Goal: Task Accomplishment & Management: Use online tool/utility

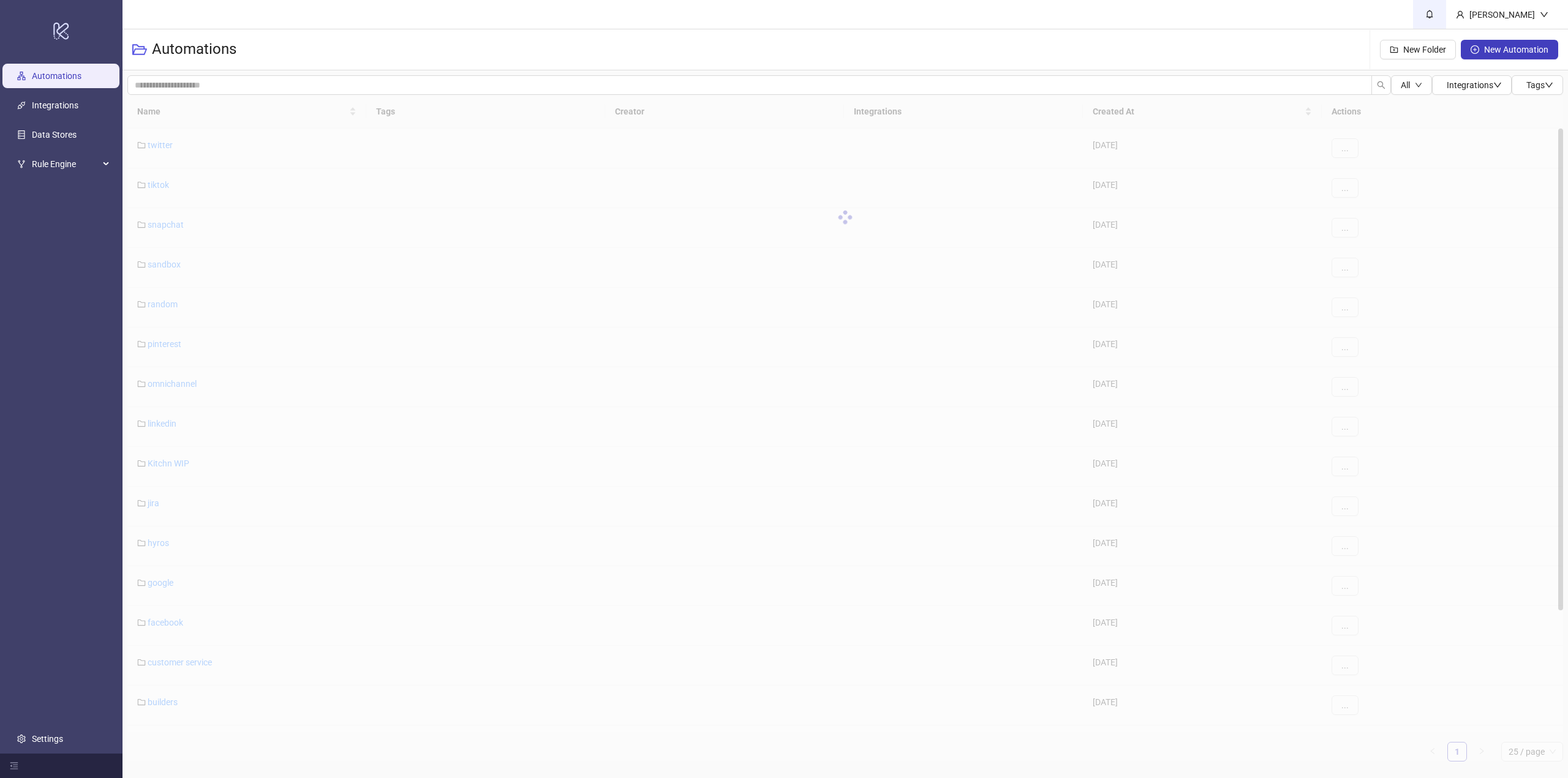
click at [1436, 14] on span at bounding box center [1429, 13] width 13 height 13
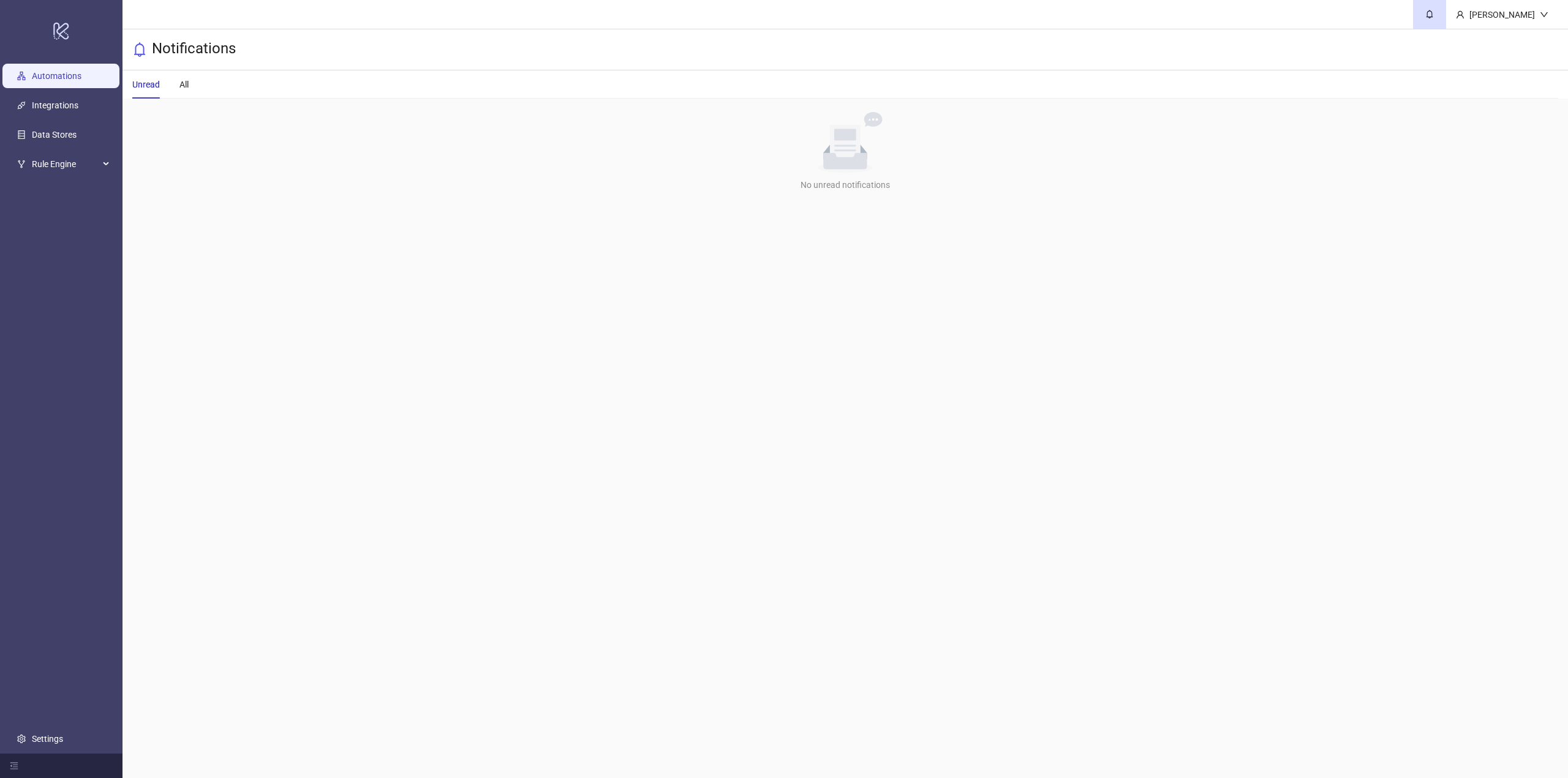
click at [80, 78] on link "Automations" at bounding box center [56, 76] width 49 height 10
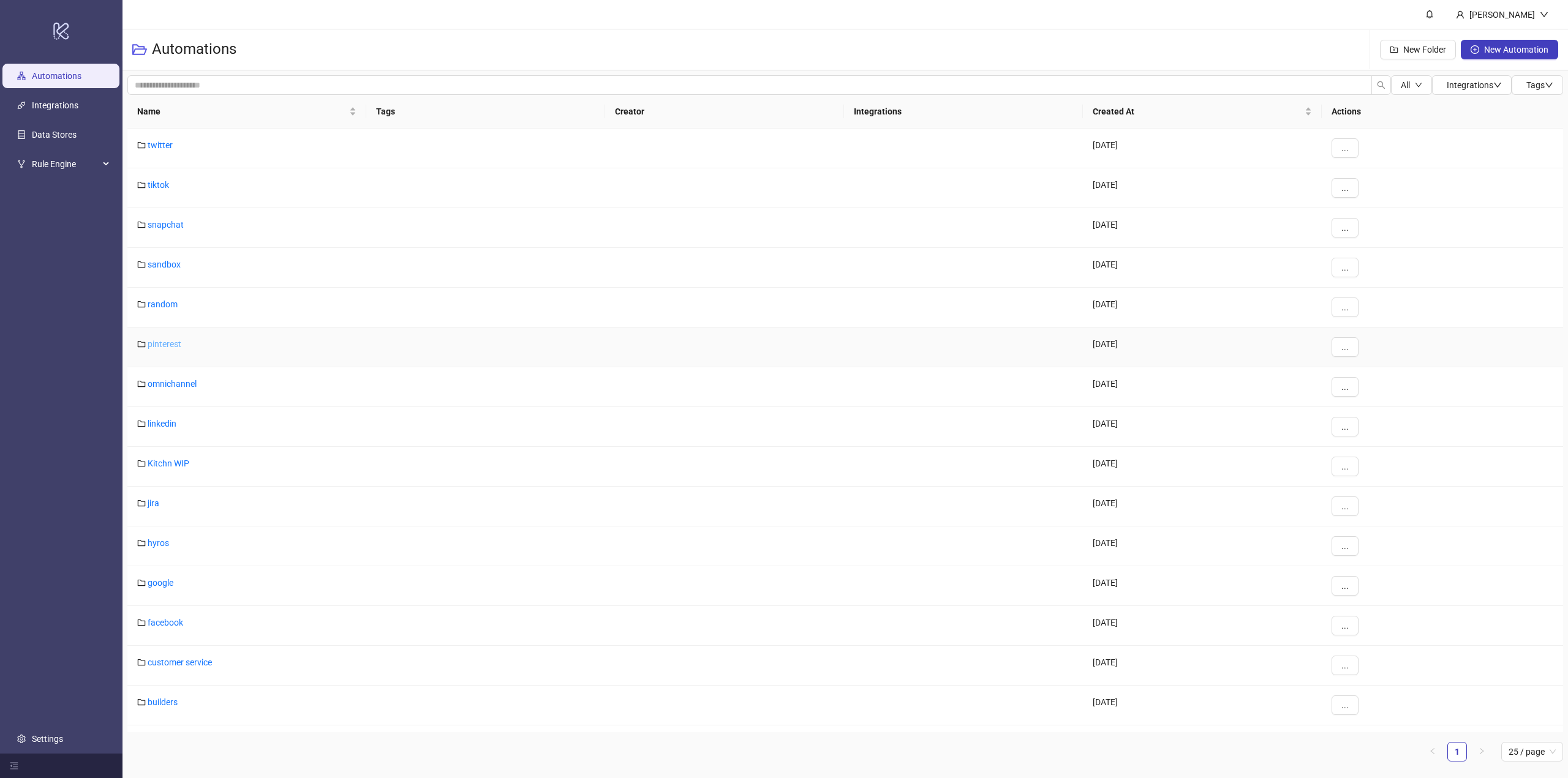
click at [159, 343] on link "pinterest" at bounding box center [164, 344] width 34 height 10
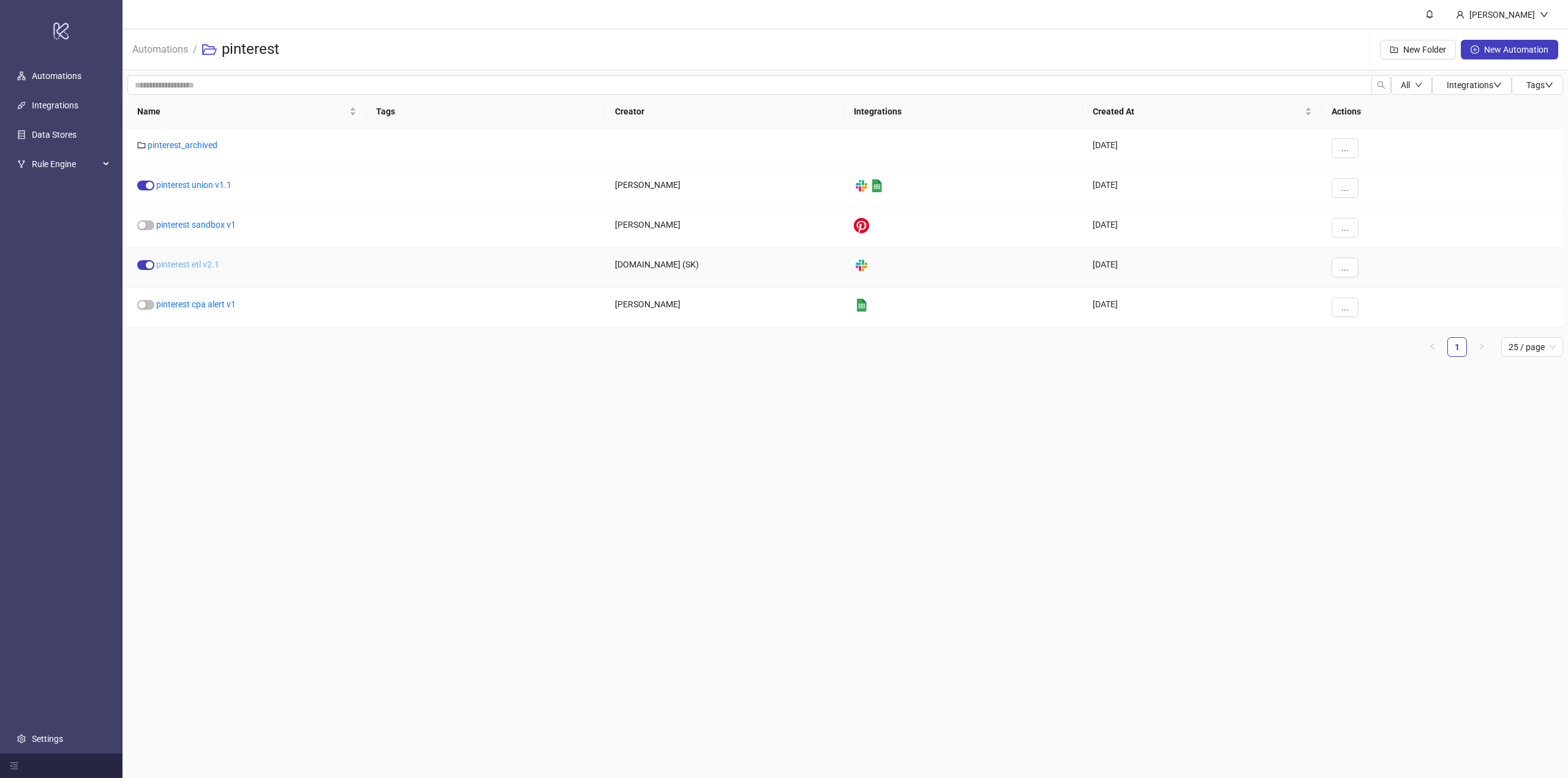
click at [191, 268] on link "pinterest etl v2.1" at bounding box center [187, 264] width 63 height 10
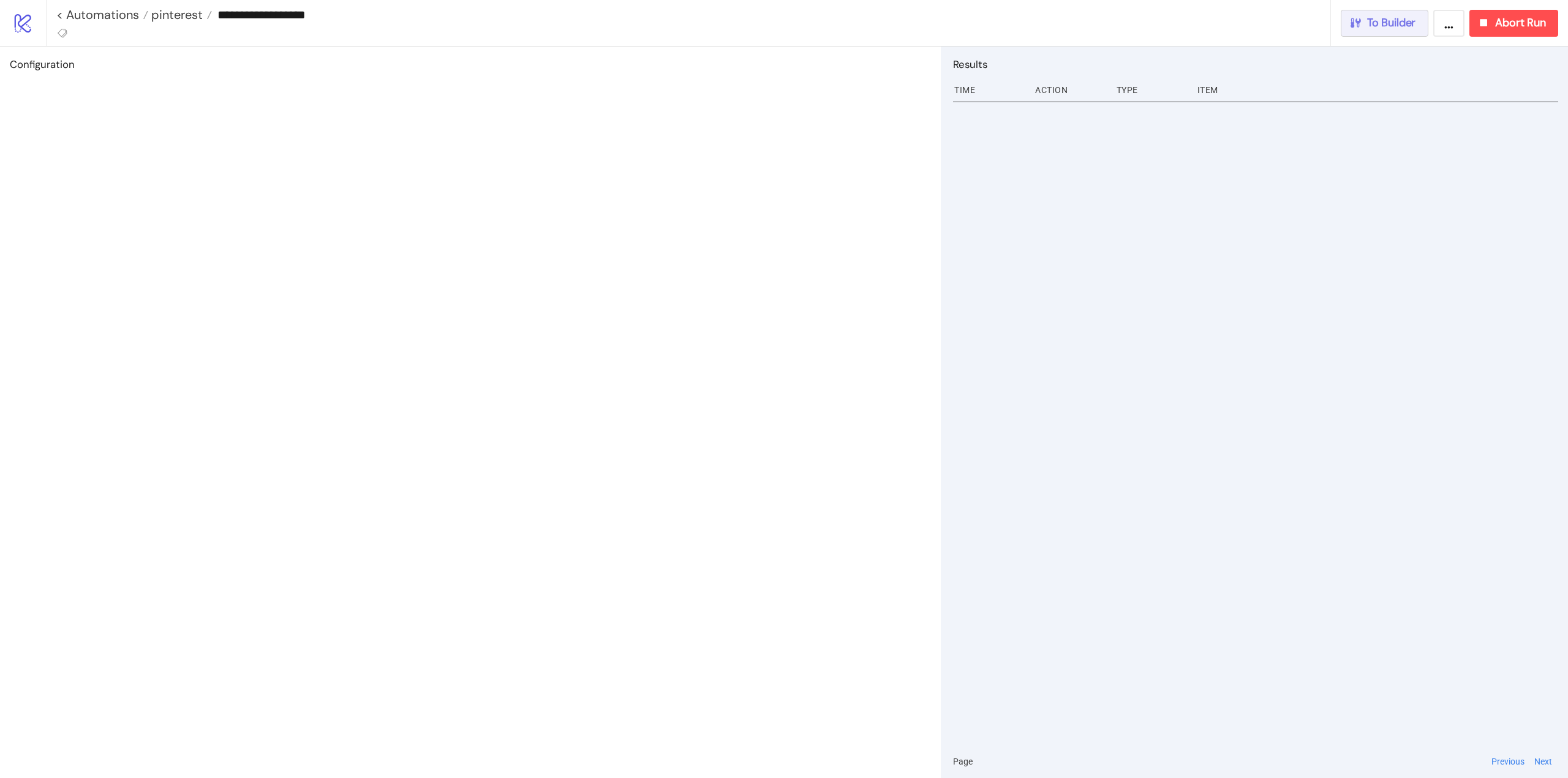
click at [1403, 30] on button "To Builder" at bounding box center [1385, 24] width 89 height 27
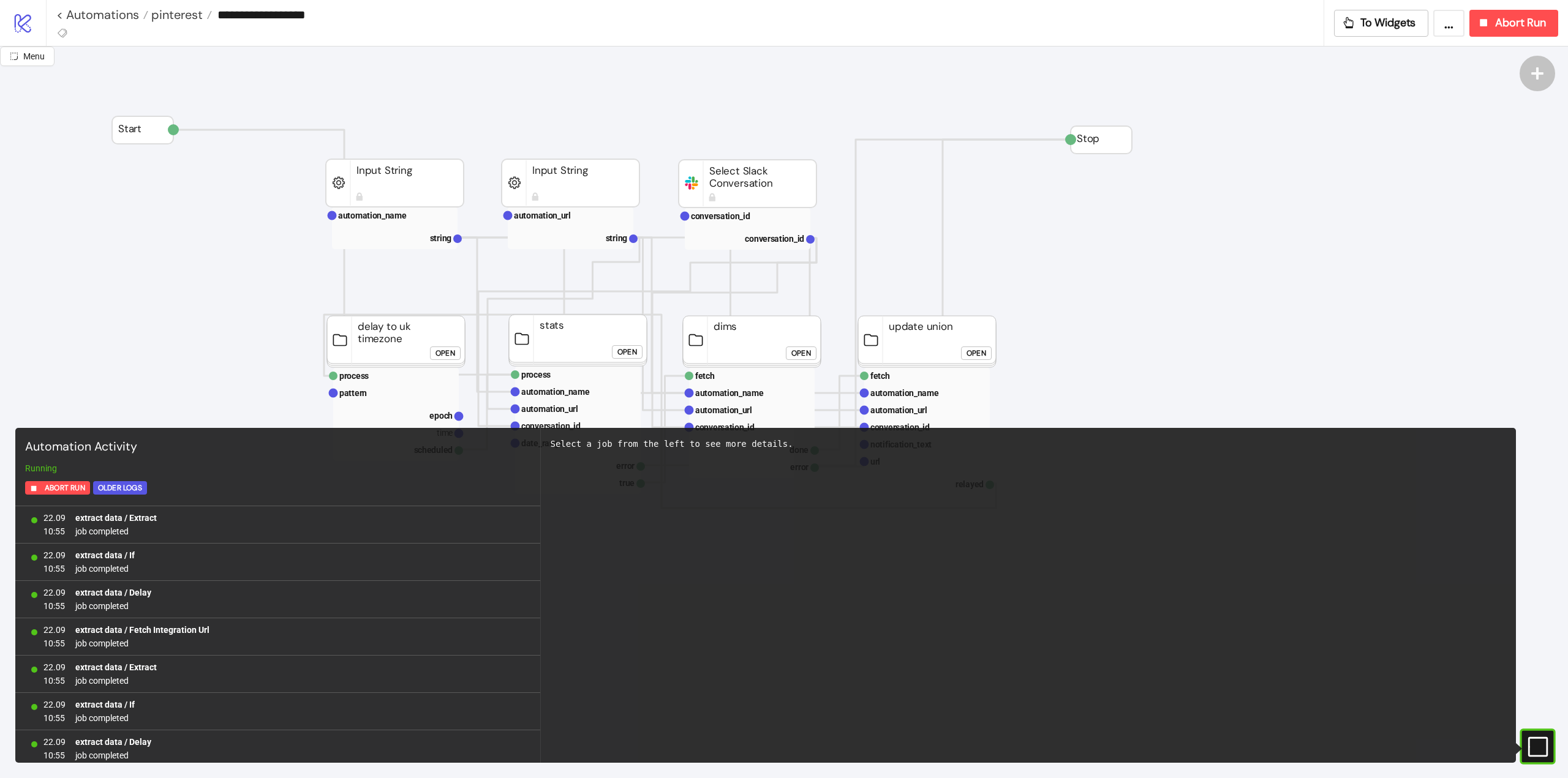
scroll to position [939, 0]
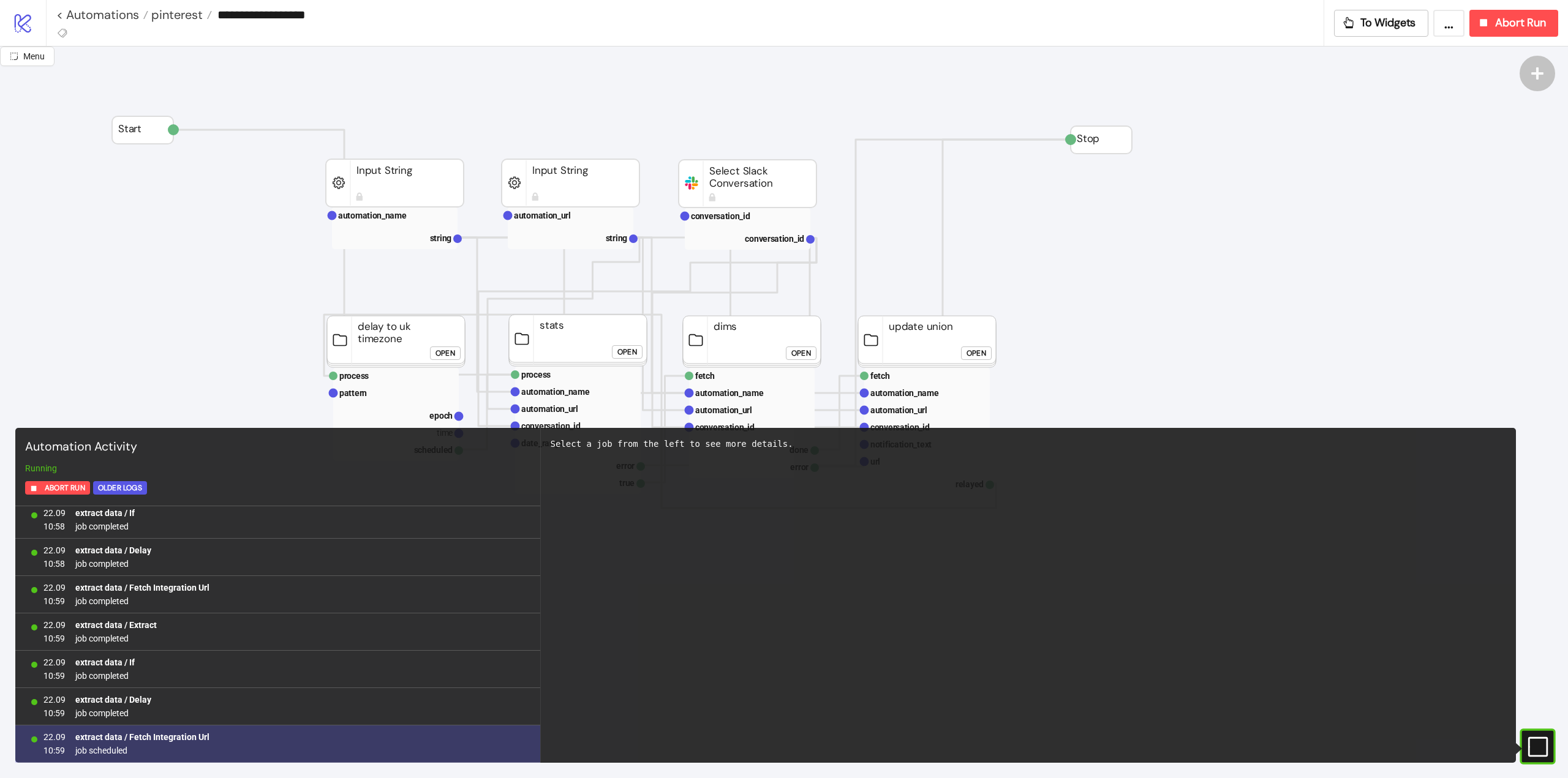
click at [183, 740] on b "extract data / Fetch Integration Url" at bounding box center [142, 737] width 134 height 10
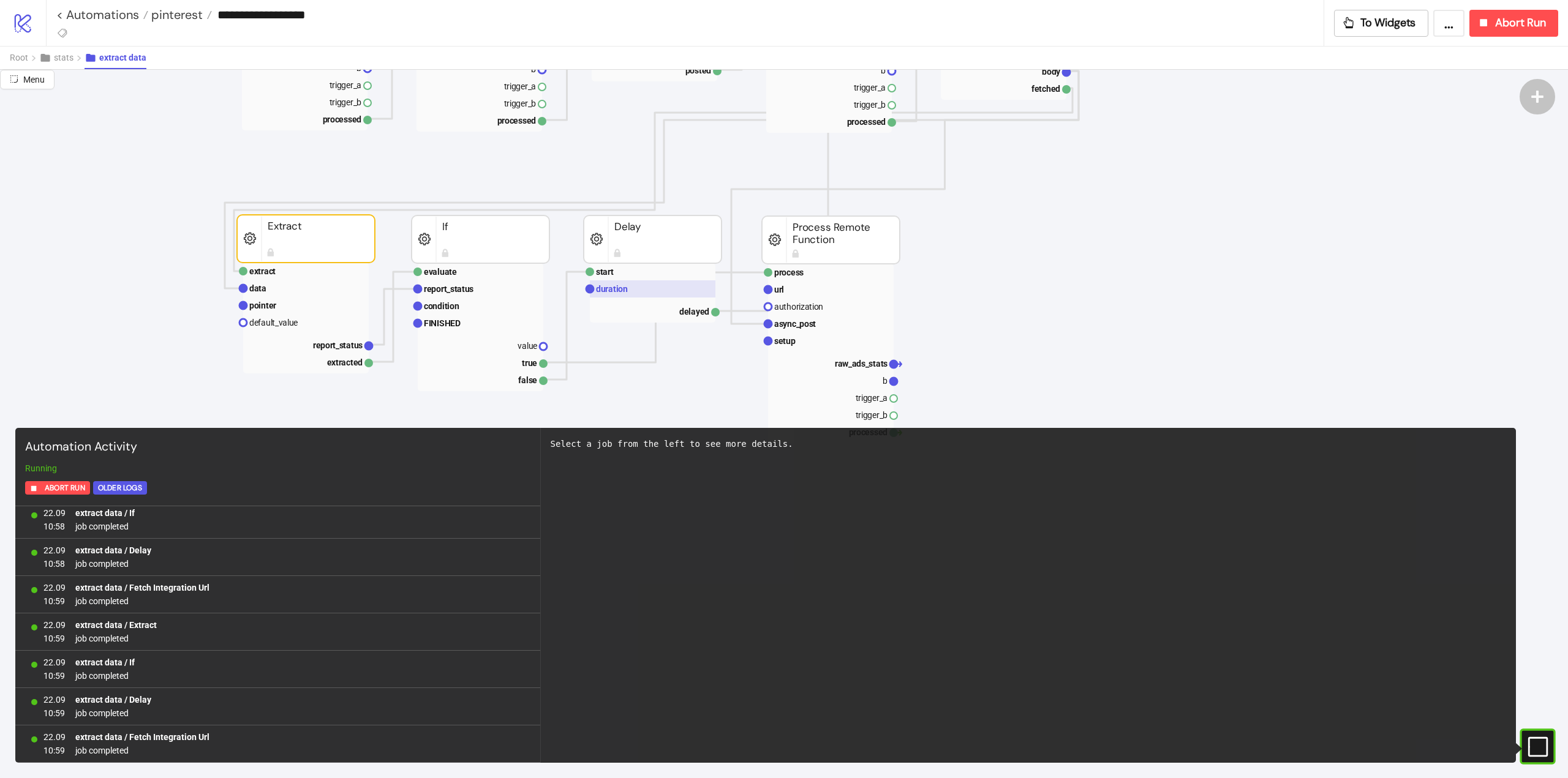
scroll to position [1013, 0]
click at [616, 289] on text "duration" at bounding box center [611, 289] width 32 height 10
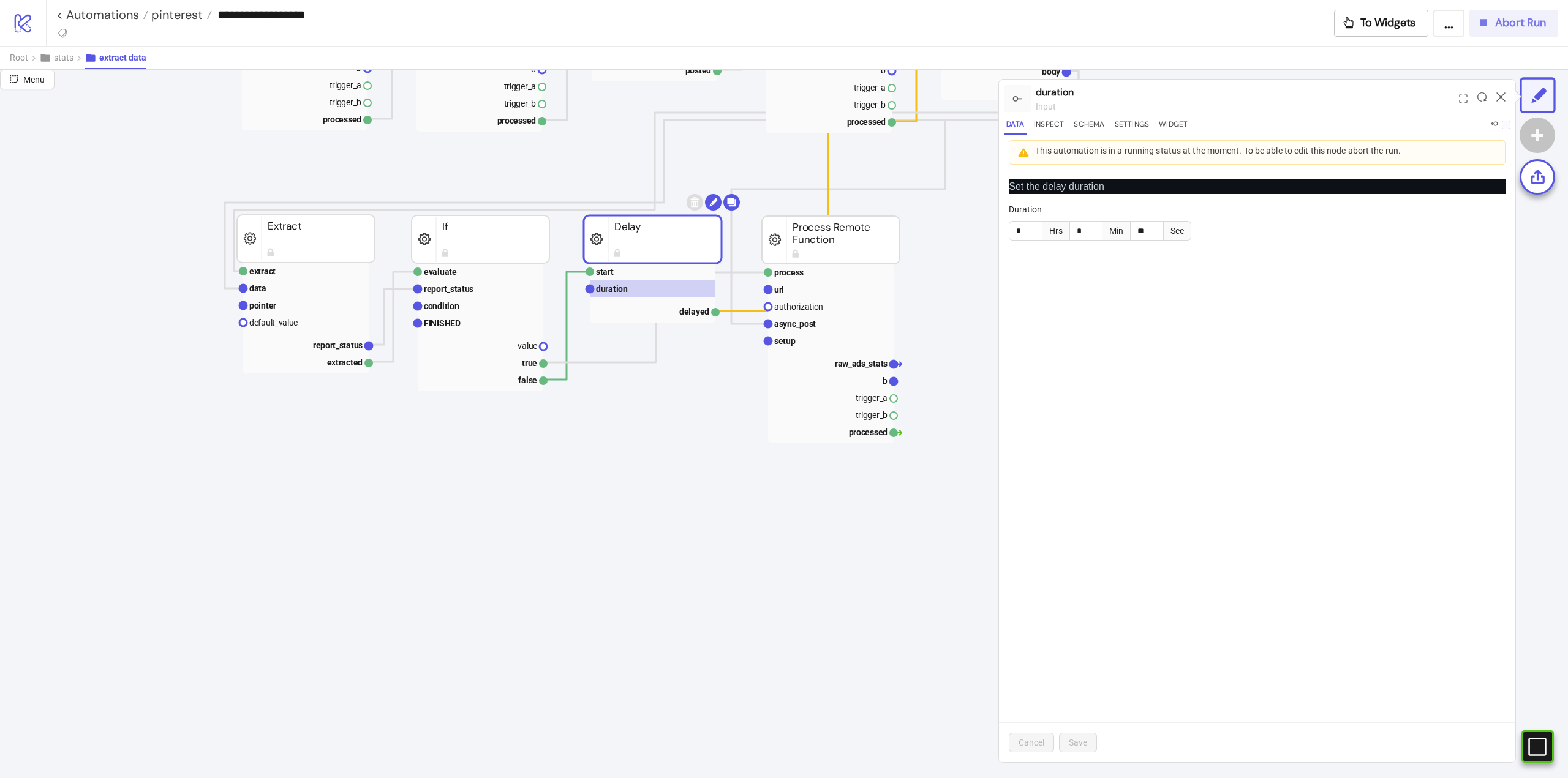
click at [1491, 16] on div "Abort Run" at bounding box center [1511, 23] width 69 height 14
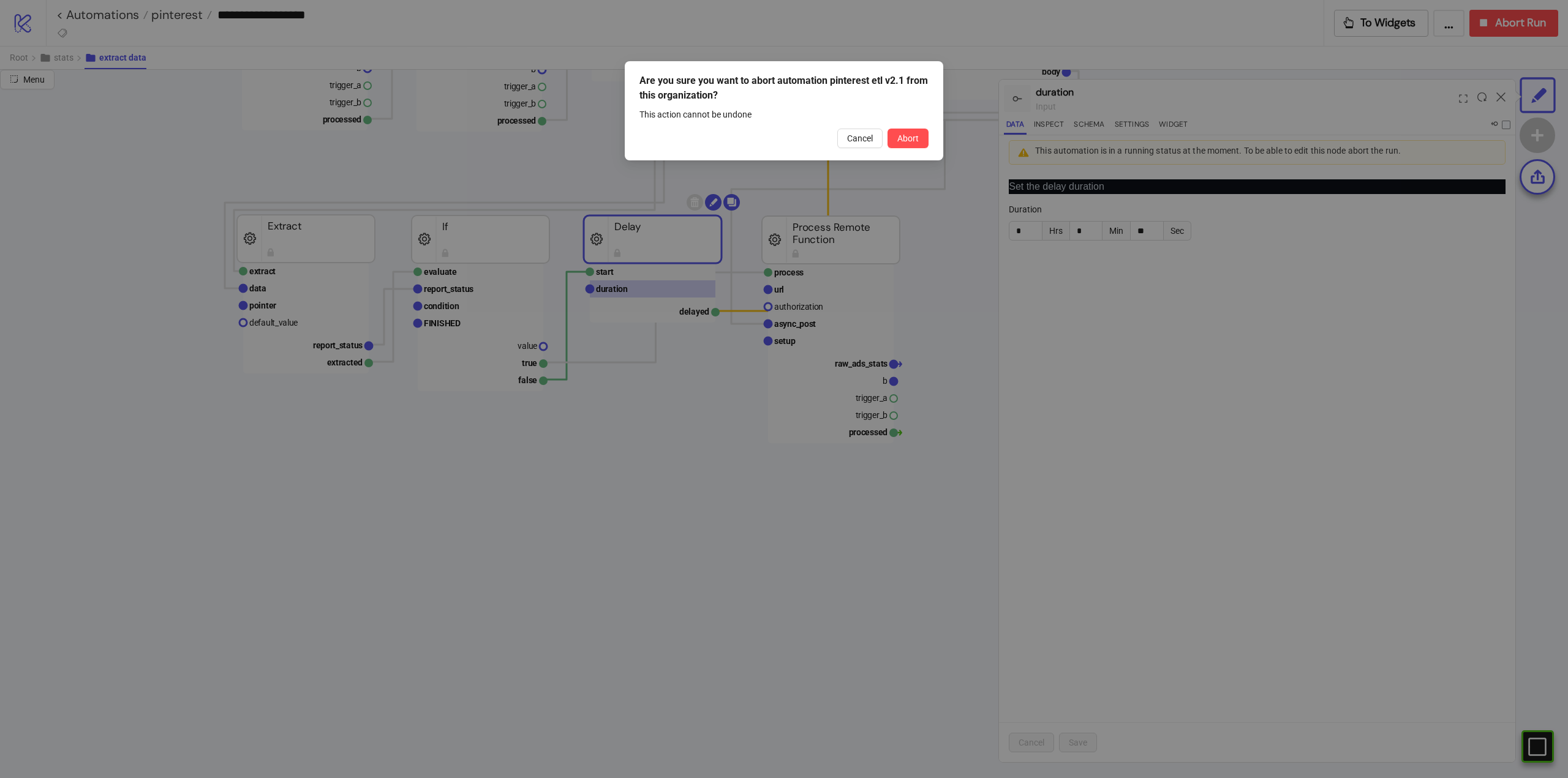
click at [898, 136] on span "Abort" at bounding box center [907, 138] width 21 height 10
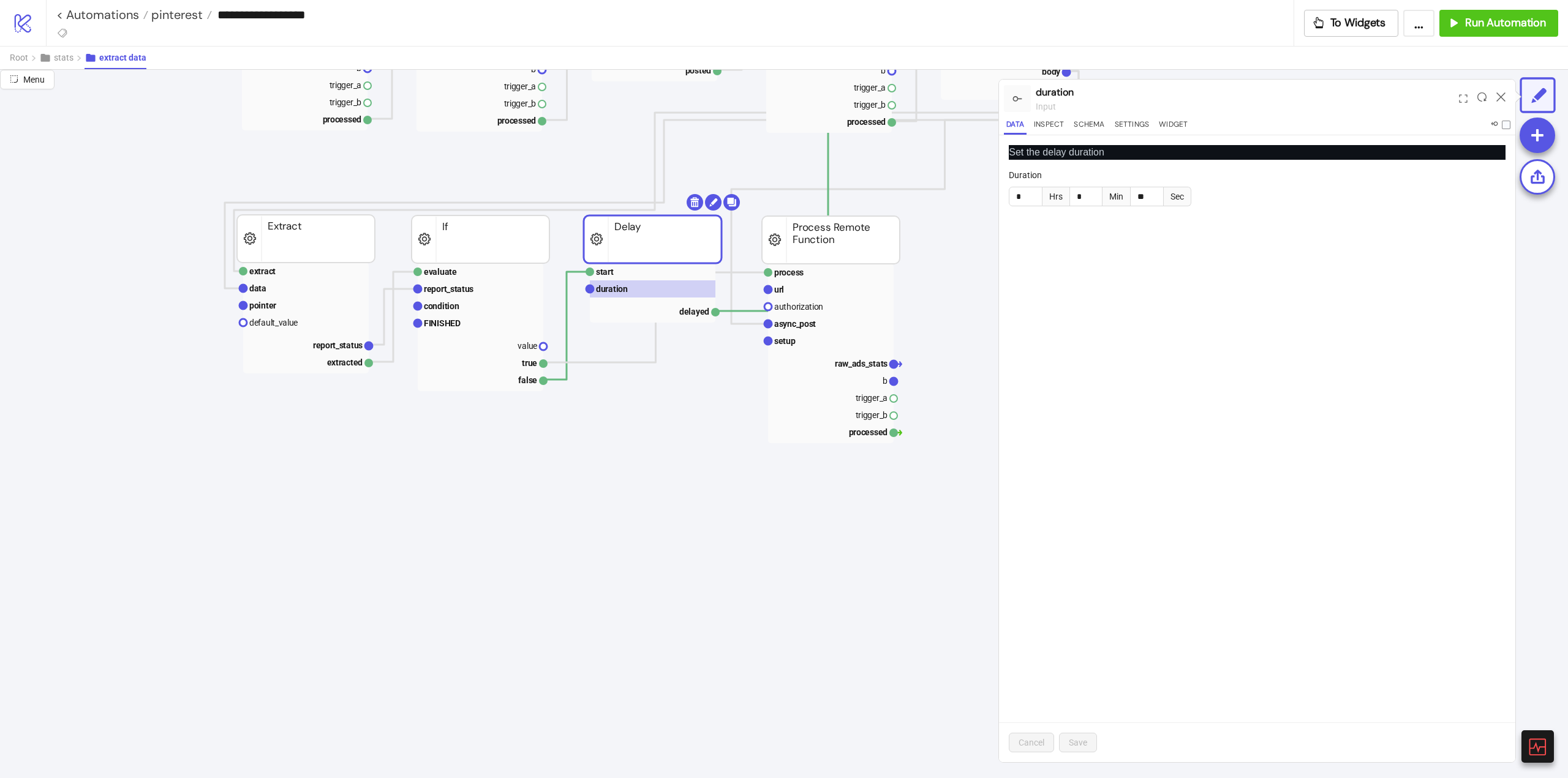
click at [1166, 443] on div "Set the delay duration Duration * Hrs * Min ** Sec Cancel Save" at bounding box center [1257, 449] width 516 height 627
click at [1502, 91] on div at bounding box center [1501, 99] width 19 height 33
click at [1498, 97] on icon at bounding box center [1501, 97] width 9 height 9
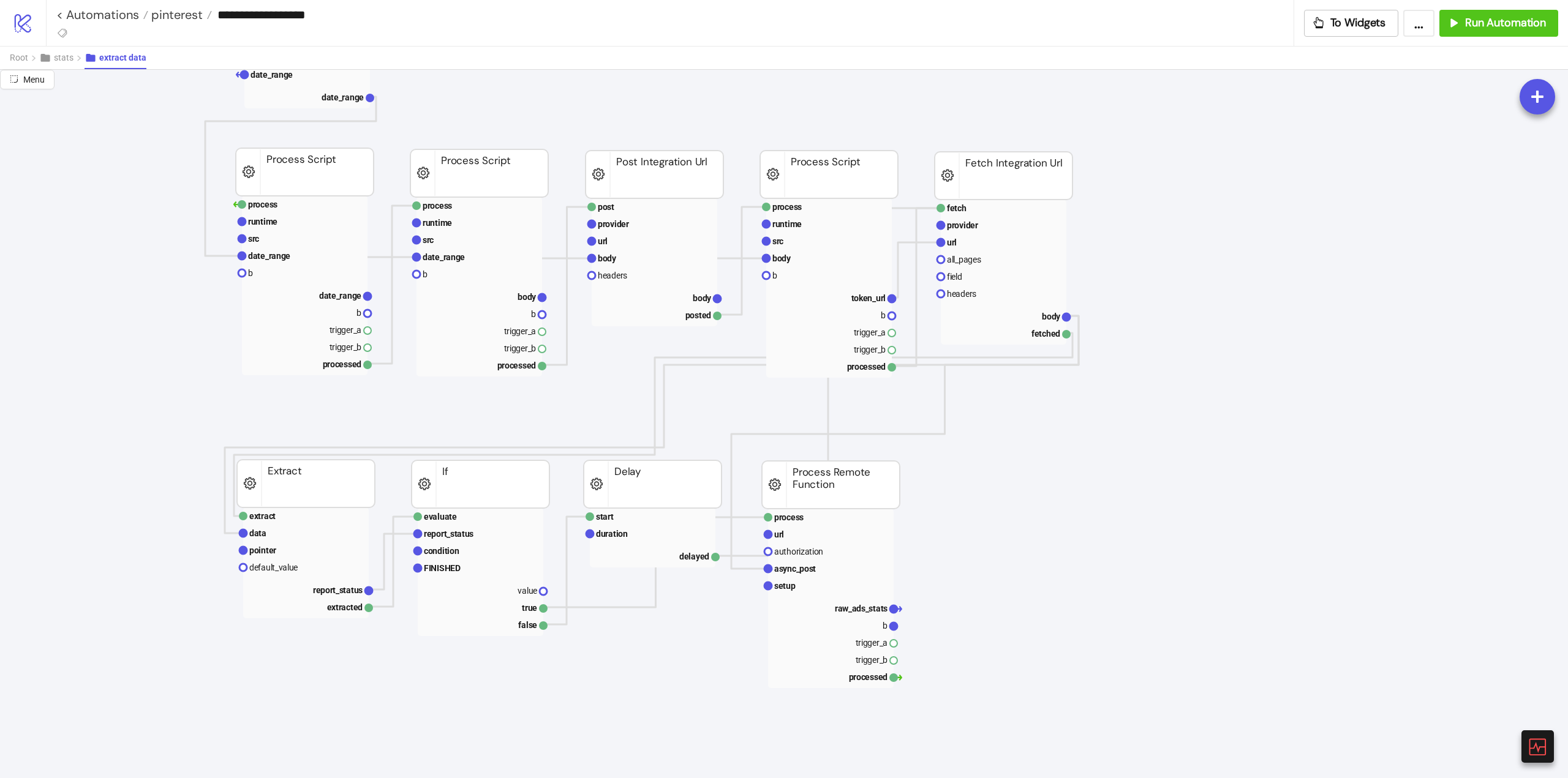
scroll to position [61, 0]
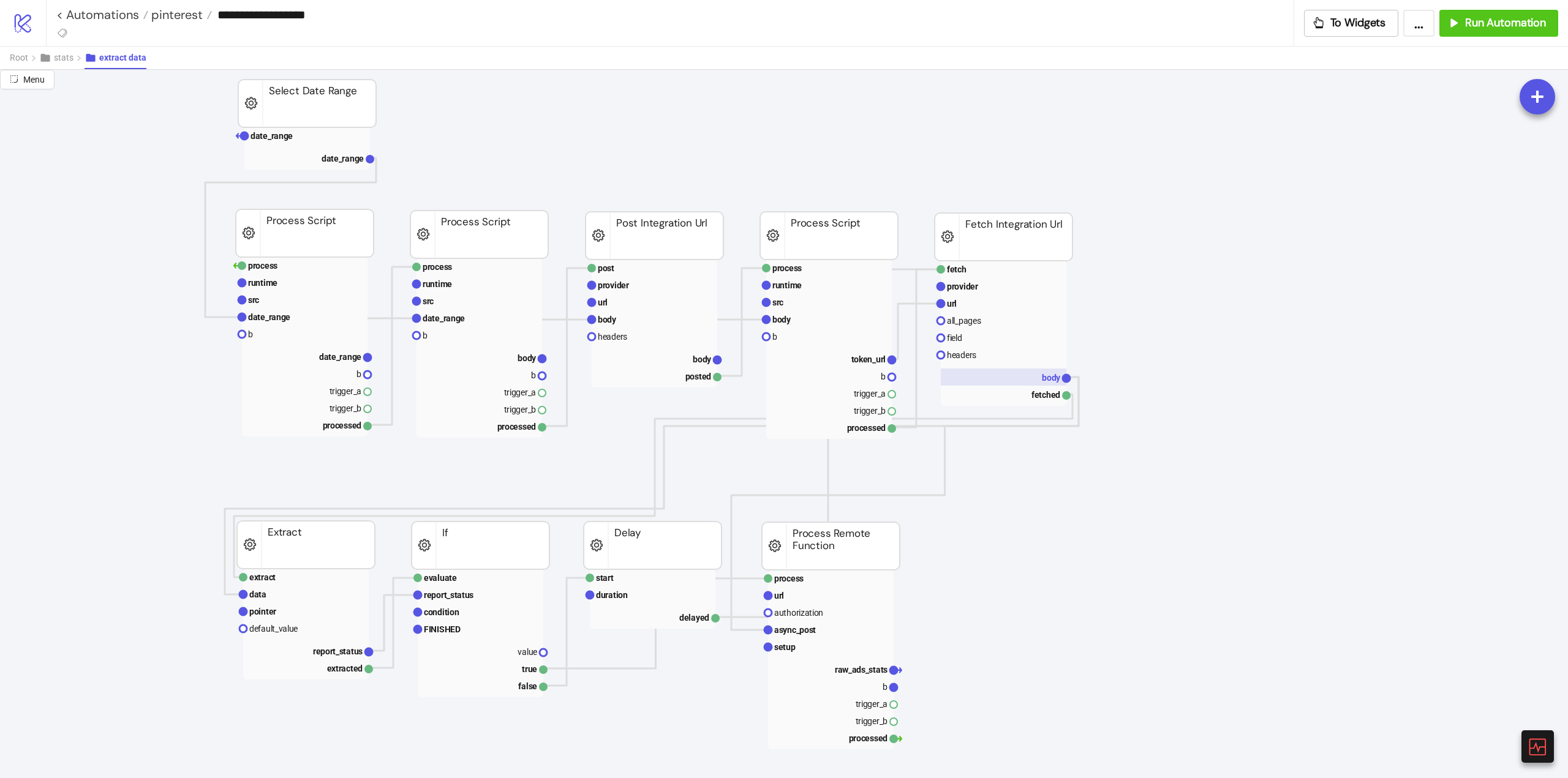
click at [1026, 377] on rect at bounding box center [1003, 377] width 125 height 17
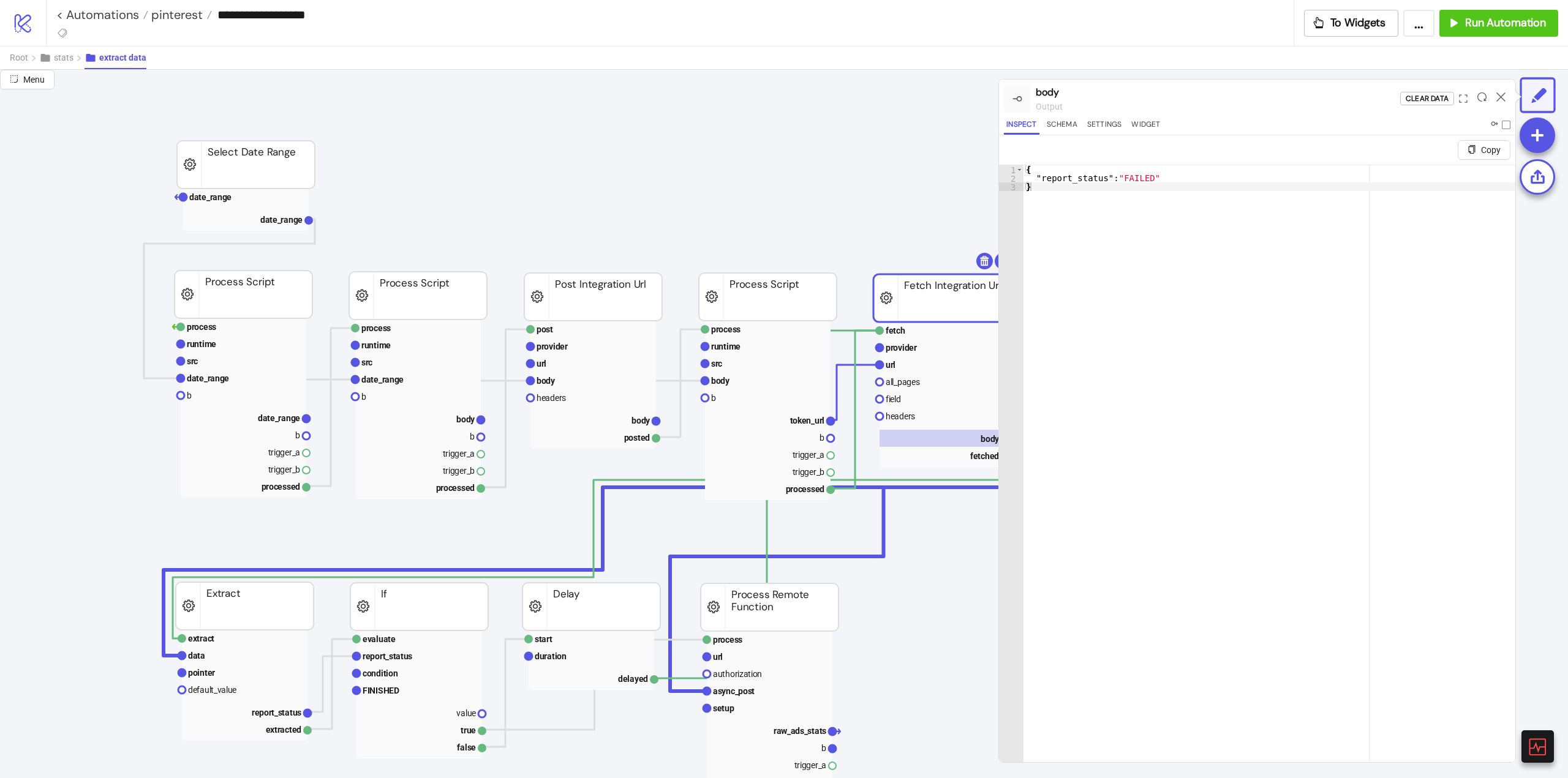
scroll to position [122, 61]
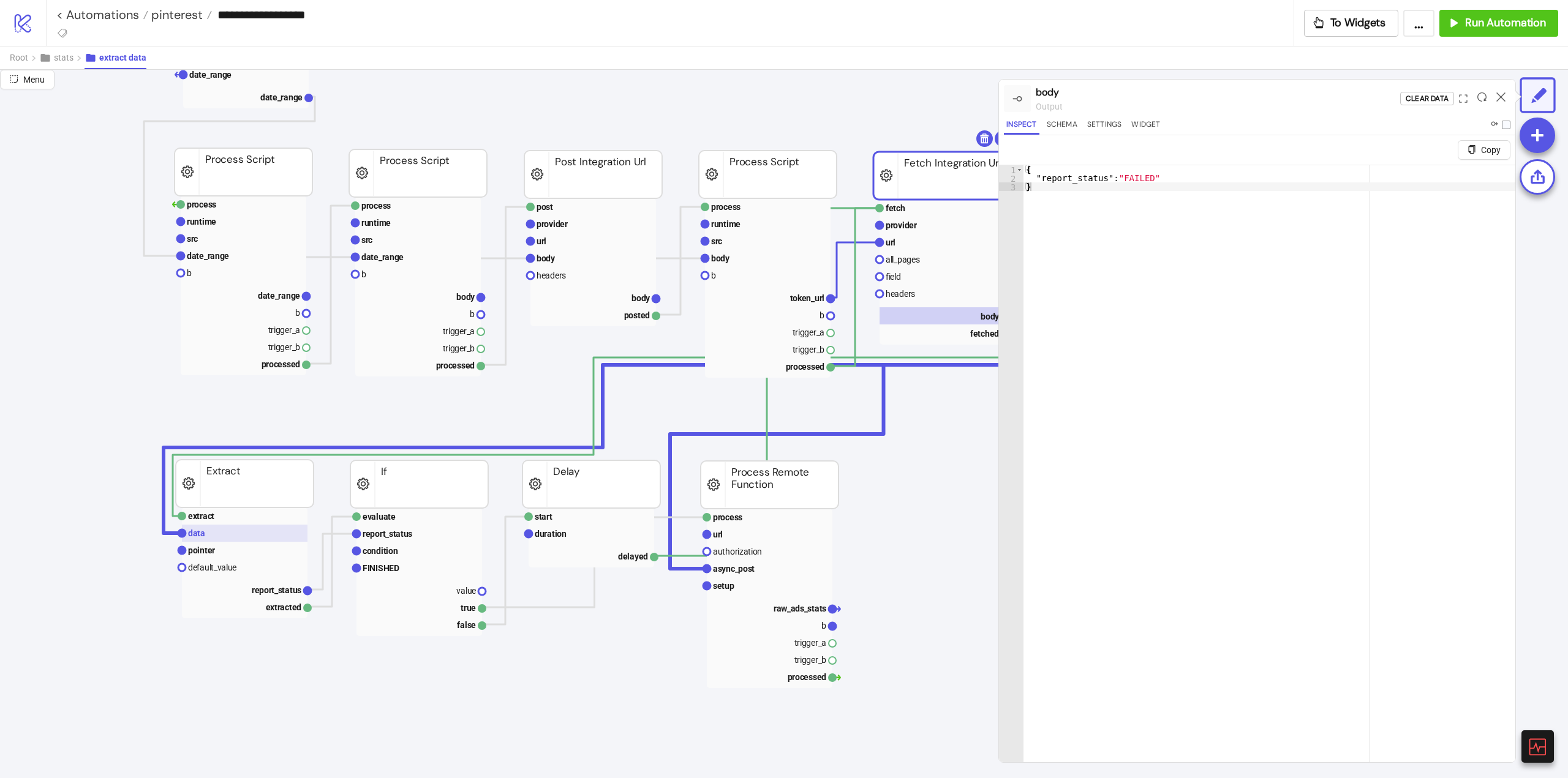
click at [203, 537] on text "data" at bounding box center [197, 533] width 17 height 10
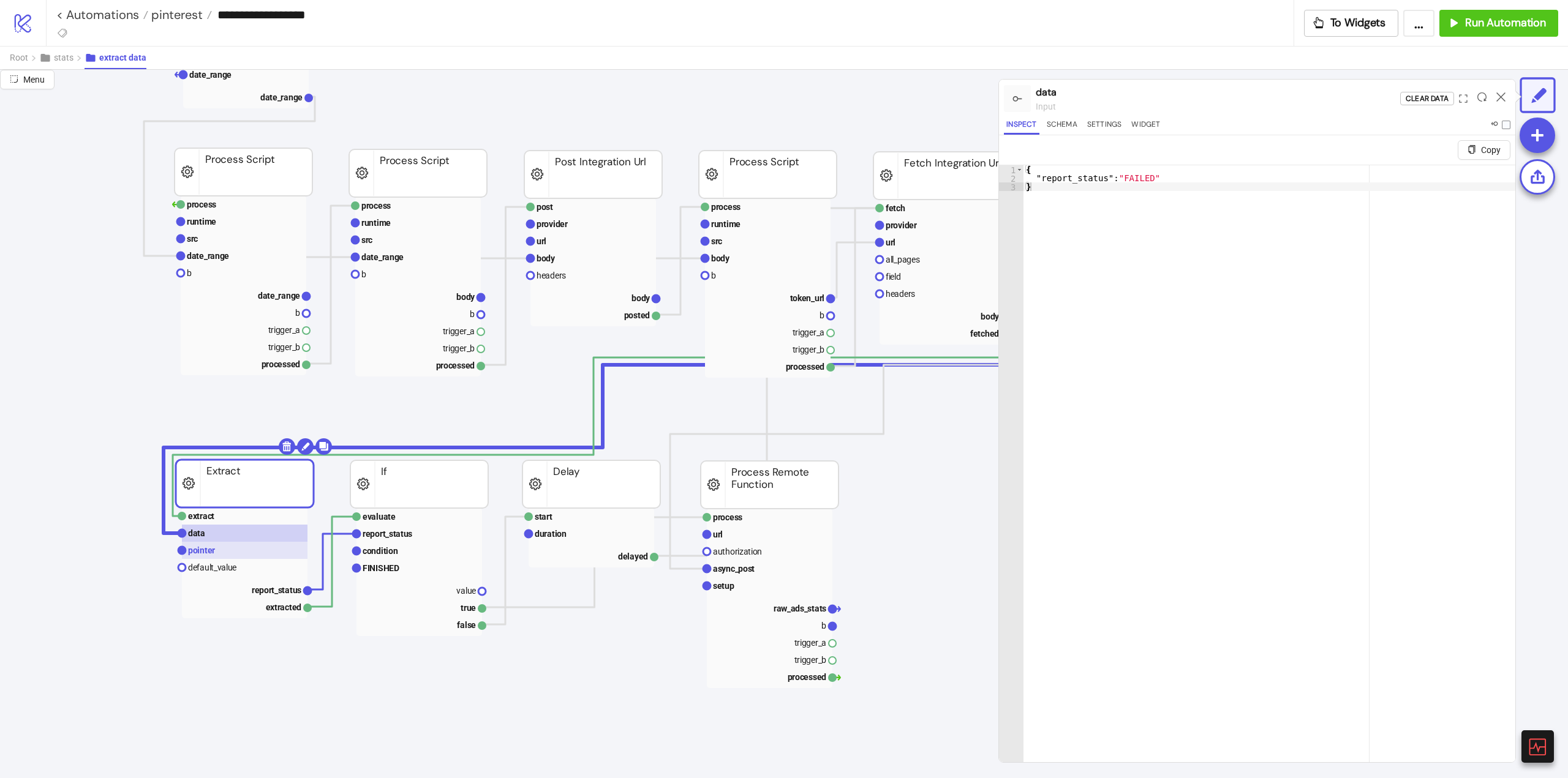
click at [205, 549] on text "pointer" at bounding box center [201, 550] width 27 height 10
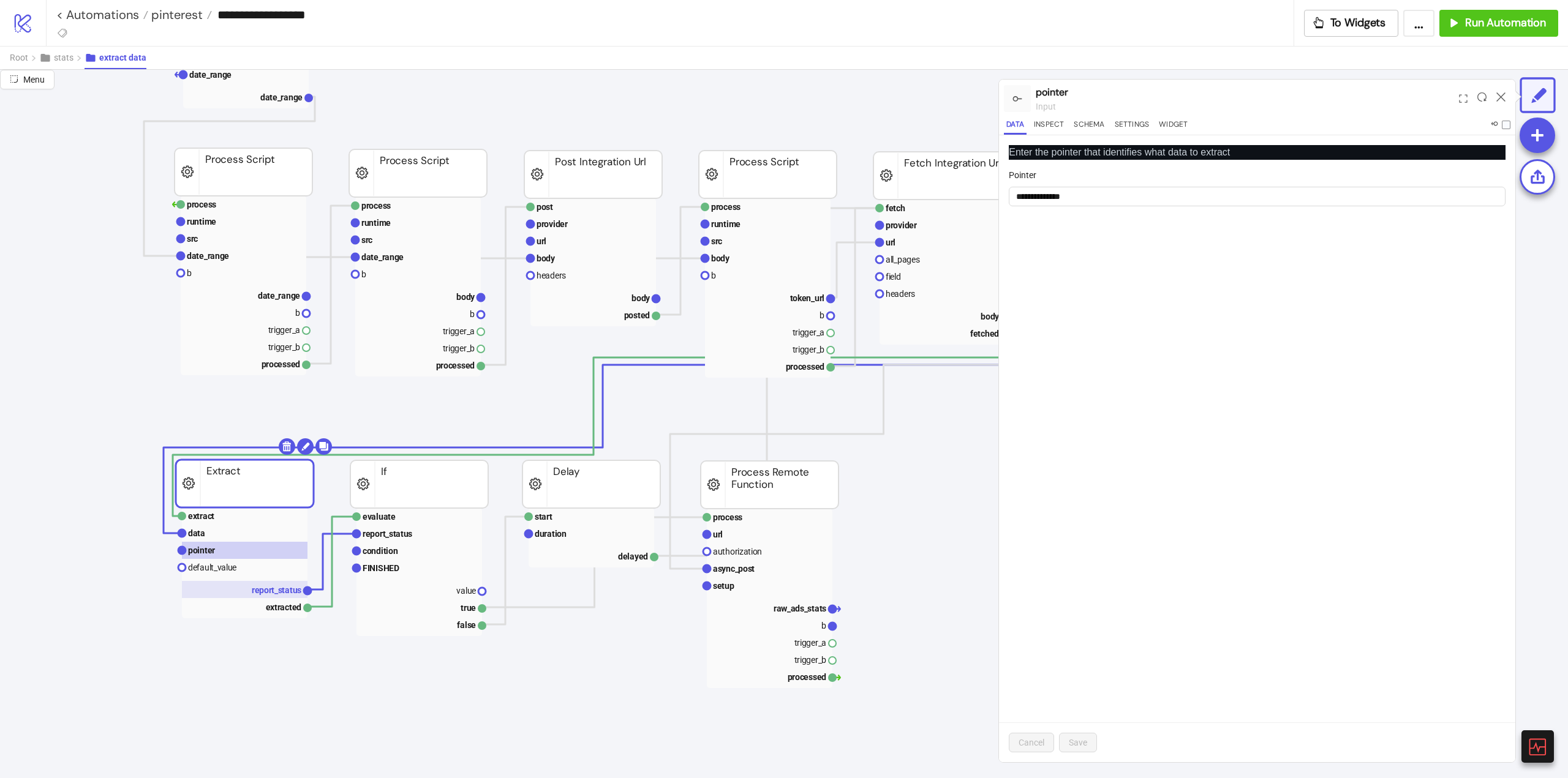
click at [265, 583] on rect at bounding box center [244, 590] width 125 height 17
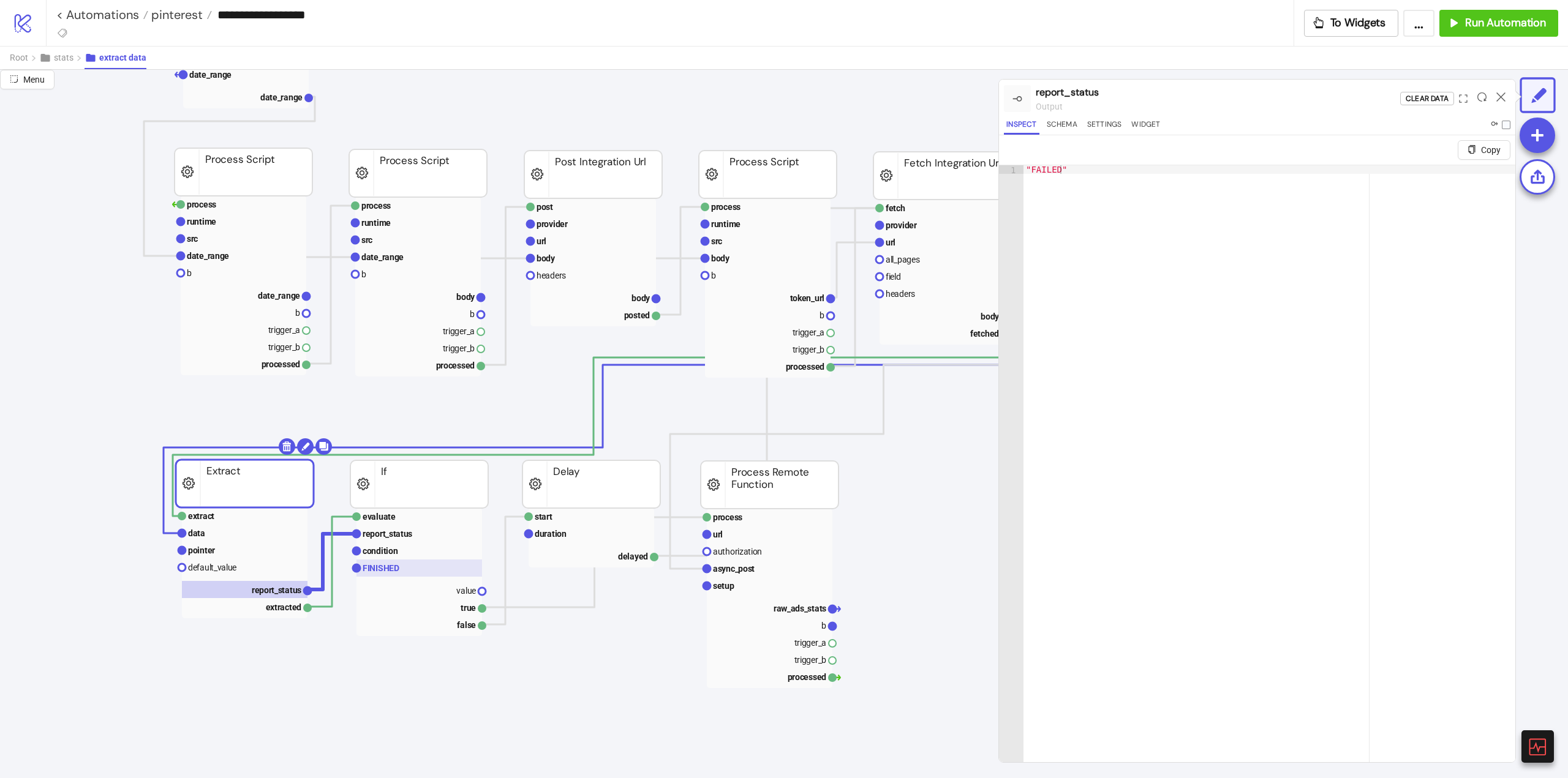
click at [386, 570] on text "FINISHED" at bounding box center [381, 568] width 37 height 10
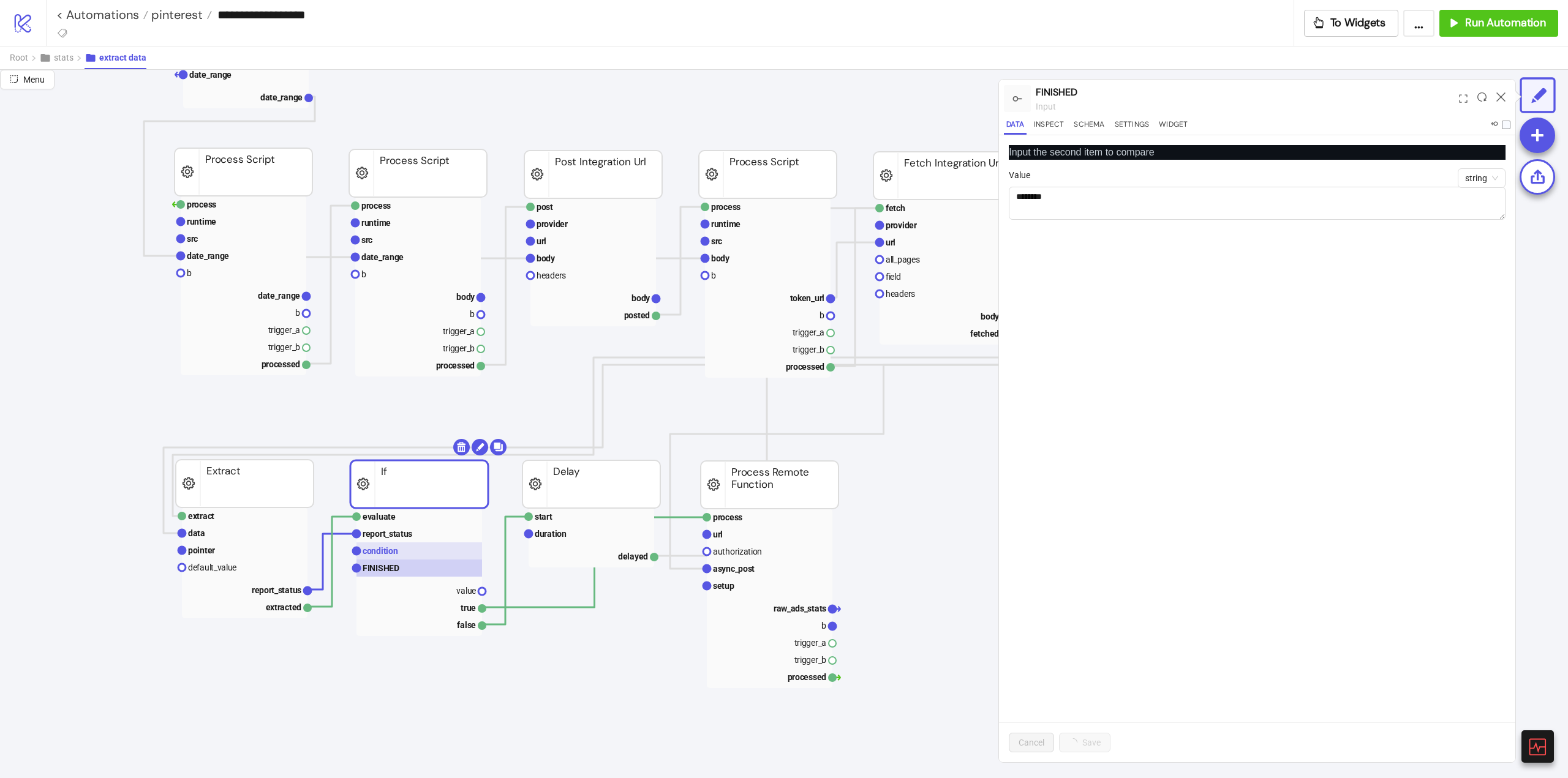
click at [394, 545] on rect at bounding box center [419, 551] width 125 height 17
click at [378, 530] on text "report_status" at bounding box center [387, 534] width 49 height 10
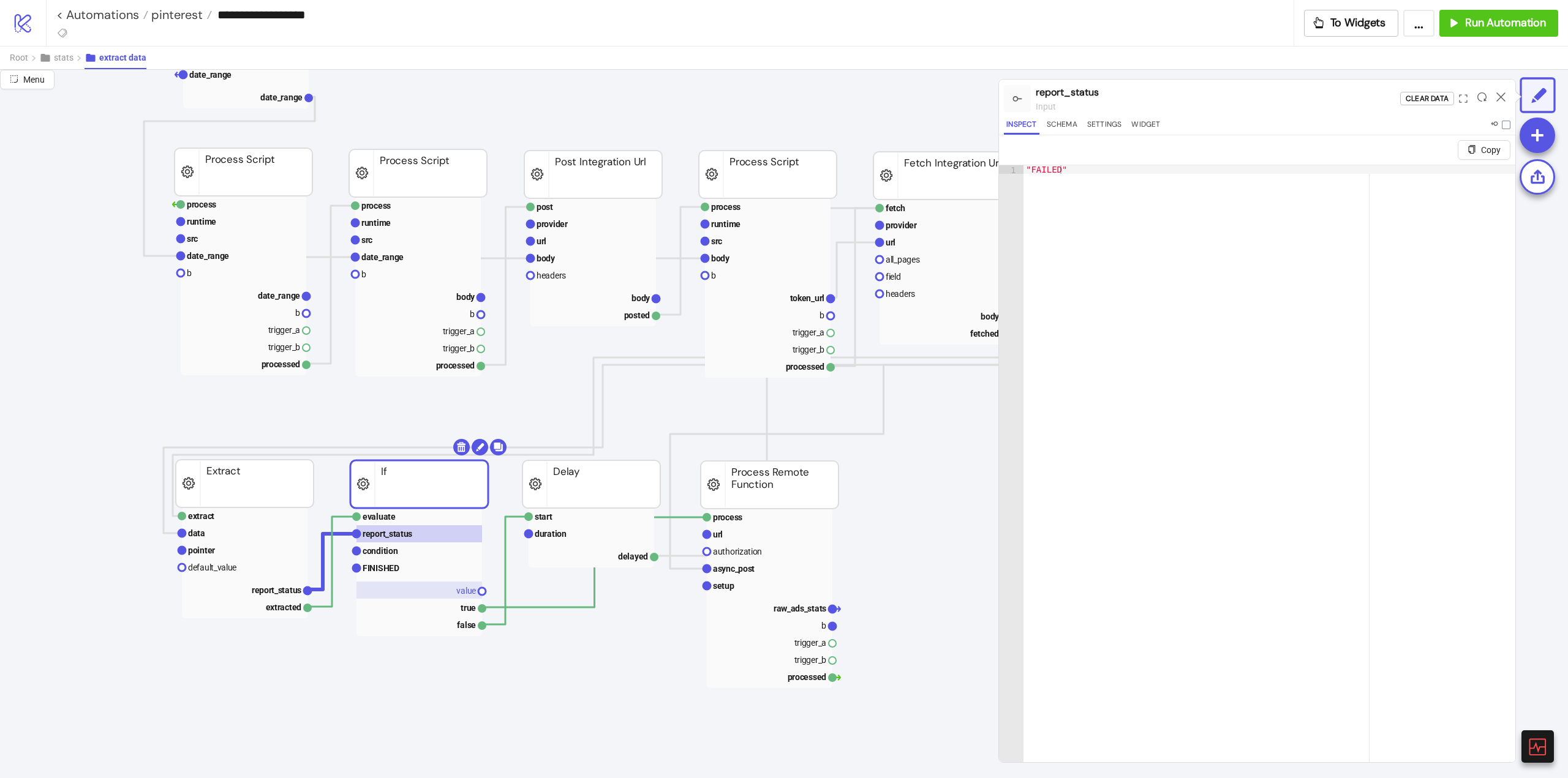
click at [424, 590] on rect at bounding box center [419, 590] width 125 height 17
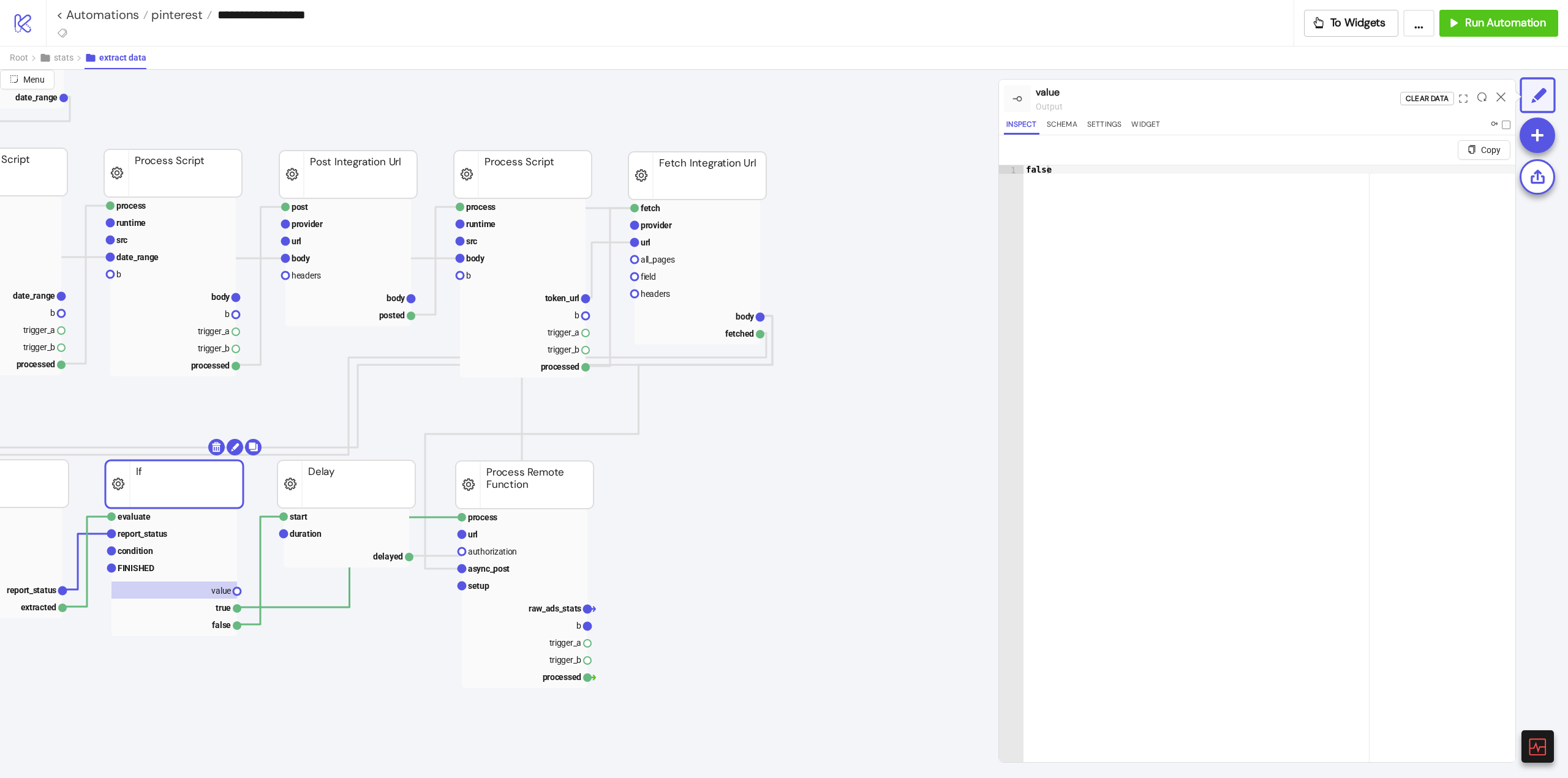
scroll to position [122, 122]
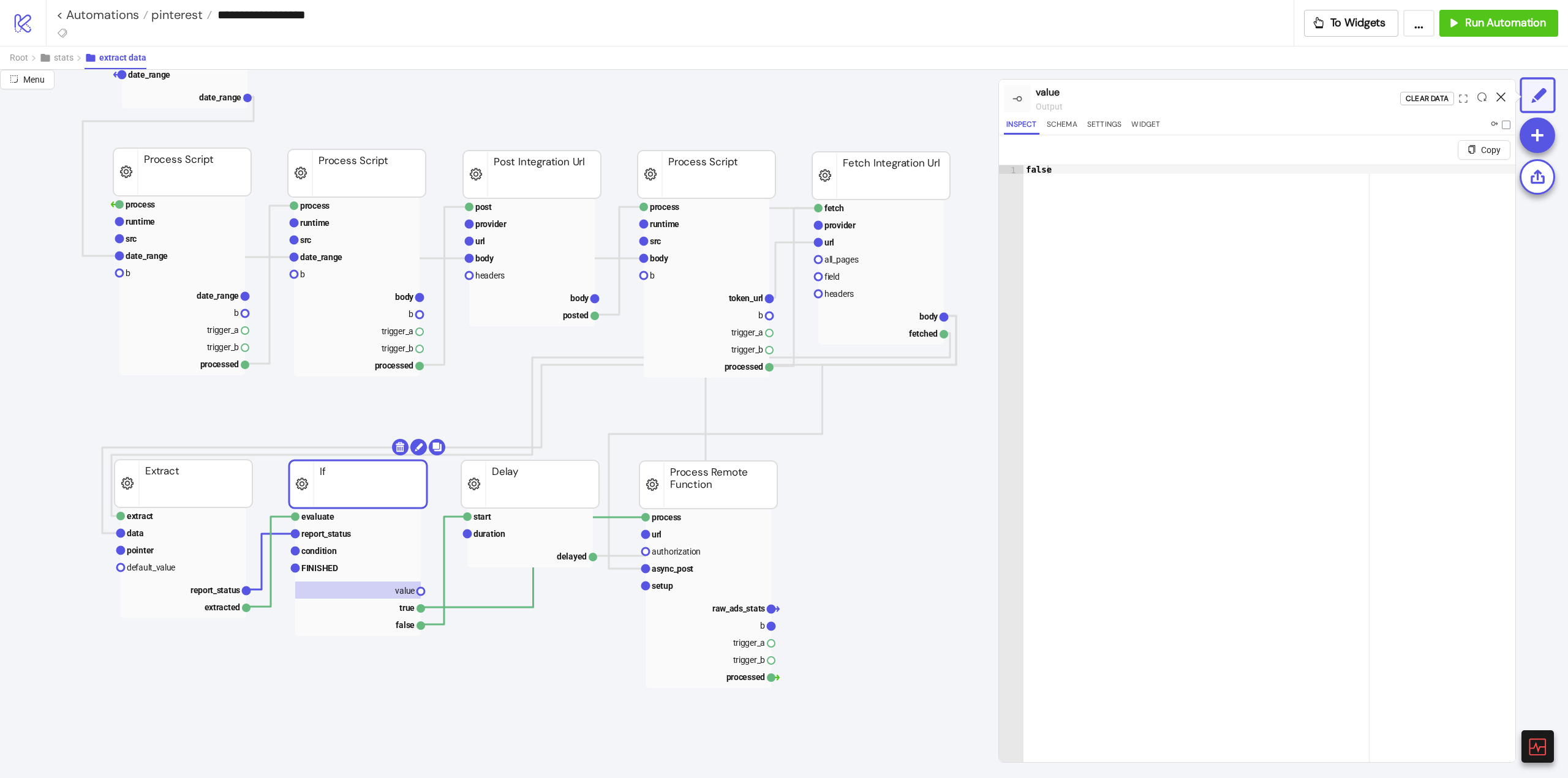
click at [1501, 94] on icon at bounding box center [1501, 97] width 9 height 9
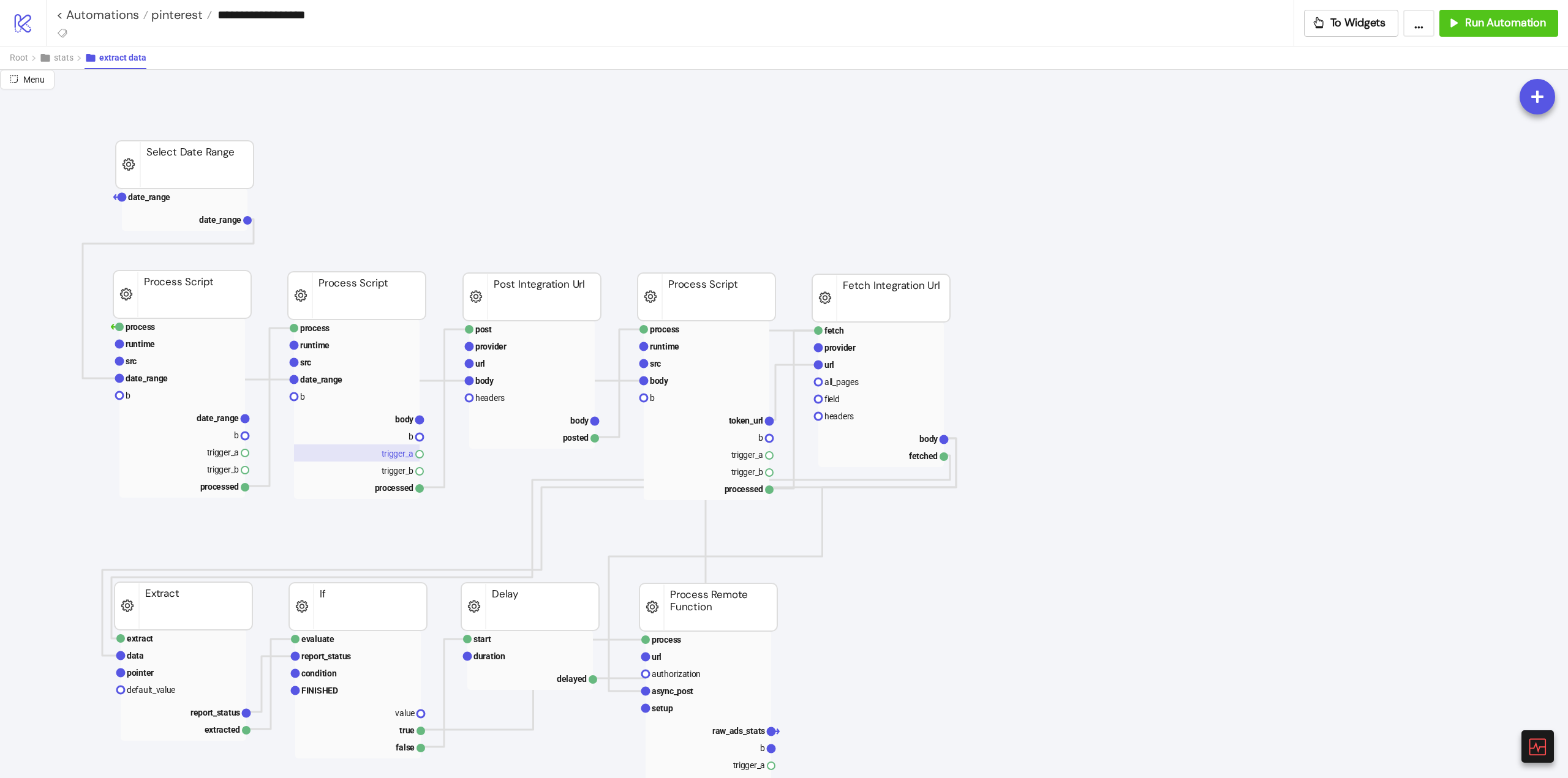
scroll to position [0, 0]
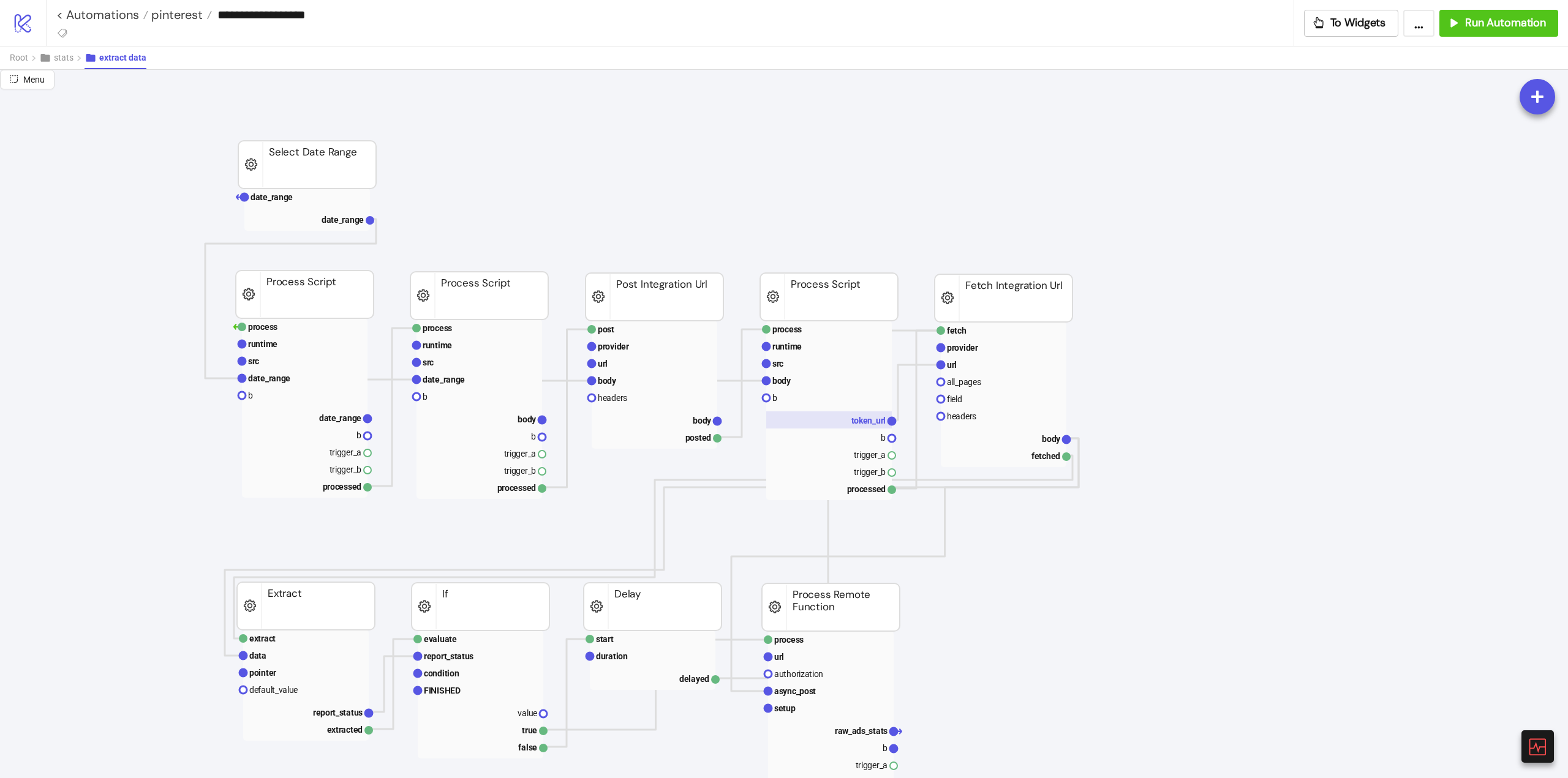
click at [872, 416] on text "token_url" at bounding box center [868, 421] width 34 height 10
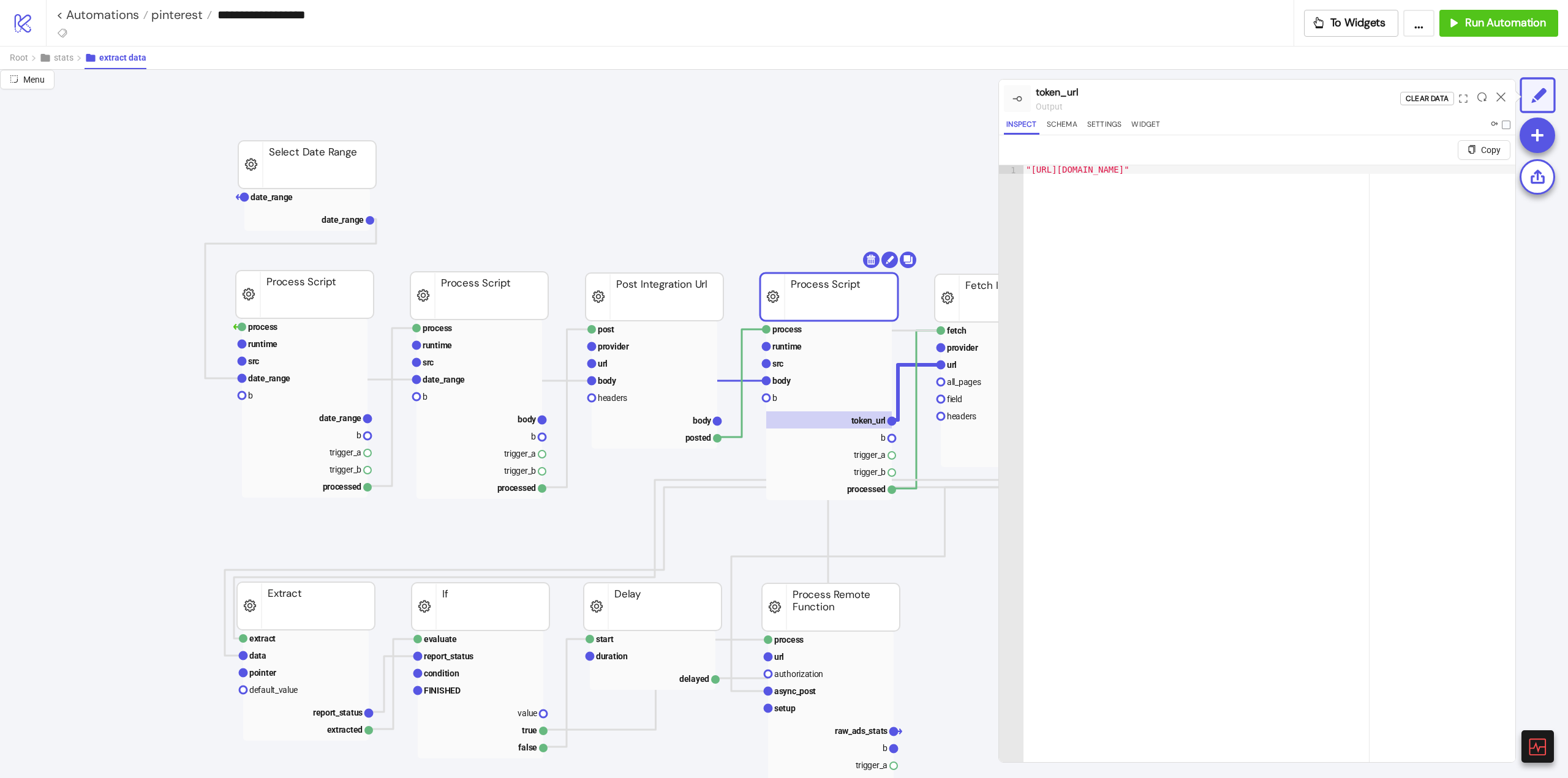
drag, startPoint x: 1500, startPoint y: 96, endPoint x: 1453, endPoint y: 121, distance: 53.2
click at [1500, 97] on icon at bounding box center [1501, 97] width 9 height 9
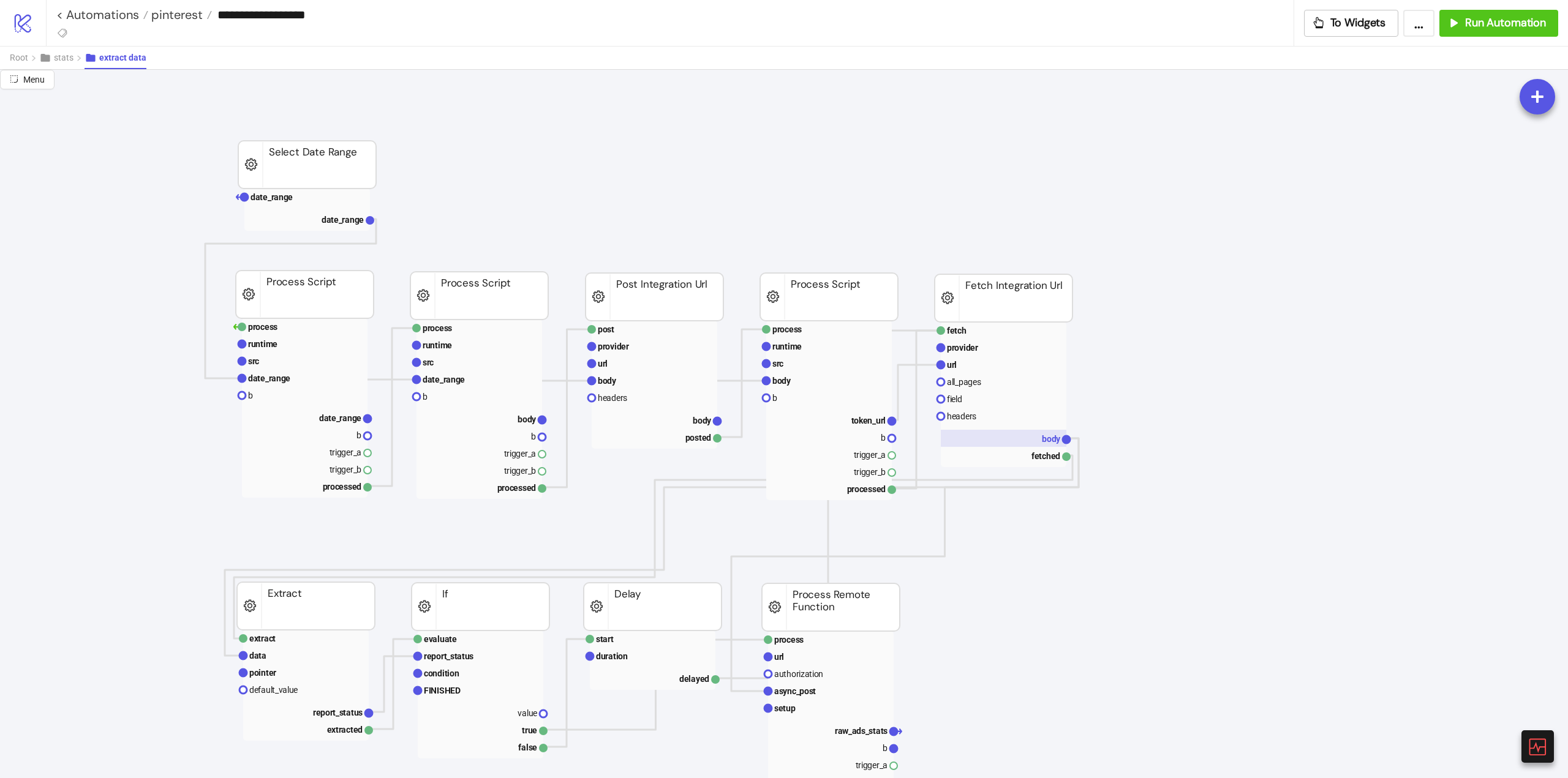
click at [1015, 436] on rect at bounding box center [1003, 439] width 125 height 17
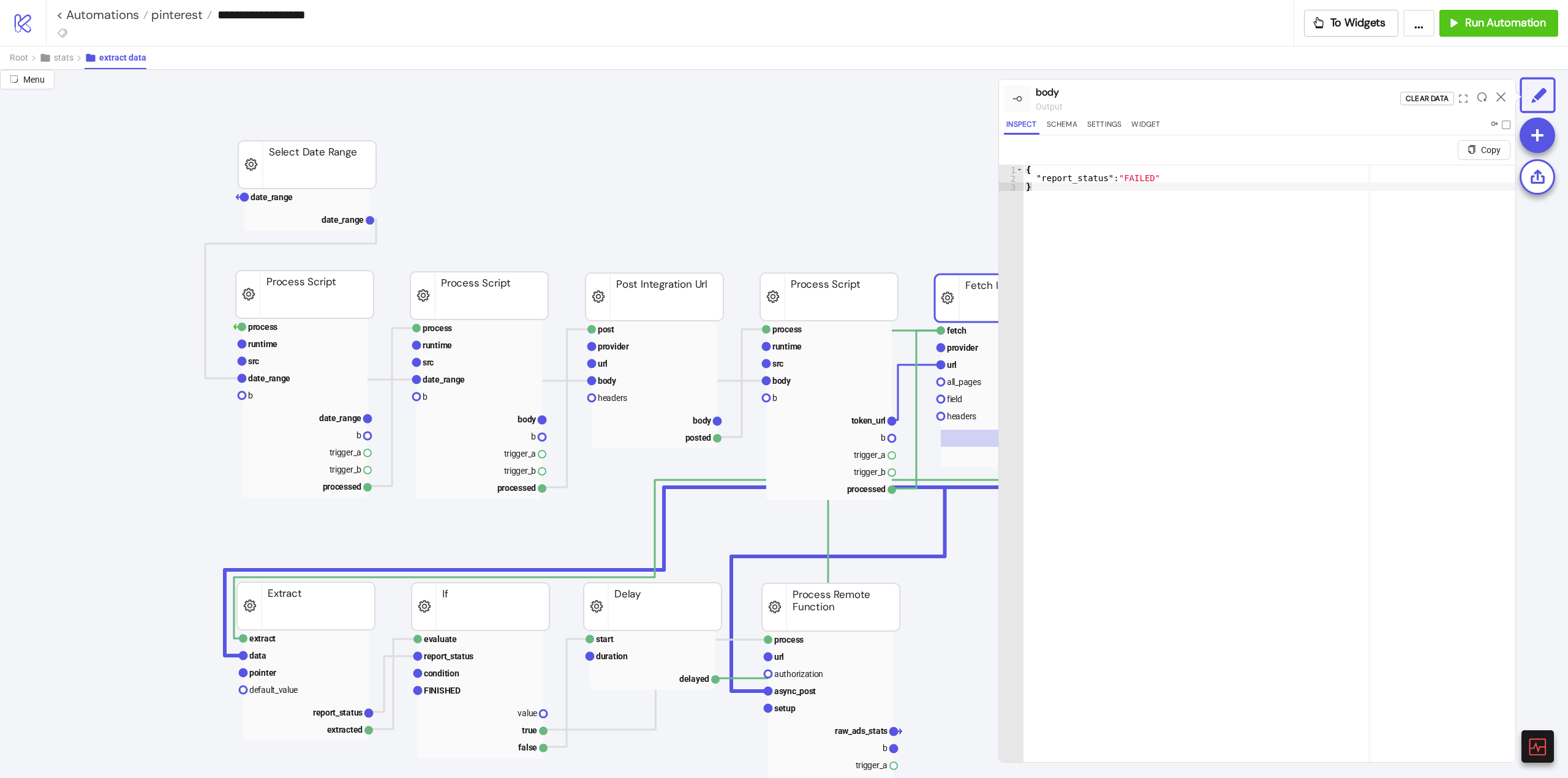
click at [1499, 91] on div at bounding box center [1501, 99] width 19 height 33
click at [1498, 99] on icon at bounding box center [1501, 97] width 9 height 9
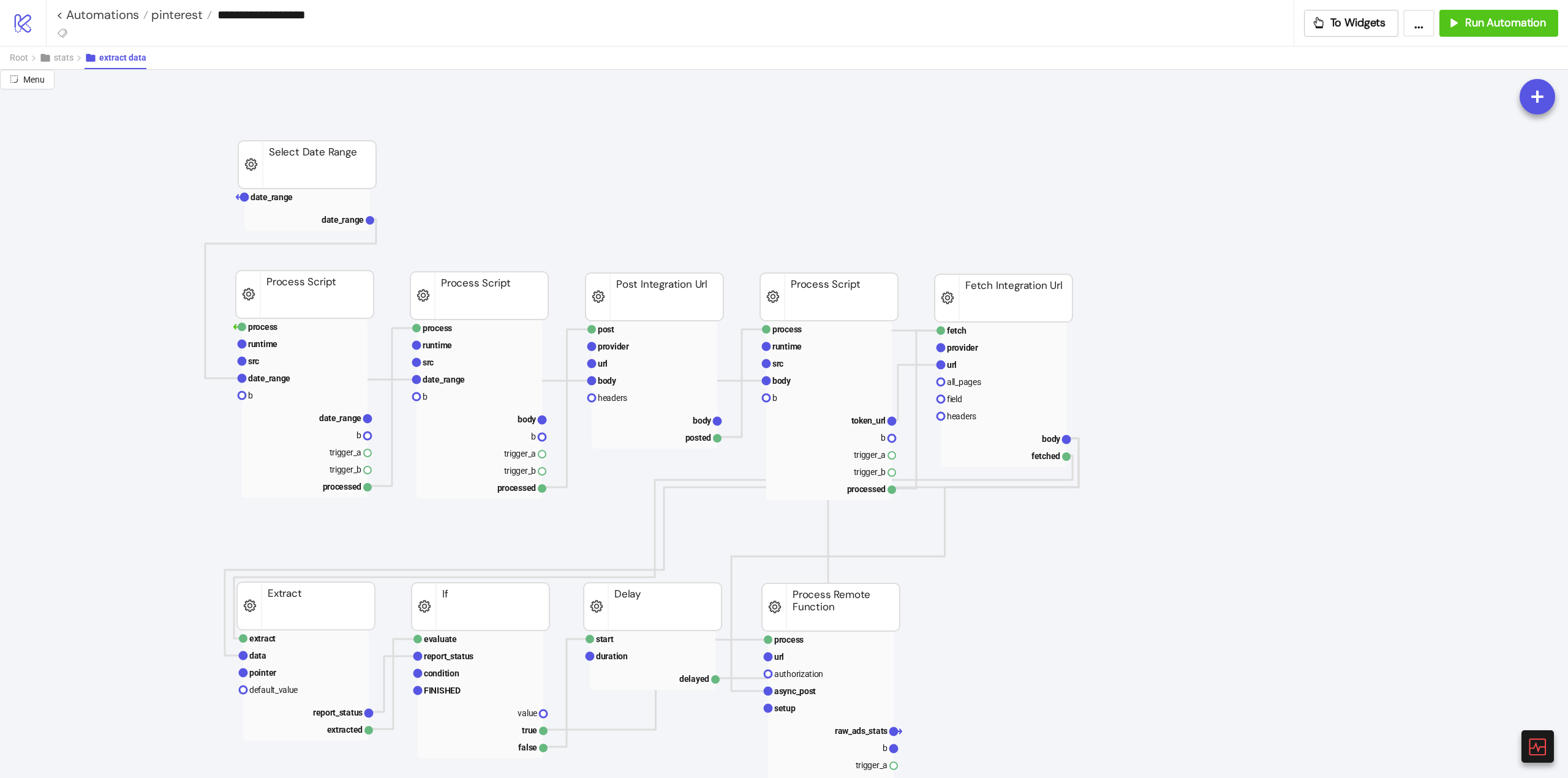
scroll to position [61, 0]
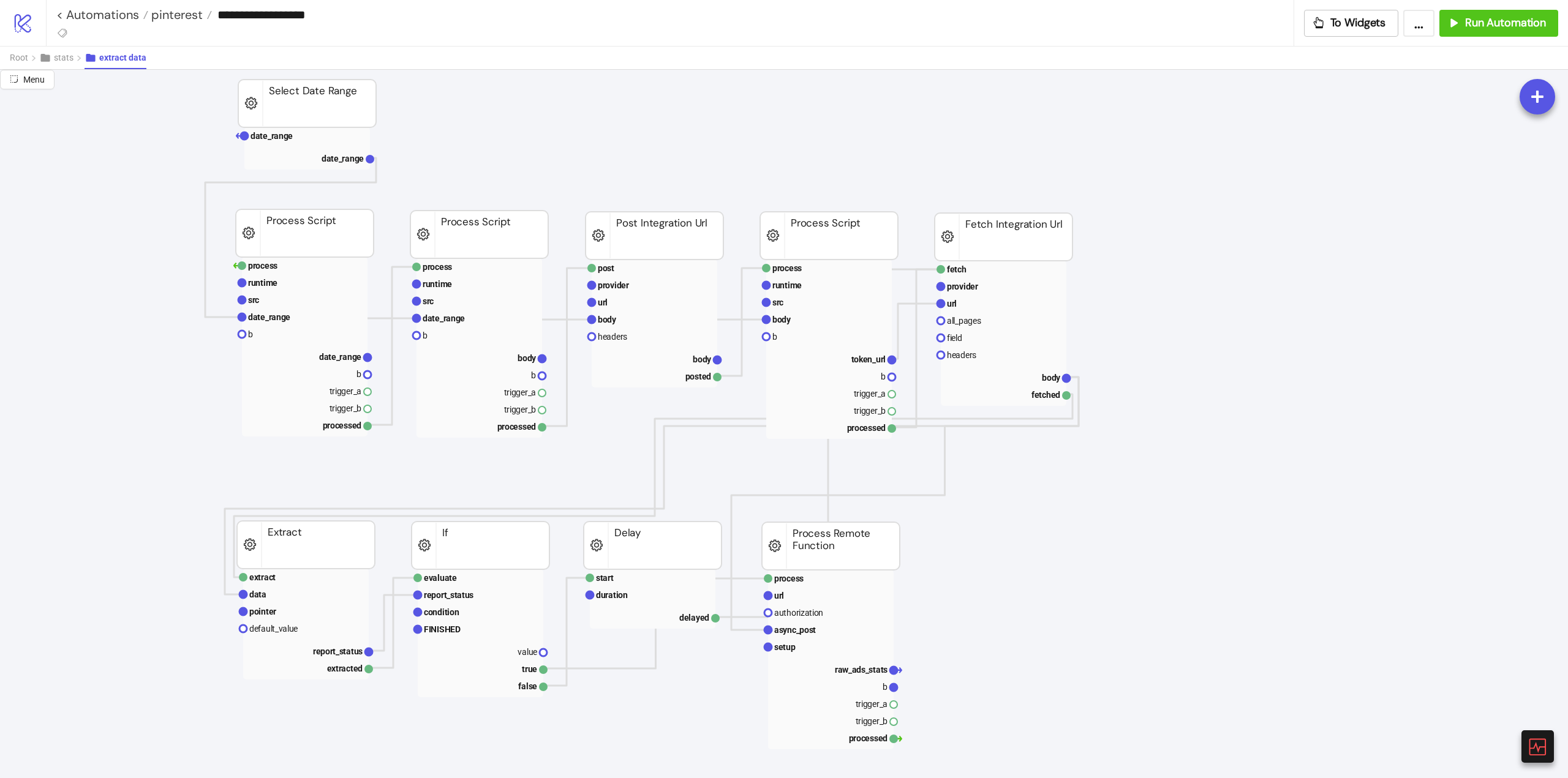
click at [337, 650] on text "report_status" at bounding box center [337, 651] width 49 height 10
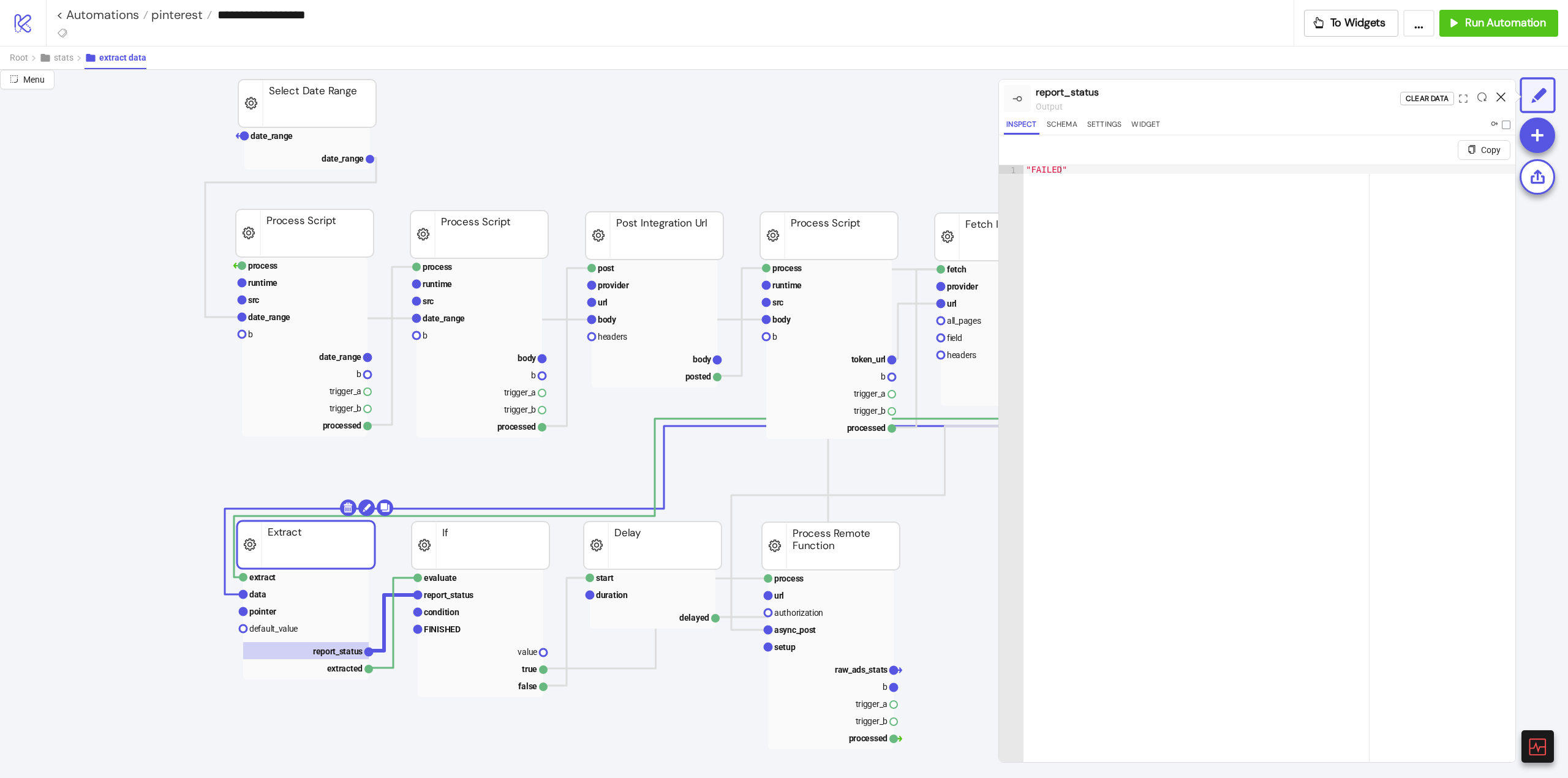
click at [1501, 101] on div at bounding box center [1501, 99] width 19 height 33
click at [1501, 100] on icon at bounding box center [1501, 97] width 9 height 9
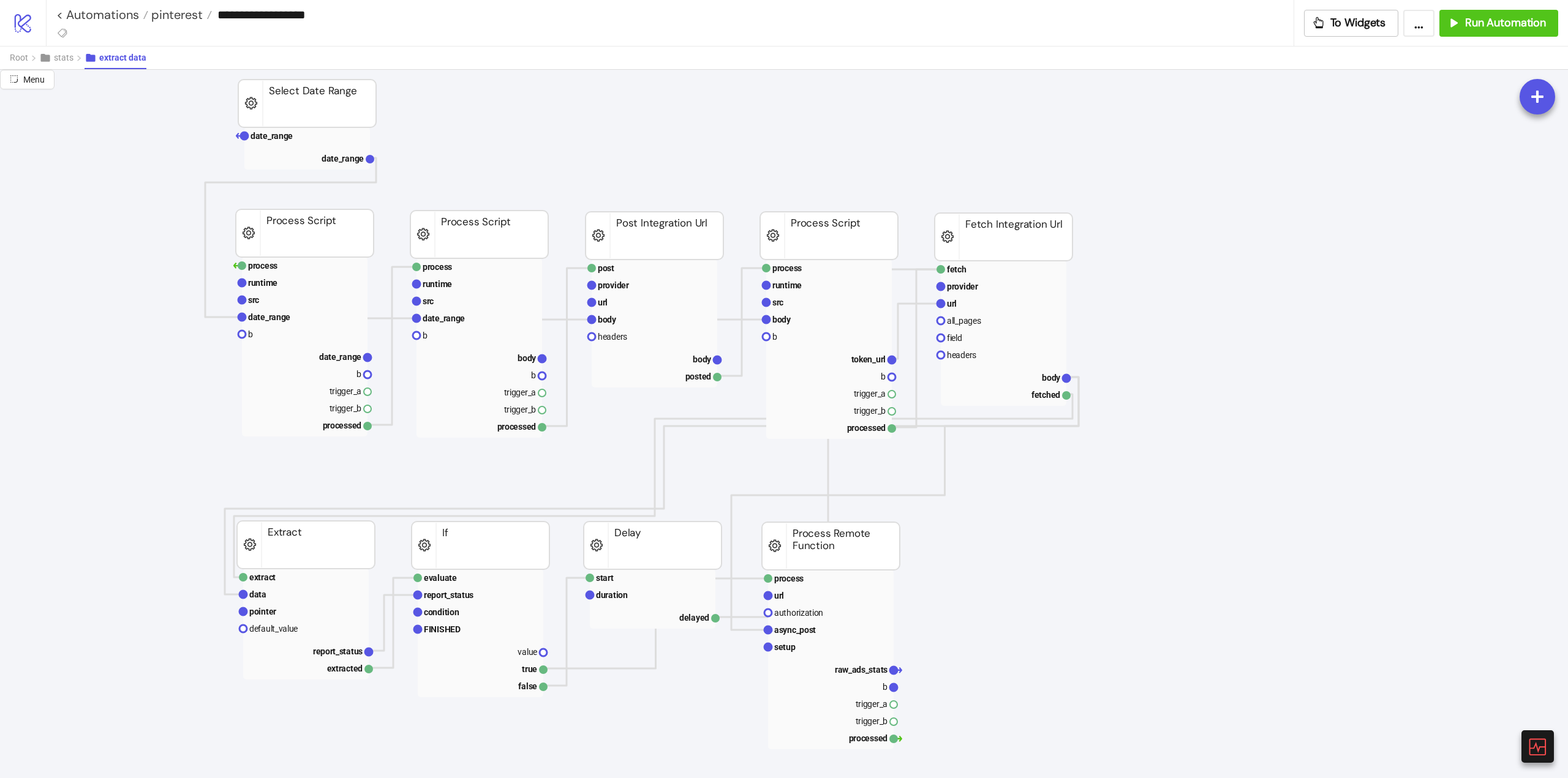
scroll to position [245, 0]
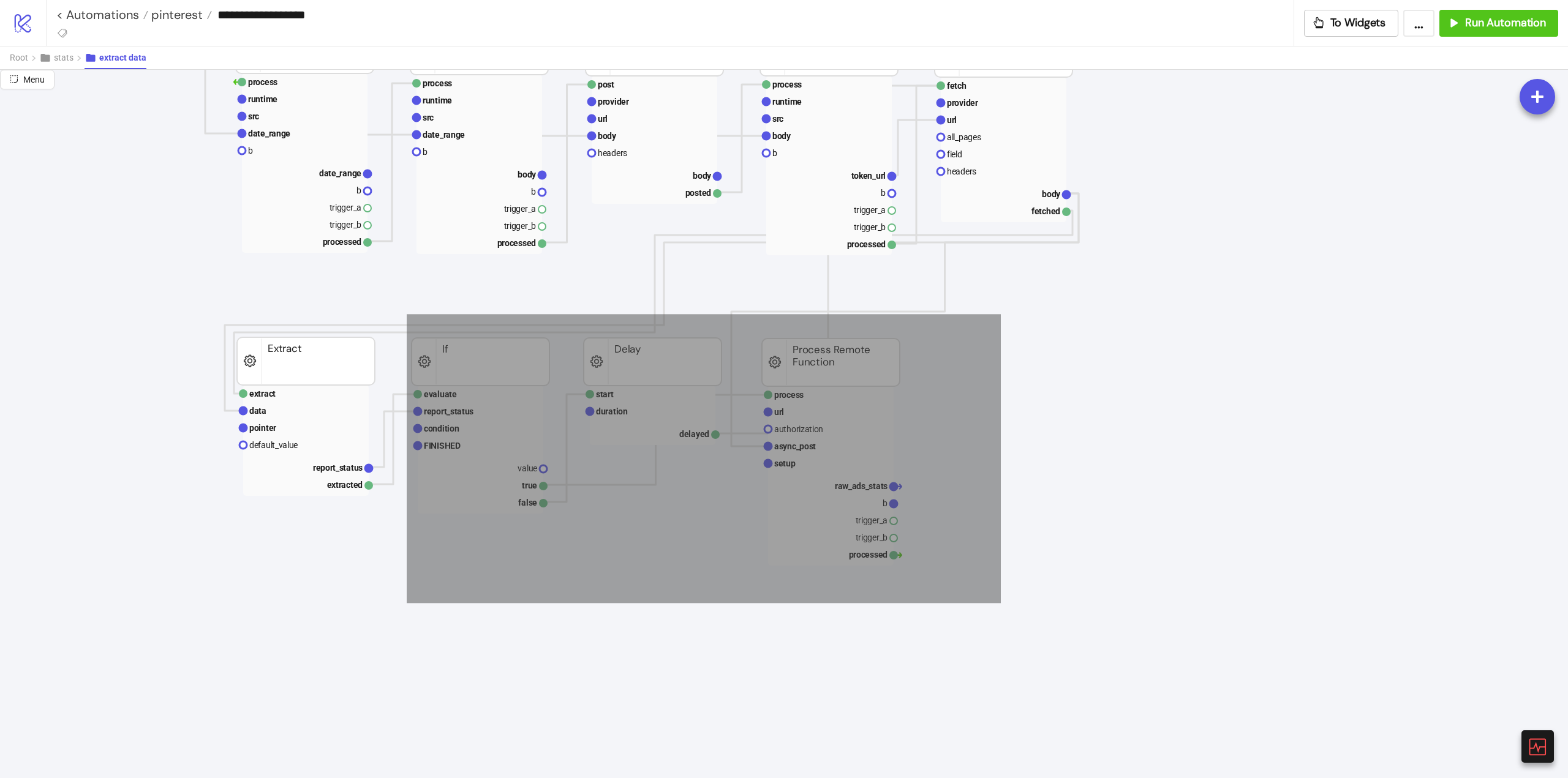
drag, startPoint x: 1001, startPoint y: 314, endPoint x: 422, endPoint y: 555, distance: 627.2
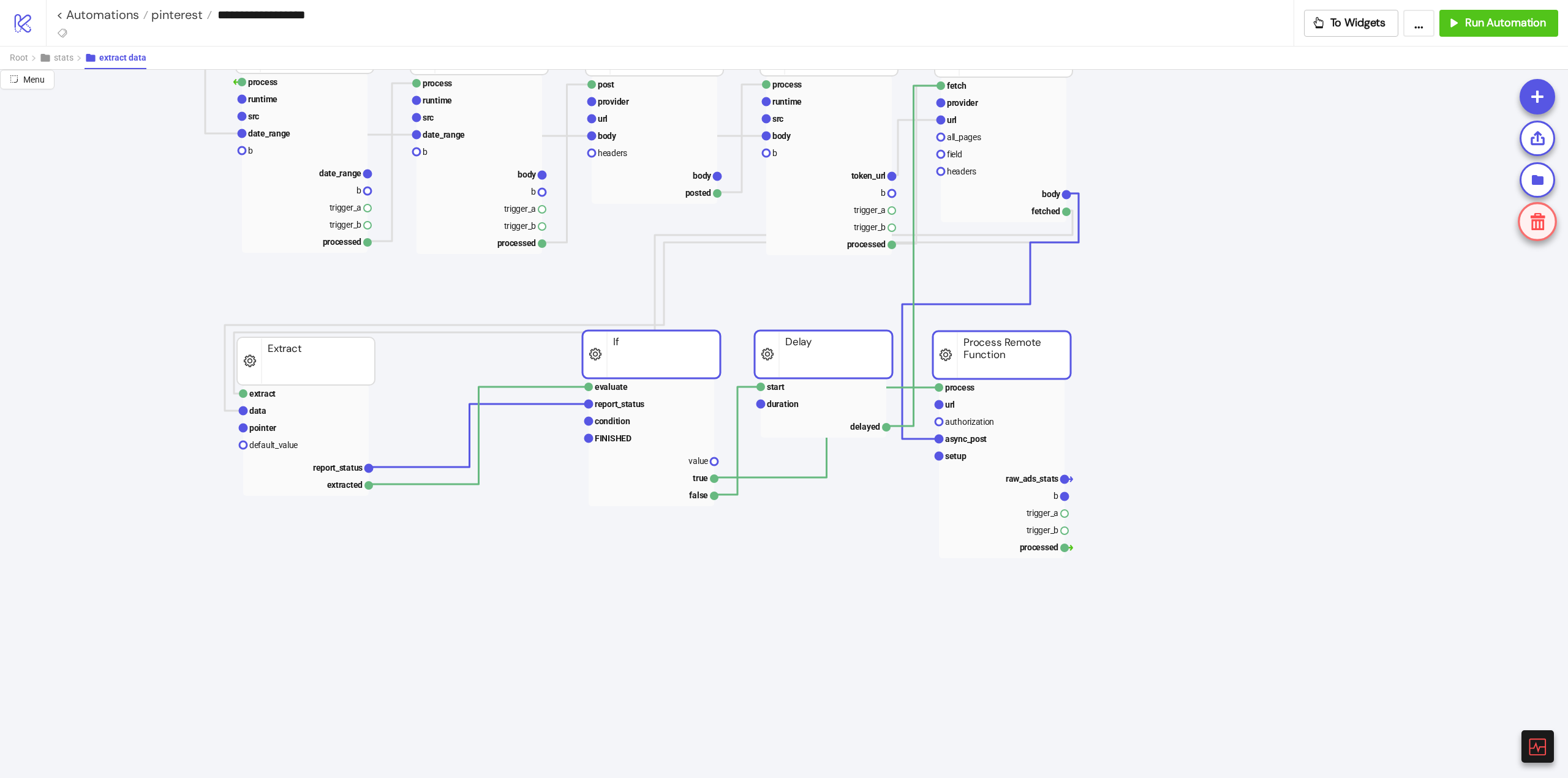
drag, startPoint x: 444, startPoint y: 371, endPoint x: 615, endPoint y: 364, distance: 171.1
drag, startPoint x: 1139, startPoint y: 340, endPoint x: 1077, endPoint y: 336, distance: 62.1
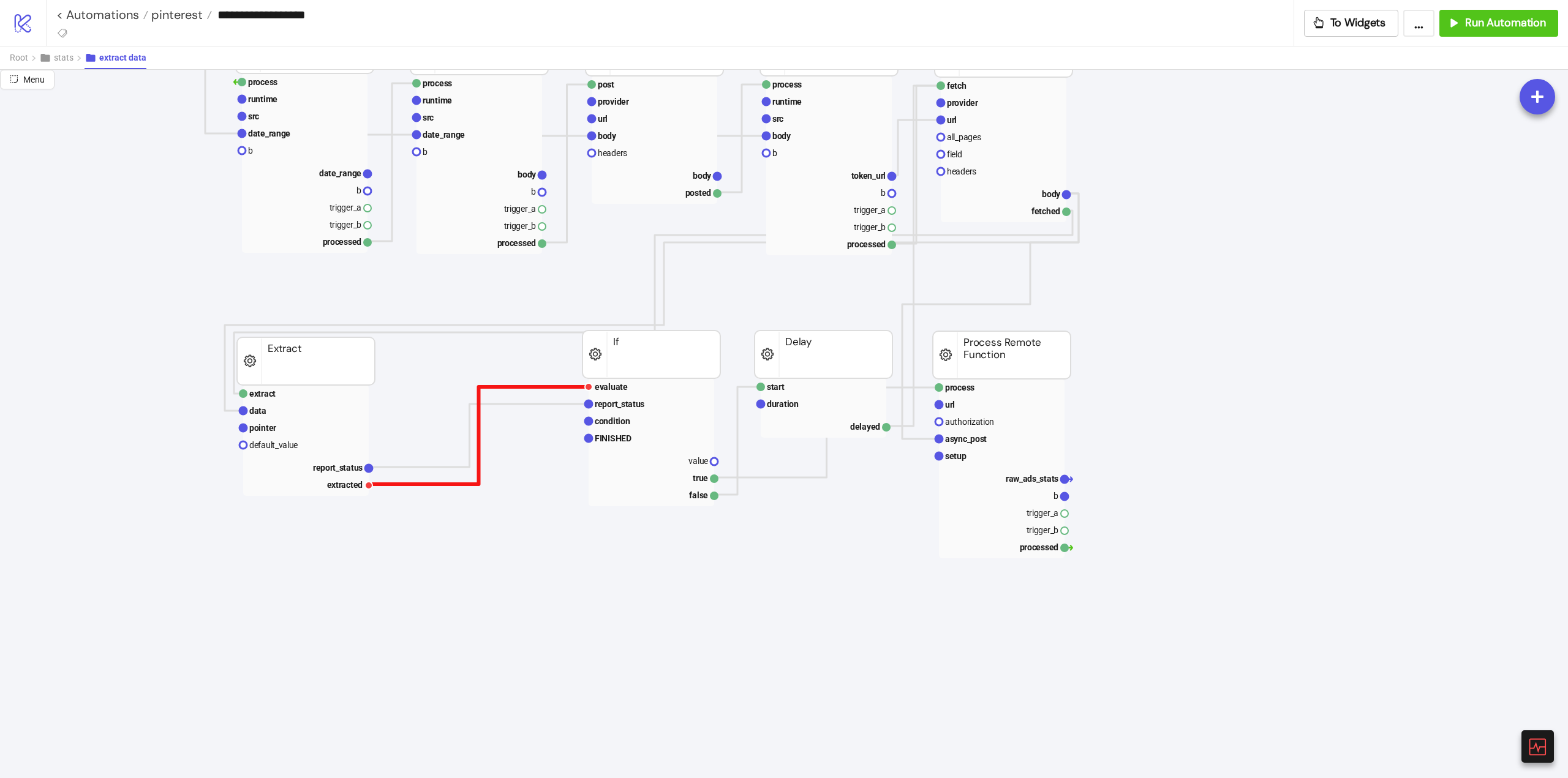
click at [478, 423] on polyline at bounding box center [478, 436] width 220 height 97
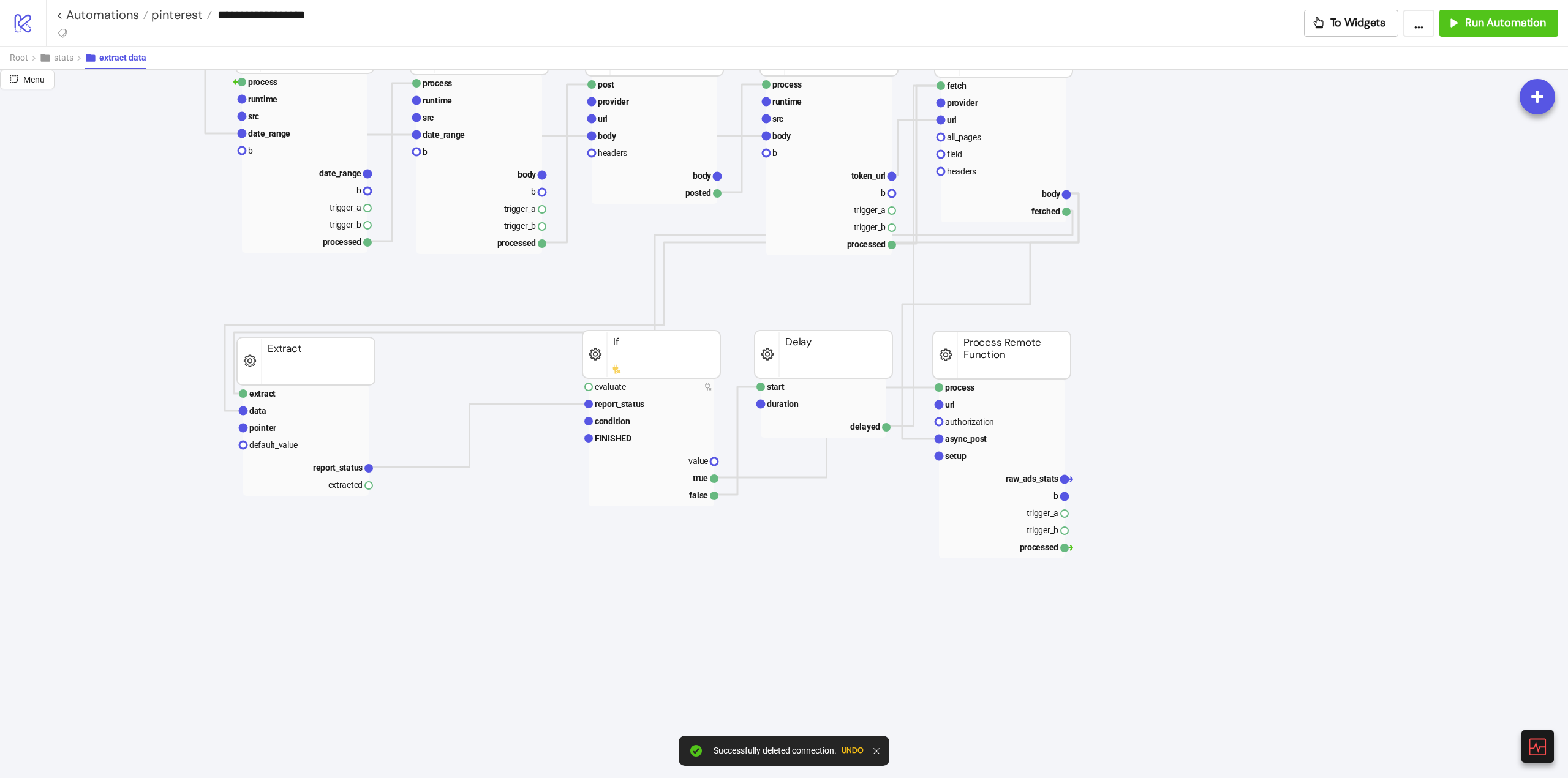
click at [688, 349] on rect at bounding box center [651, 354] width 138 height 48
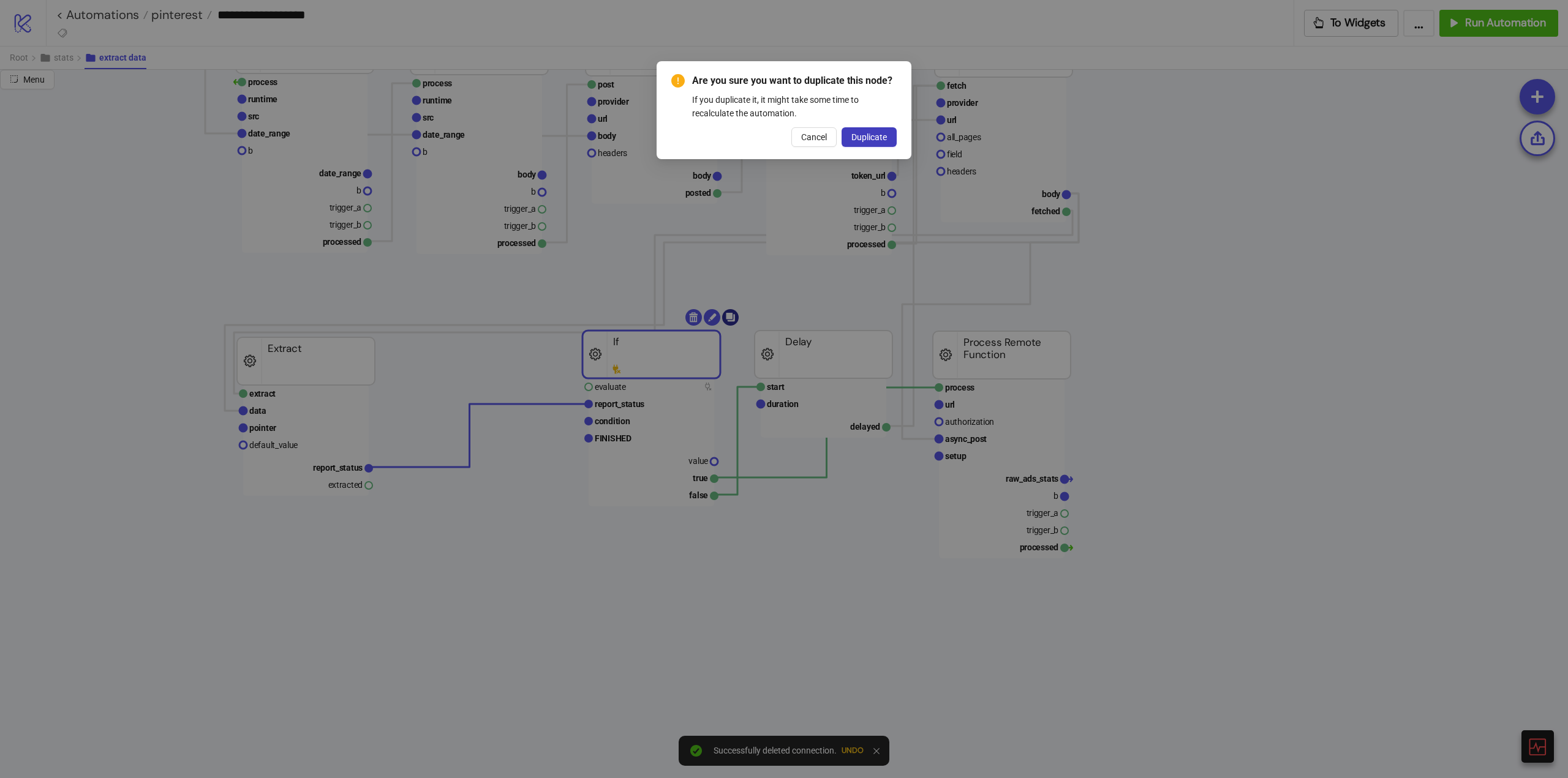
click at [733, 323] on body "**********" at bounding box center [784, 389] width 1568 height 778
click at [874, 146] on button "Duplicate" at bounding box center [869, 137] width 55 height 20
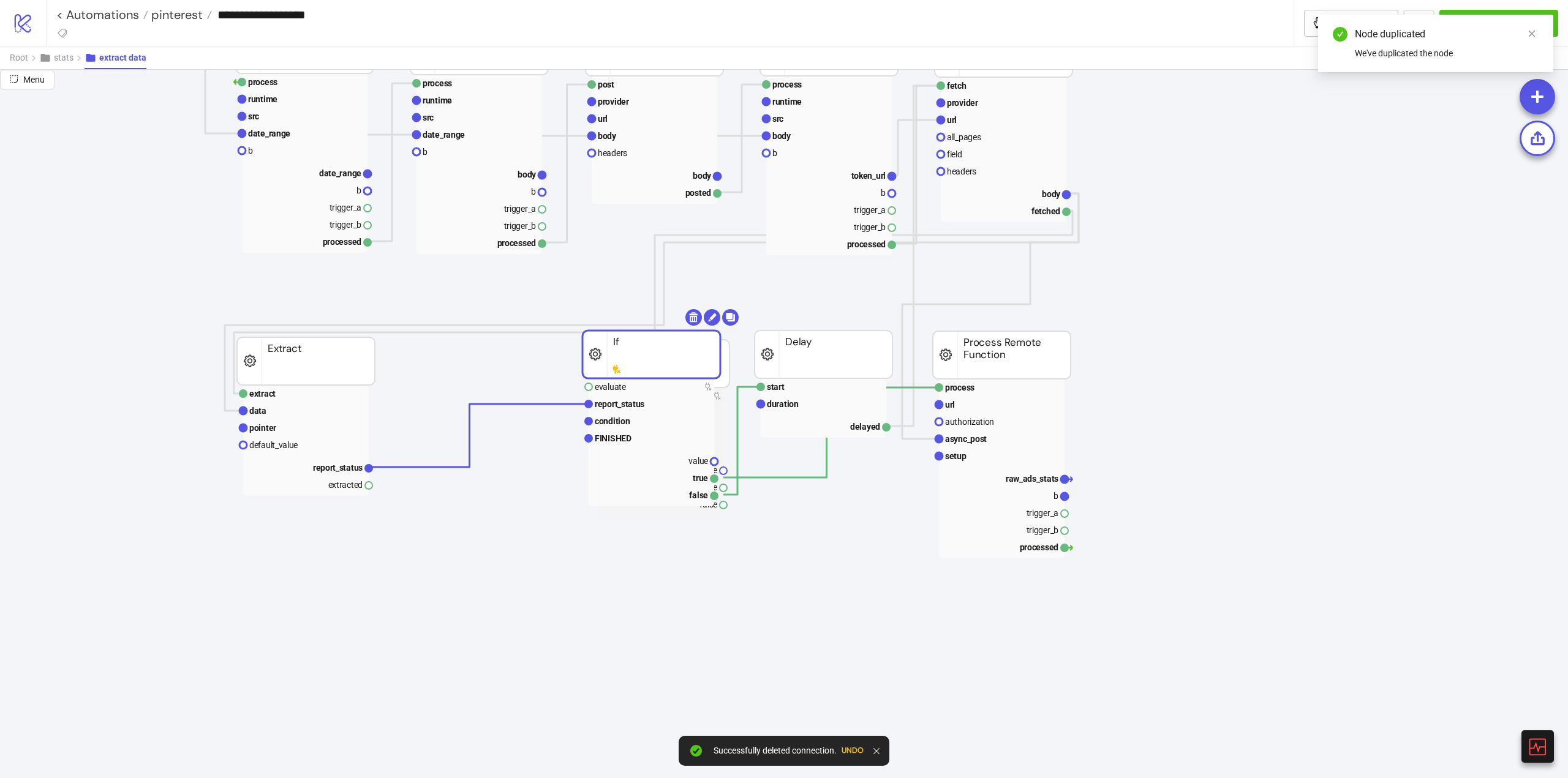
click at [660, 365] on rect at bounding box center [651, 354] width 138 height 48
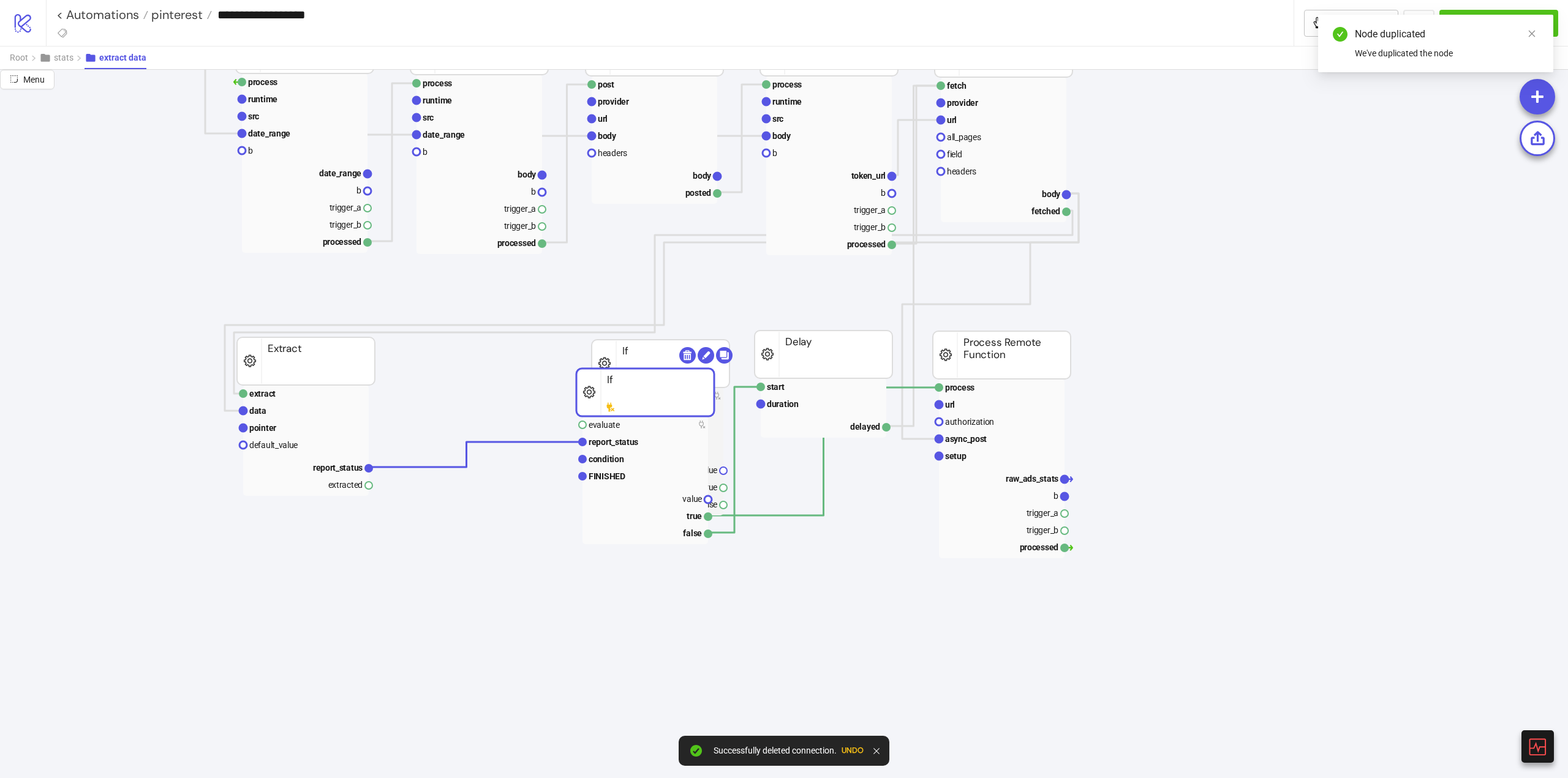
drag, startPoint x: 647, startPoint y: 371, endPoint x: 650, endPoint y: 402, distance: 31.1
click at [650, 402] on rect at bounding box center [645, 392] width 138 height 48
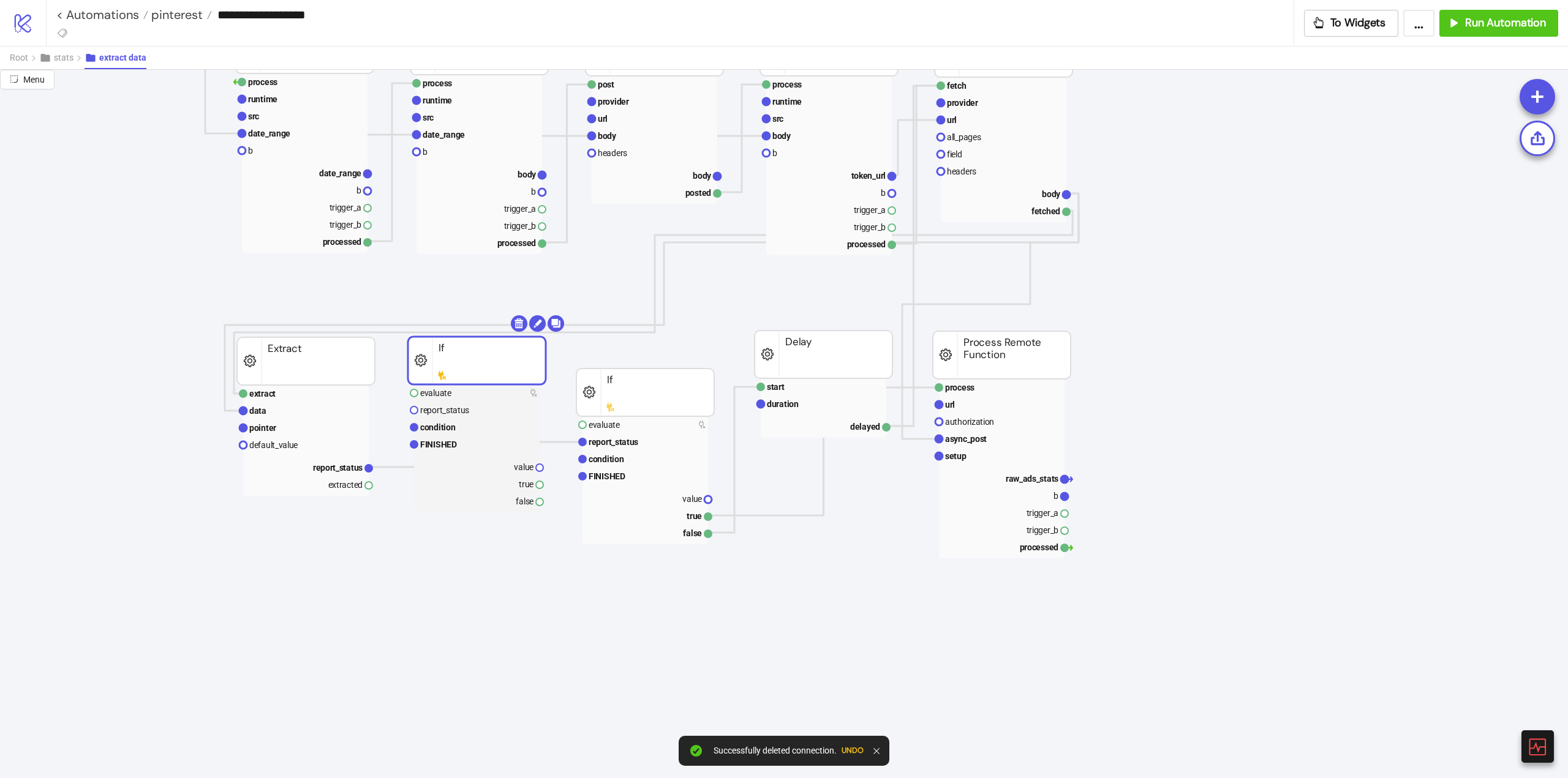
drag, startPoint x: 640, startPoint y: 355, endPoint x: 471, endPoint y: 355, distance: 169.0
click at [454, 350] on rect at bounding box center [476, 360] width 138 height 48
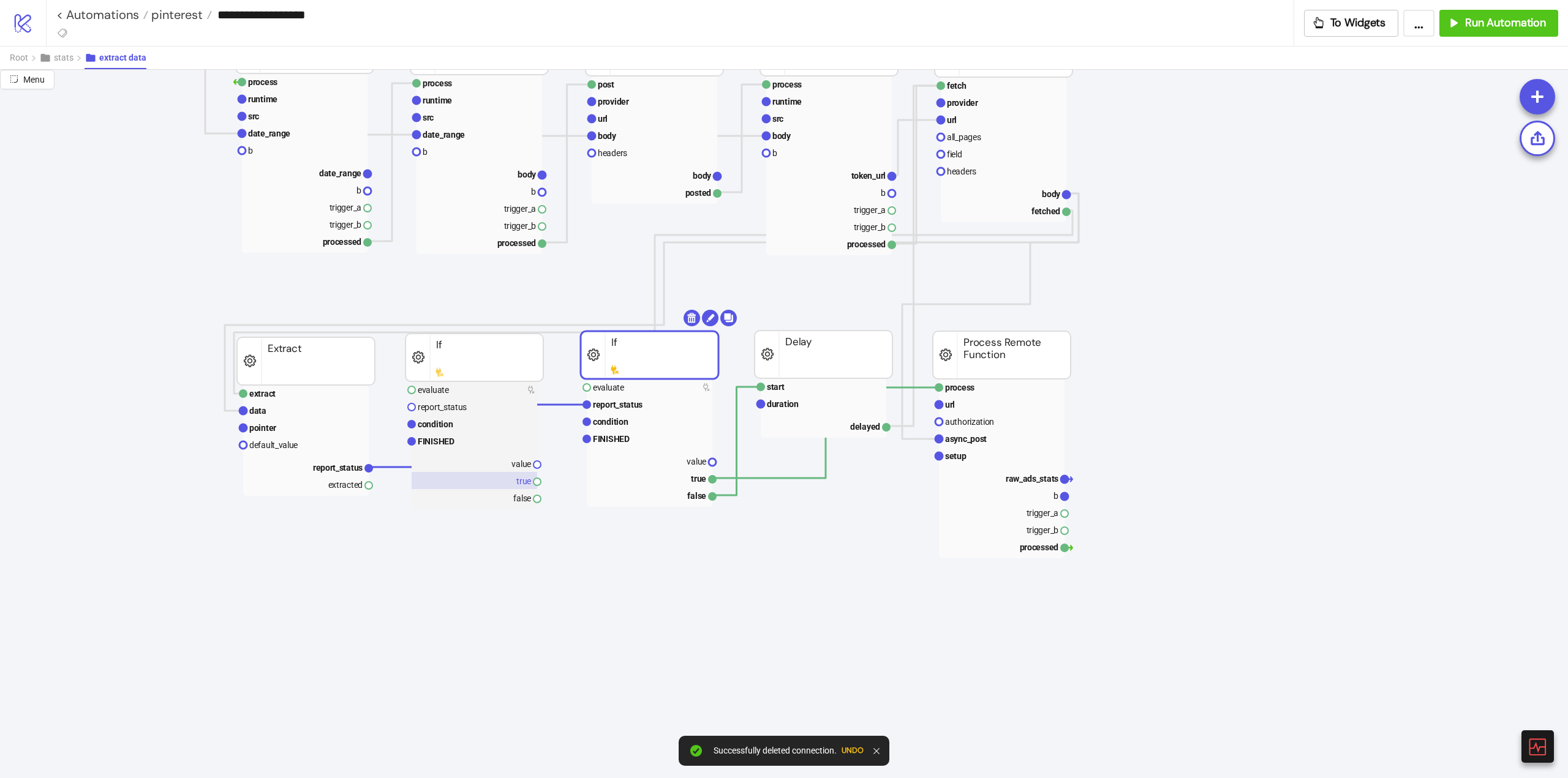
drag, startPoint x: 632, startPoint y: 403, endPoint x: 520, endPoint y: 483, distance: 137.6
click at [635, 367] on rect at bounding box center [650, 355] width 138 height 48
drag, startPoint x: 368, startPoint y: 486, endPoint x: 424, endPoint y: 425, distance: 82.8
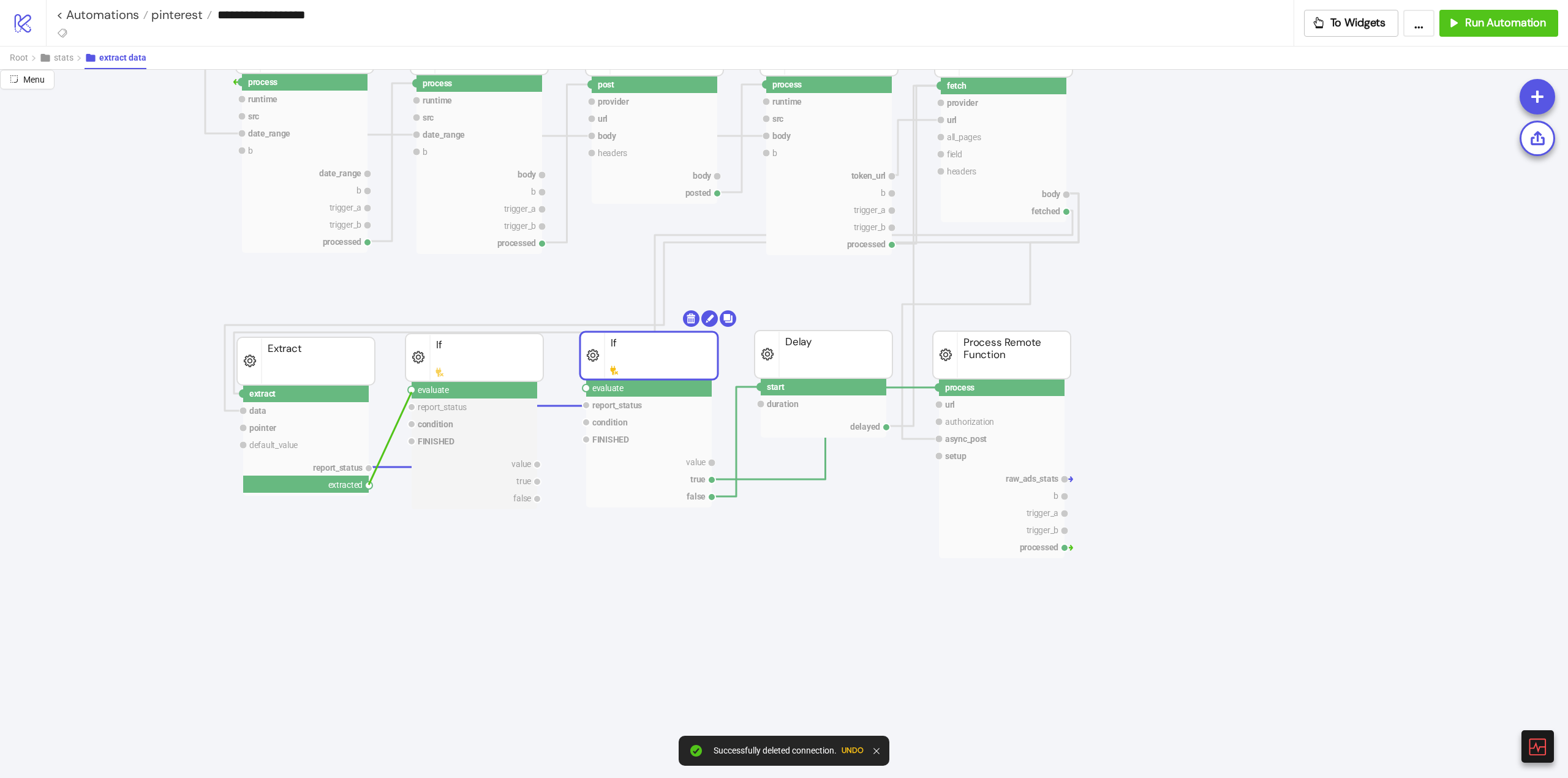
click at [411, 392] on circle at bounding box center [411, 389] width 7 height 7
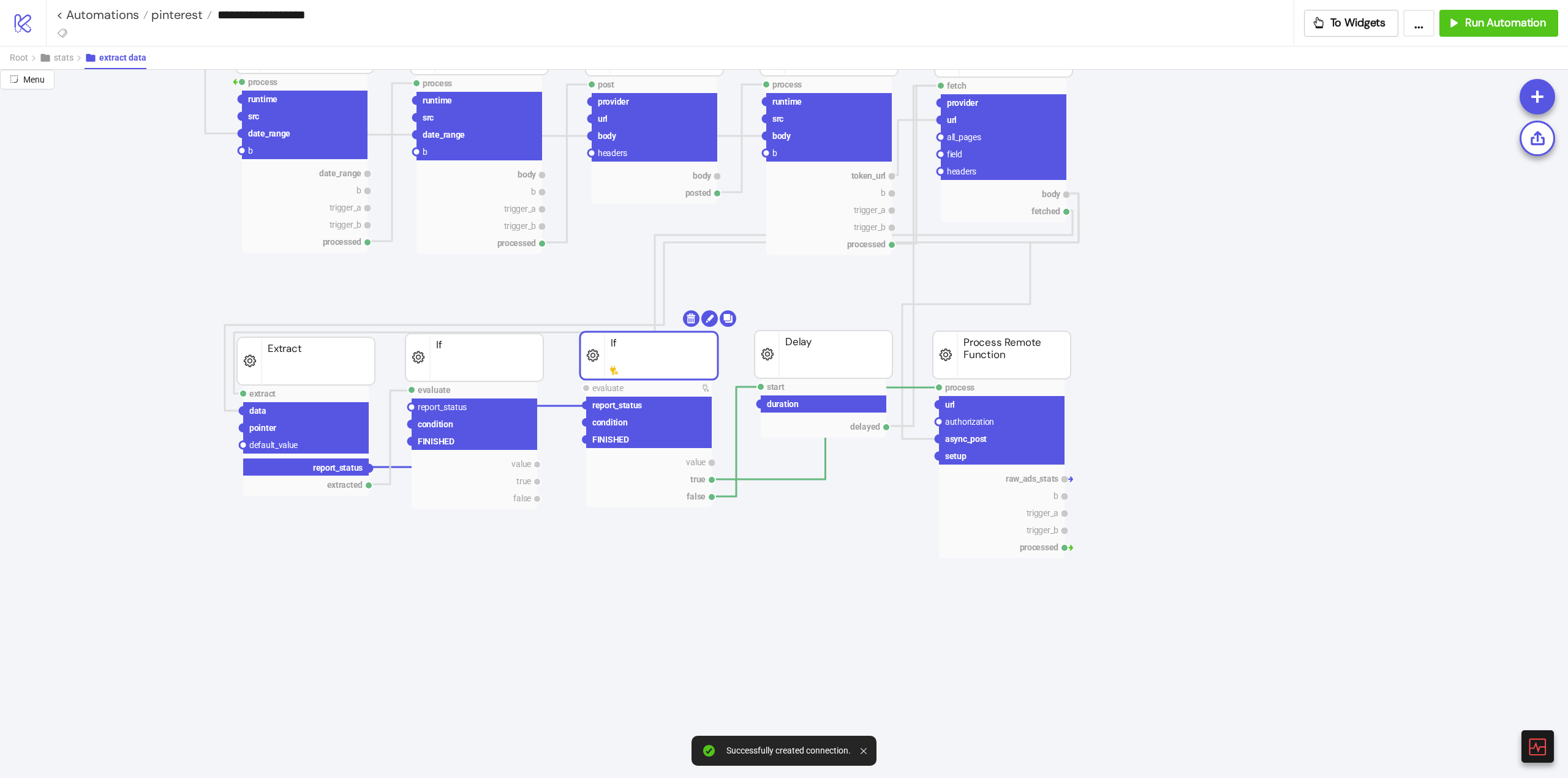
drag, startPoint x: 369, startPoint y: 466, endPoint x: 400, endPoint y: 454, distance: 33.2
click at [411, 408] on circle at bounding box center [411, 407] width 7 height 7
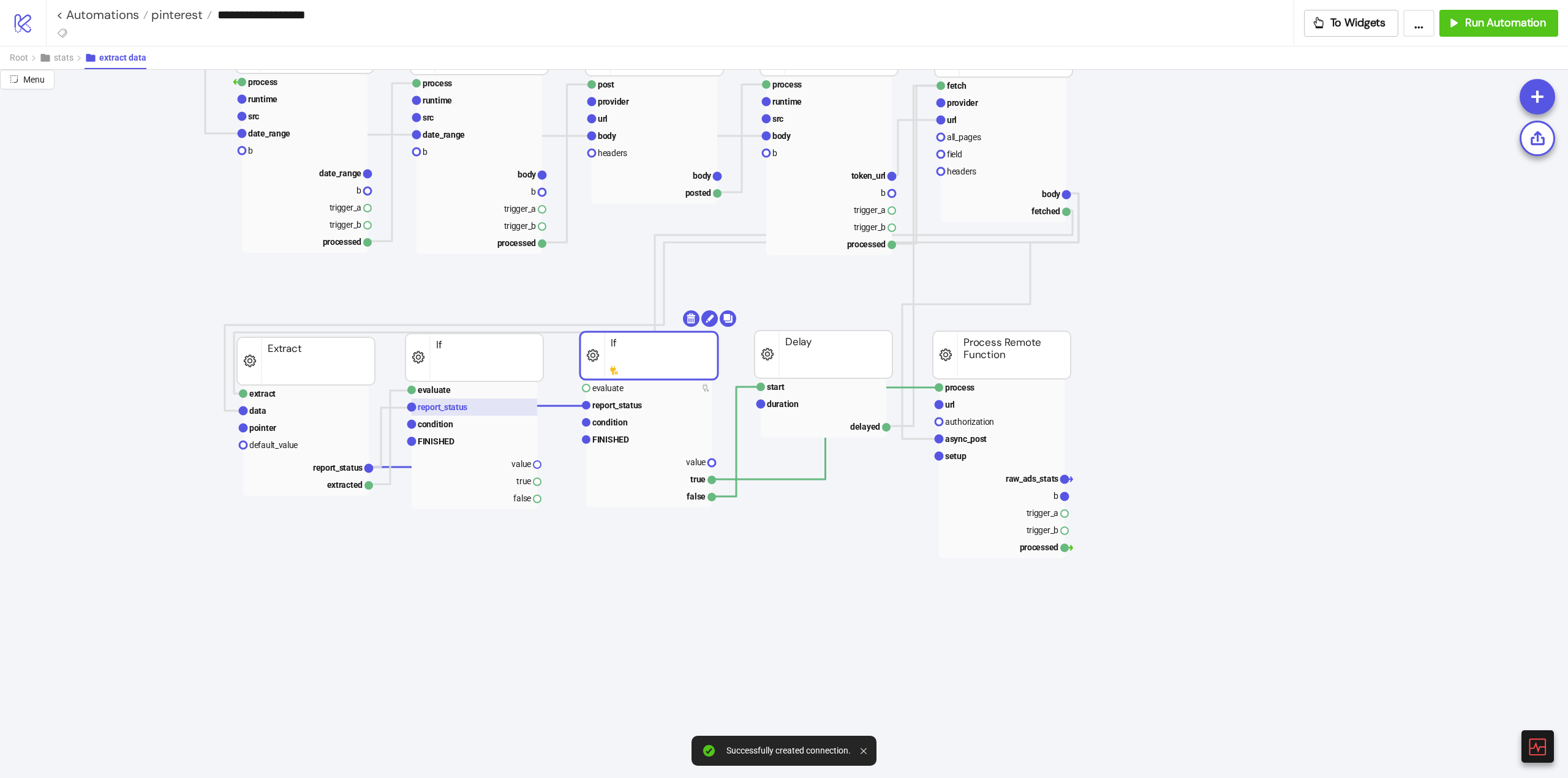
click at [431, 410] on text "report_status" at bounding box center [442, 407] width 49 height 10
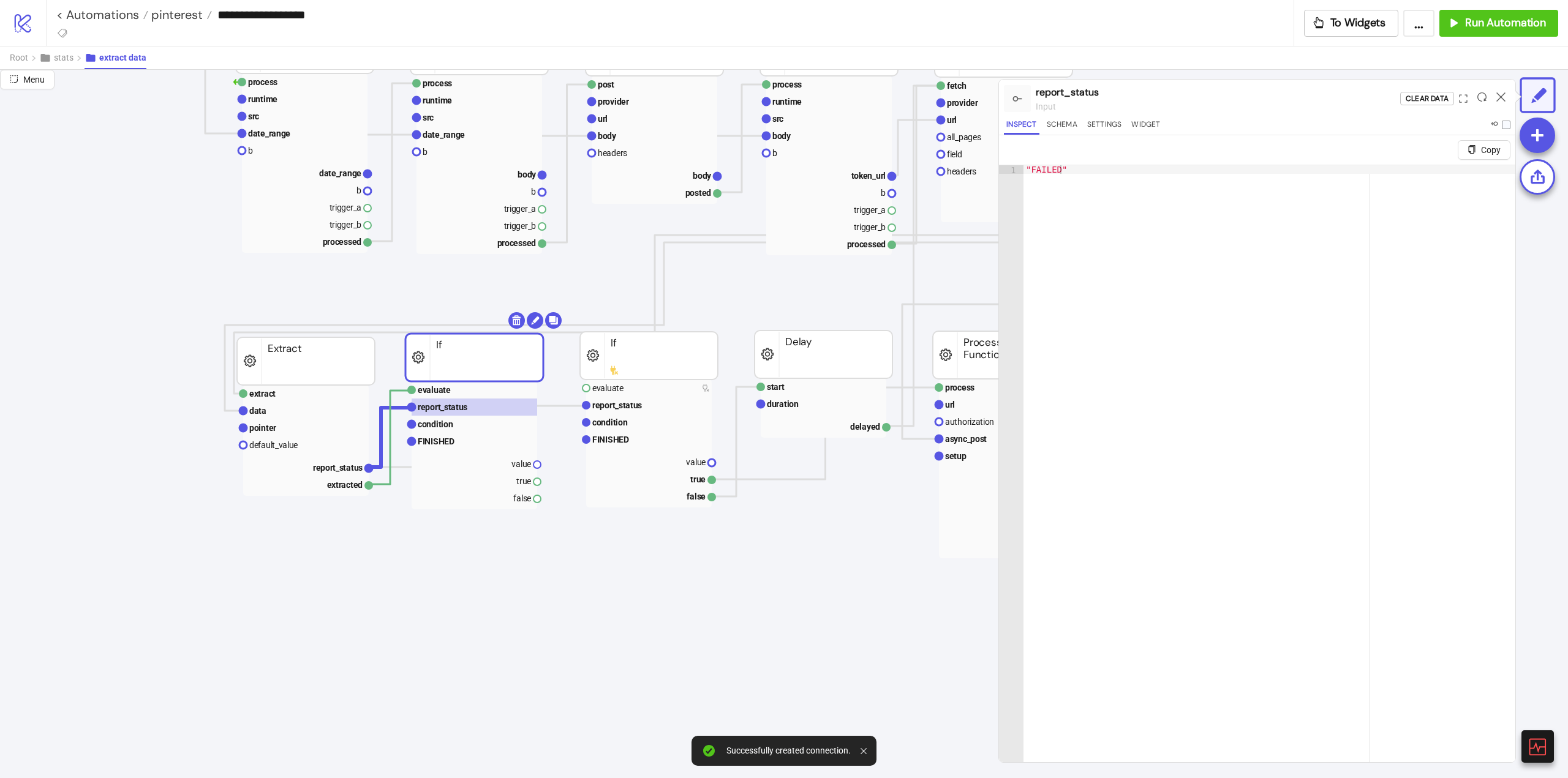
type textarea "********"
click at [1038, 172] on div ""FAILED"" at bounding box center [1269, 487] width 492 height 643
click at [457, 427] on rect at bounding box center [474, 425] width 125 height 17
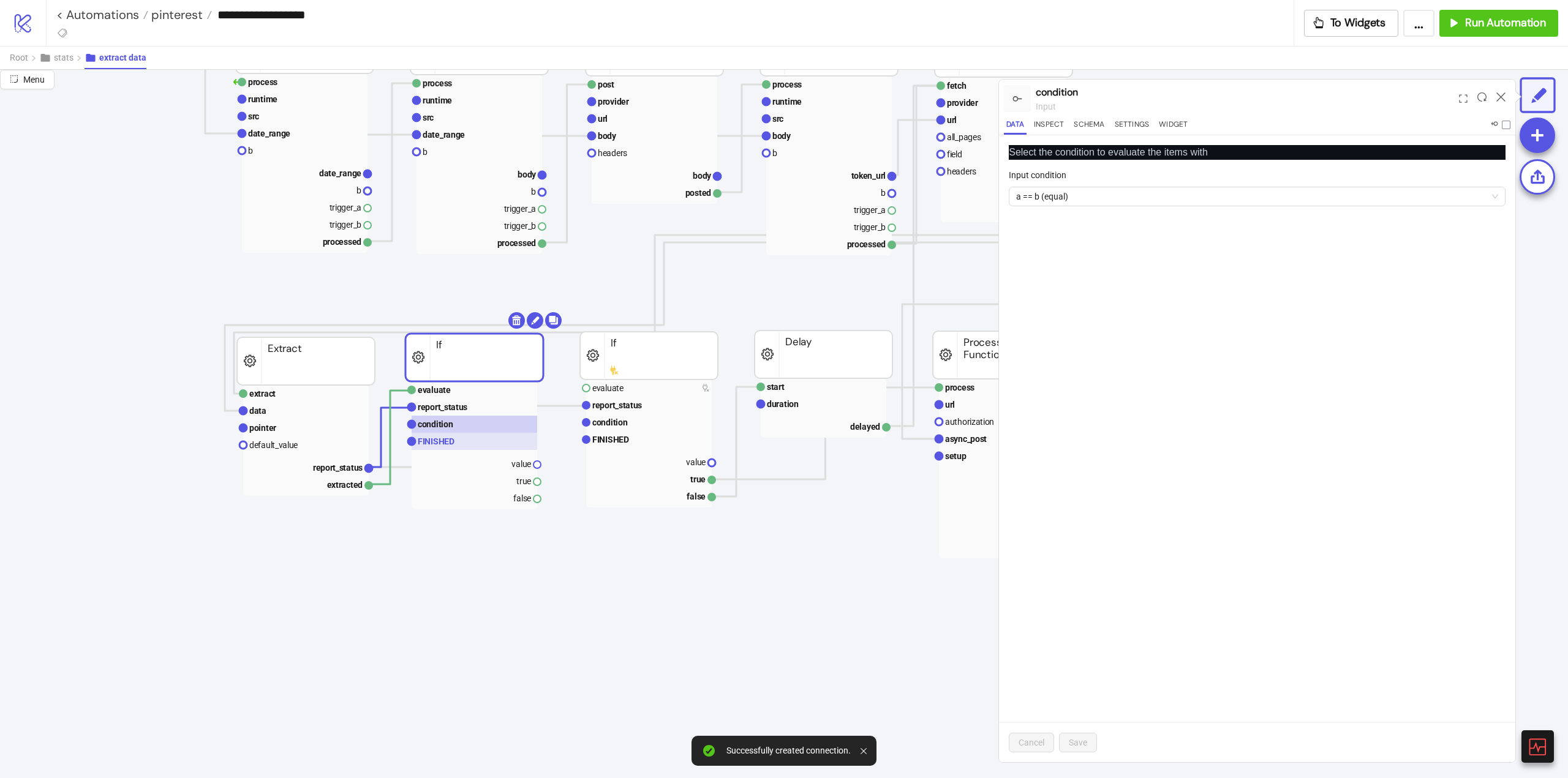
click at [457, 436] on rect at bounding box center [474, 442] width 125 height 17
click at [1094, 201] on textarea "********" at bounding box center [1257, 203] width 497 height 33
paste textarea
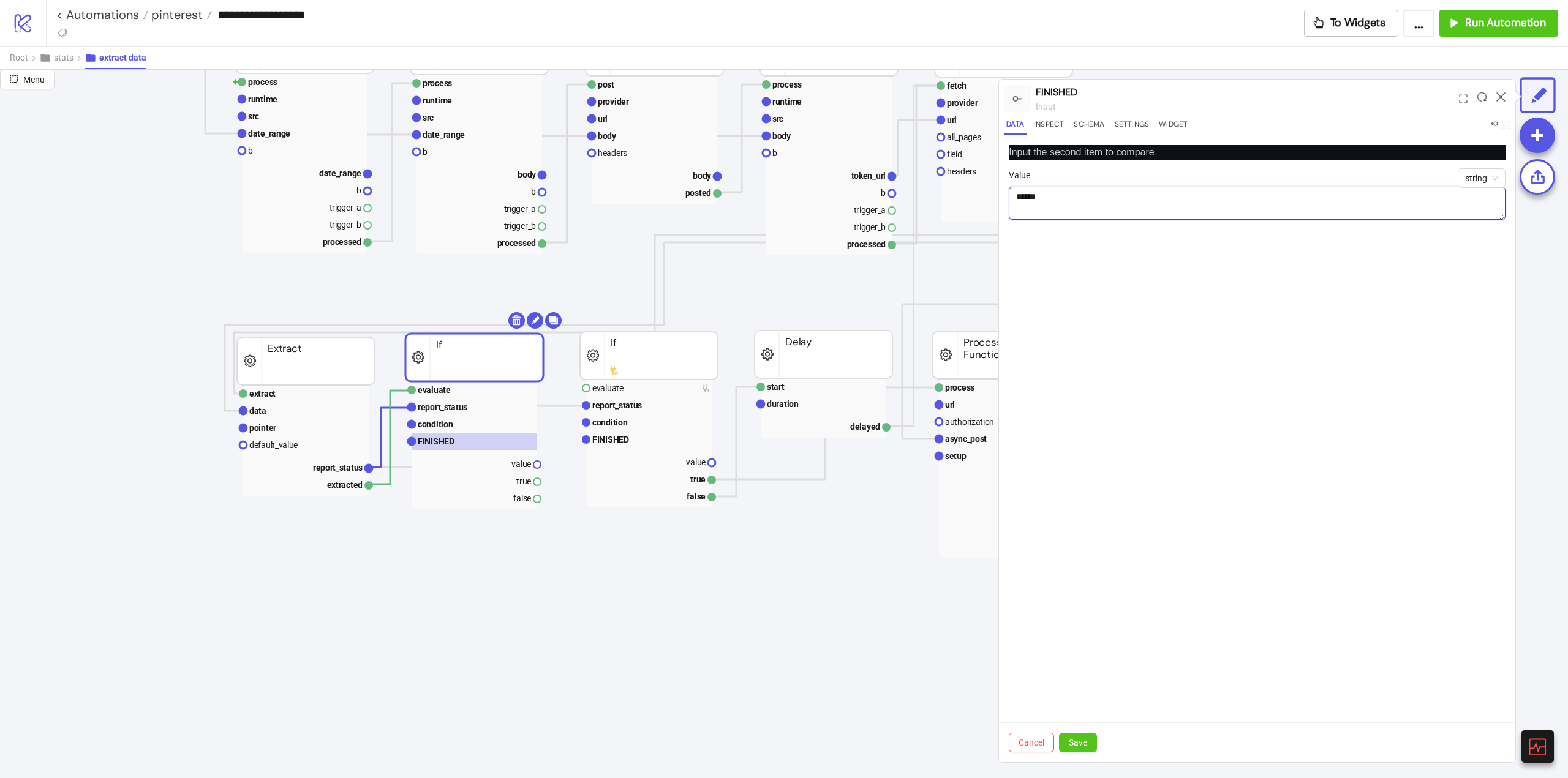
type textarea "******"
click at [1092, 730] on div "Cancel Save" at bounding box center [1257, 742] width 516 height 40
drag, startPoint x: 1081, startPoint y: 744, endPoint x: 1037, endPoint y: 715, distance: 52.7
click at [1081, 745] on span "Save" at bounding box center [1077, 743] width 18 height 10
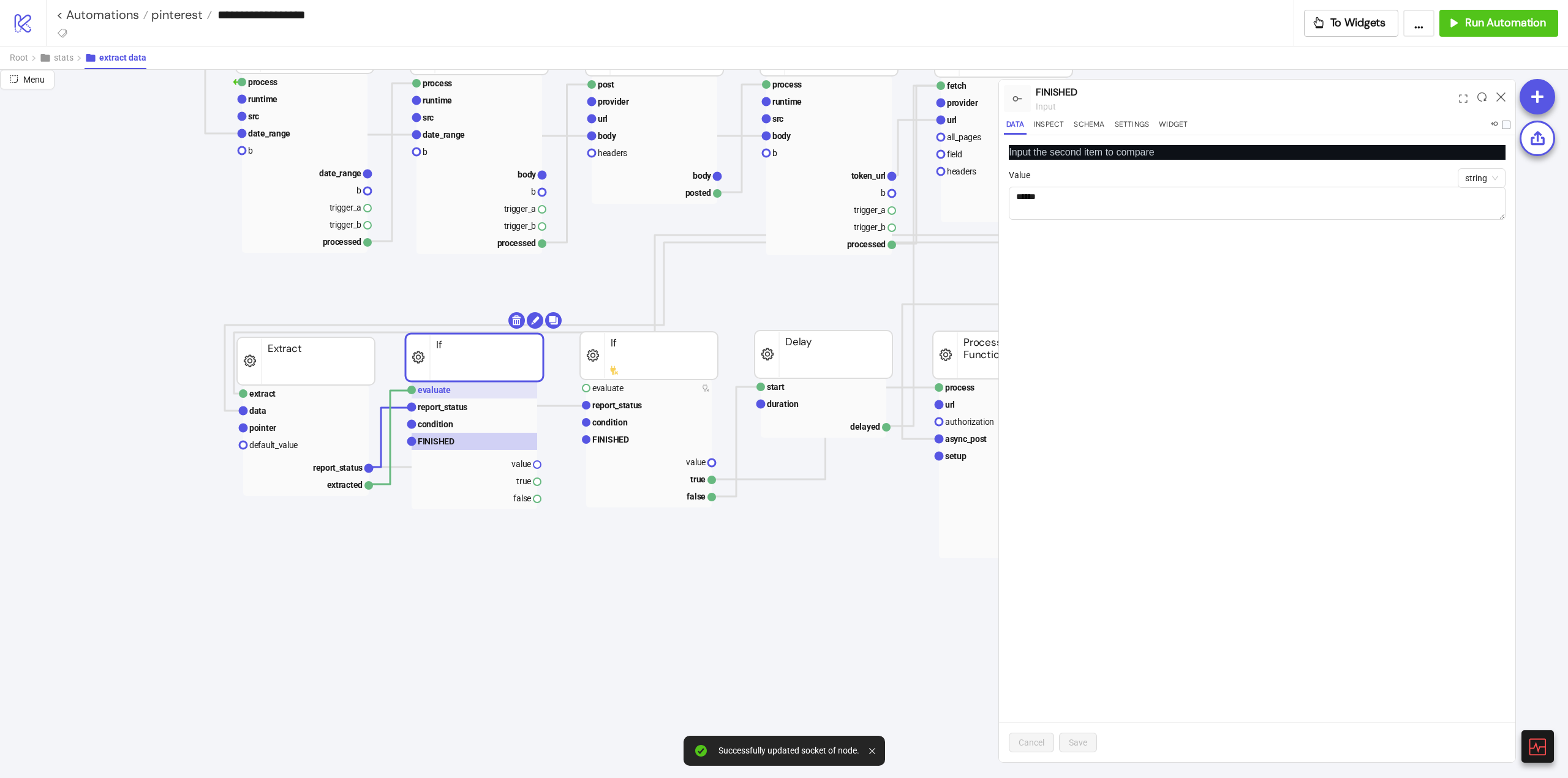
click at [461, 398] on rect at bounding box center [474, 390] width 125 height 17
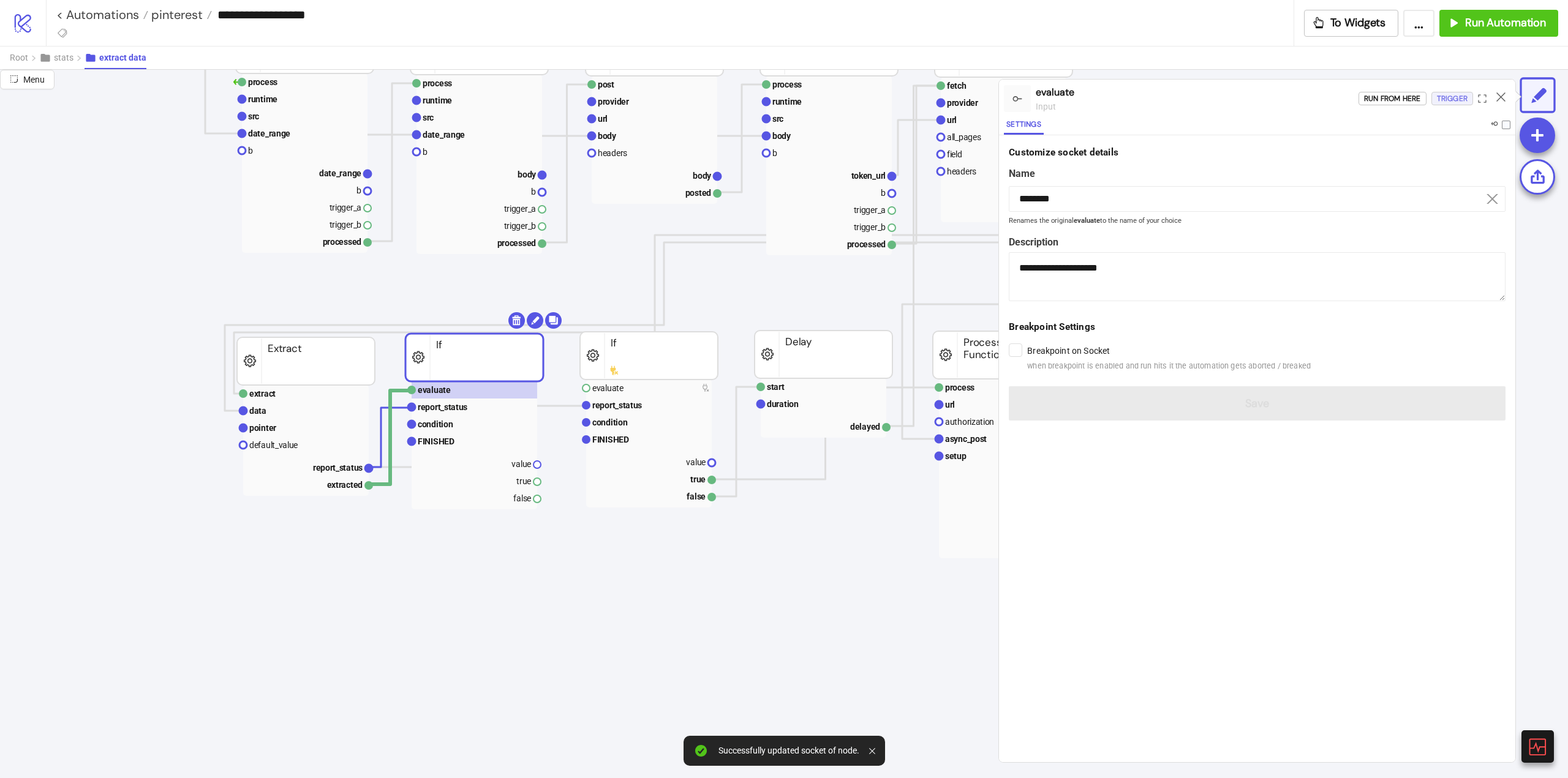
click at [1442, 100] on div "Trigger" at bounding box center [1451, 99] width 31 height 14
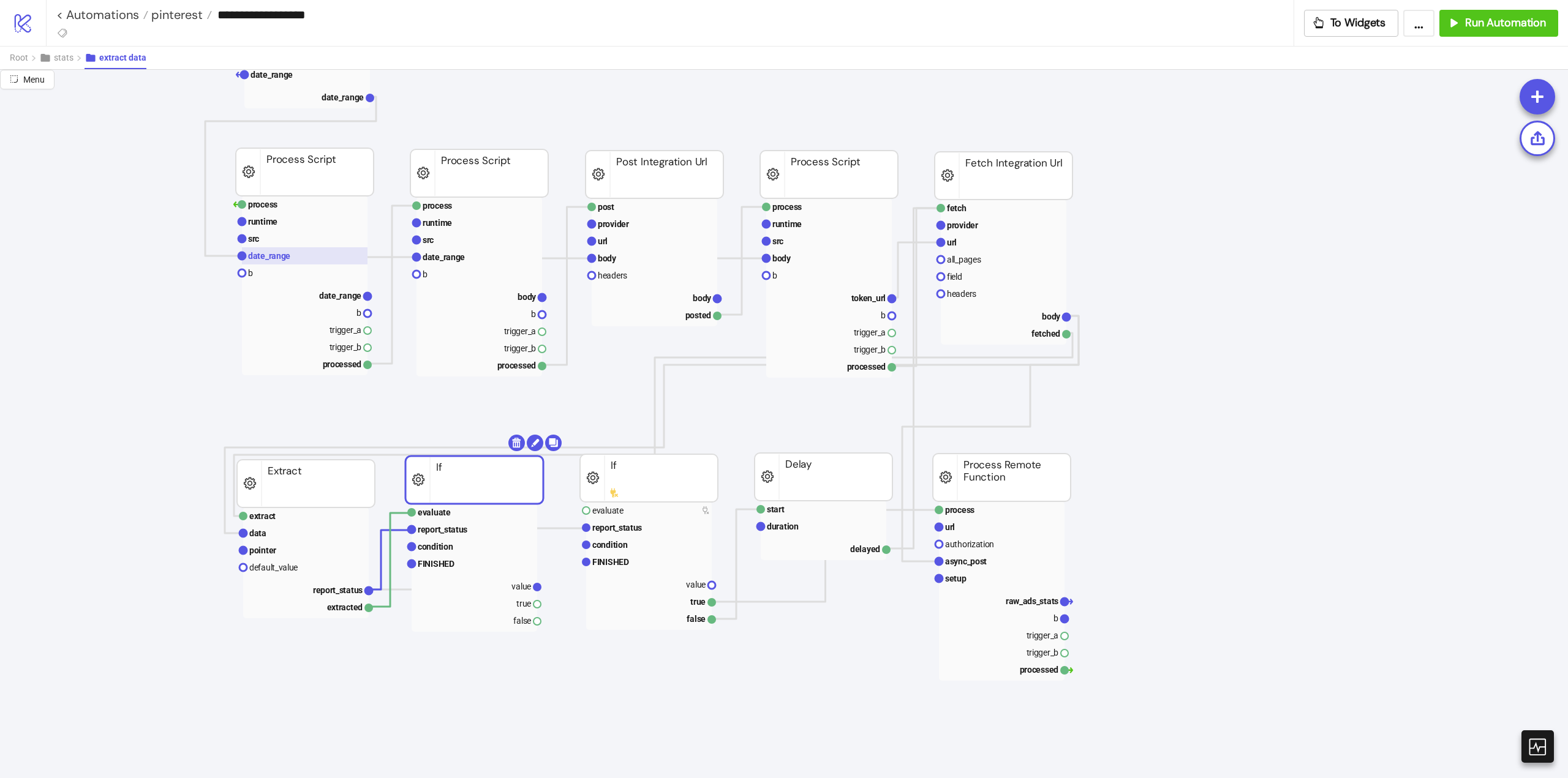
scroll to position [61, 0]
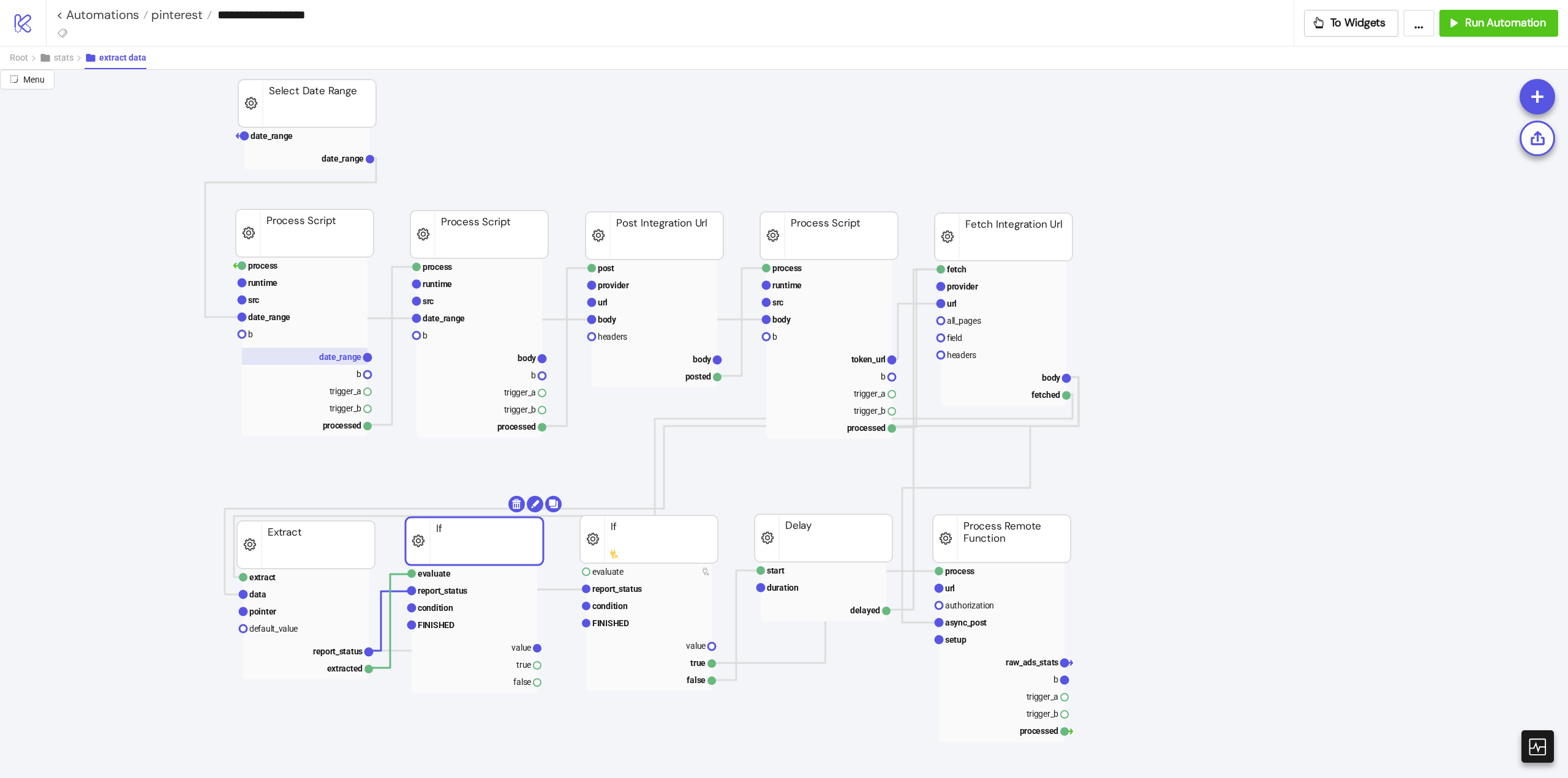
click at [315, 363] on rect at bounding box center [305, 356] width 125 height 17
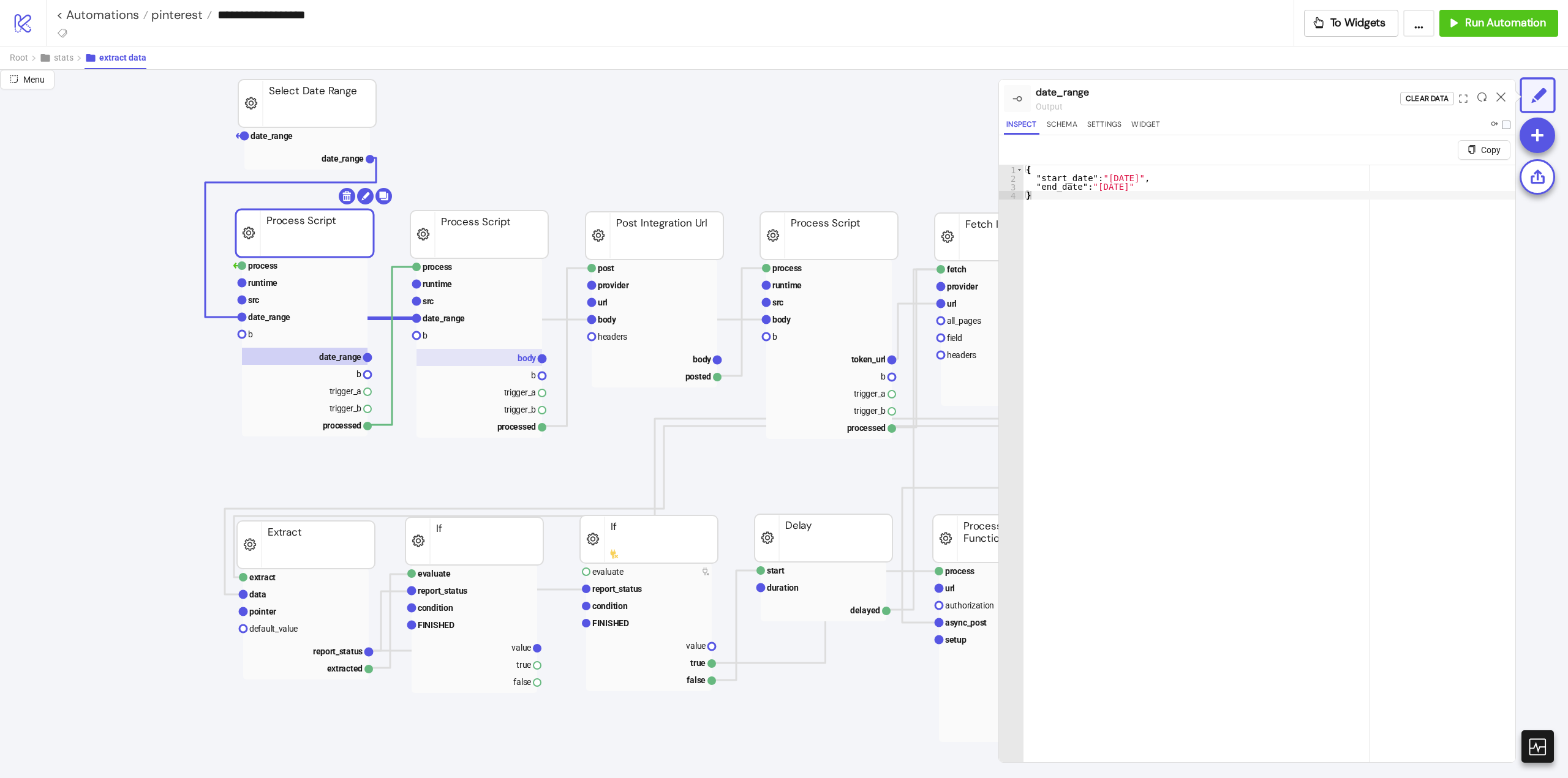
click at [518, 354] on text "body" at bounding box center [527, 358] width 19 height 10
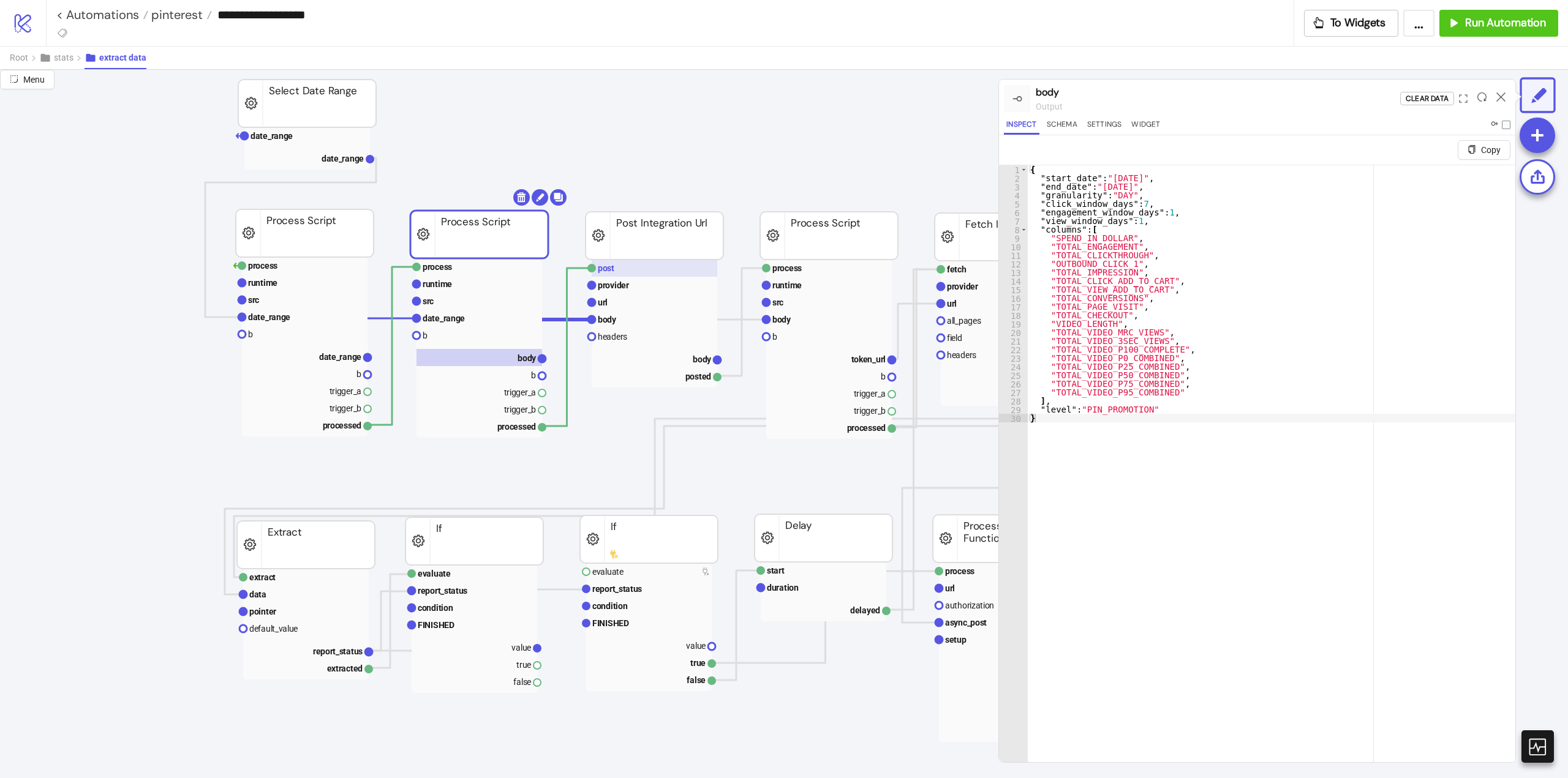
click at [612, 269] on text "post" at bounding box center [606, 268] width 16 height 10
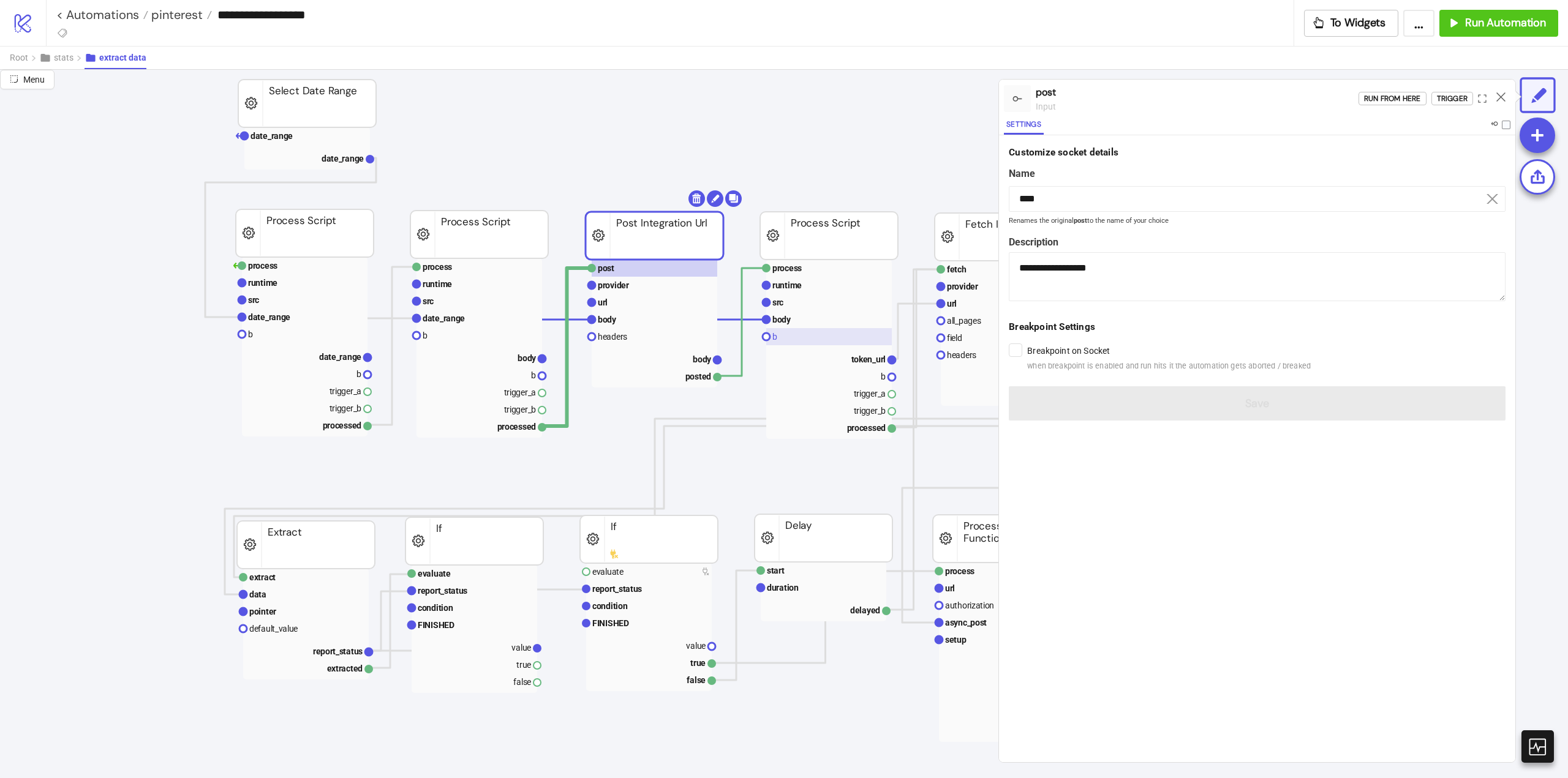
scroll to position [122, 0]
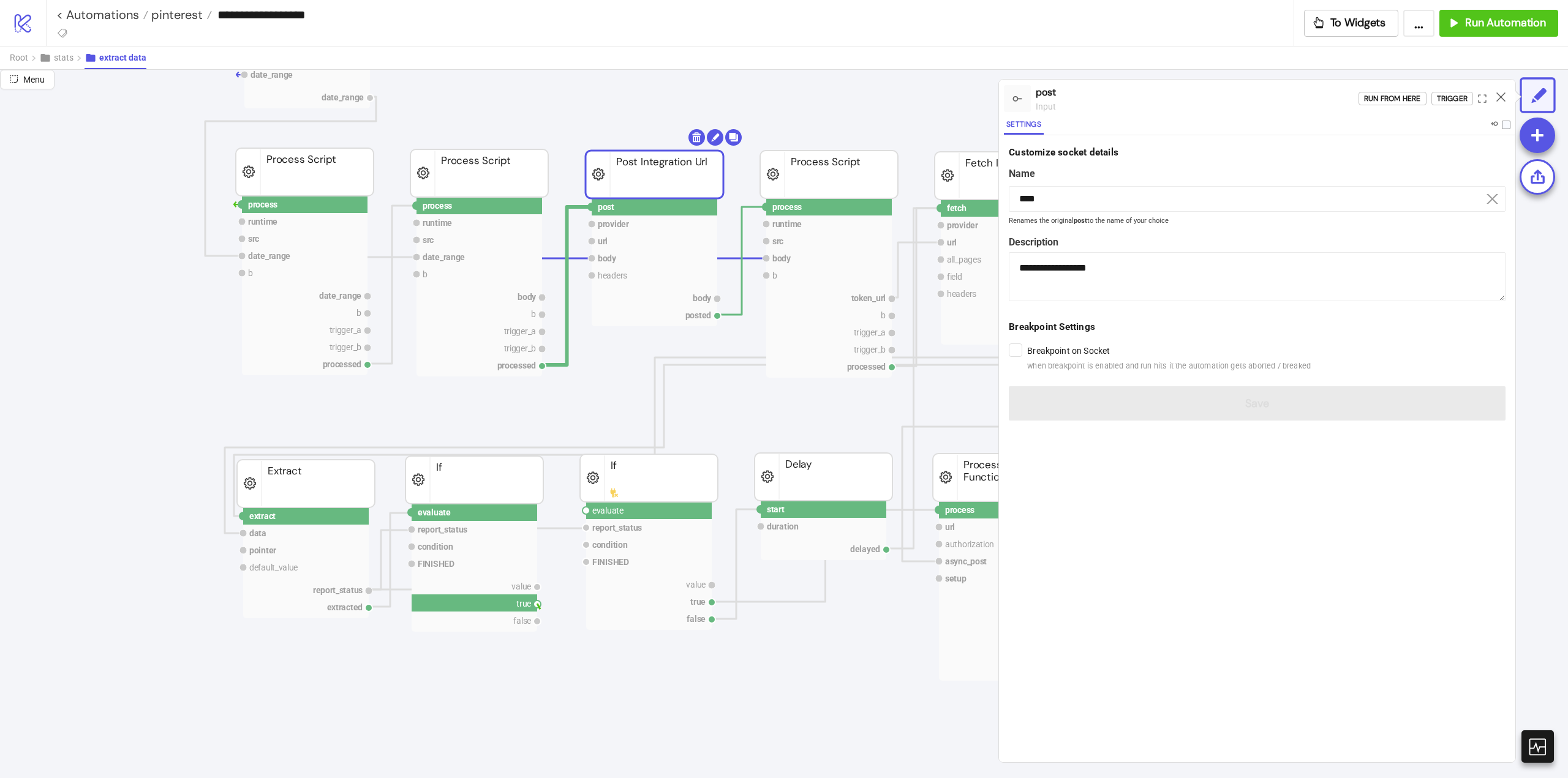
drag, startPoint x: 537, startPoint y: 606, endPoint x: 593, endPoint y: 654, distance: 73.8
click at [590, 207] on circle at bounding box center [591, 206] width 7 height 7
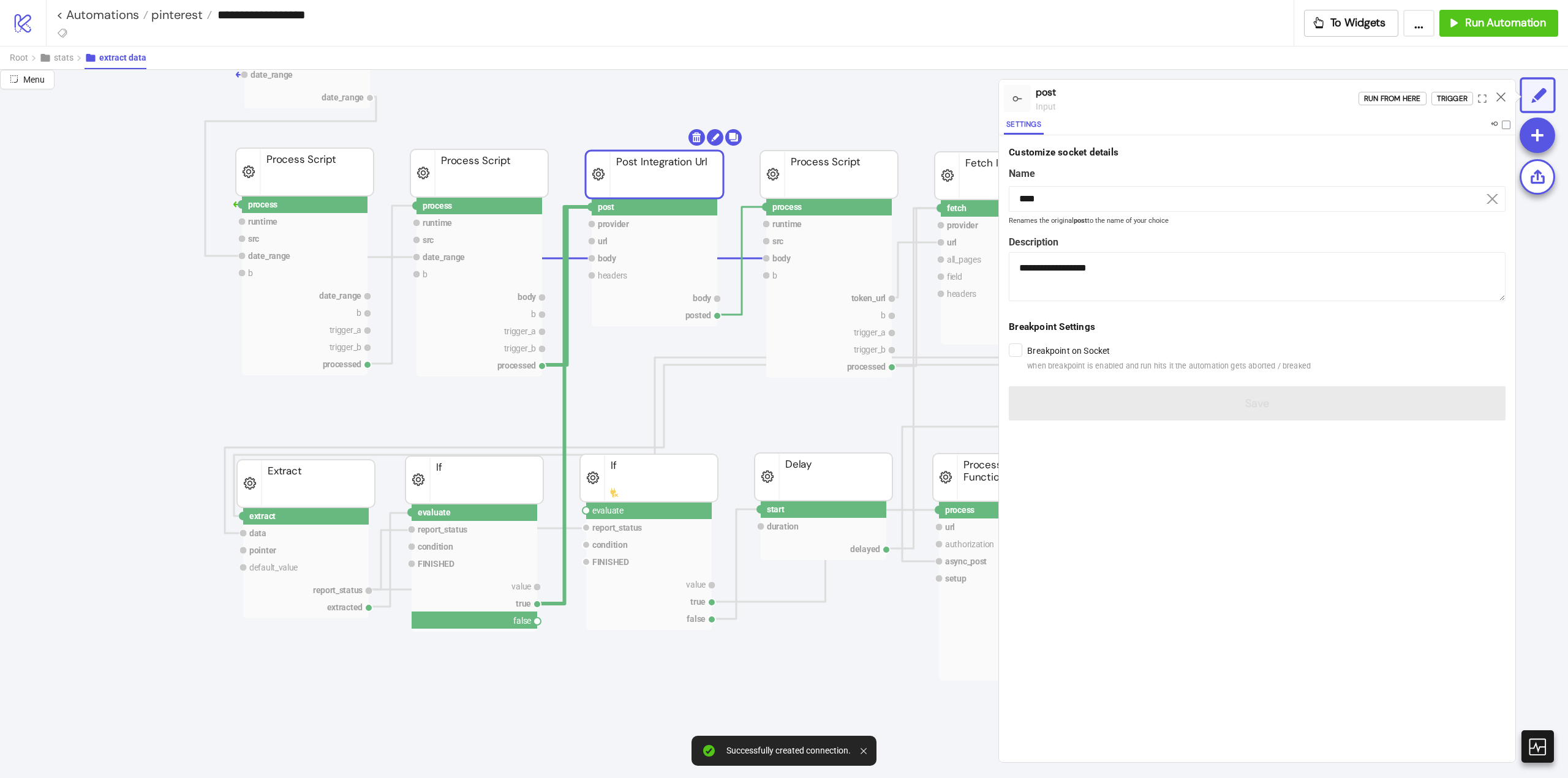
drag, startPoint x: 537, startPoint y: 624, endPoint x: 613, endPoint y: 660, distance: 84.1
click at [585, 511] on circle at bounding box center [585, 510] width 7 height 7
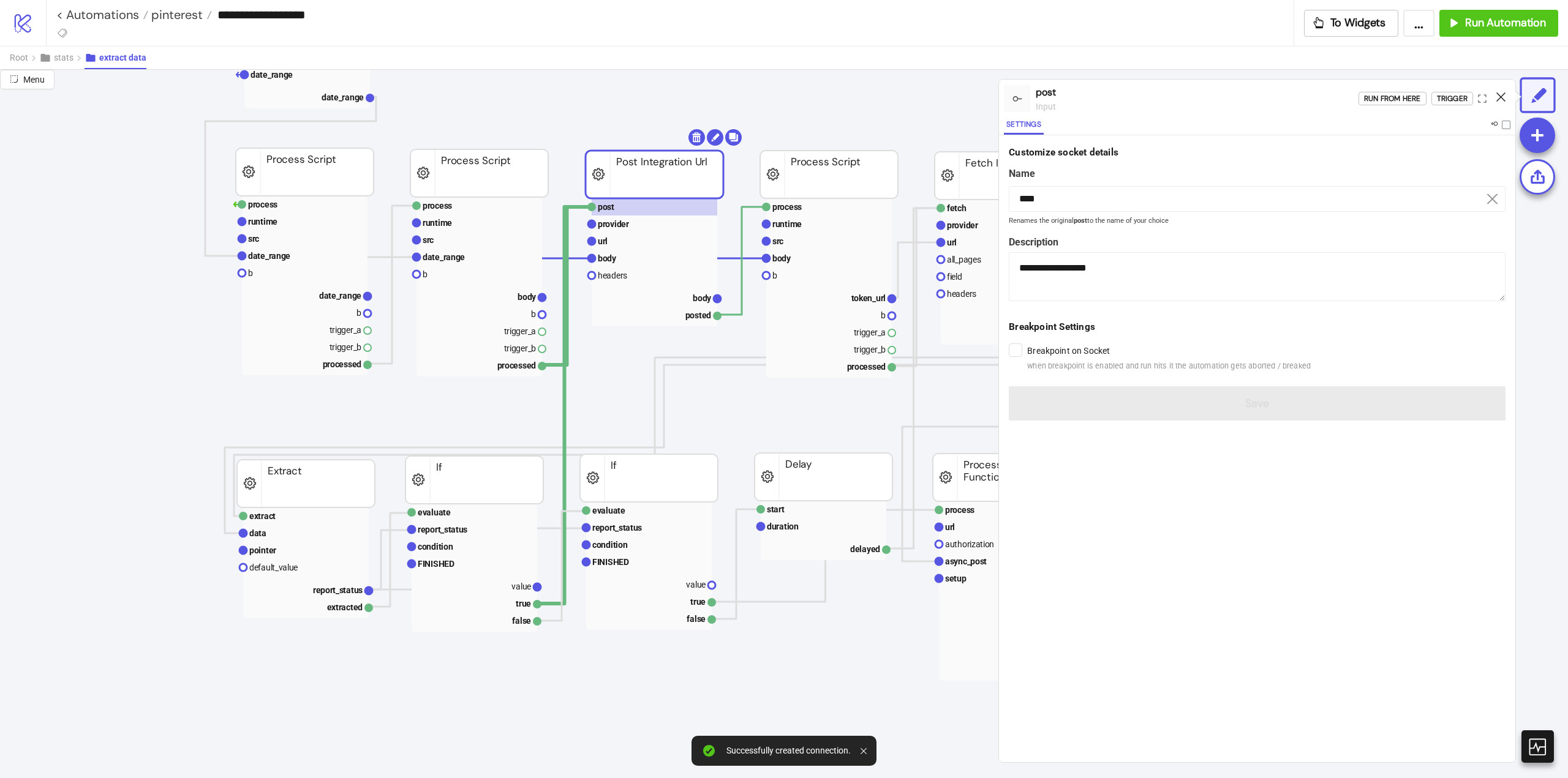
click at [1499, 99] on icon at bounding box center [1501, 97] width 9 height 9
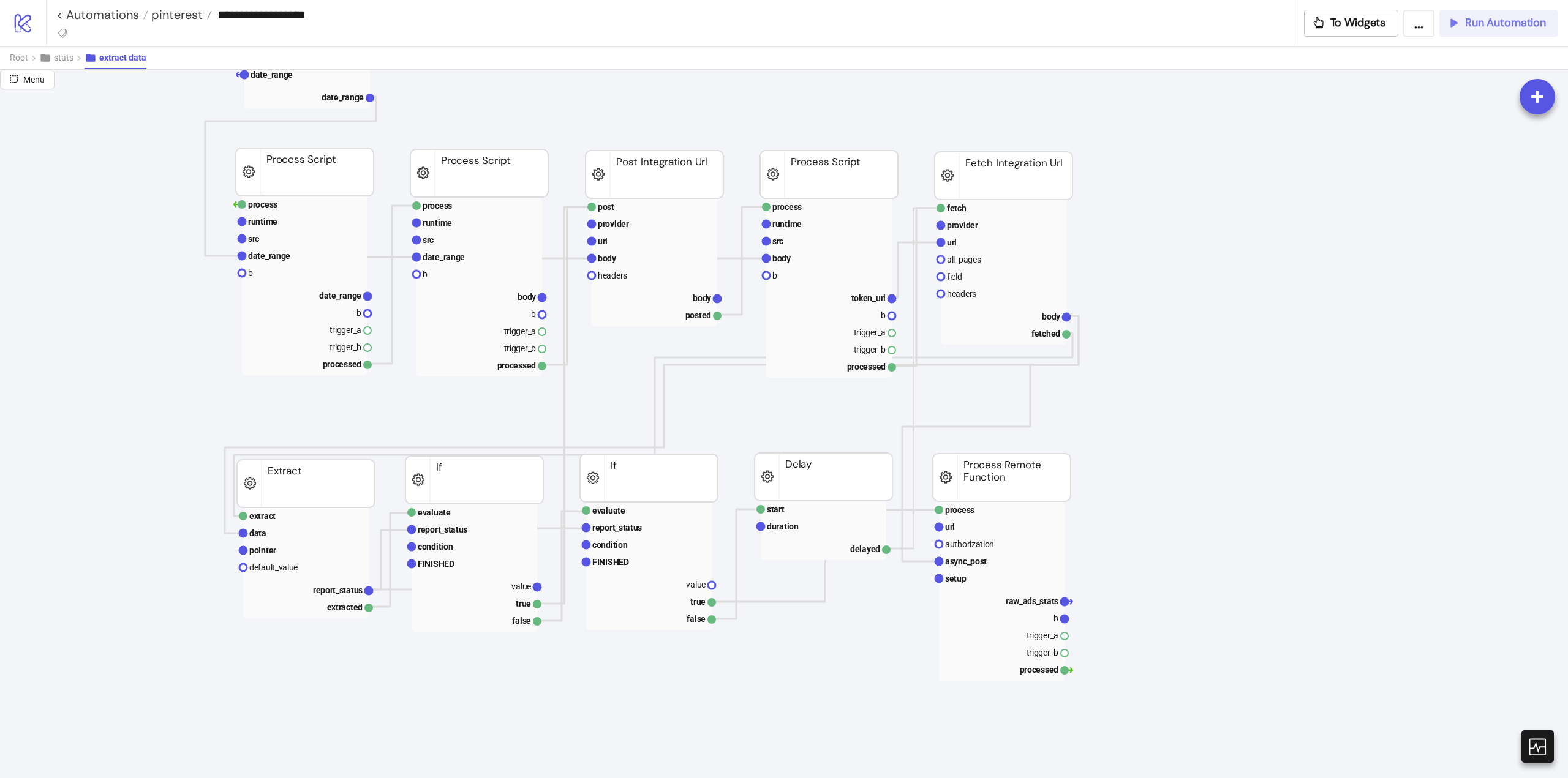
click at [1472, 27] on span "Run Automation" at bounding box center [1505, 23] width 81 height 14
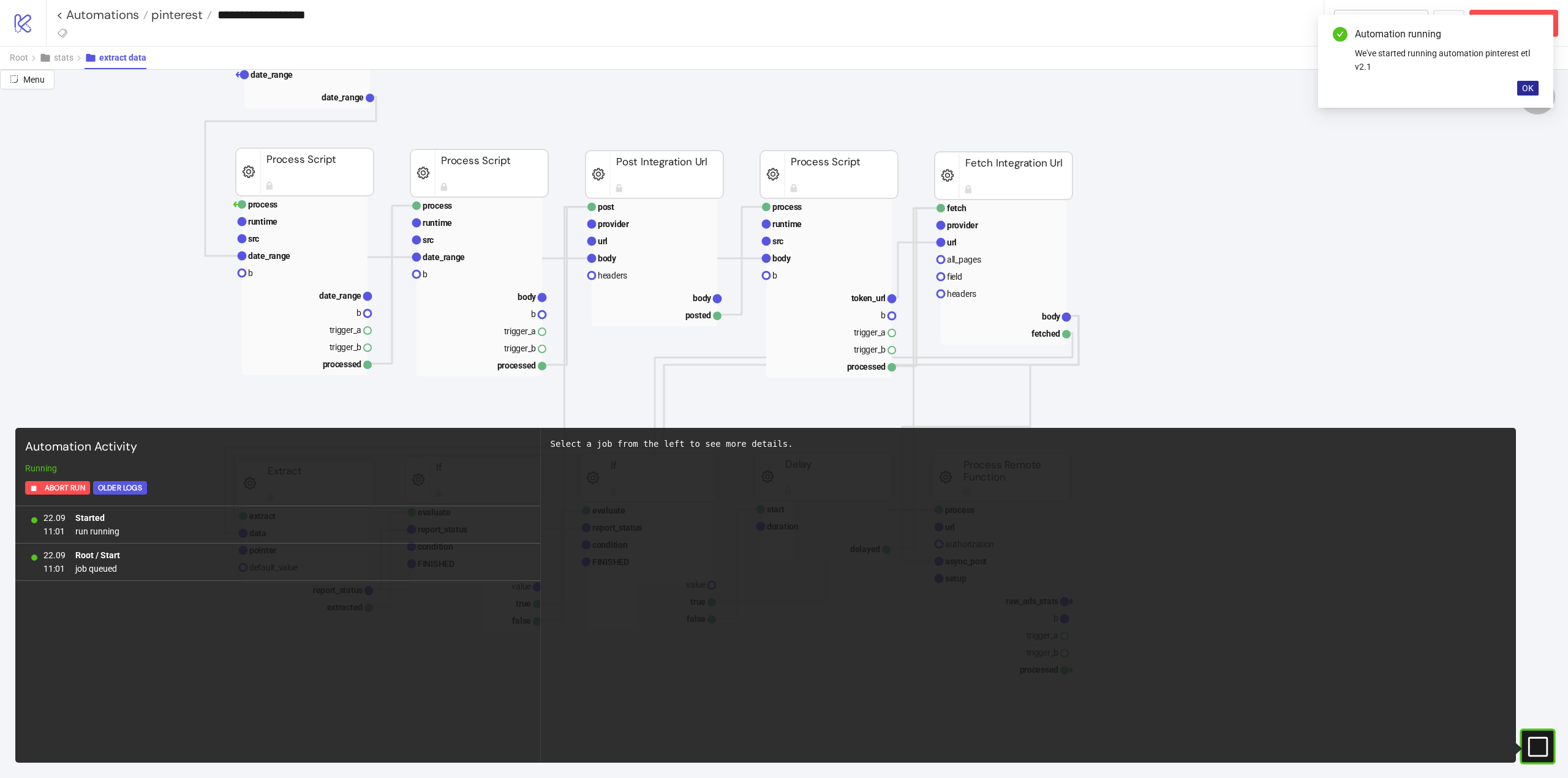
click at [1529, 85] on span "OK" at bounding box center [1527, 88] width 12 height 10
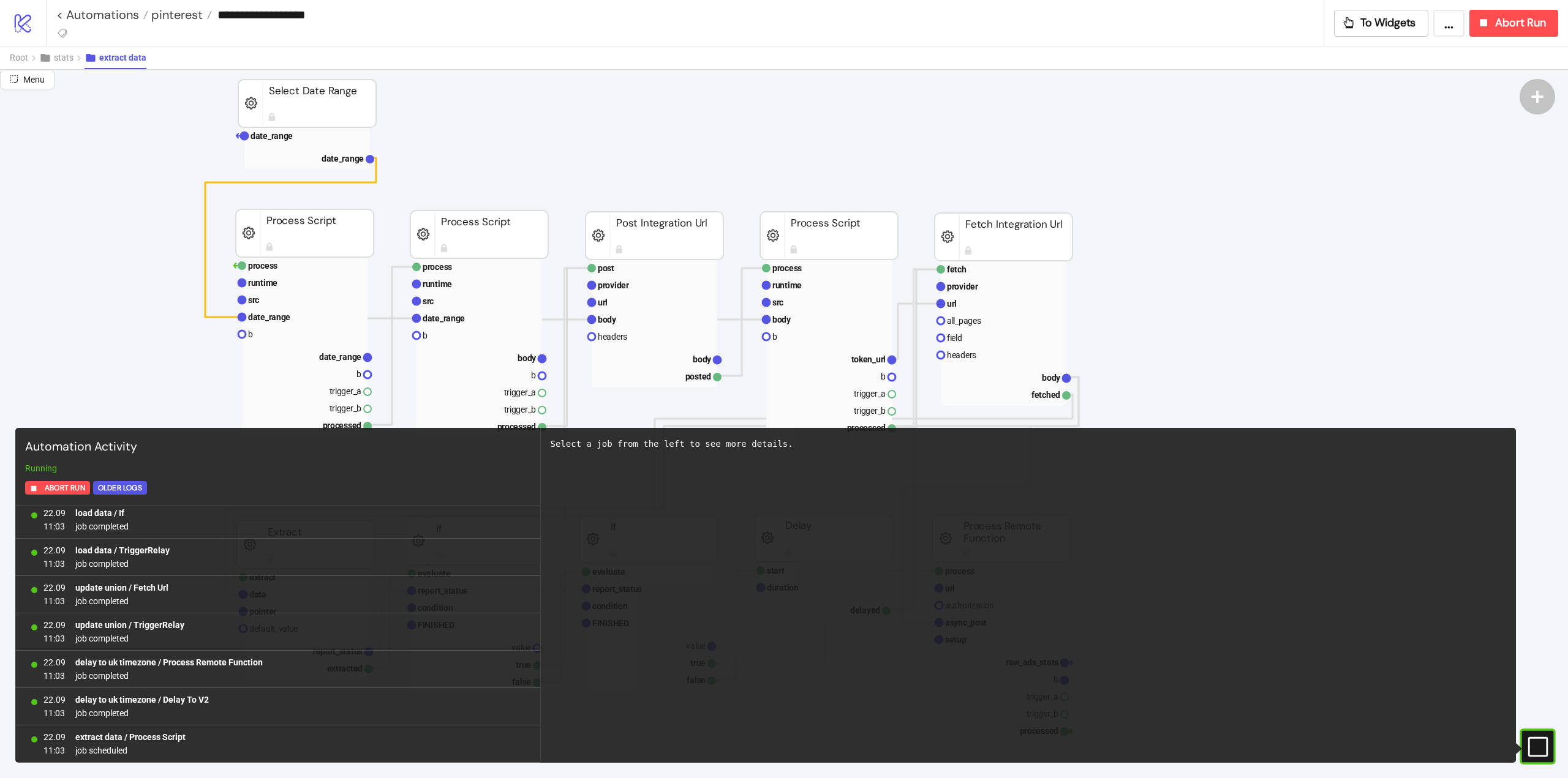
scroll to position [183, 0]
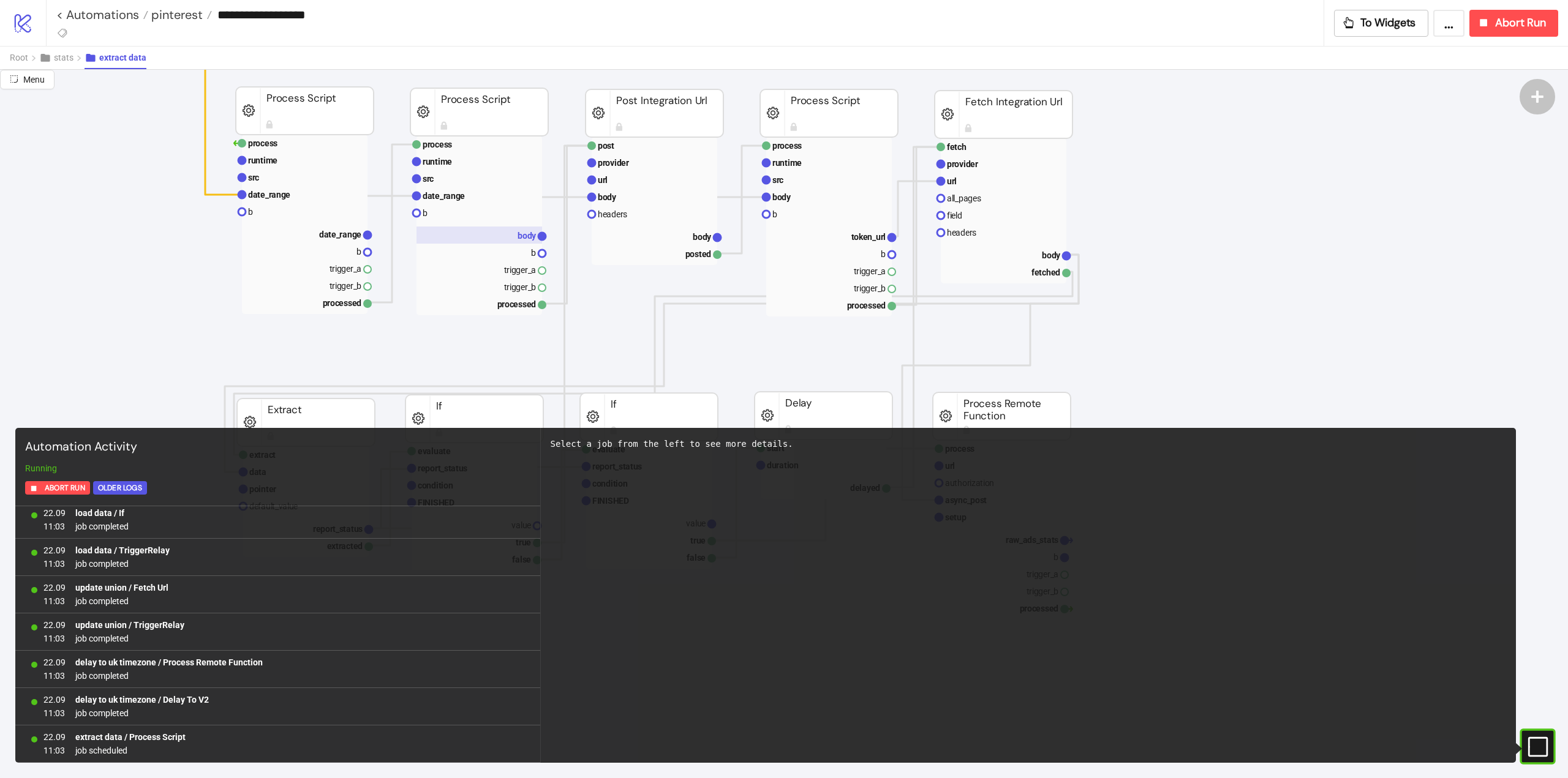
click at [498, 243] on rect at bounding box center [479, 235] width 125 height 17
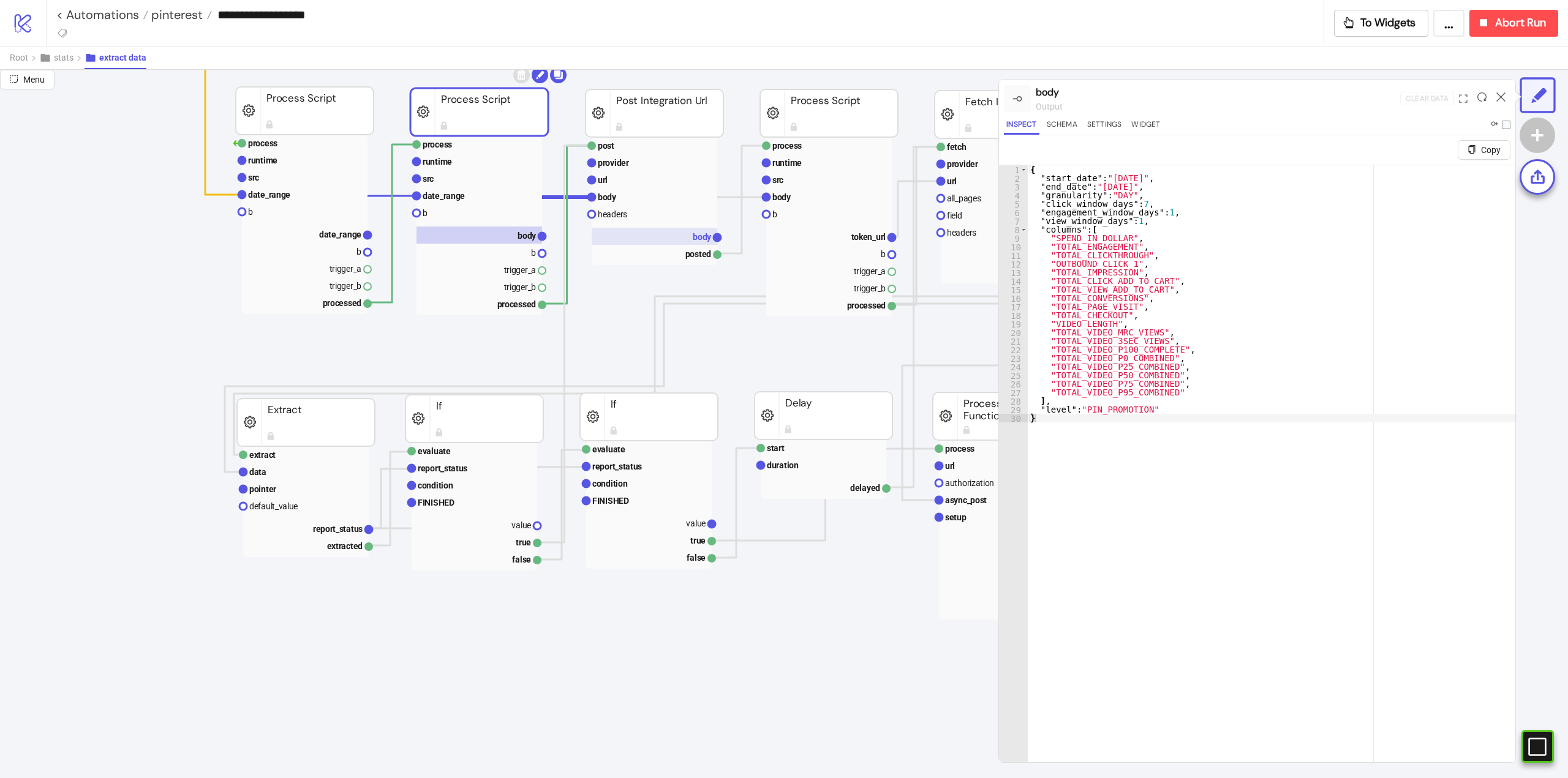
click at [686, 233] on rect at bounding box center [654, 237] width 125 height 17
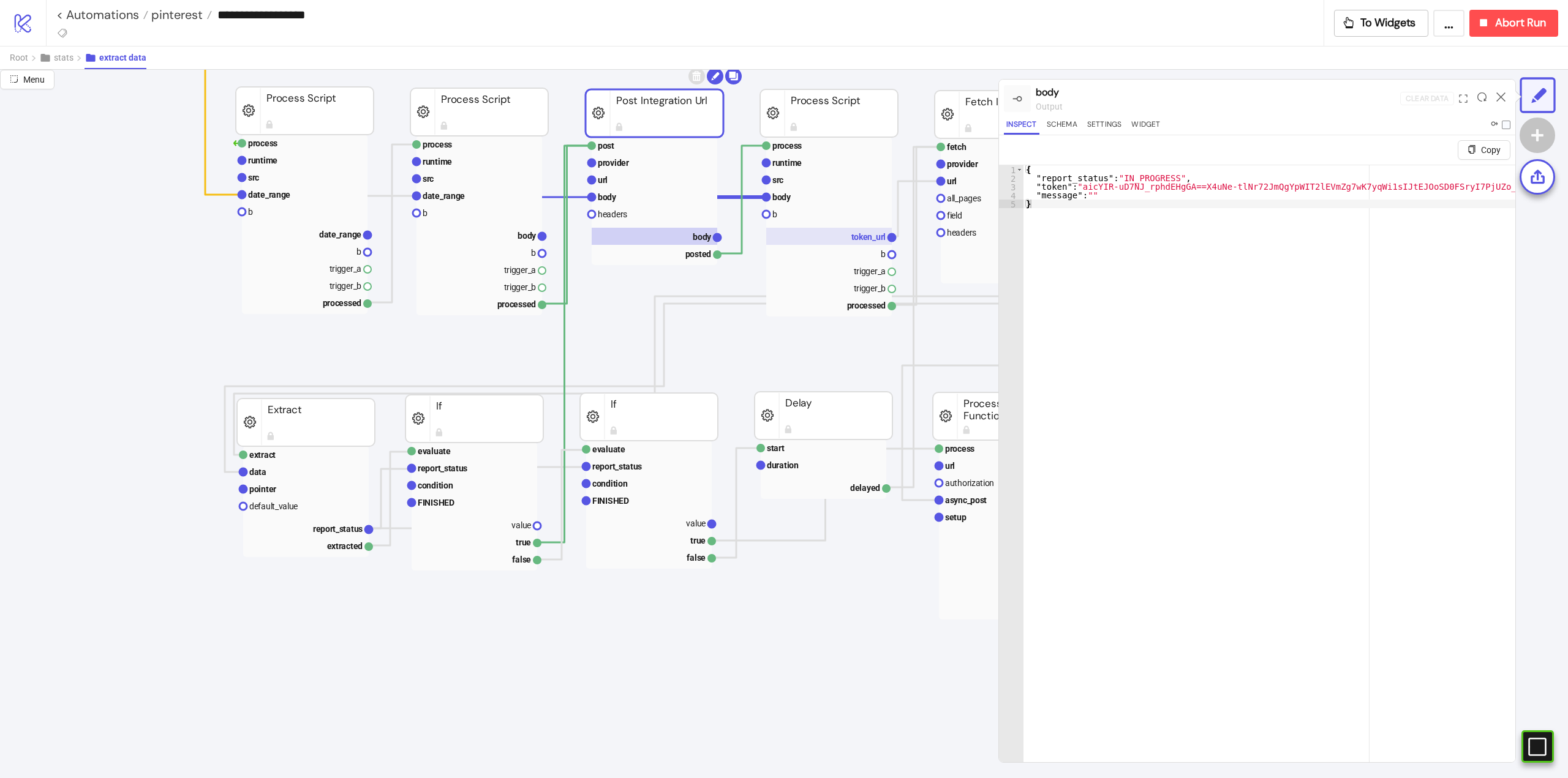
click at [856, 240] on text "token_url" at bounding box center [868, 237] width 34 height 10
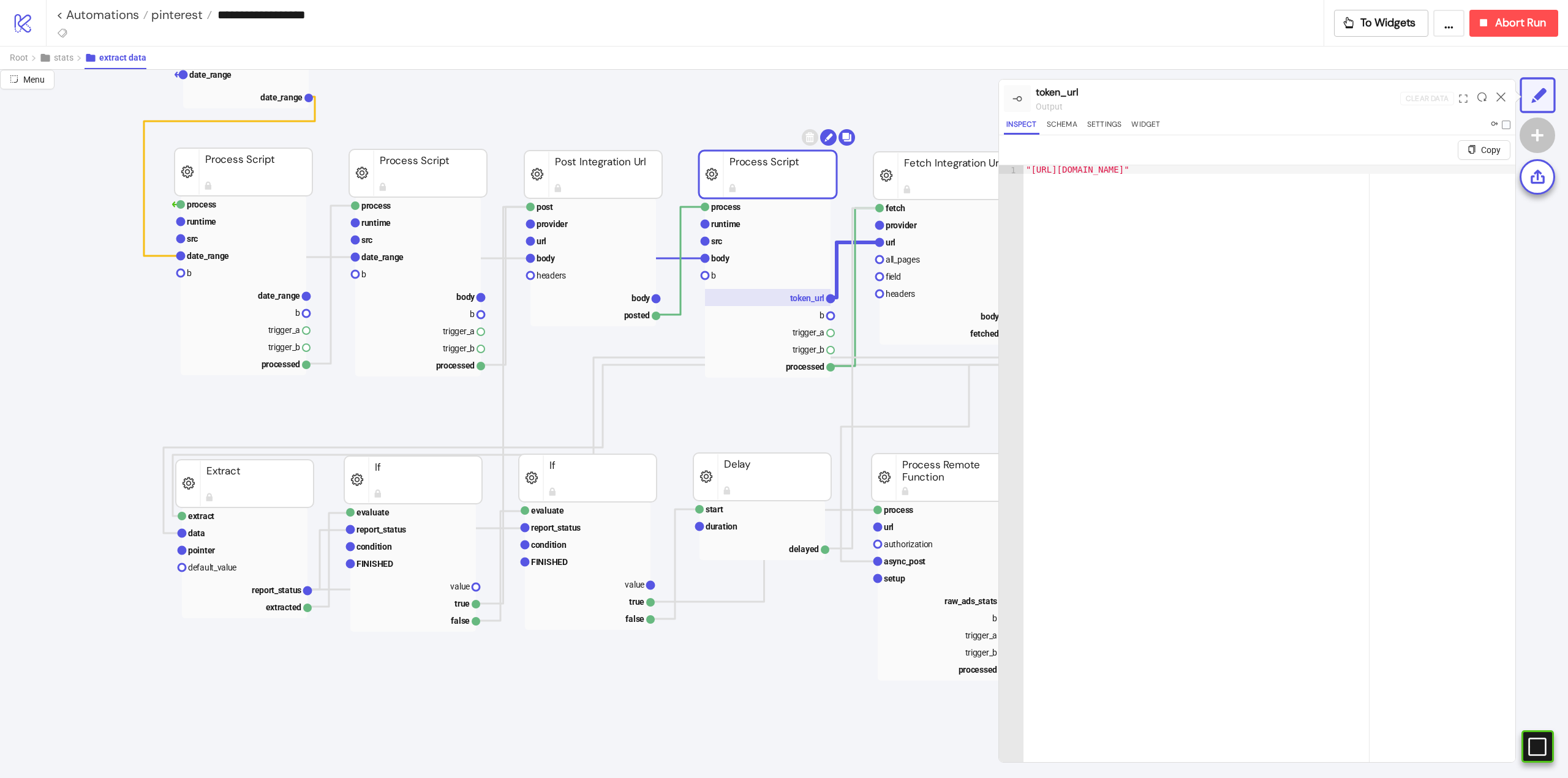
scroll to position [122, 122]
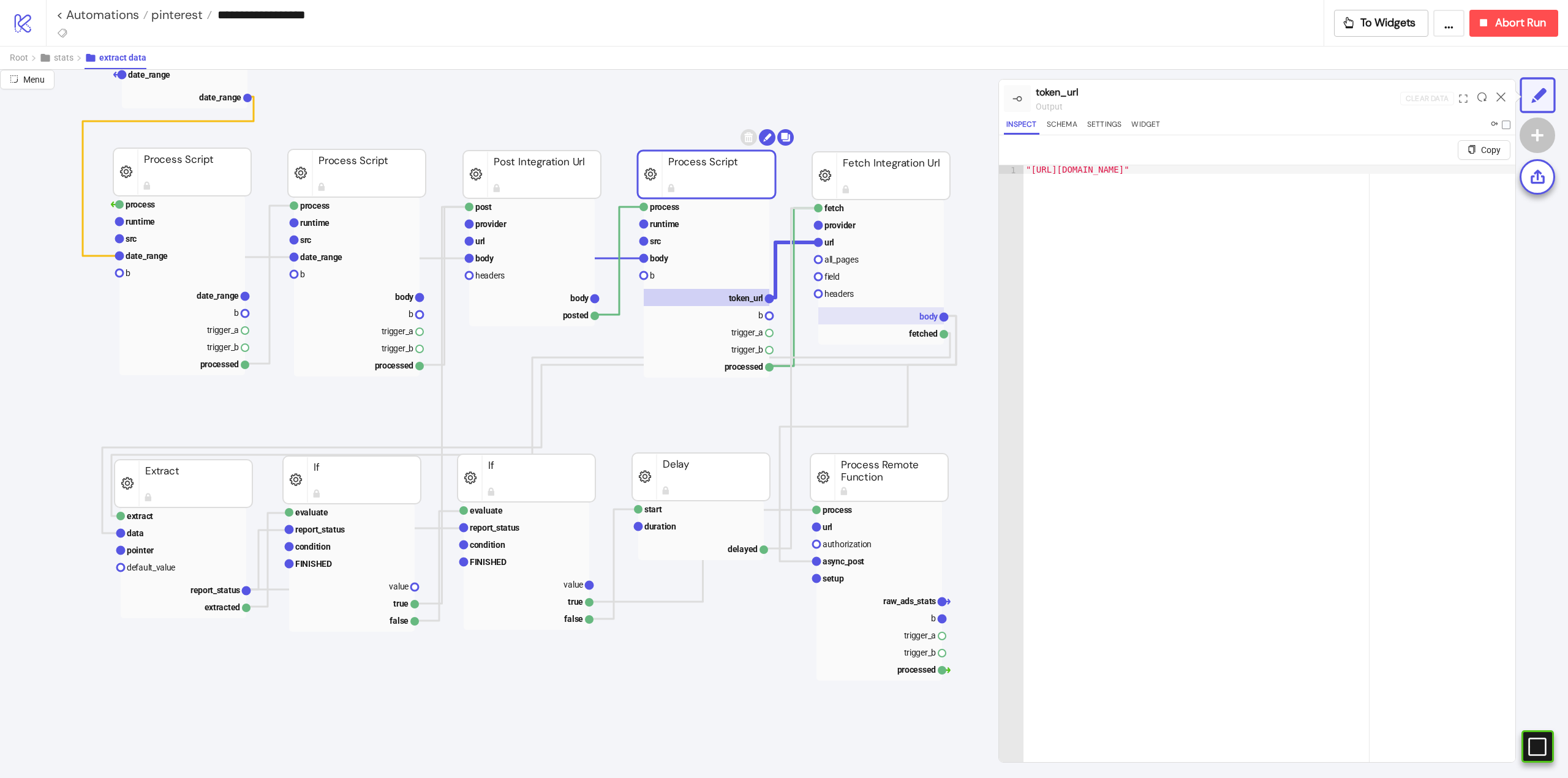
click at [898, 317] on rect at bounding box center [881, 316] width 125 height 17
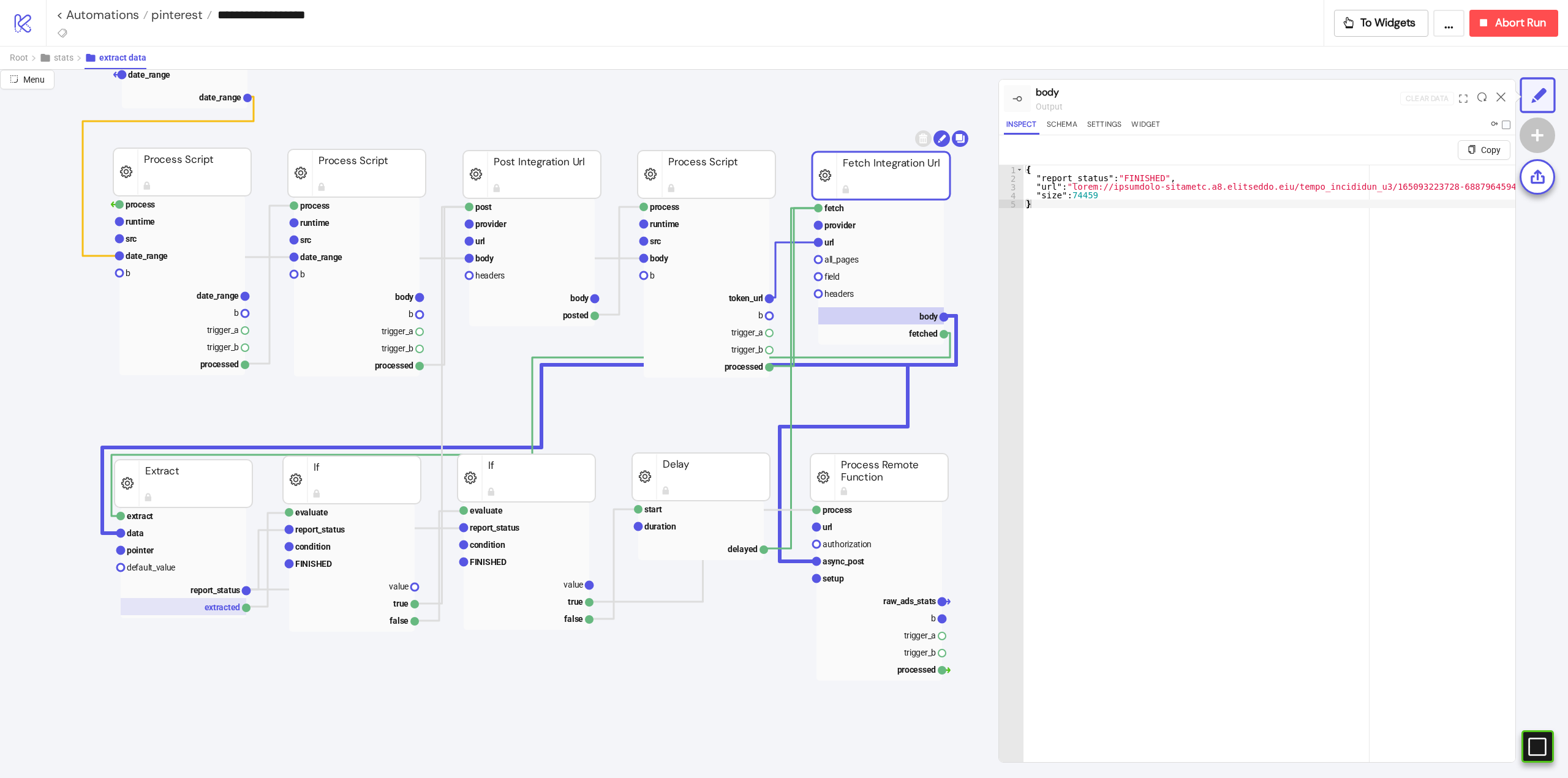
click at [202, 599] on rect at bounding box center [183, 607] width 125 height 17
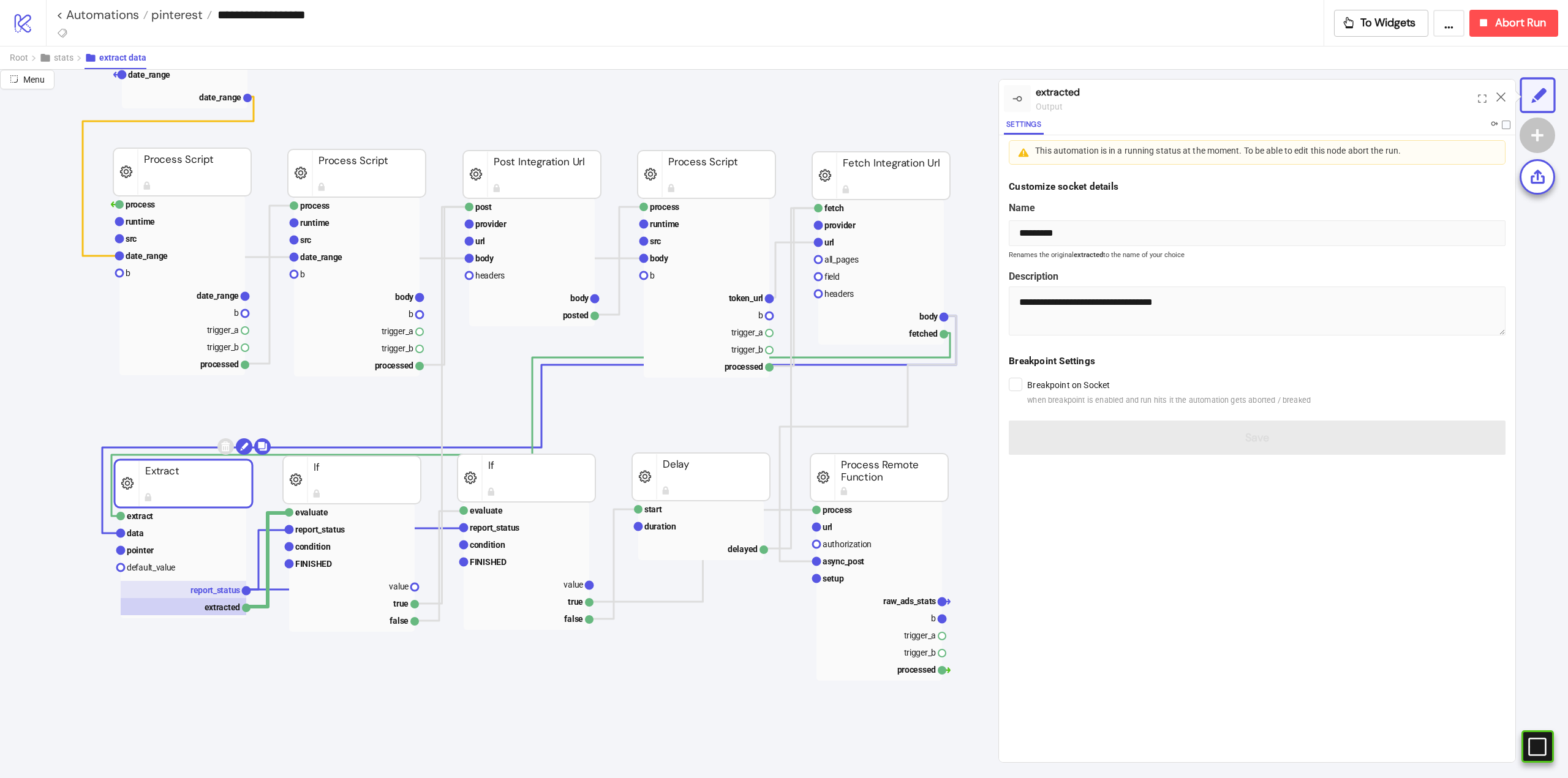
click at [207, 590] on text "report_status" at bounding box center [215, 590] width 49 height 10
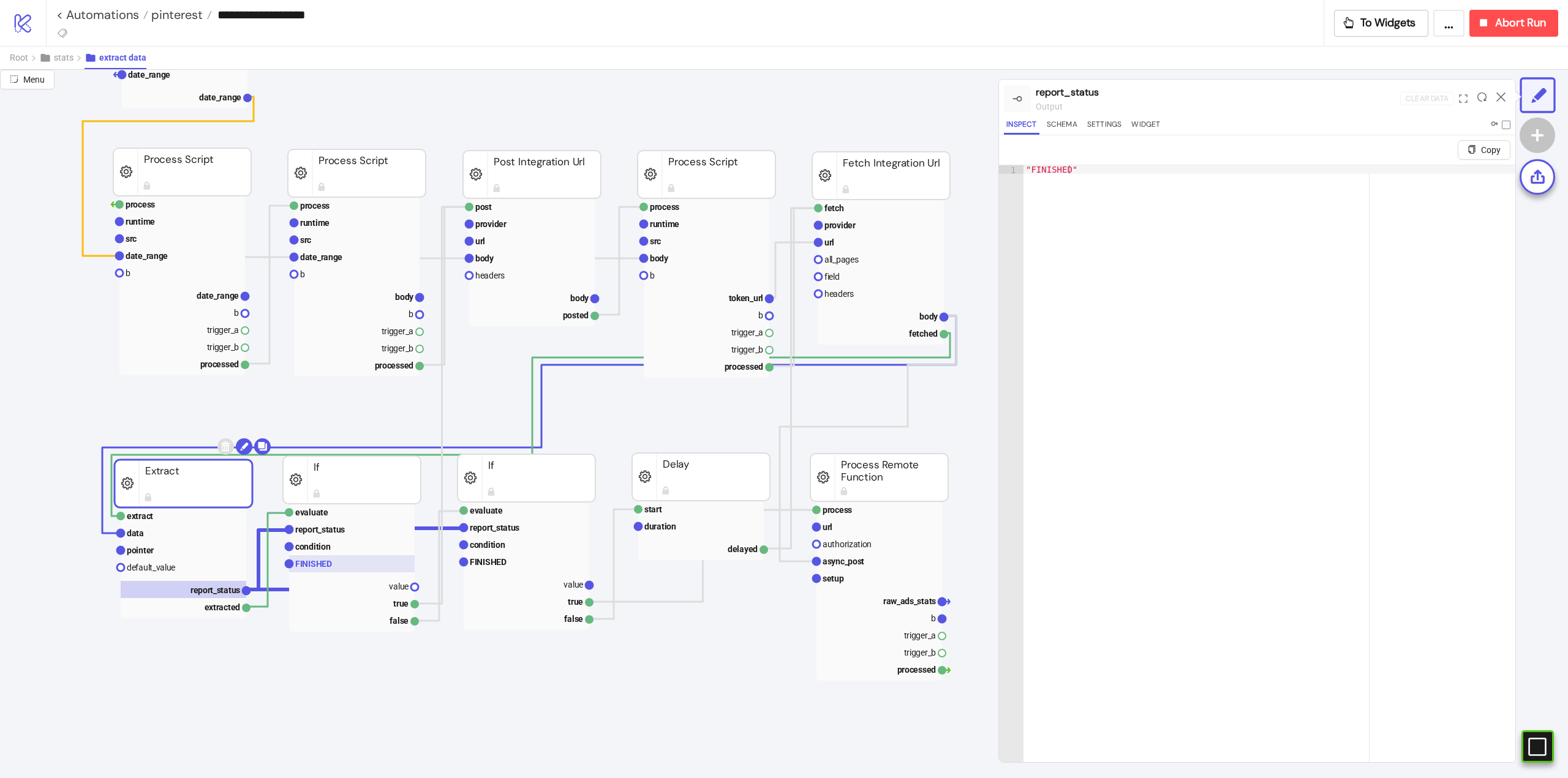
click at [342, 566] on rect at bounding box center [352, 564] width 125 height 17
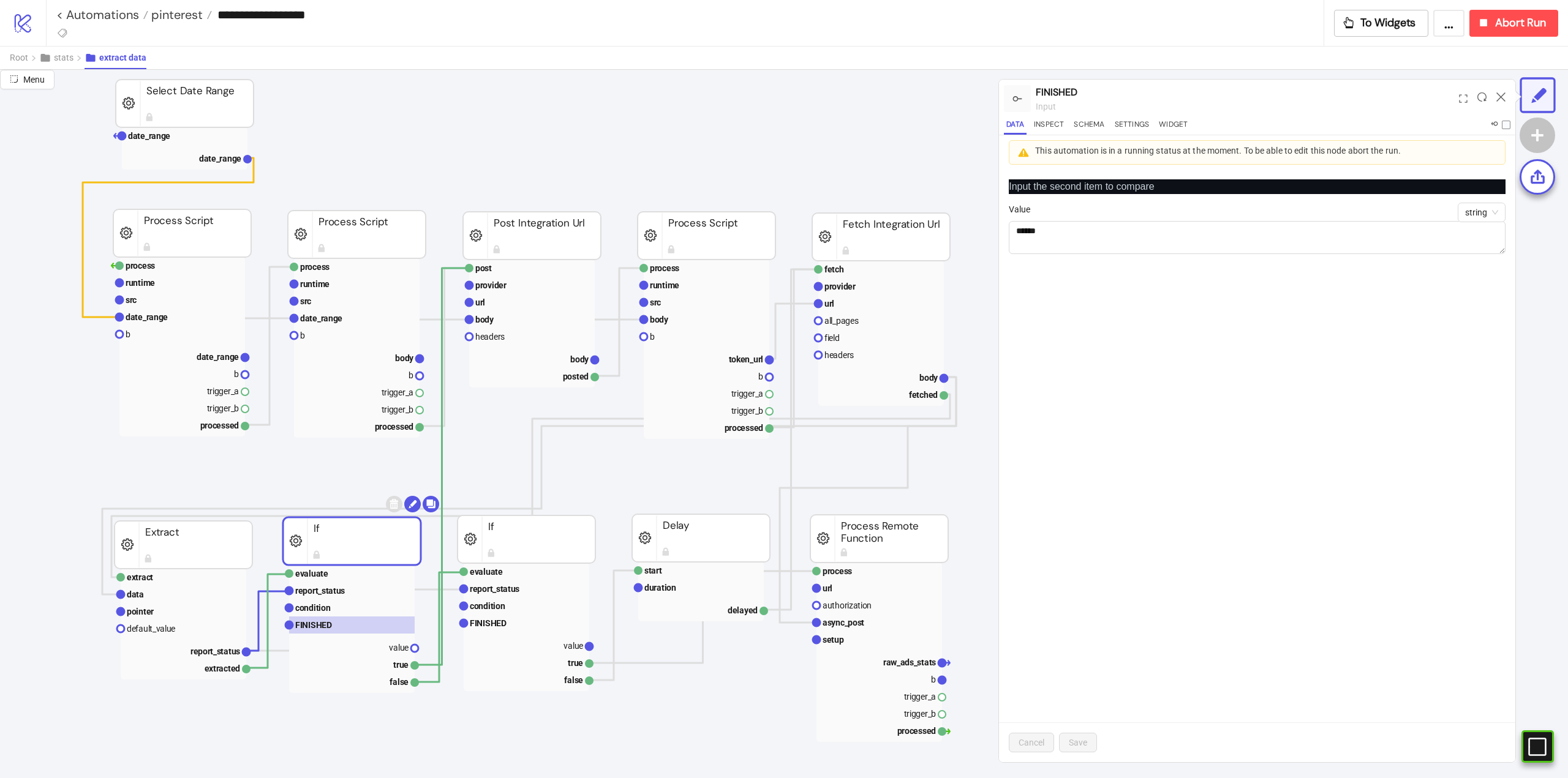
scroll to position [61, 61]
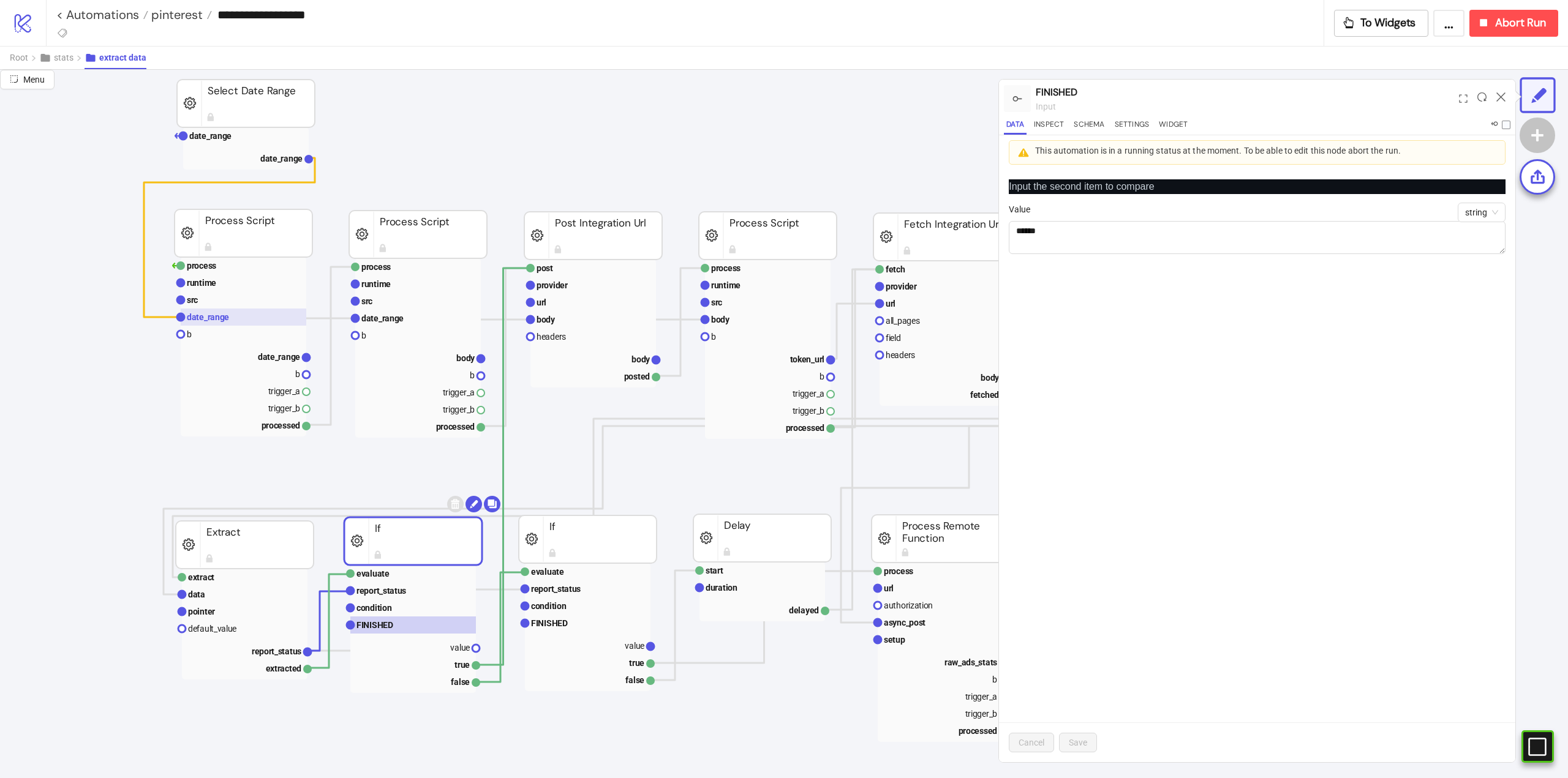
click at [215, 319] on text "date_range" at bounding box center [208, 317] width 42 height 10
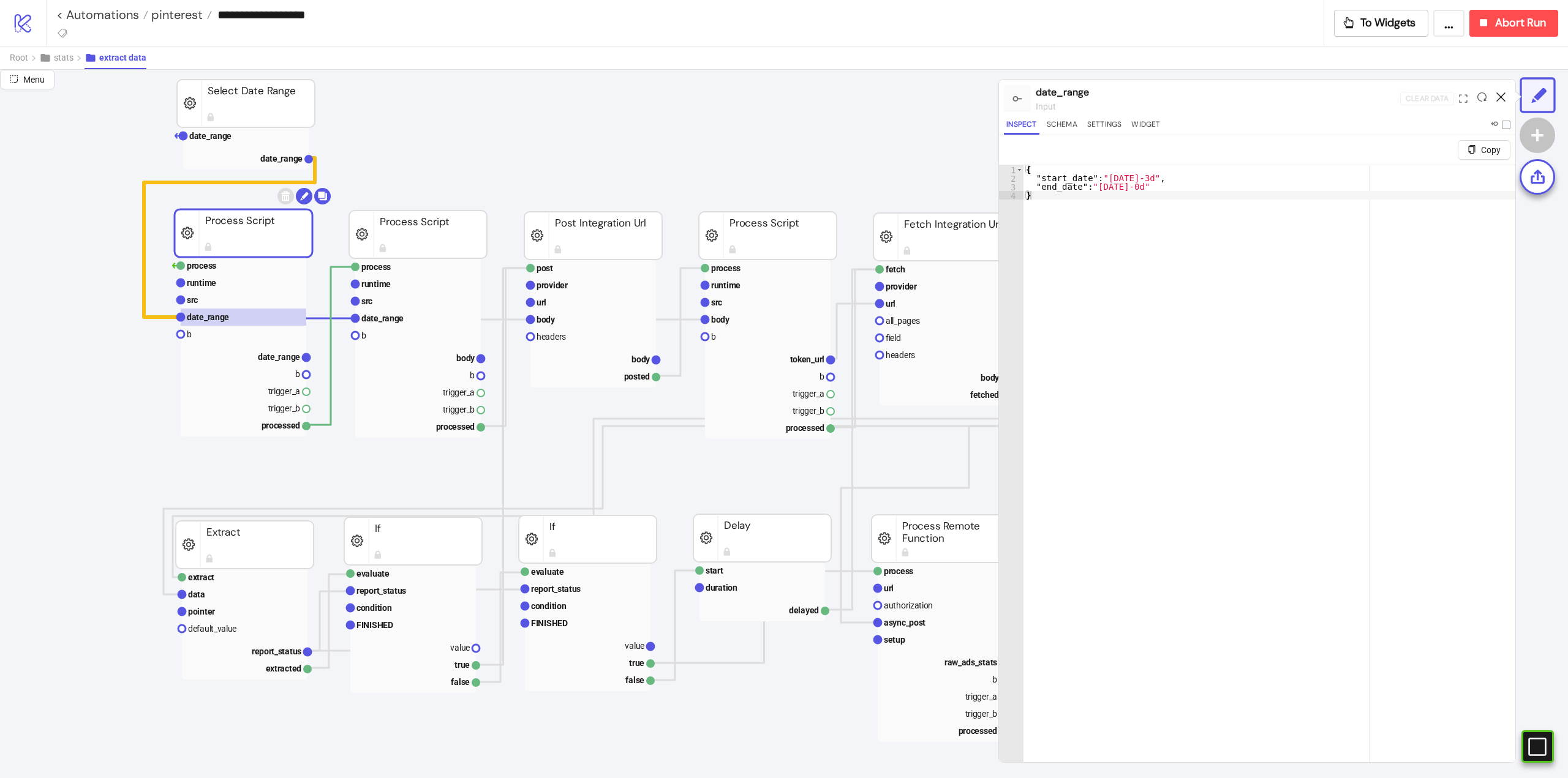
click at [1499, 96] on icon at bounding box center [1501, 97] width 9 height 9
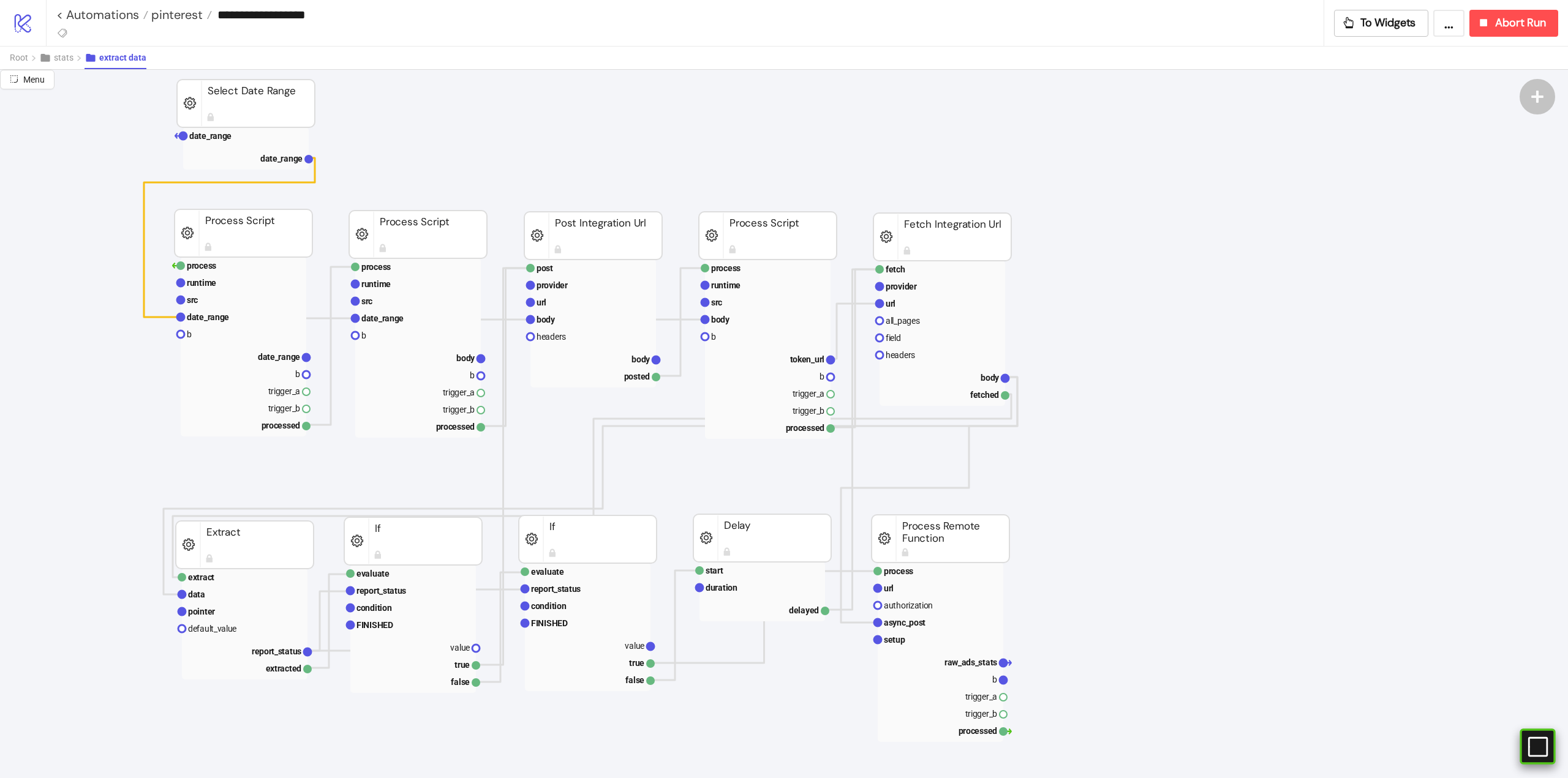
click at [1529, 741] on rect at bounding box center [1519, 747] width 18 height 18
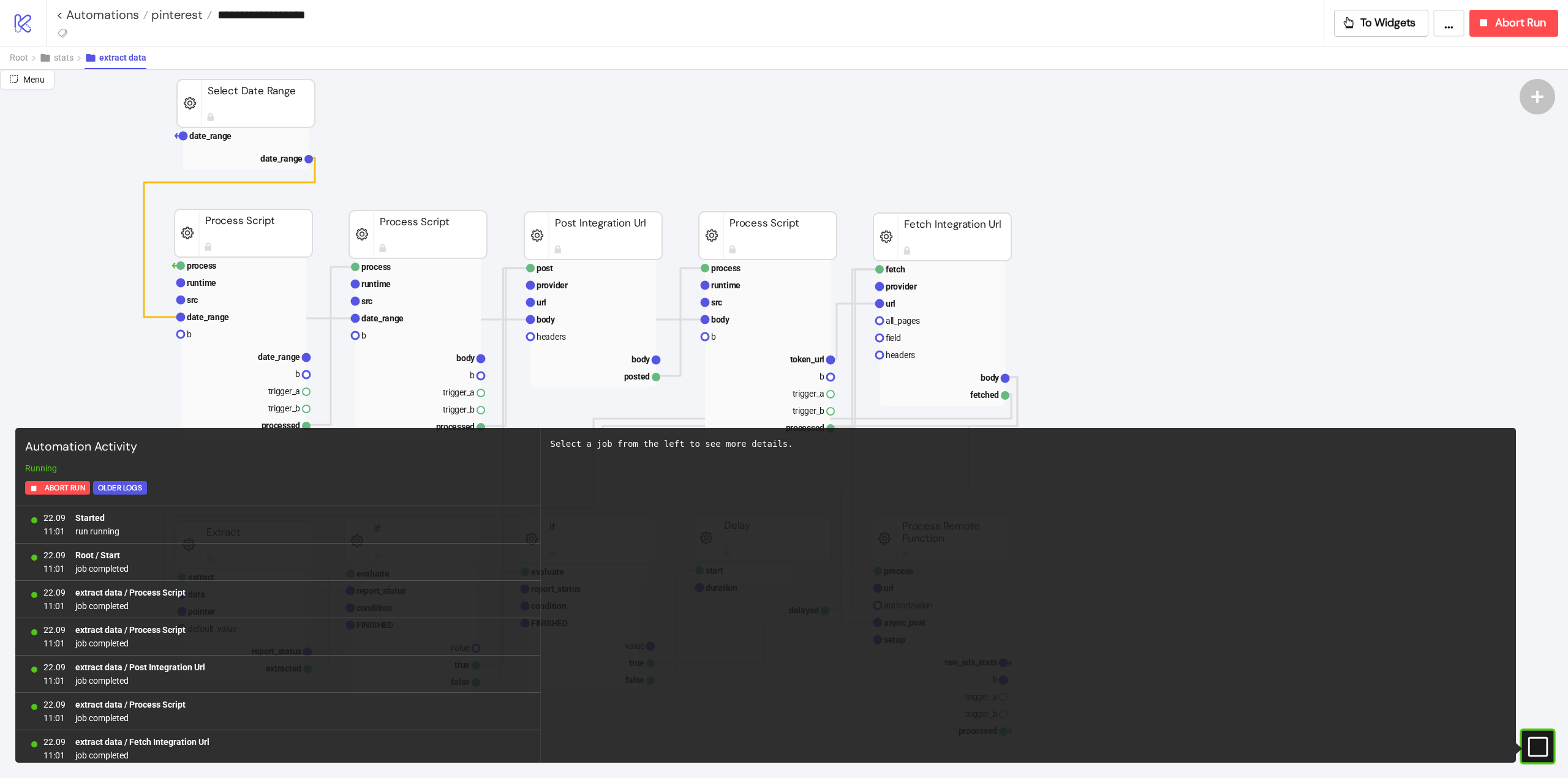
scroll to position [2433, 0]
click at [1537, 749] on icon "#e9k1n36qviq57_to { animation: e9k1n36qviq57_to__to 2000ms linear infinite norm…" at bounding box center [1536, 746] width 21 height 21
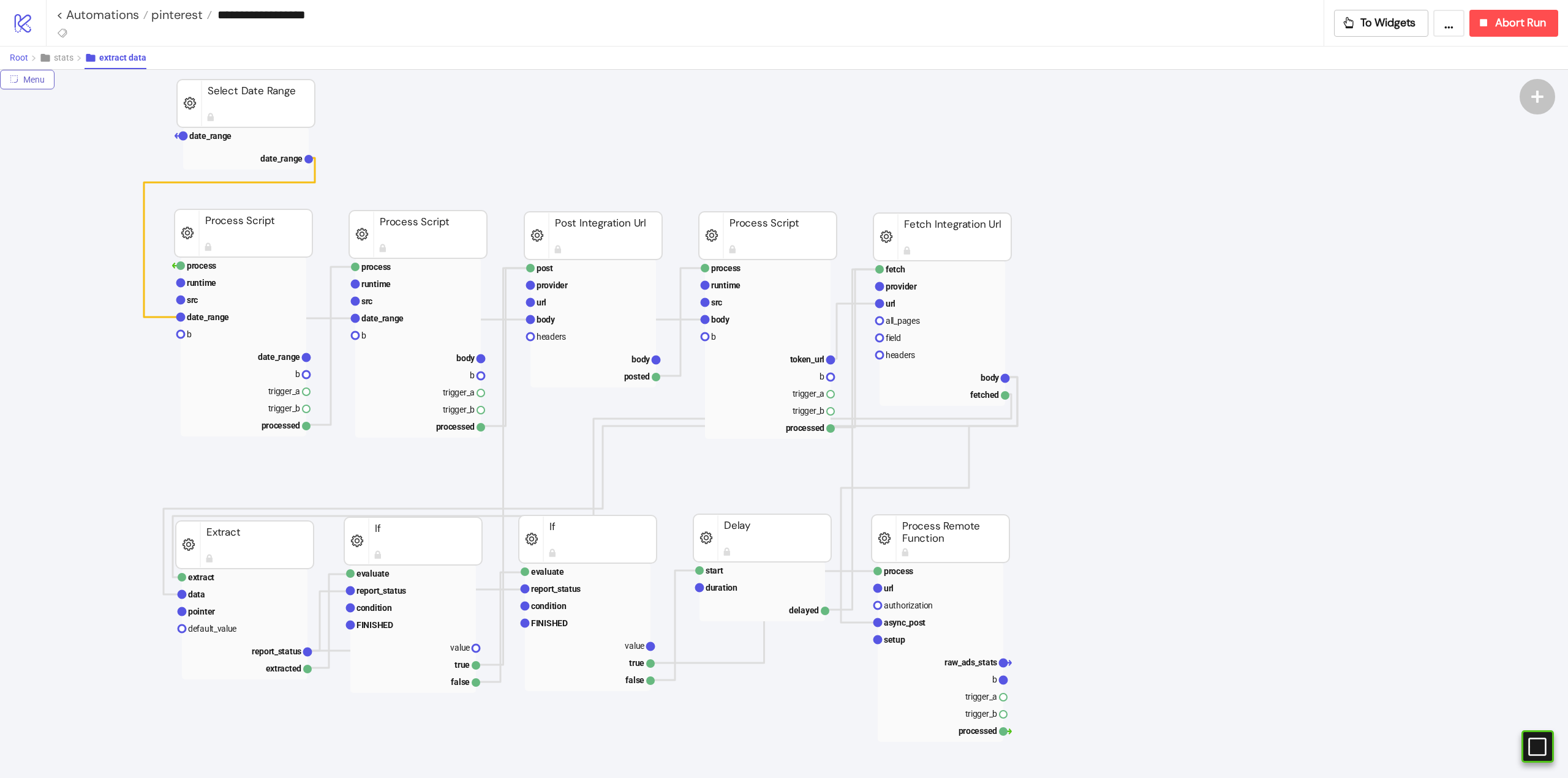
click at [23, 60] on span "Root" at bounding box center [19, 57] width 18 height 10
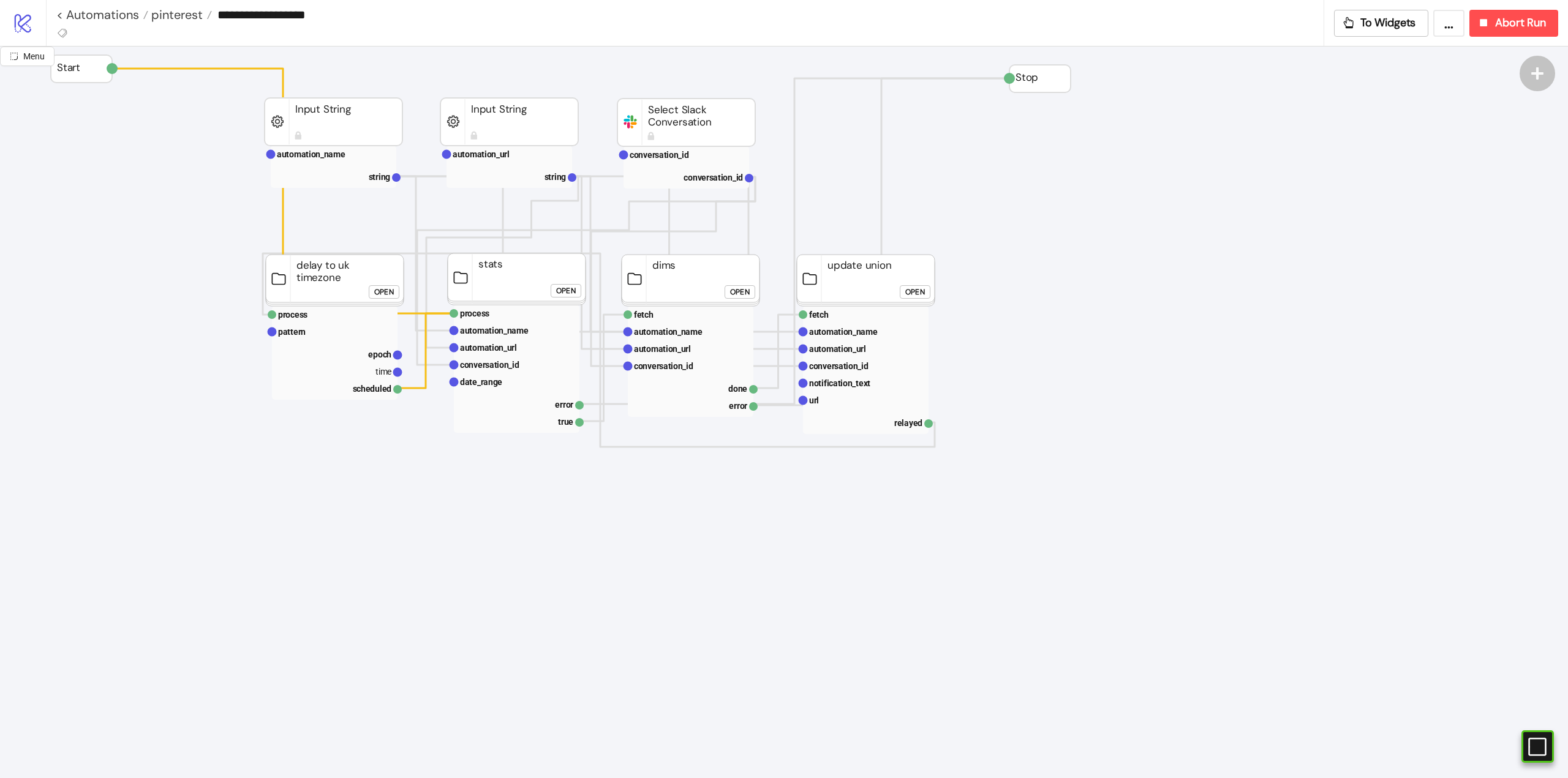
scroll to position [0, 61]
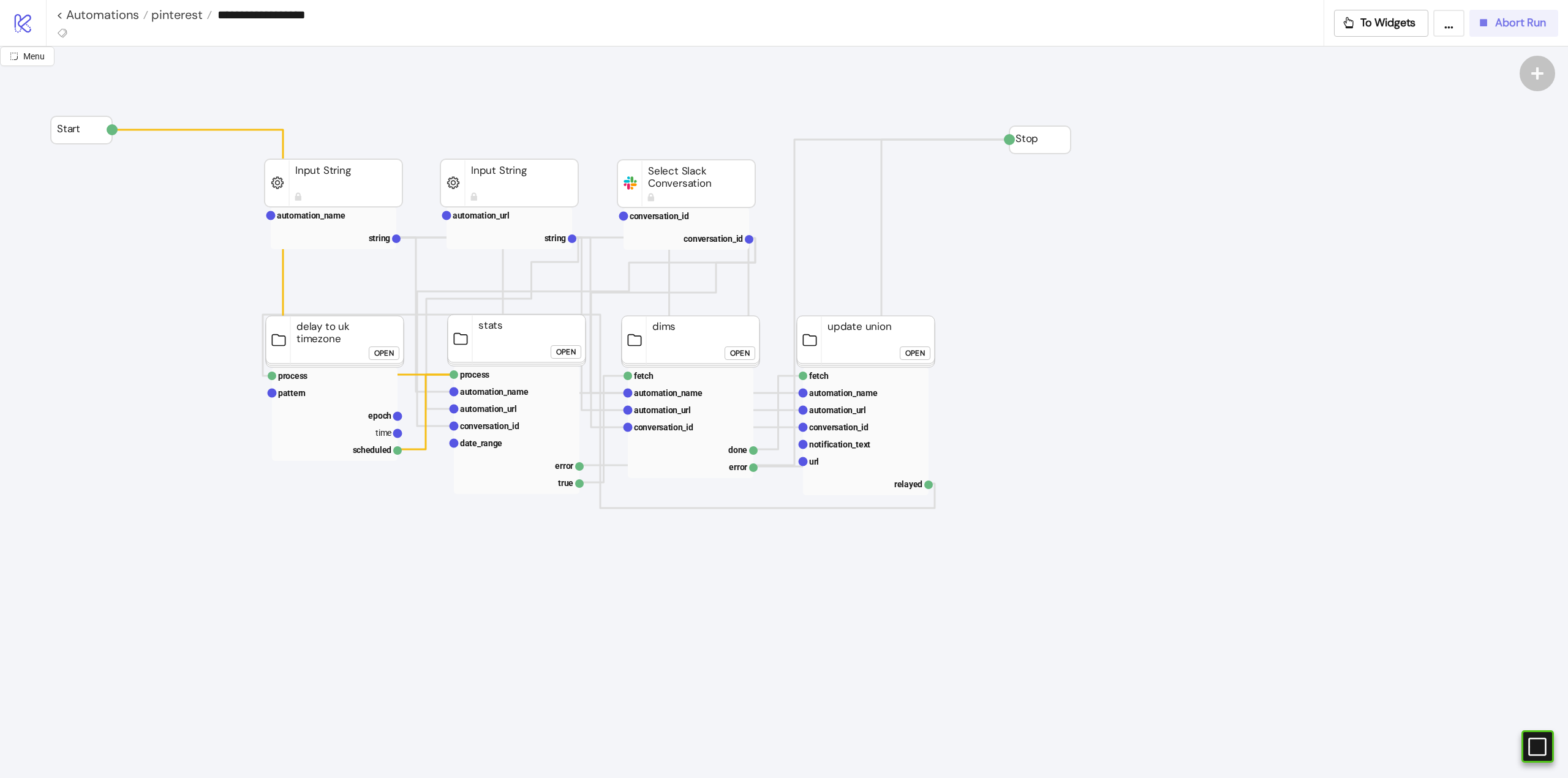
click at [1507, 26] on span "Abort Run" at bounding box center [1520, 23] width 51 height 14
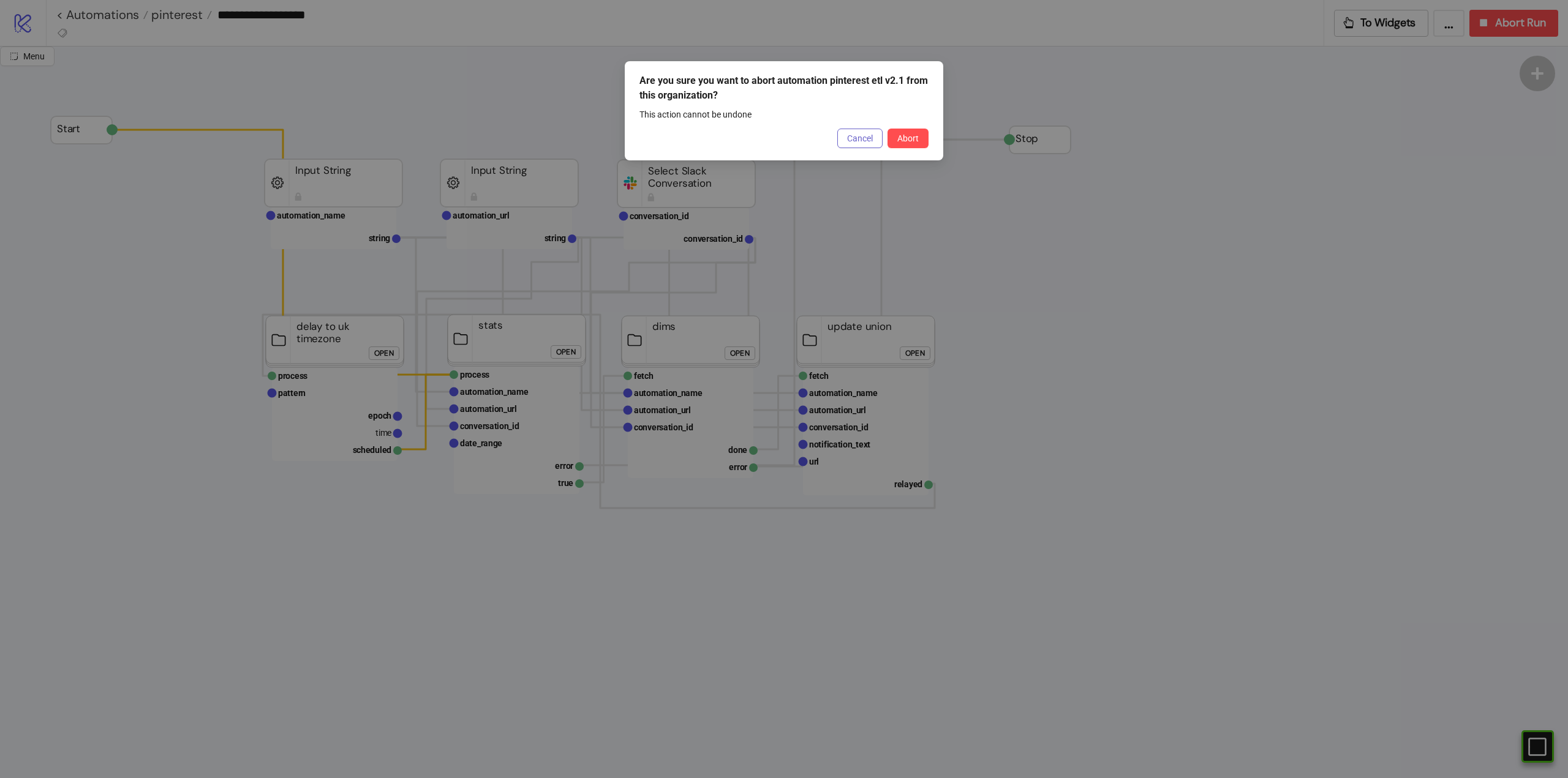
click at [863, 141] on span "Cancel" at bounding box center [860, 138] width 26 height 10
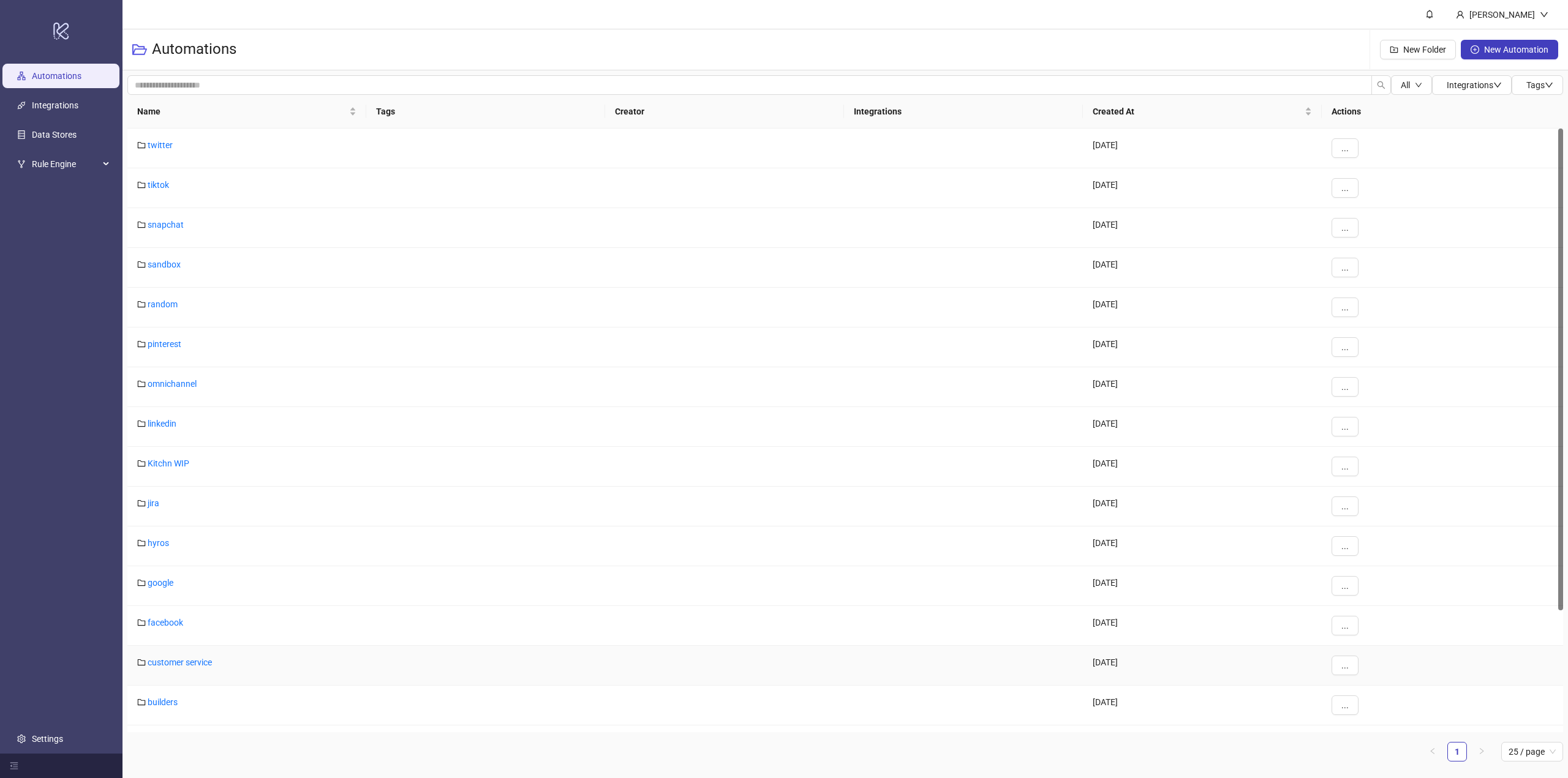
scroll to position [153, 0]
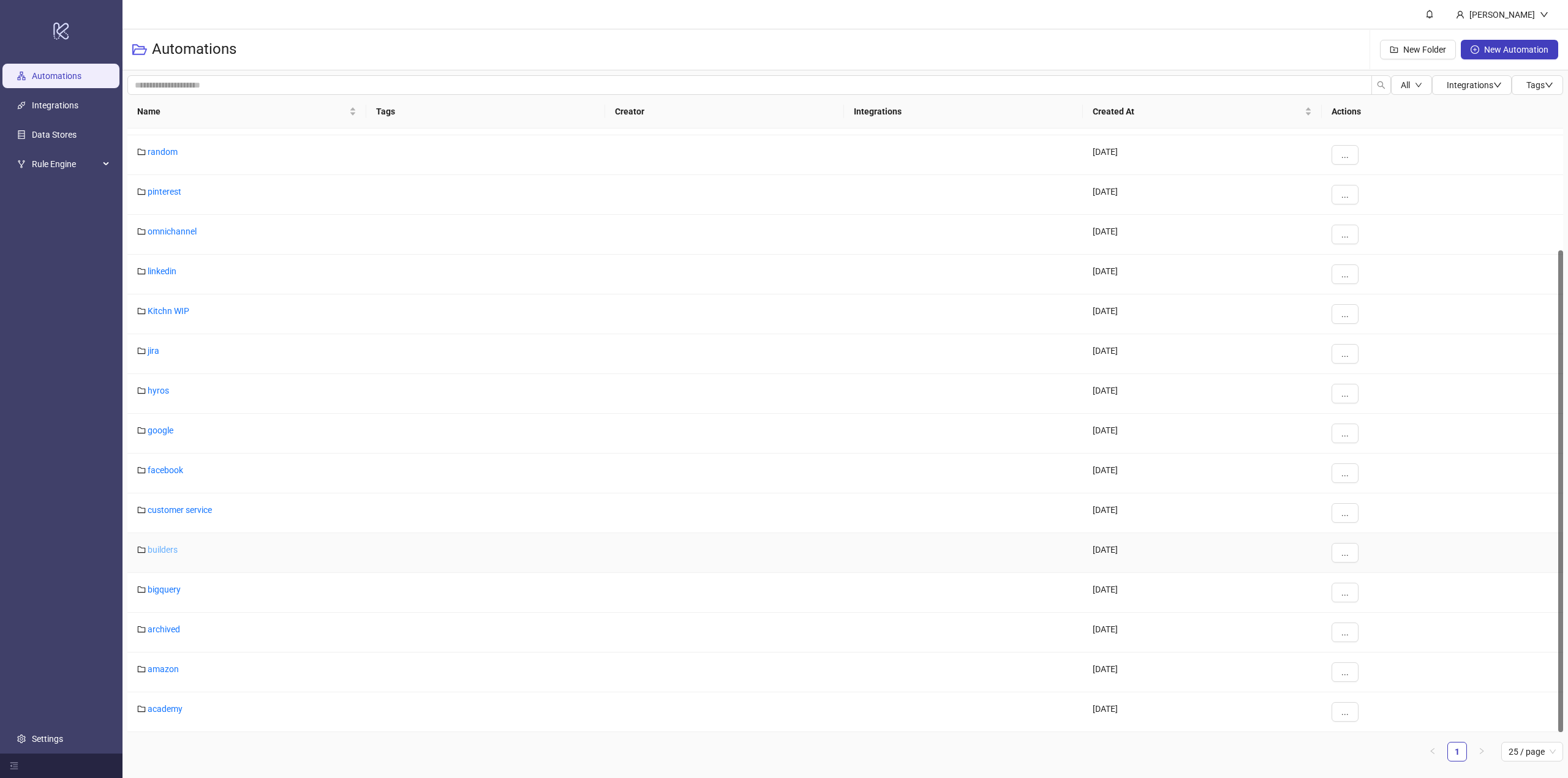
click at [161, 549] on link "builders" at bounding box center [162, 550] width 30 height 10
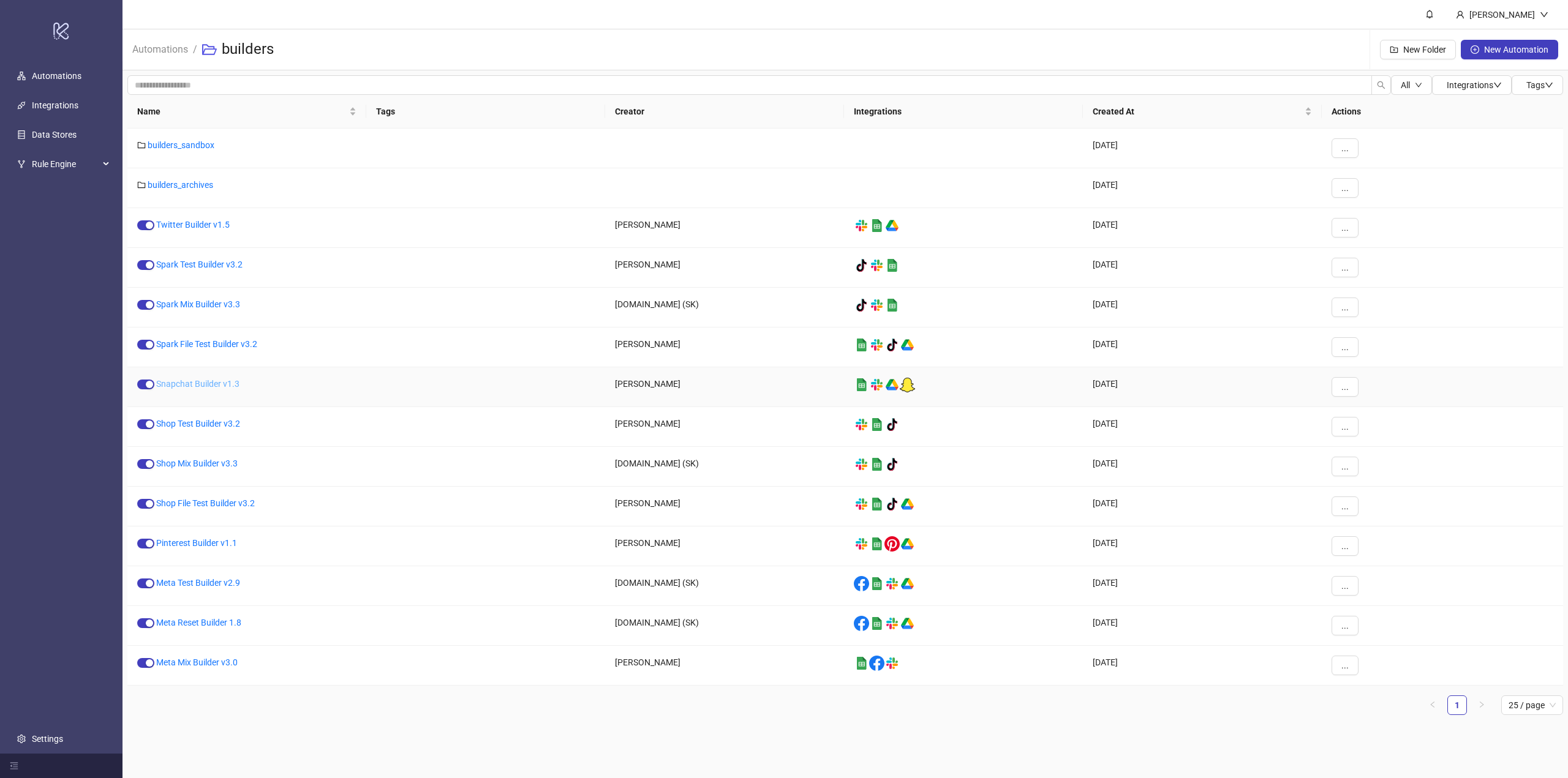
click at [181, 388] on link "Snapchat Builder v1.3" at bounding box center [197, 384] width 83 height 10
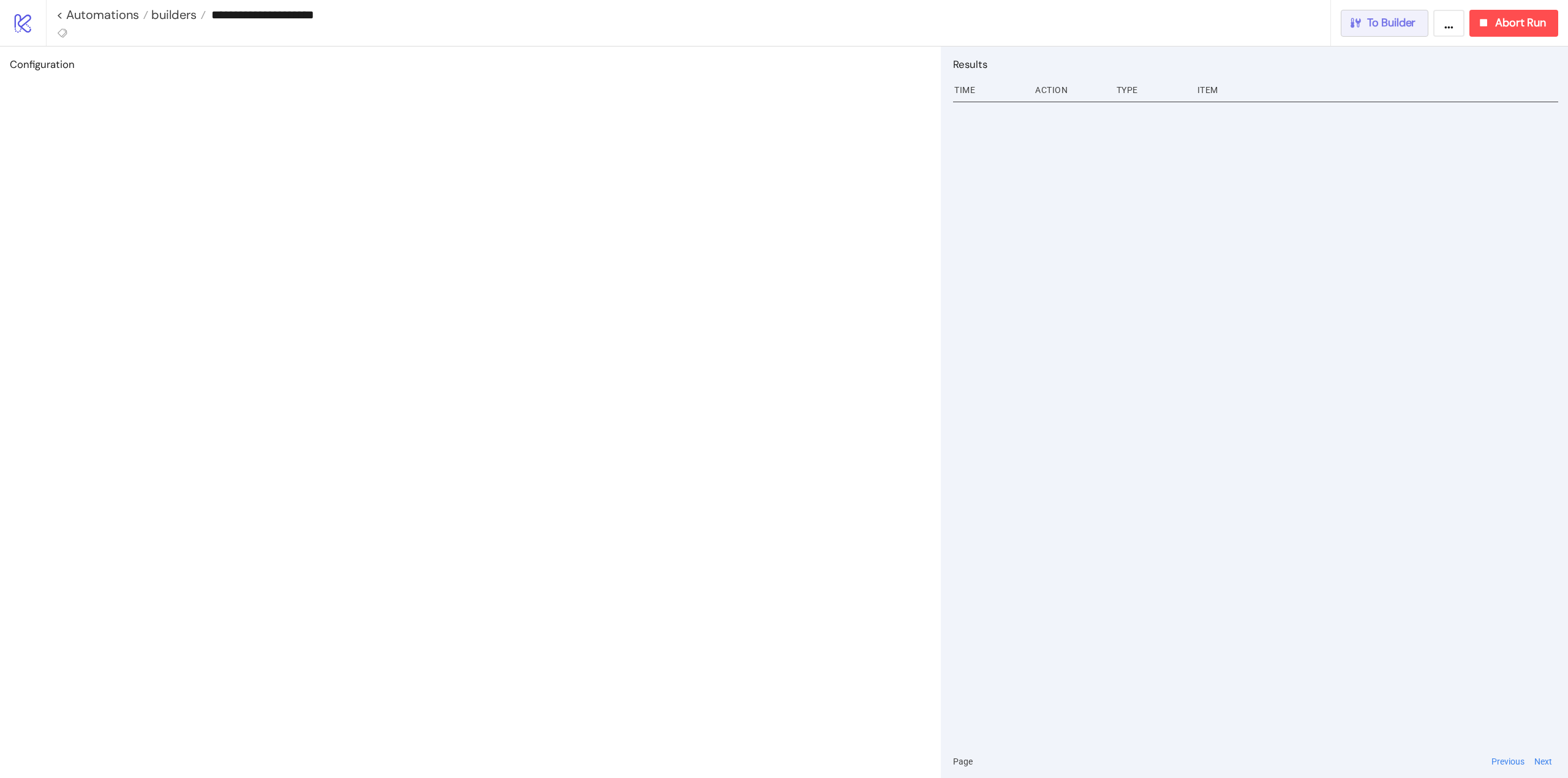
click at [1387, 30] on span "To Builder" at bounding box center [1391, 23] width 49 height 14
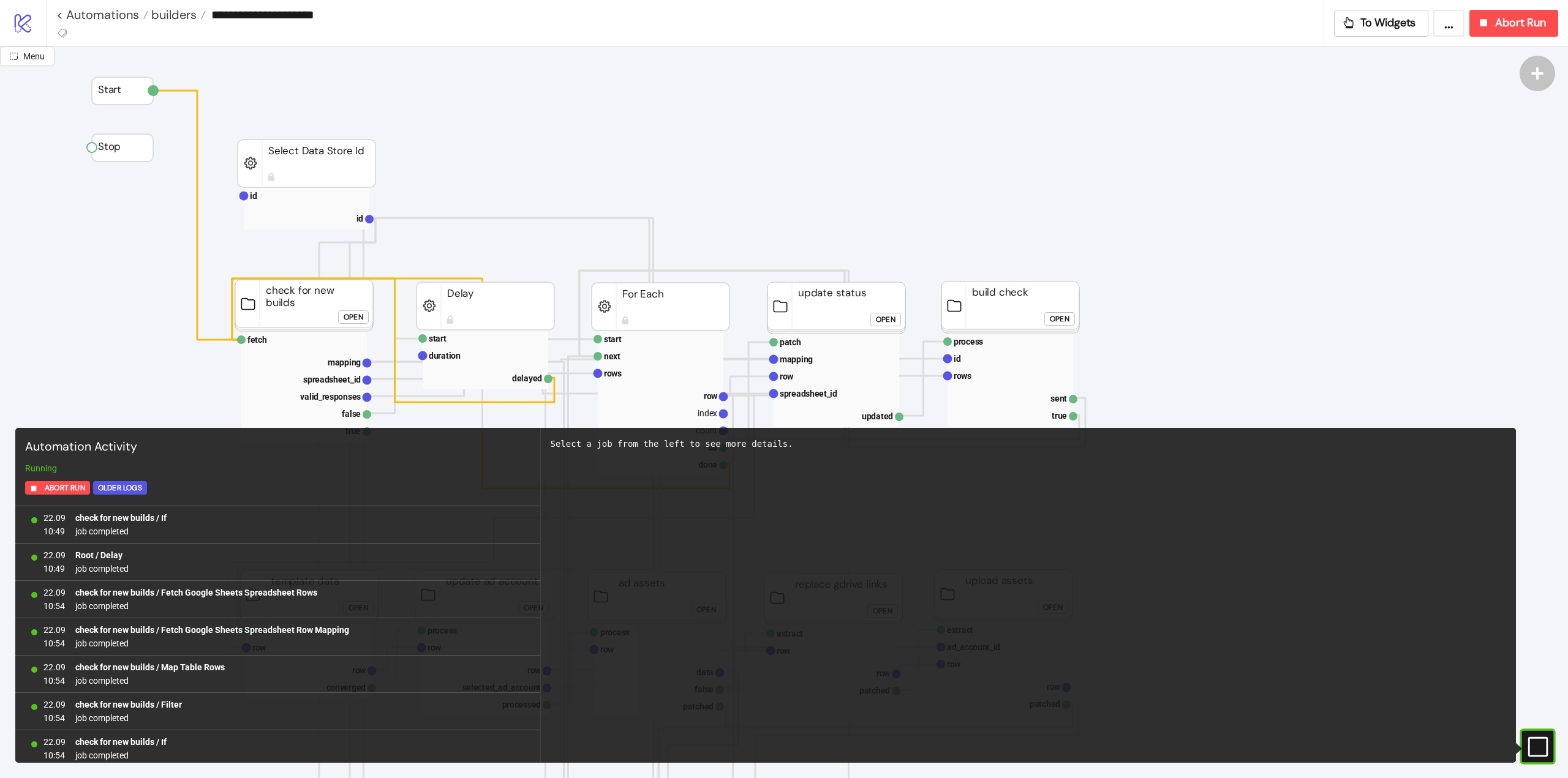
scroll to position [976, 0]
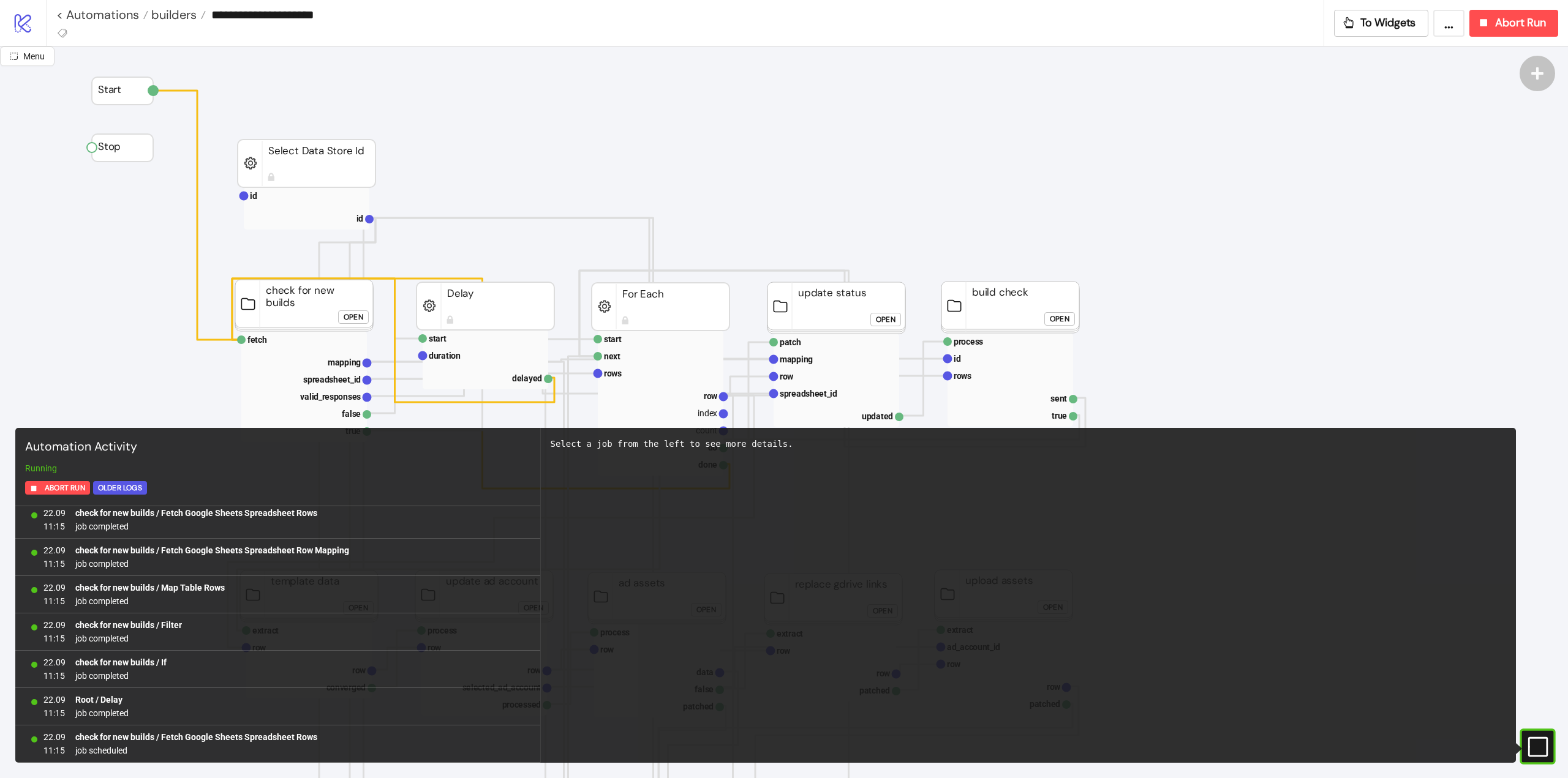
click at [1536, 746] on icon "#e9k1n36qviq57_to { animation: e9k1n36qviq57_to__to 2000ms linear infinite norm…" at bounding box center [1536, 746] width 21 height 21
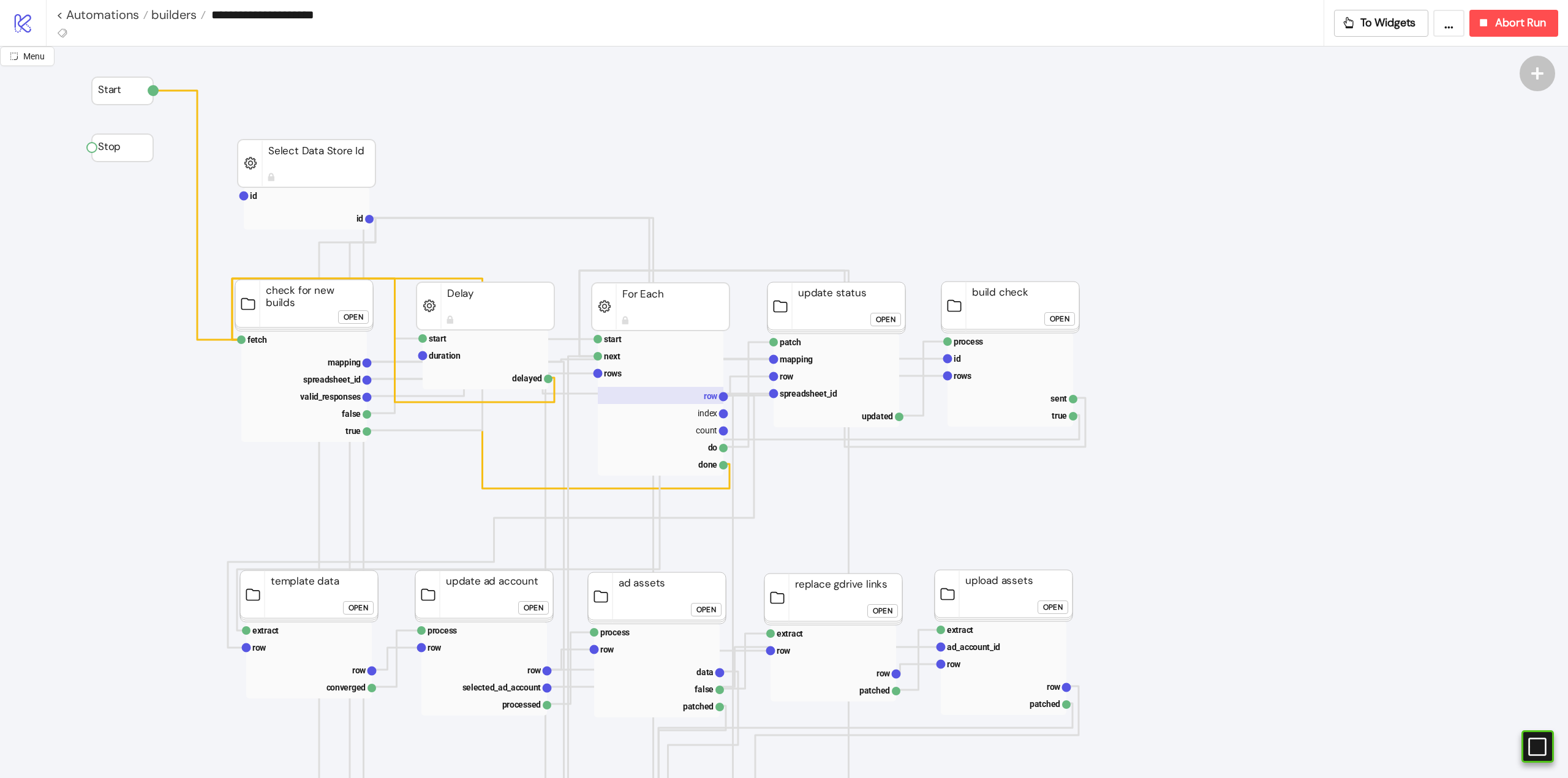
click at [704, 401] on text "row" at bounding box center [711, 396] width 14 height 10
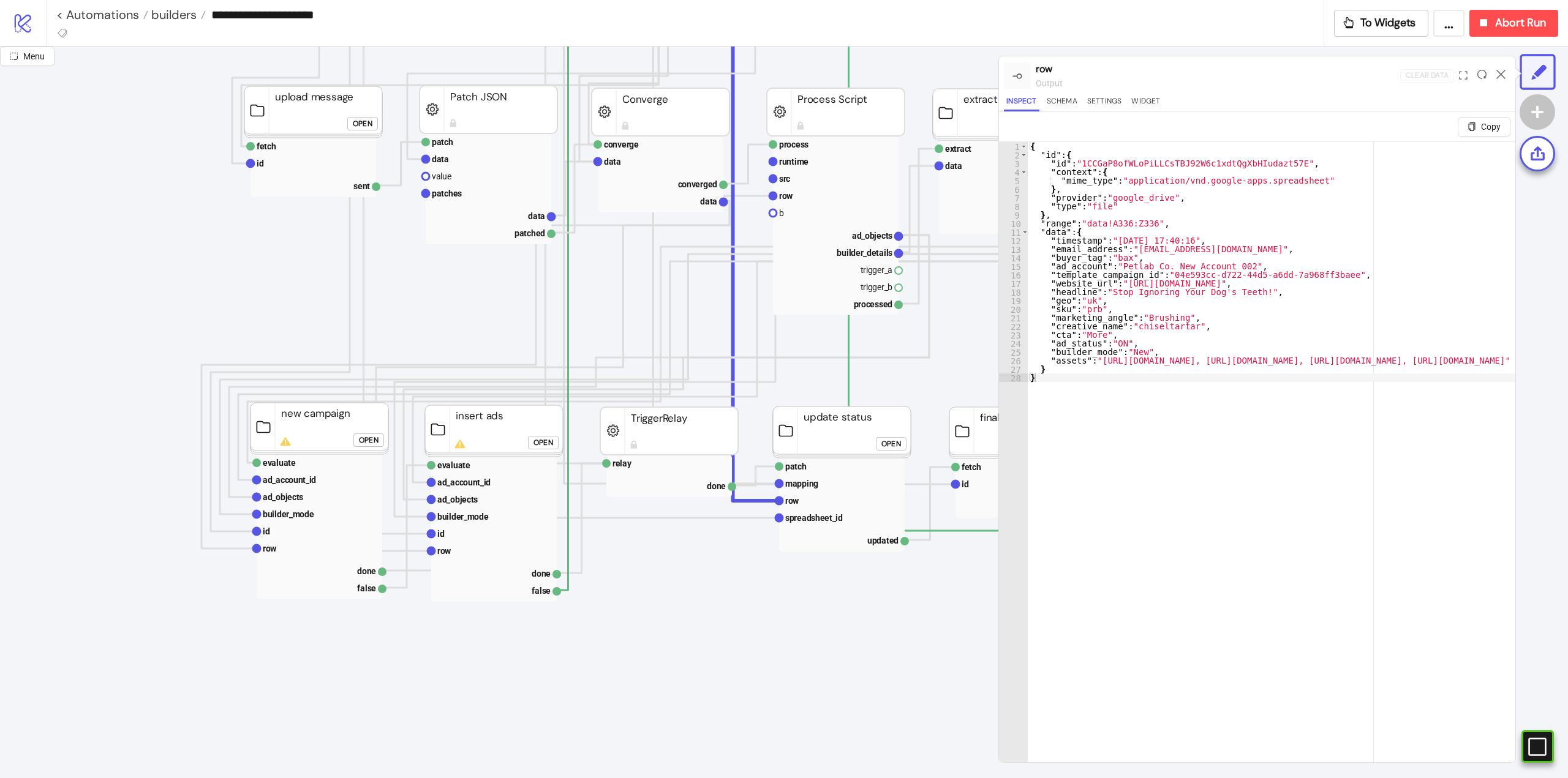
scroll to position [429, 0]
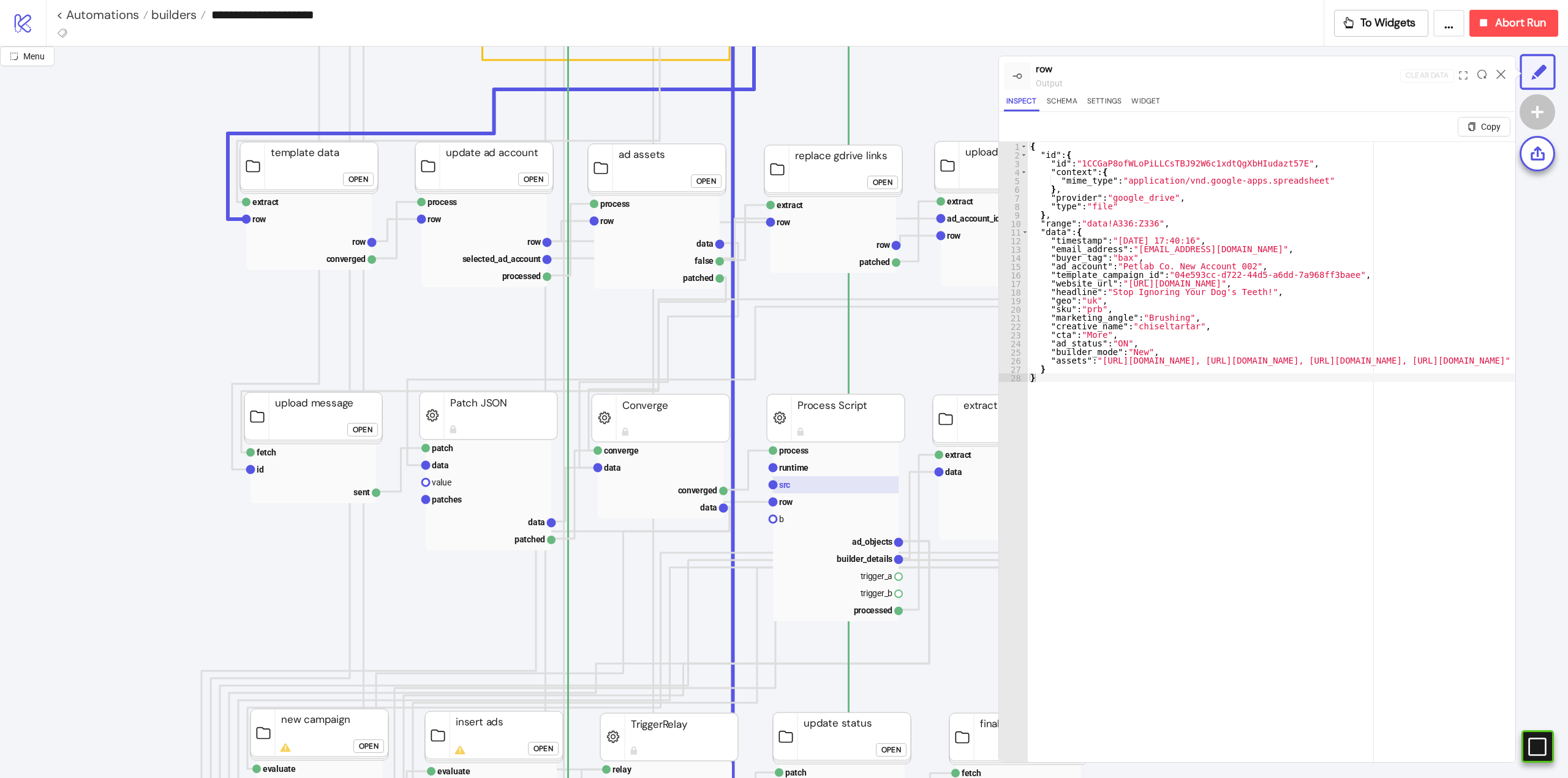
click at [832, 490] on rect at bounding box center [835, 485] width 125 height 17
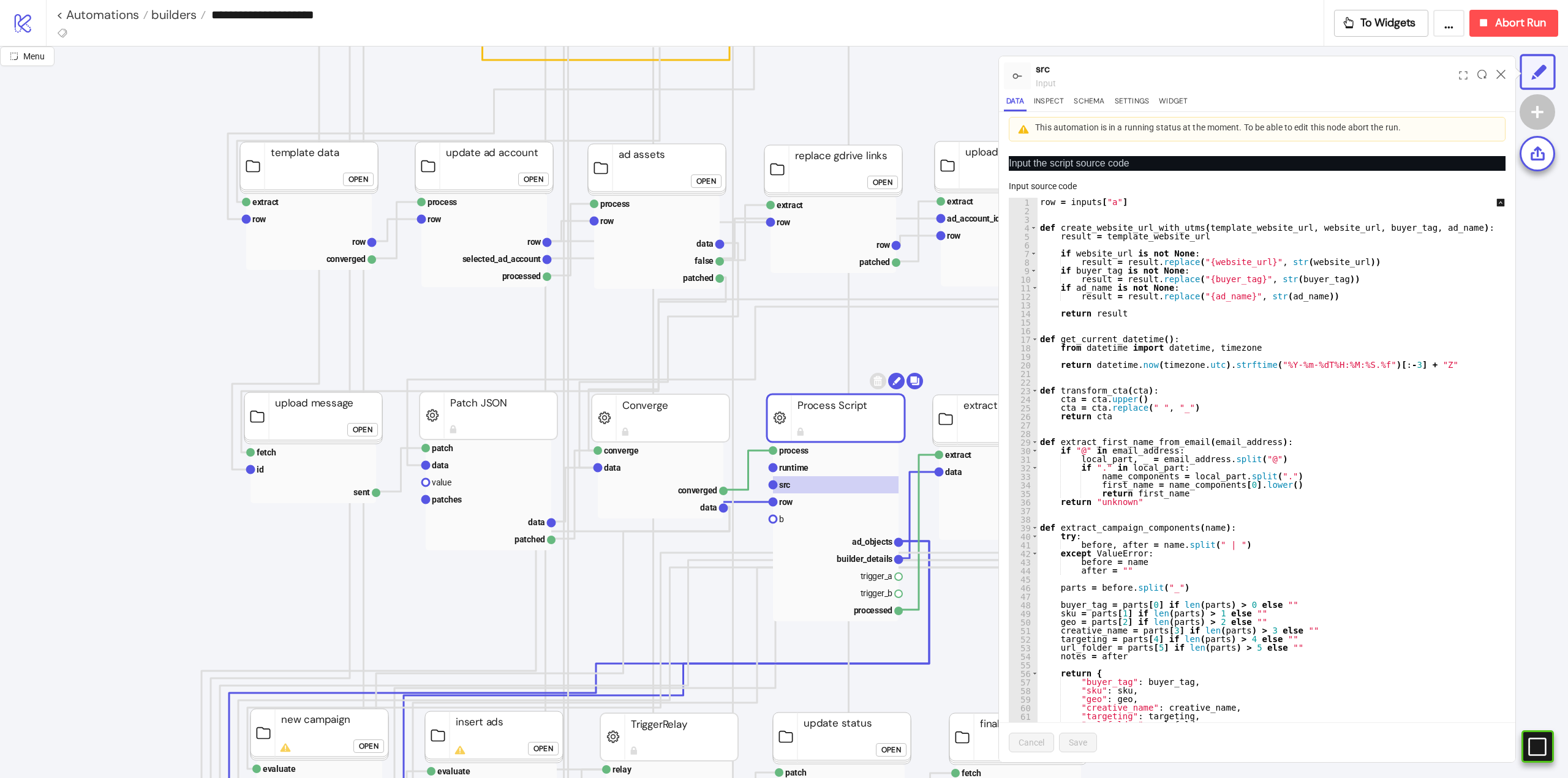
type textarea "**********"
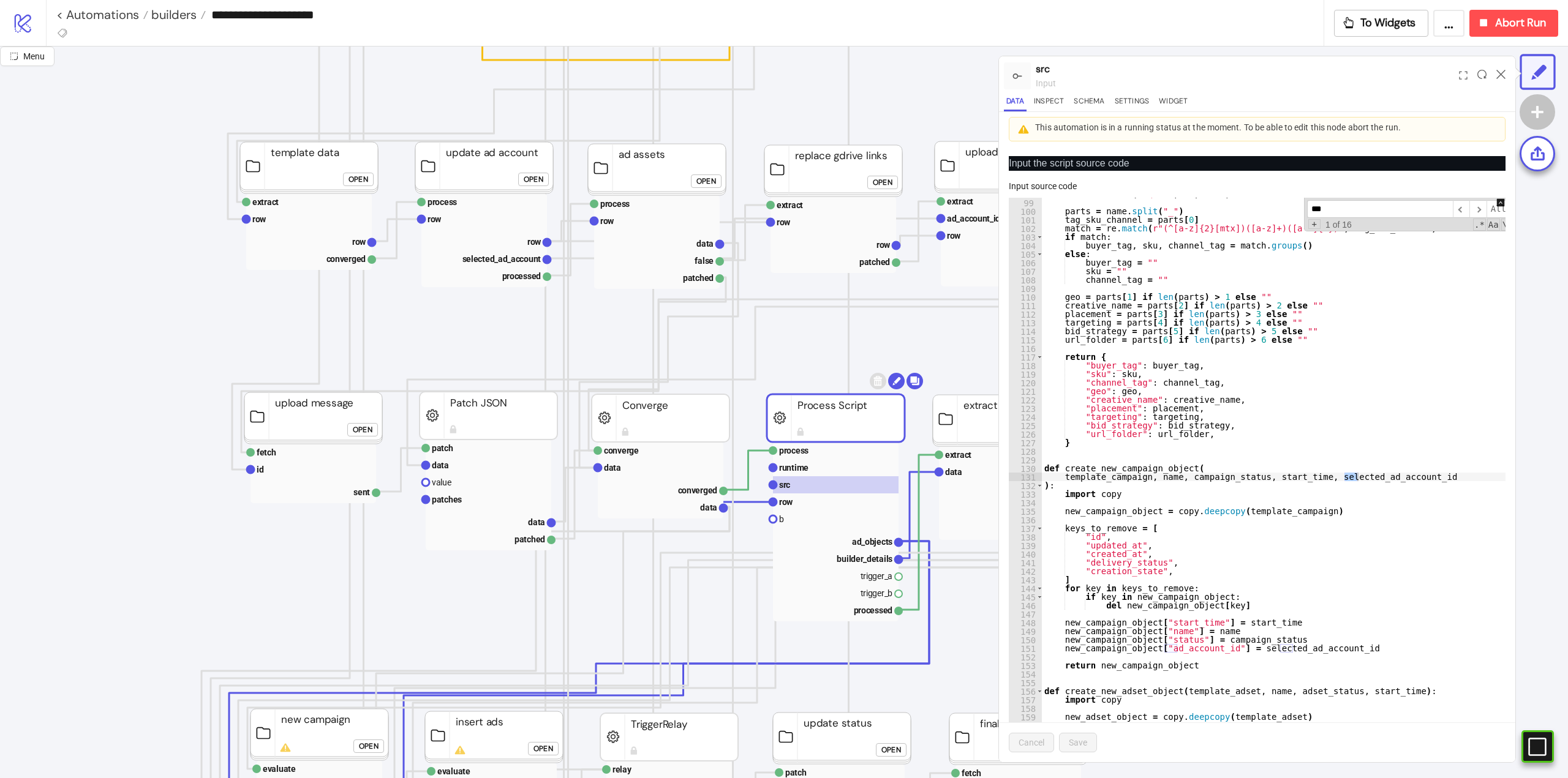
scroll to position [840, 0]
type input "*******"
click at [1469, 213] on span "​" at bounding box center [1478, 209] width 17 height 18
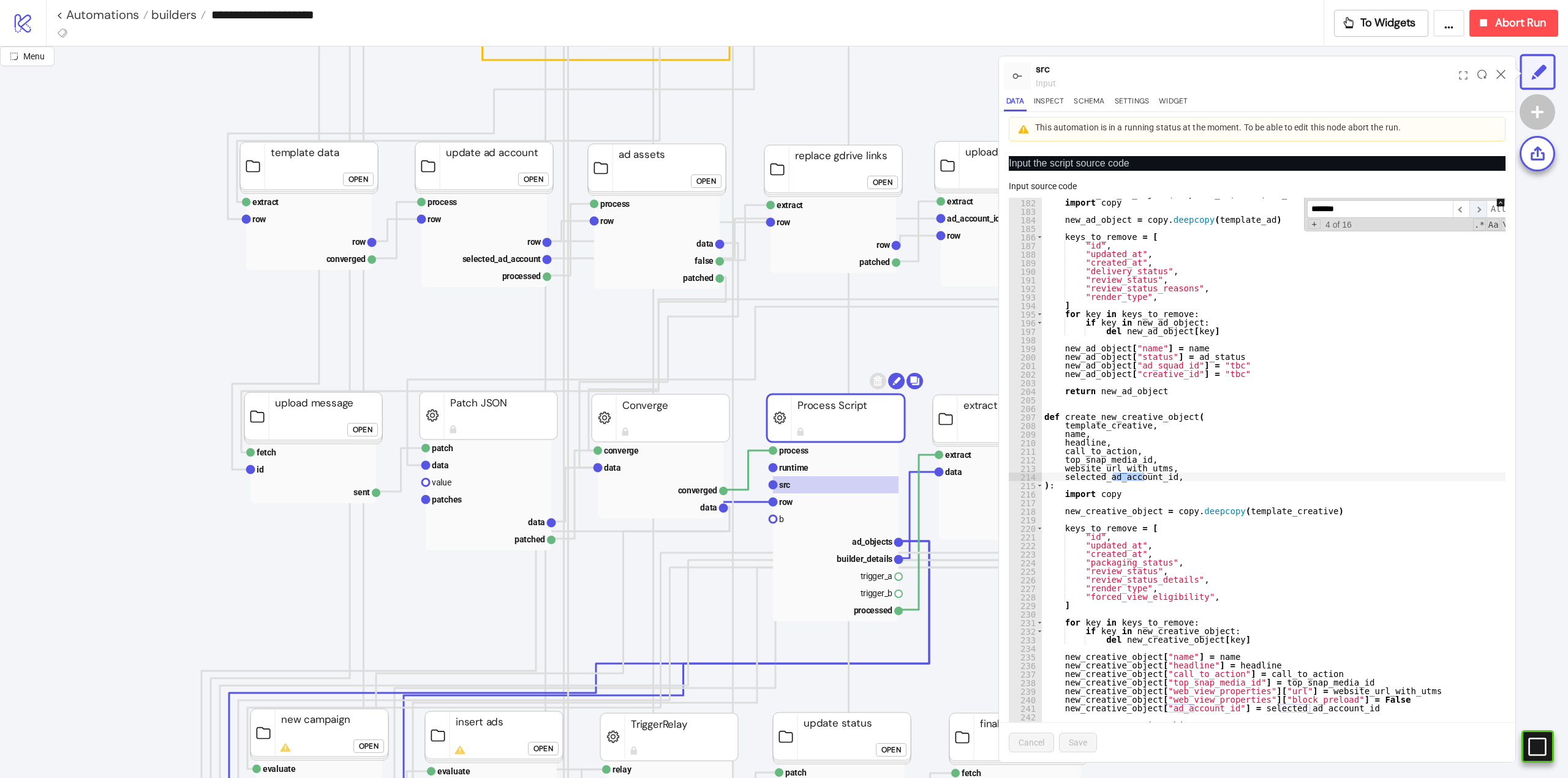
scroll to position [1551, 0]
click at [1469, 213] on span "​" at bounding box center [1478, 209] width 17 height 18
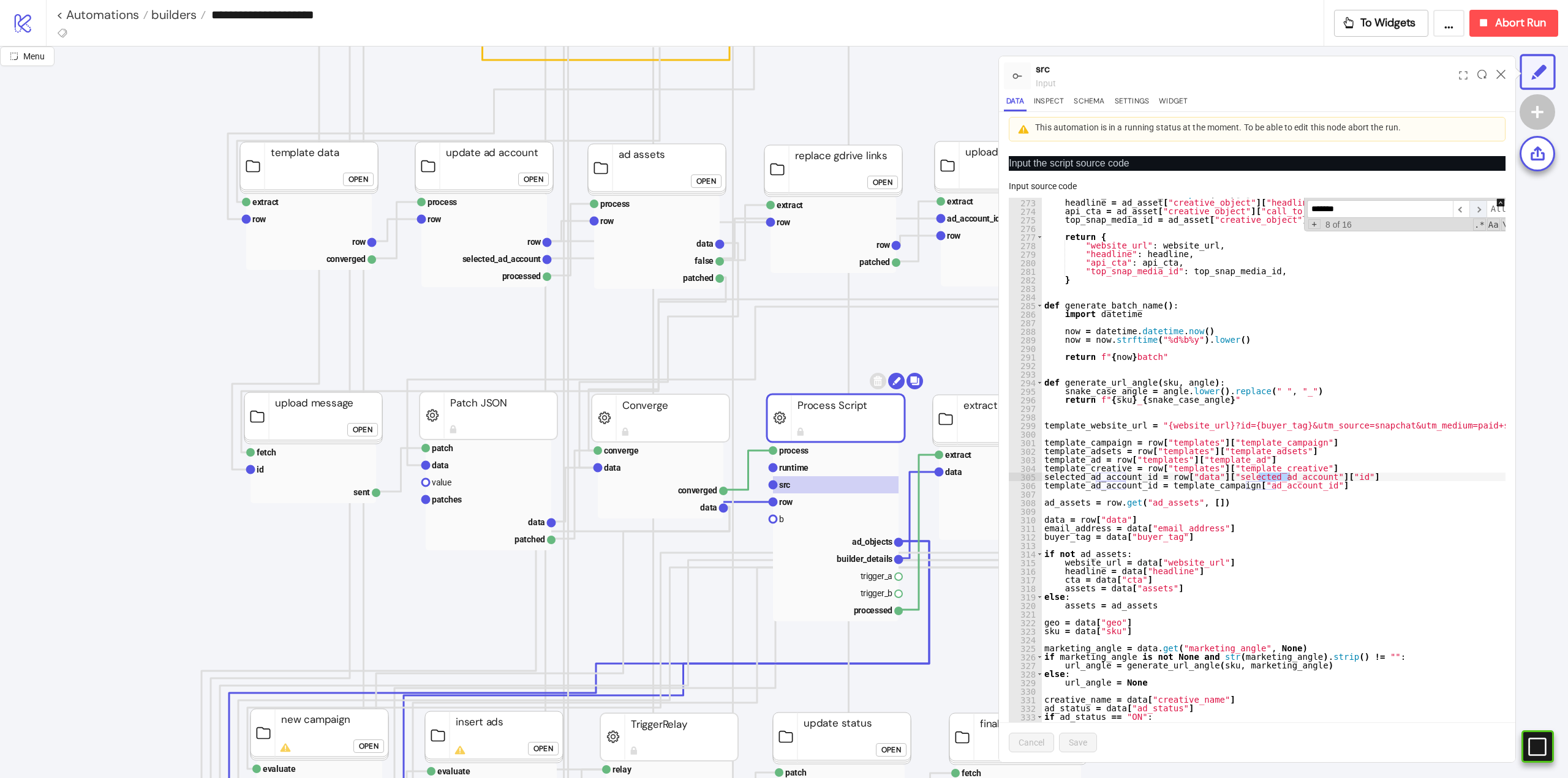
click at [1469, 213] on span "​" at bounding box center [1478, 209] width 17 height 18
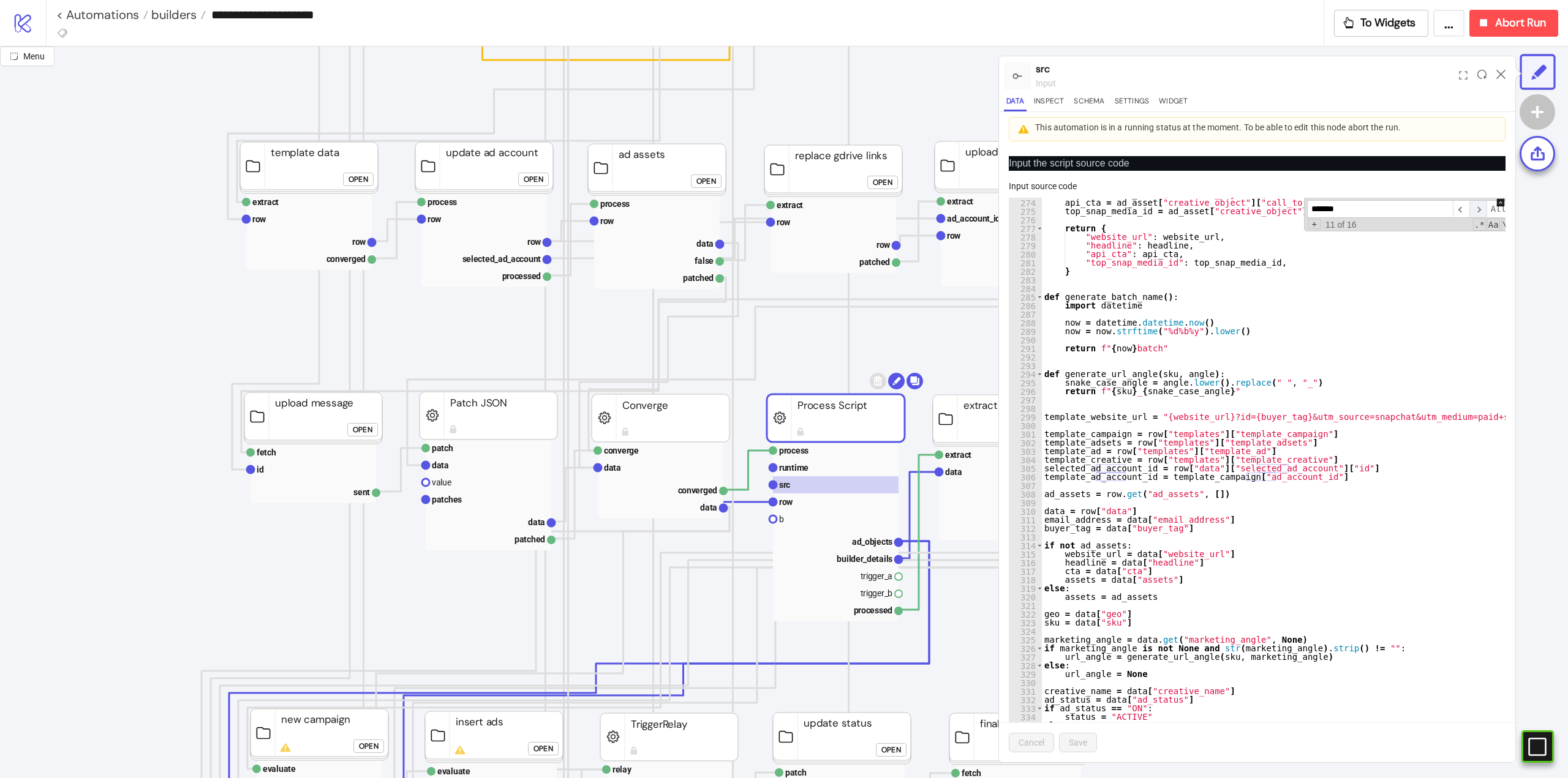
click at [1469, 213] on span "​" at bounding box center [1478, 209] width 17 height 18
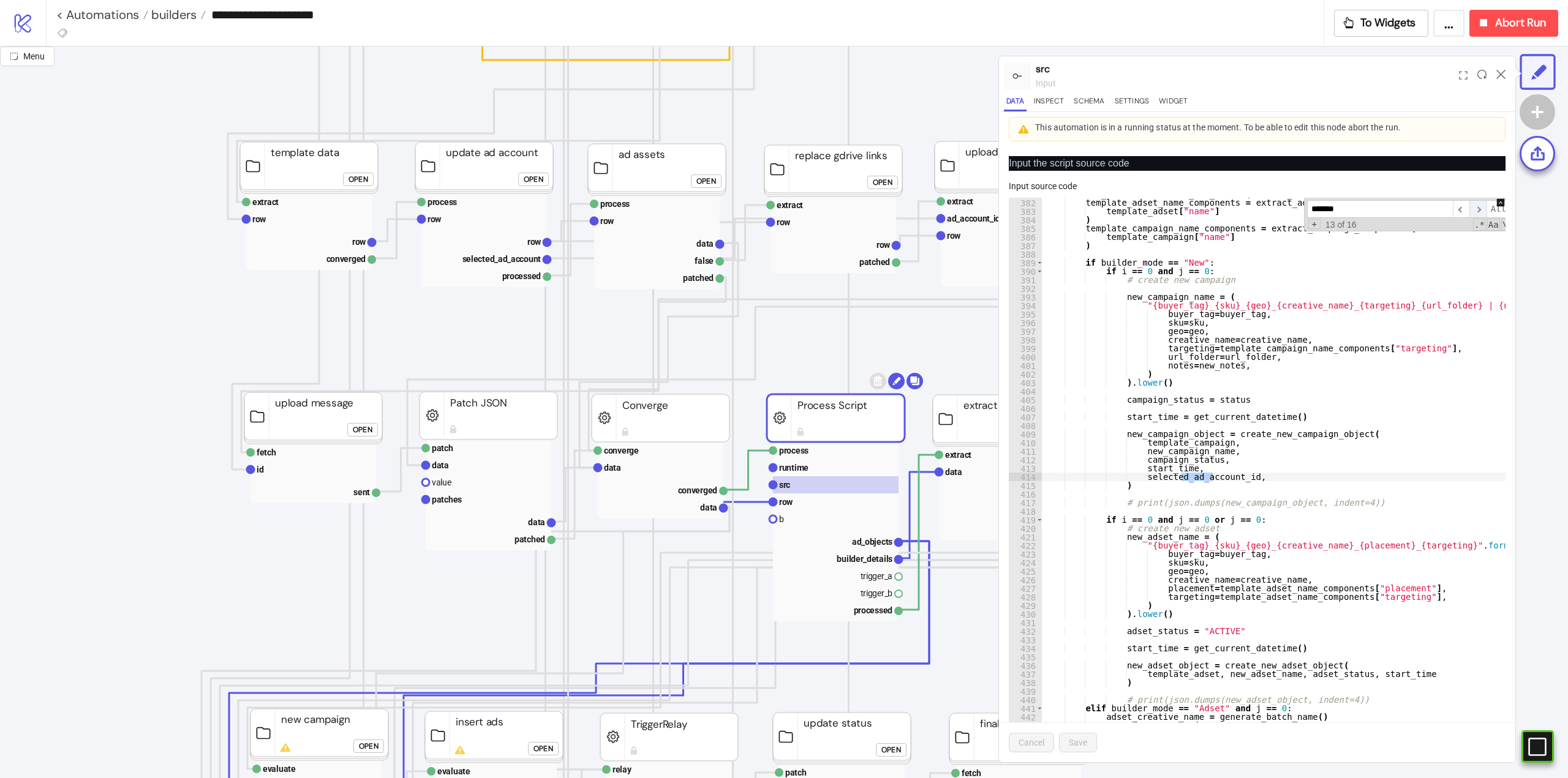
click at [1469, 213] on span "​" at bounding box center [1478, 209] width 17 height 18
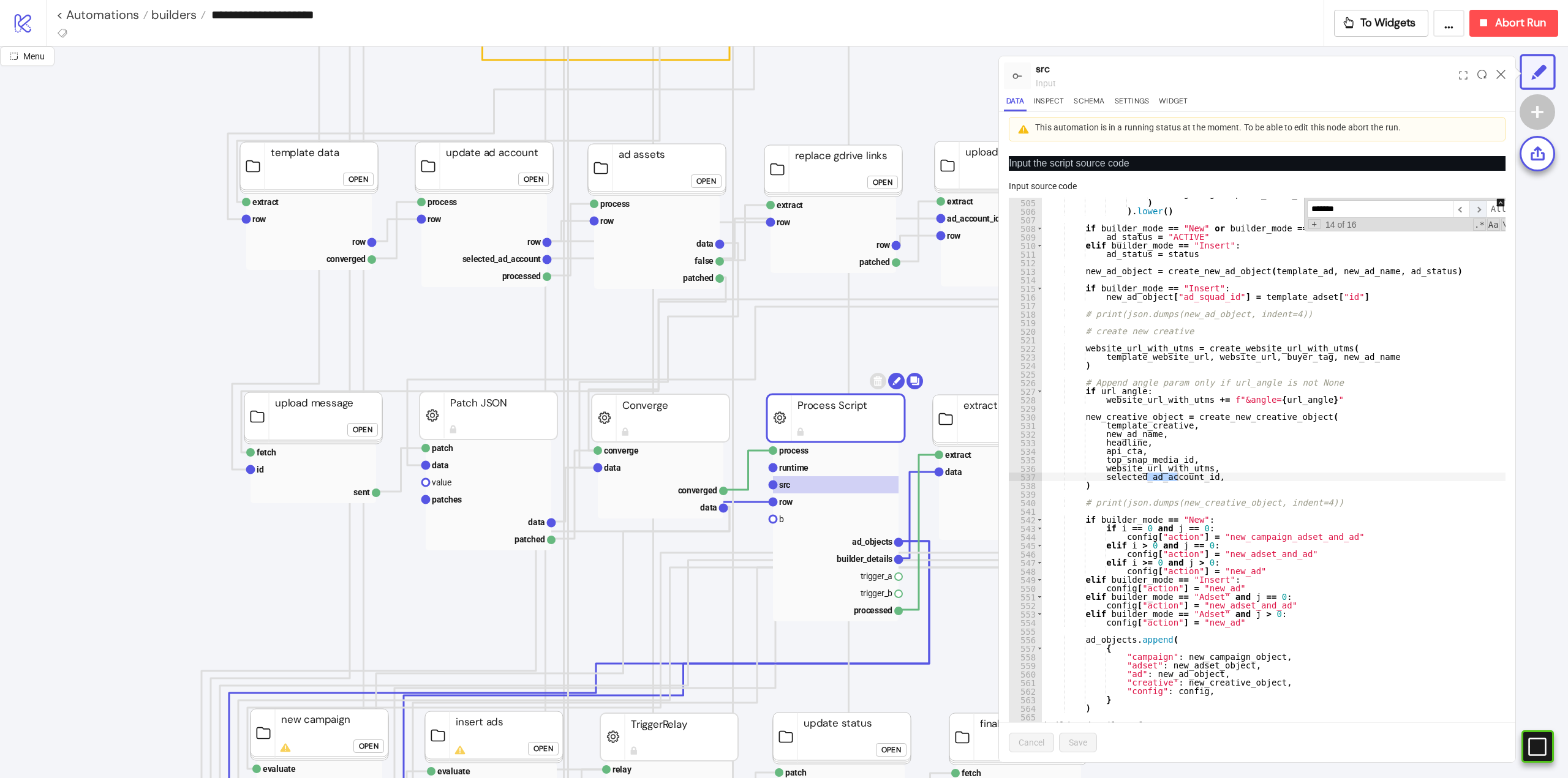
scroll to position [4320, 0]
click at [1469, 213] on span "​" at bounding box center [1478, 209] width 17 height 18
click at [1501, 72] on icon at bounding box center [1501, 74] width 9 height 9
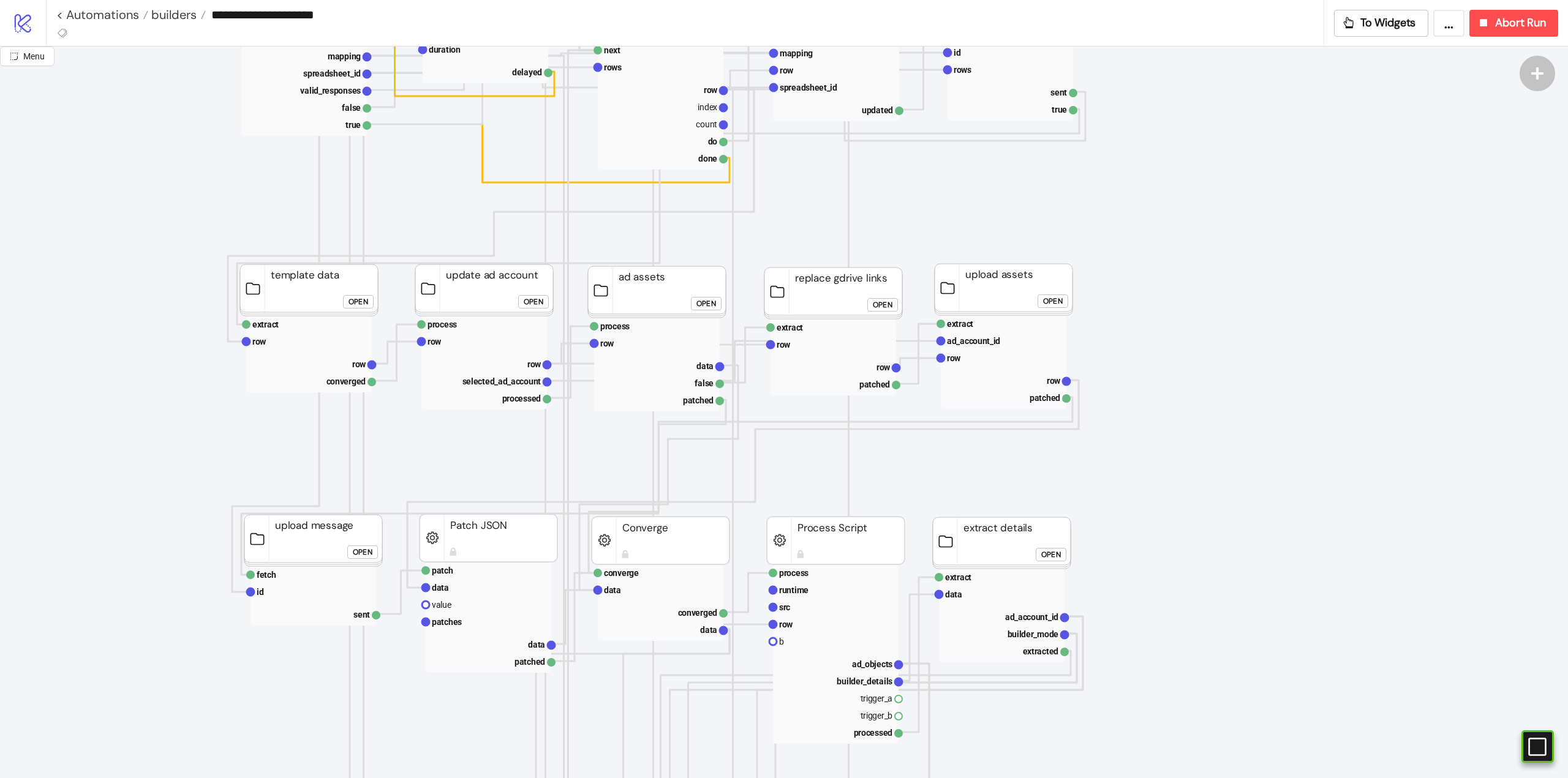
scroll to position [183, 0]
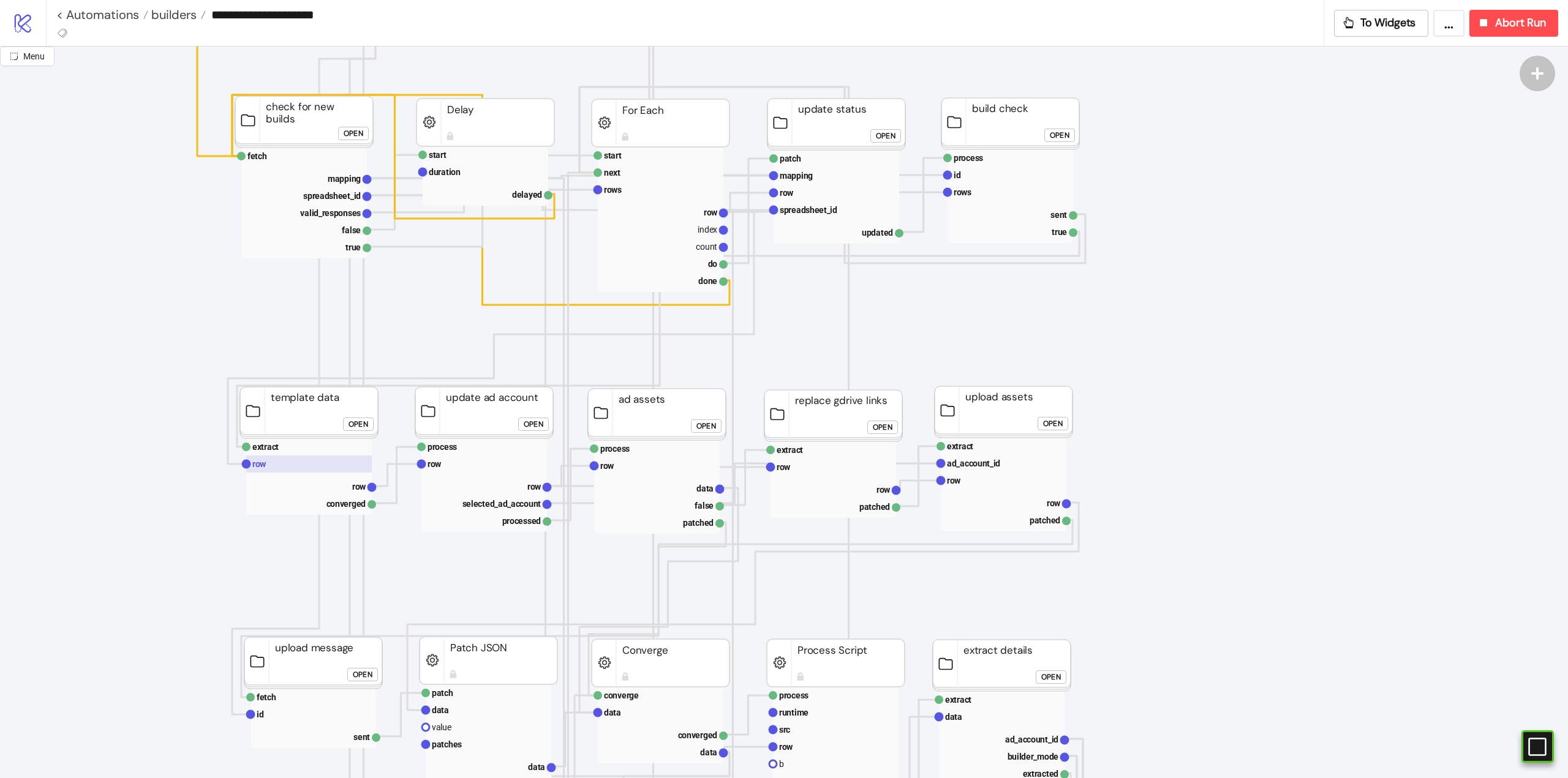
click at [277, 462] on rect at bounding box center [309, 464] width 125 height 17
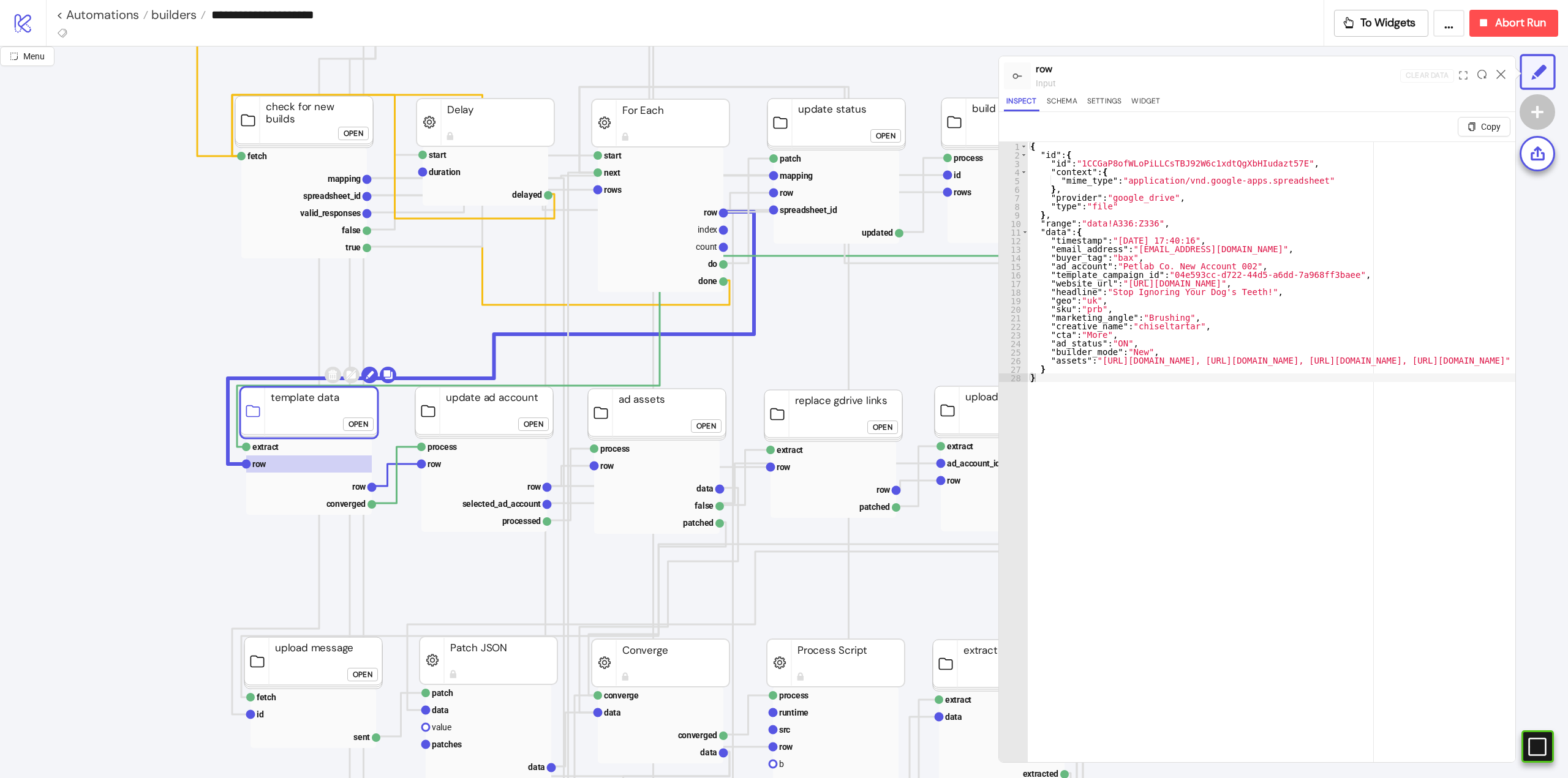
click div "Open"
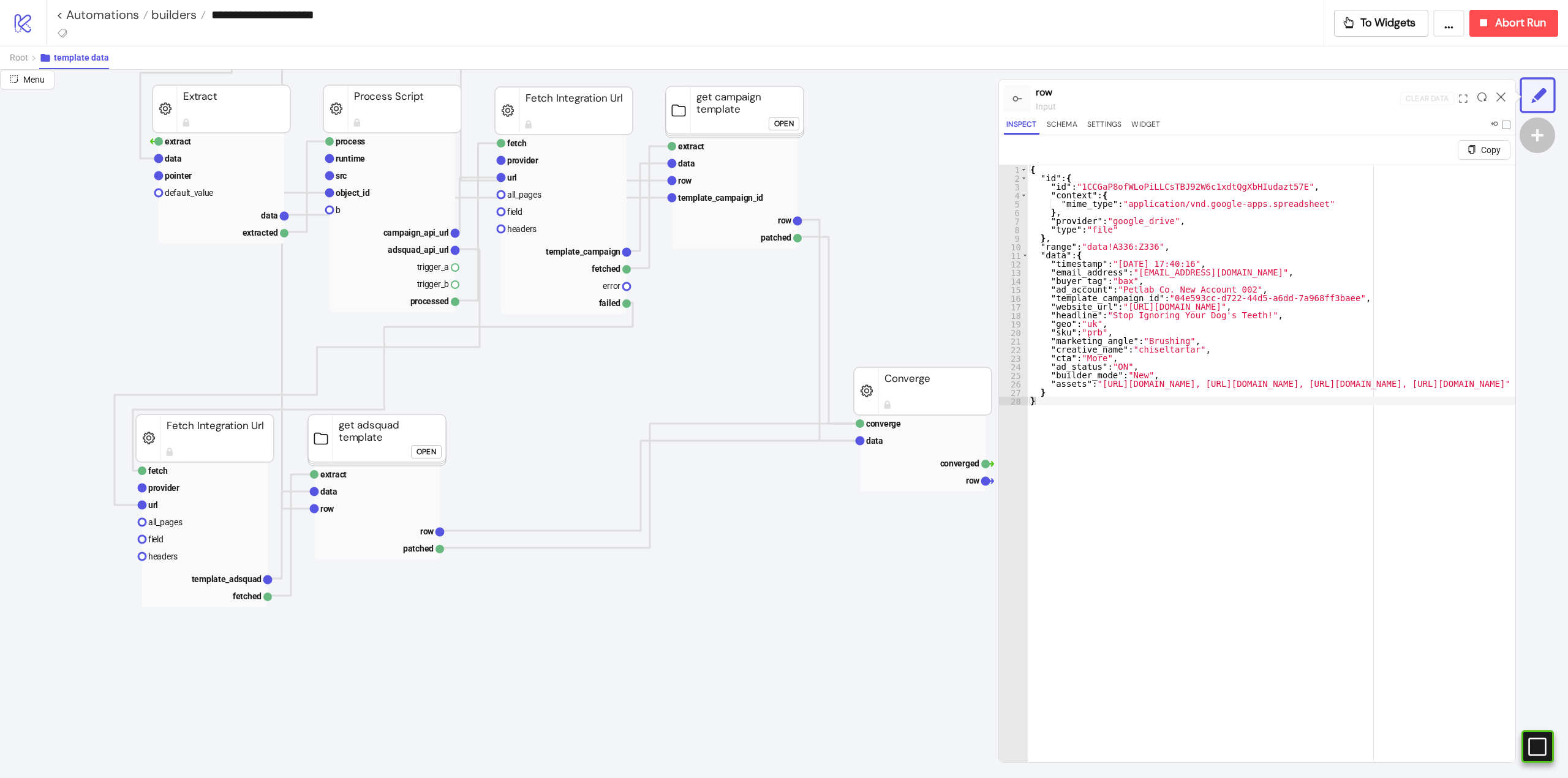
scroll to position [0, 0]
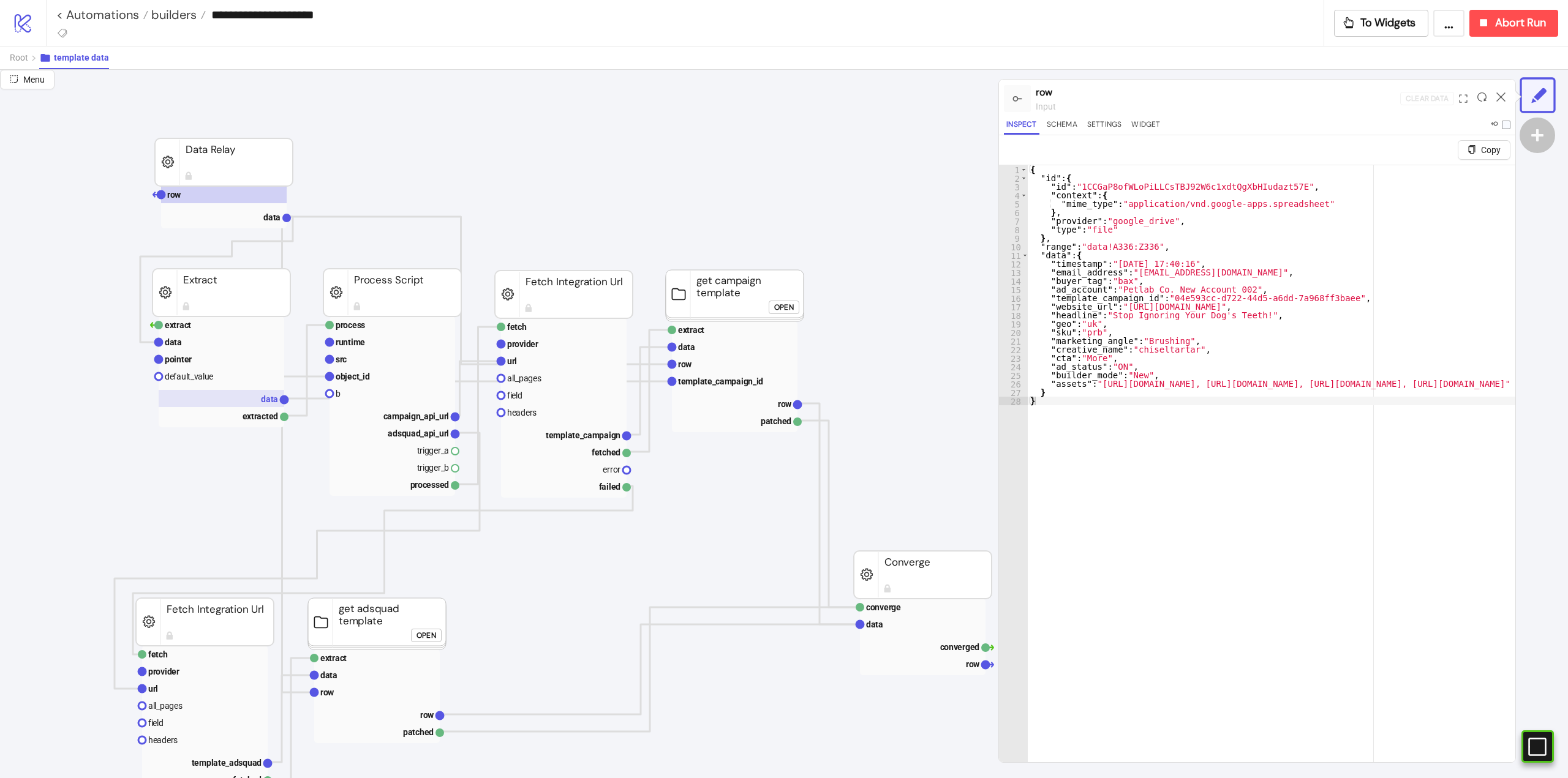
click at [261, 400] on rect at bounding box center [221, 399] width 125 height 17
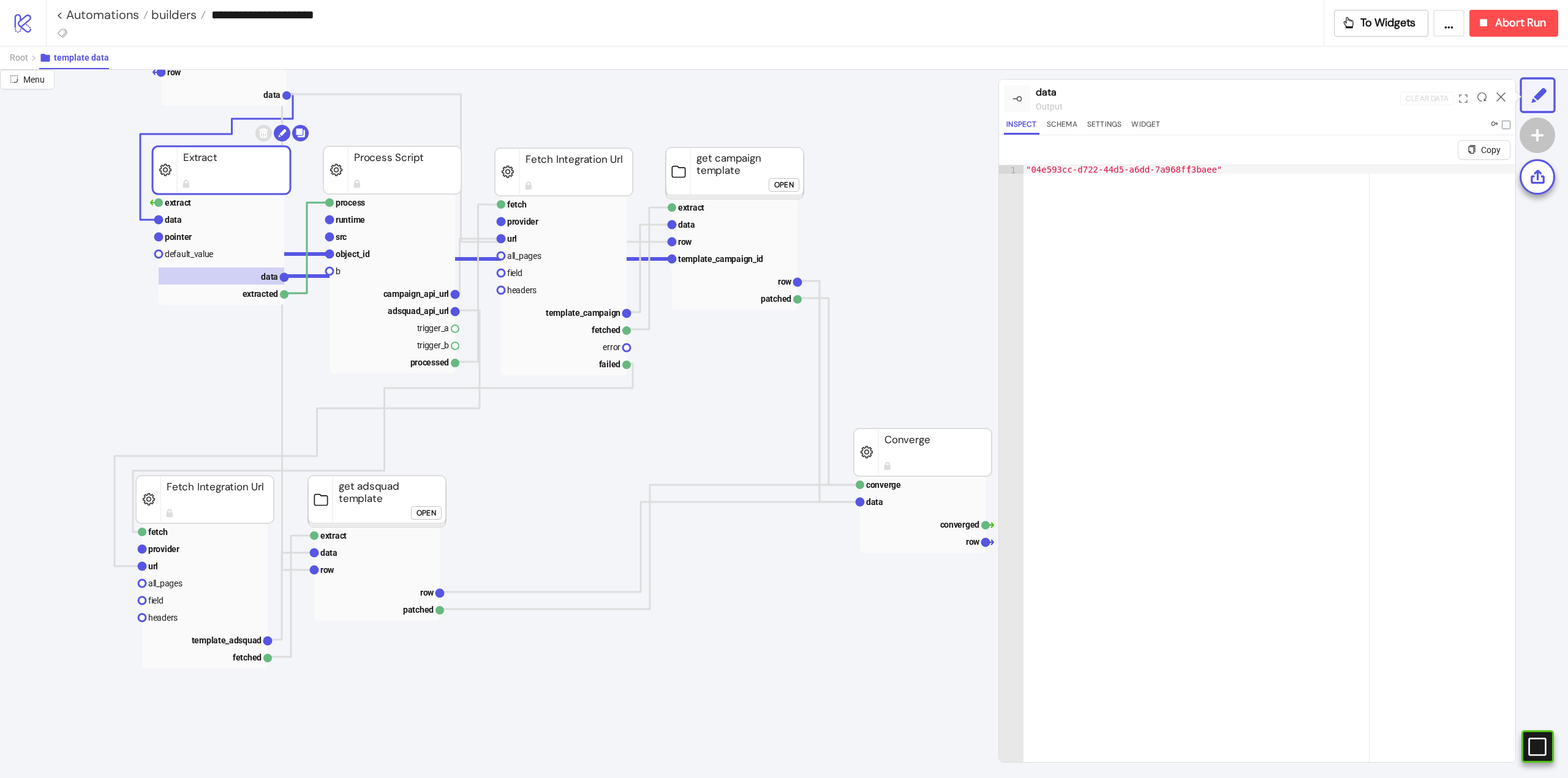
scroll to position [183, 0]
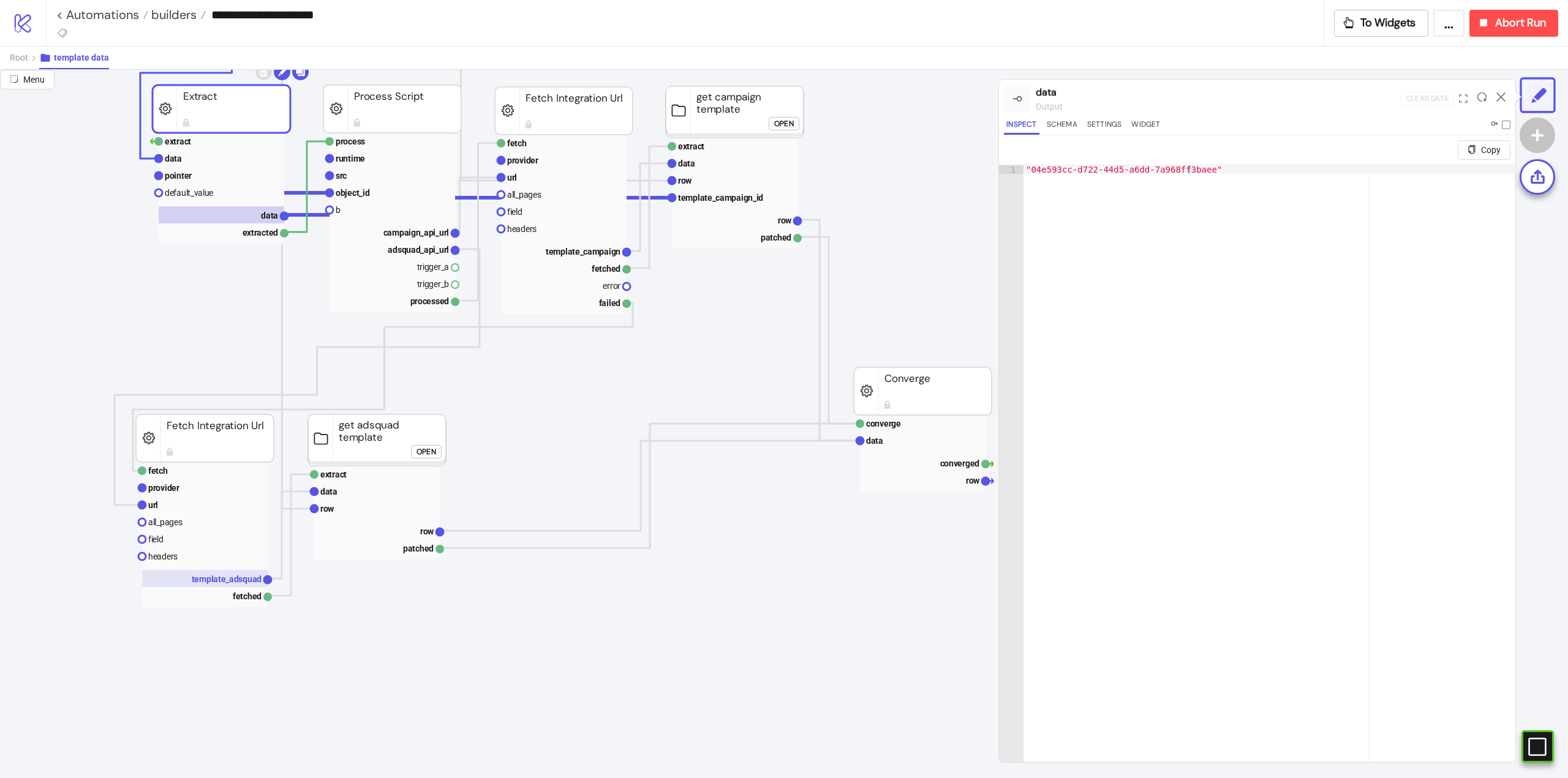
click at [212, 577] on text "template_adsquad" at bounding box center [227, 579] width 71 height 10
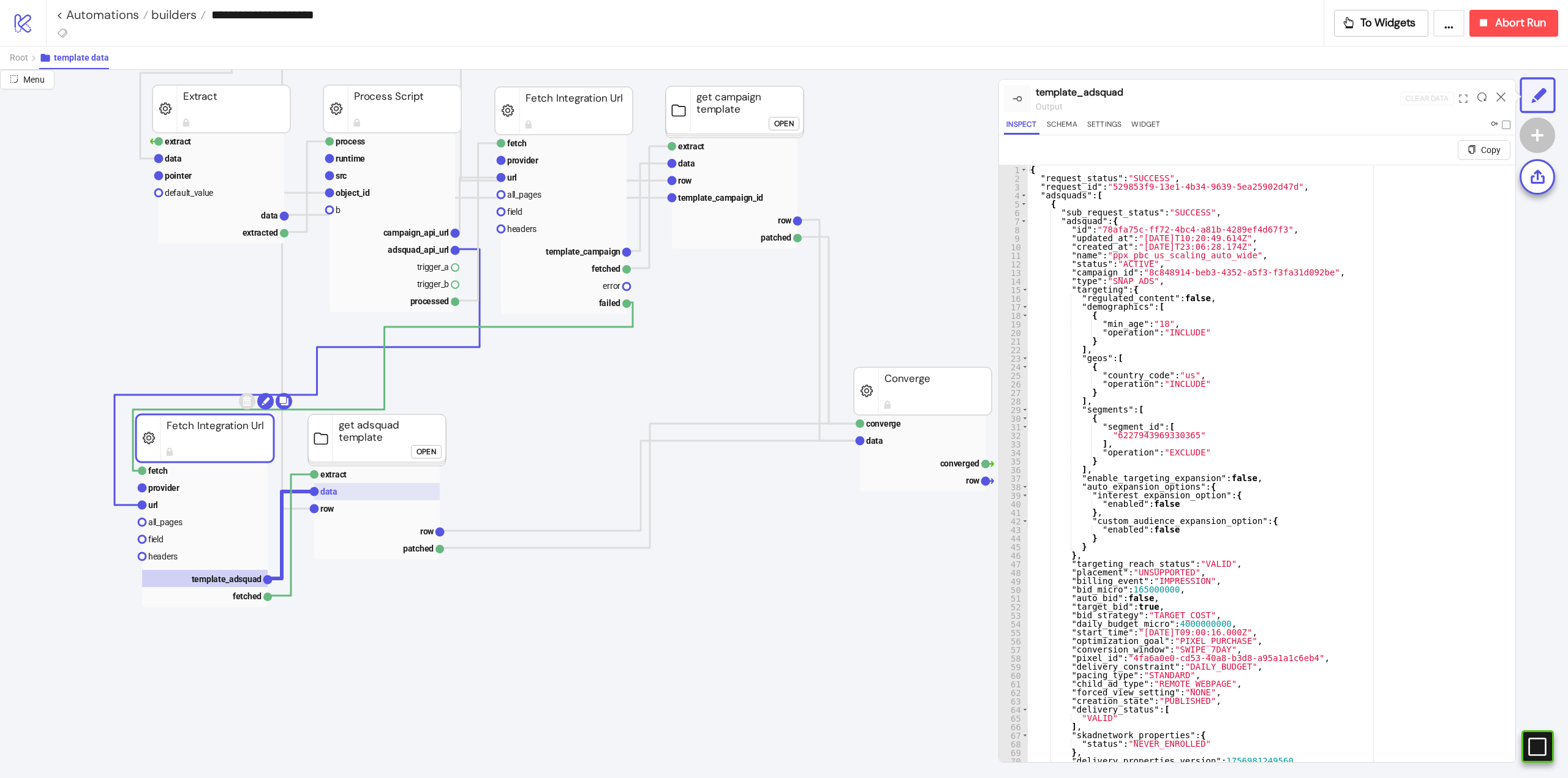
click at [346, 487] on rect at bounding box center [377, 492] width 125 height 17
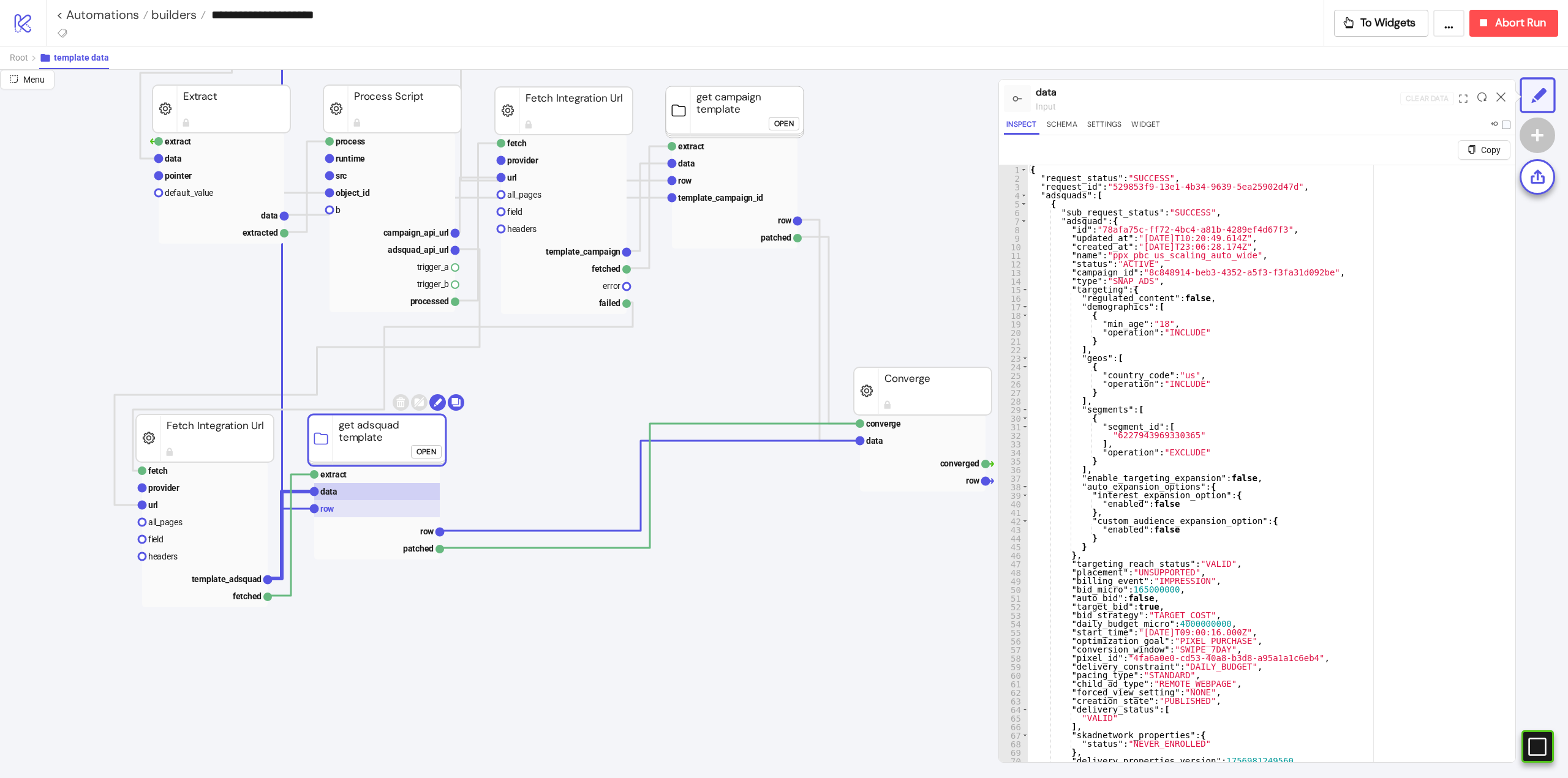
click at [337, 508] on rect at bounding box center [377, 508] width 125 height 17
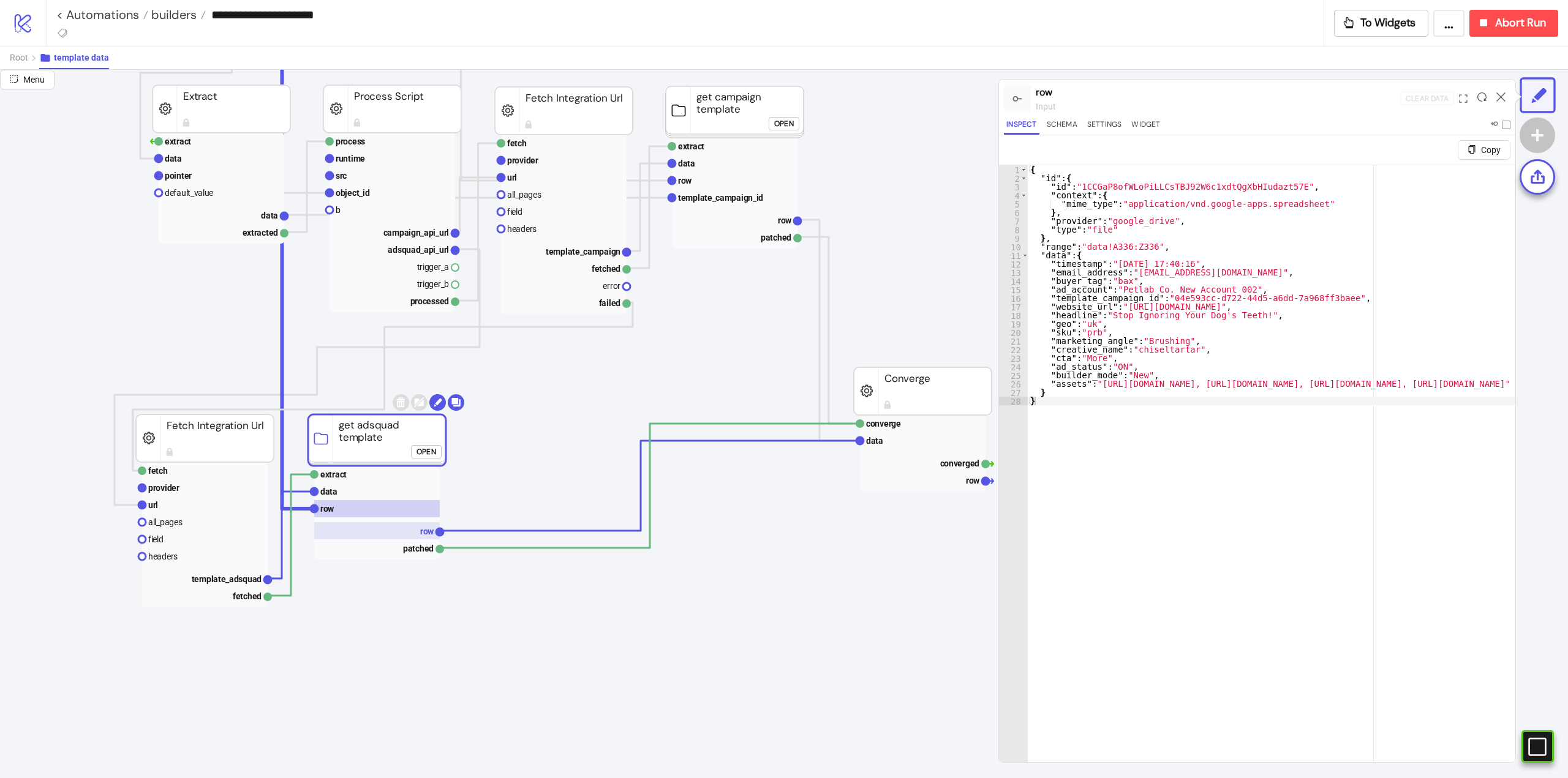
click at [407, 531] on rect at bounding box center [377, 531] width 125 height 17
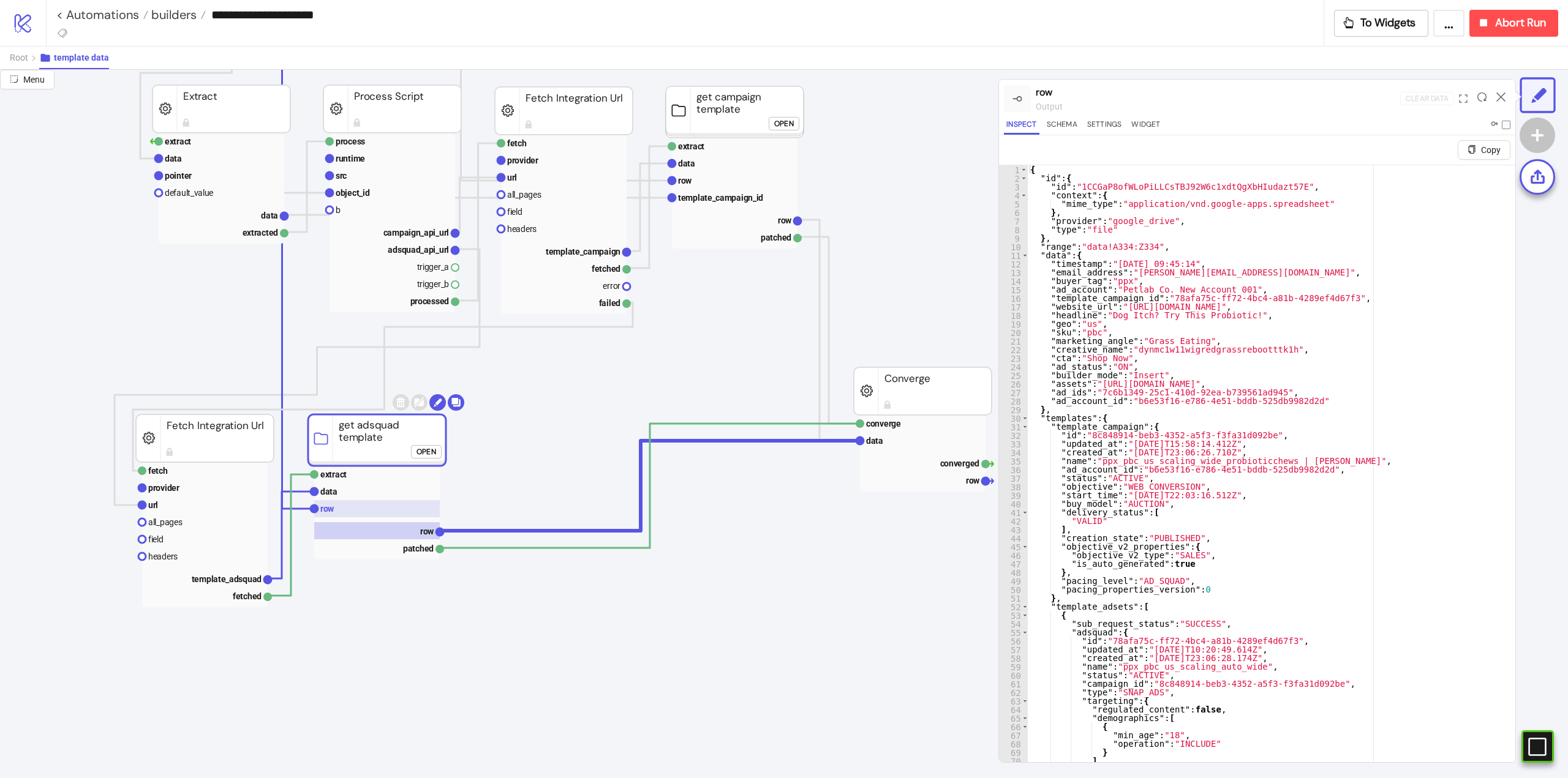
click at [341, 506] on rect at bounding box center [377, 508] width 125 height 17
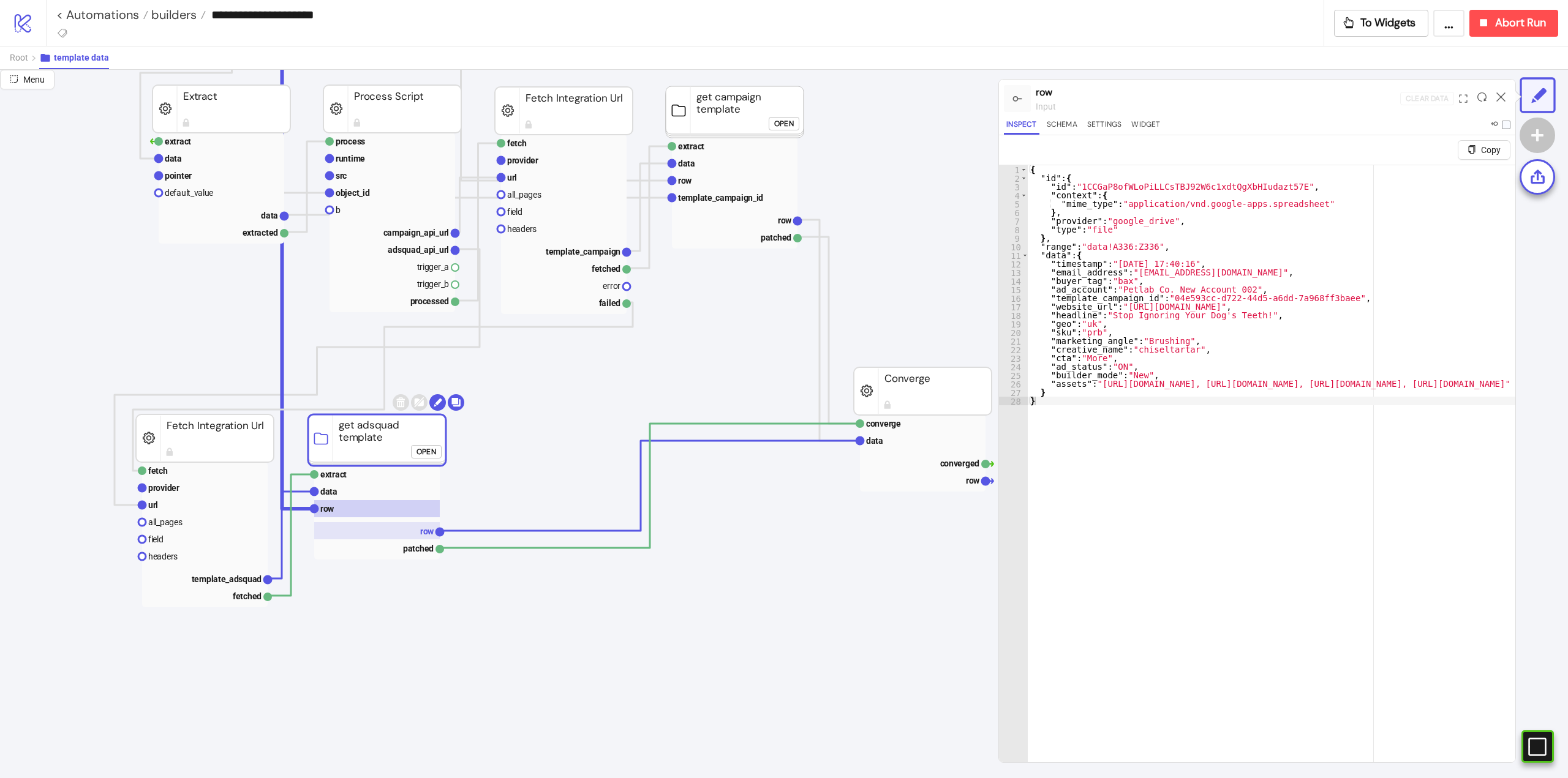
click at [416, 527] on rect at bounding box center [377, 531] width 125 height 17
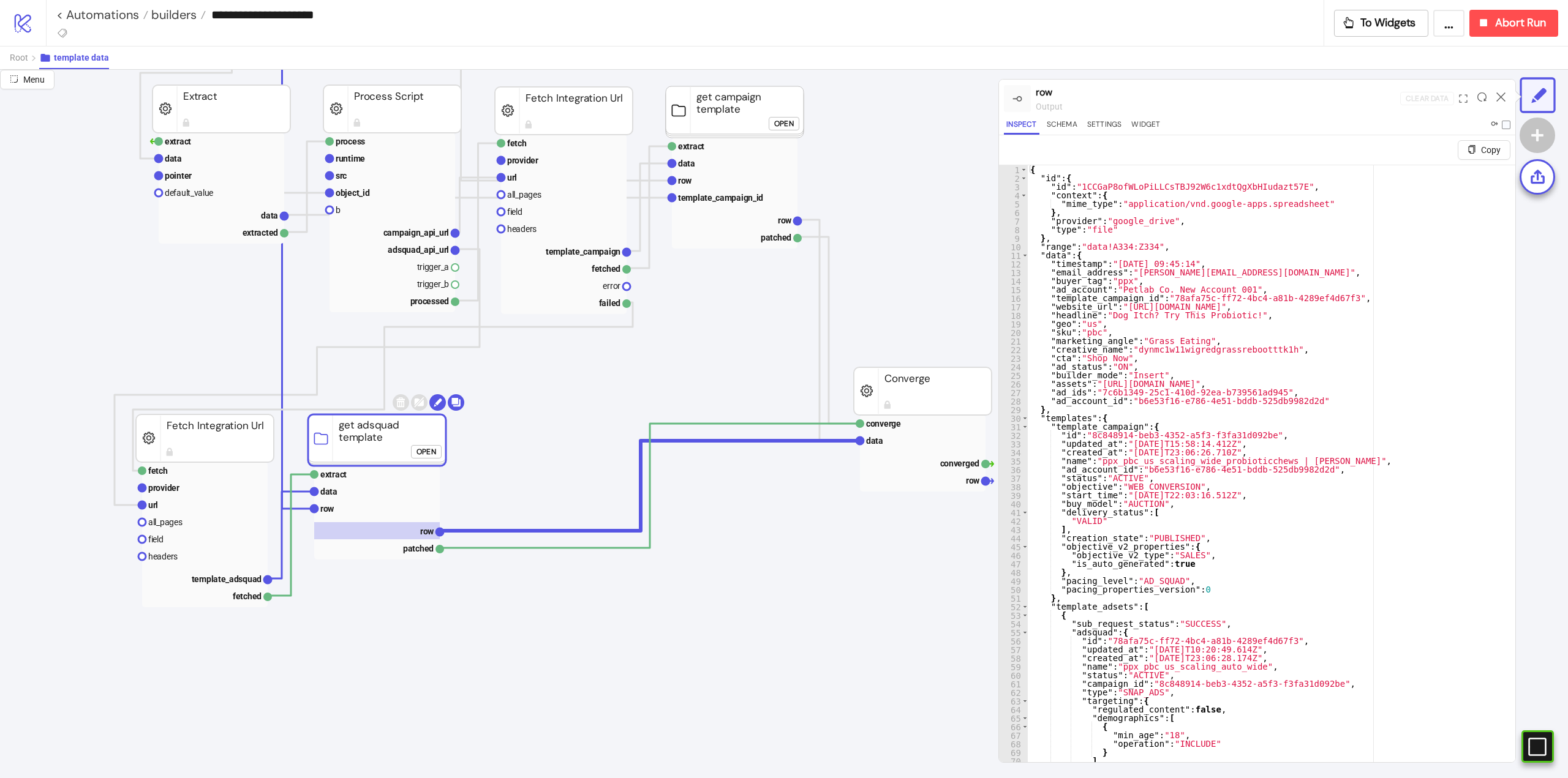
click div "Open"
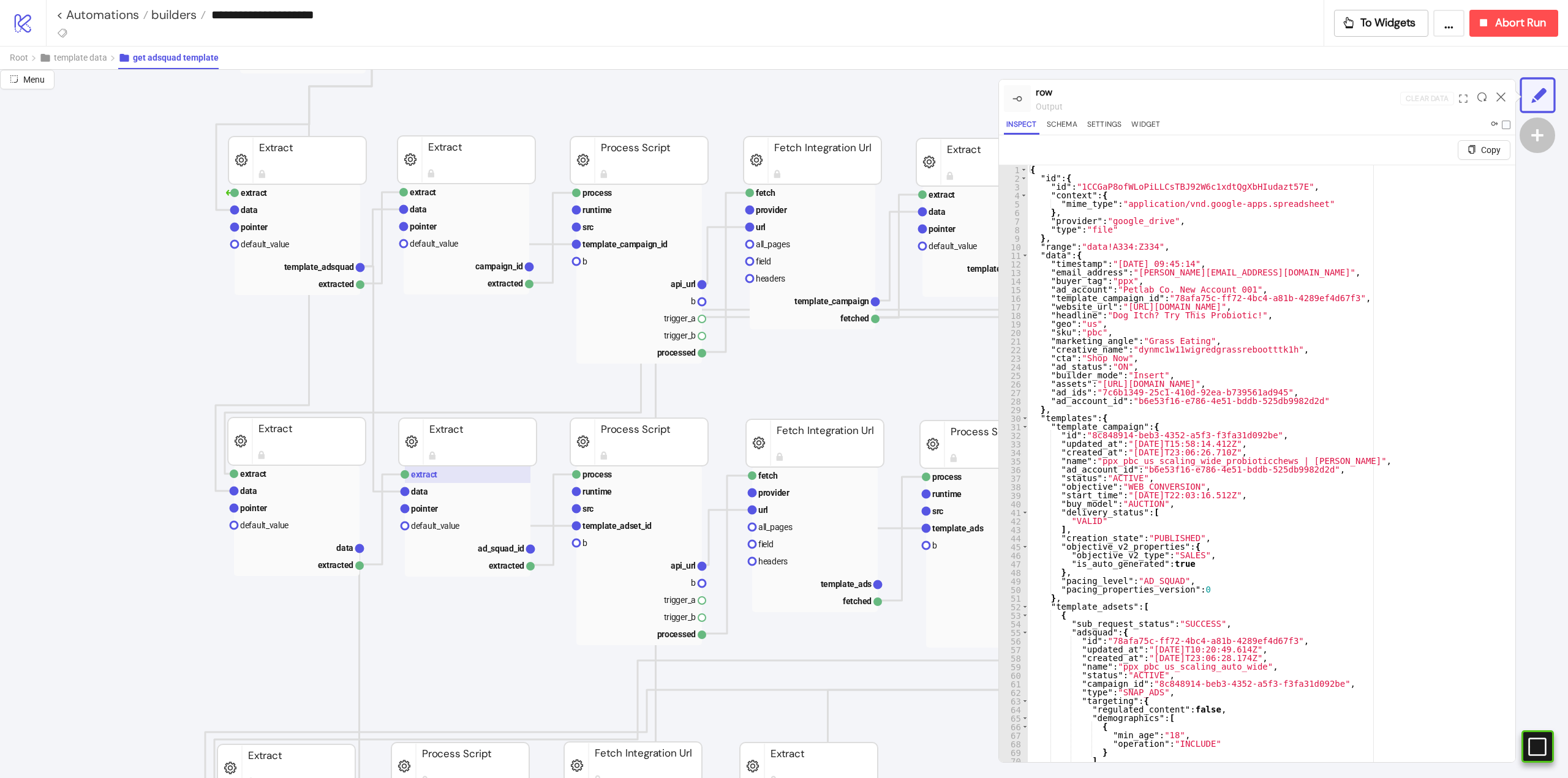
scroll to position [0, 0]
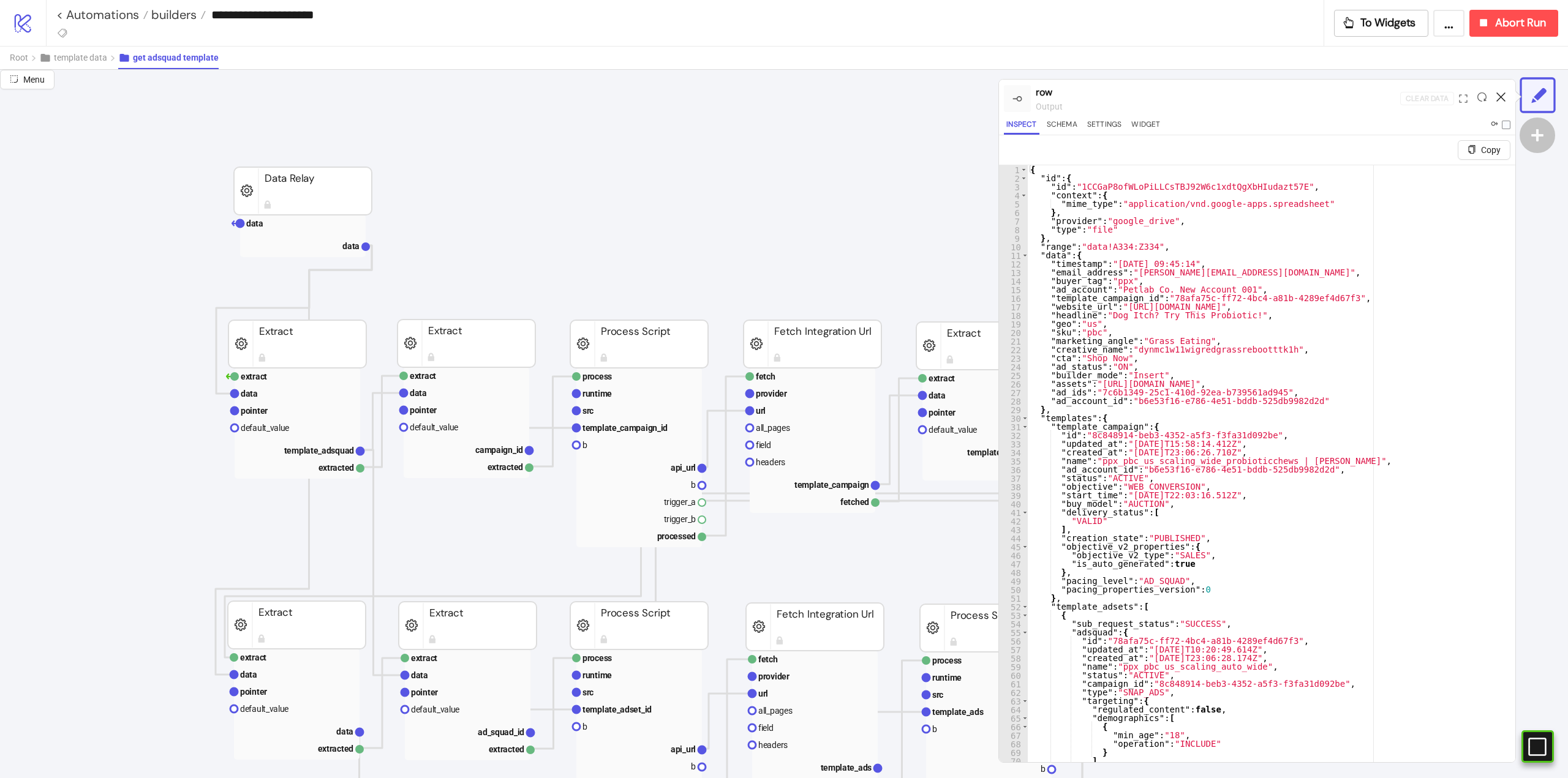
click at [1500, 96] on icon at bounding box center [1501, 97] width 9 height 9
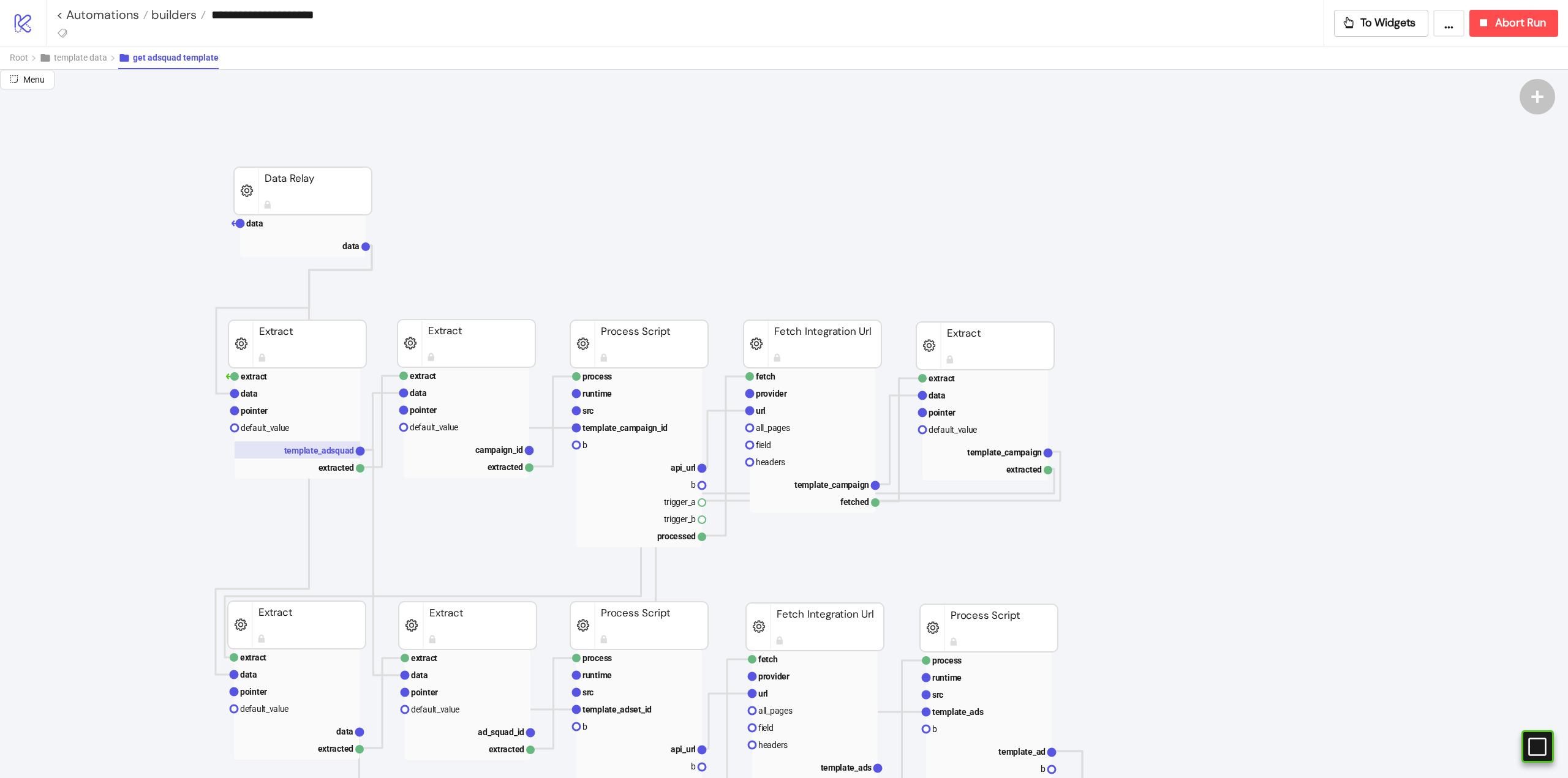
click at [299, 446] on text "template_adsquad" at bounding box center [320, 451] width 71 height 10
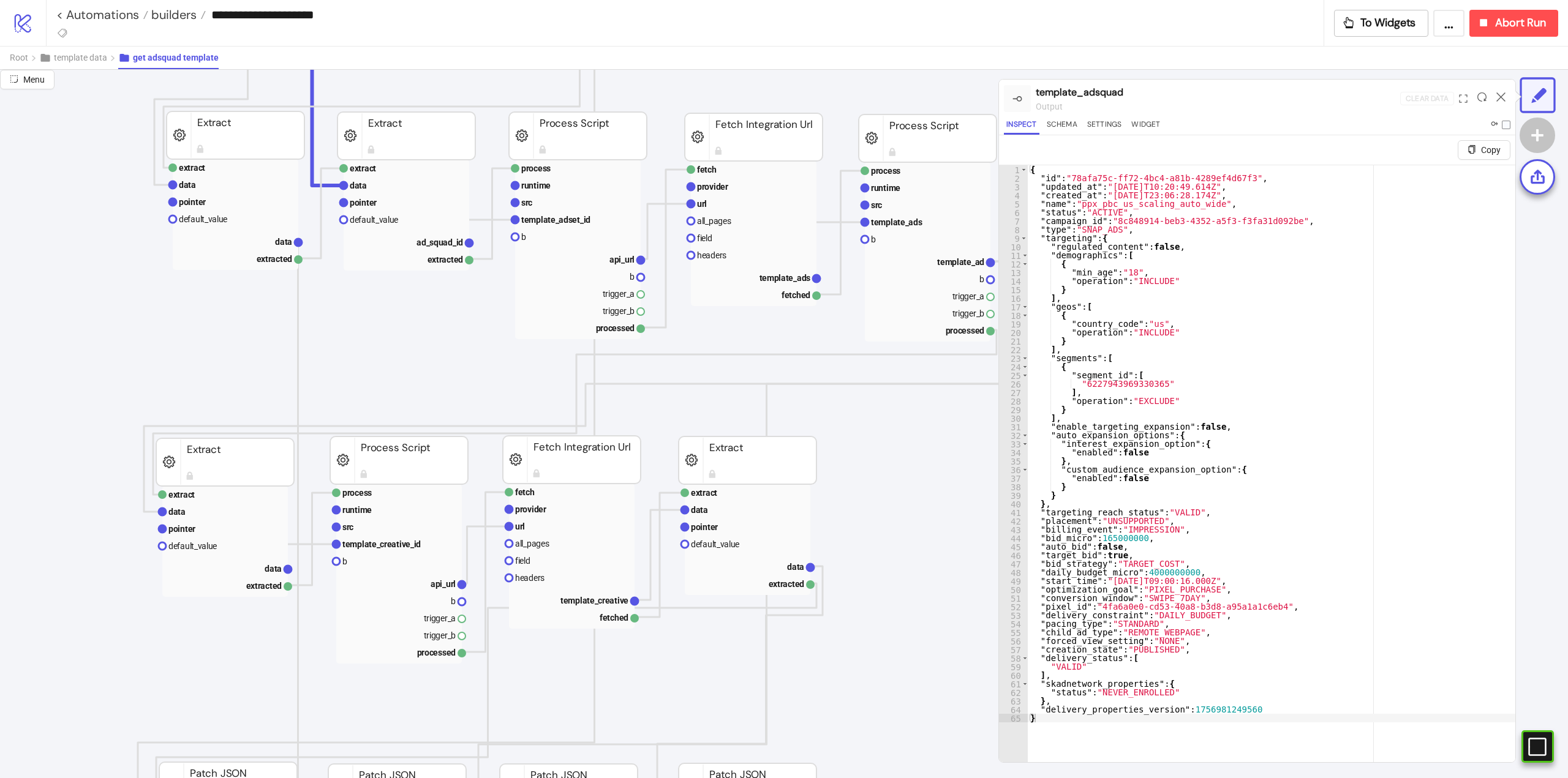
scroll to position [796, 61]
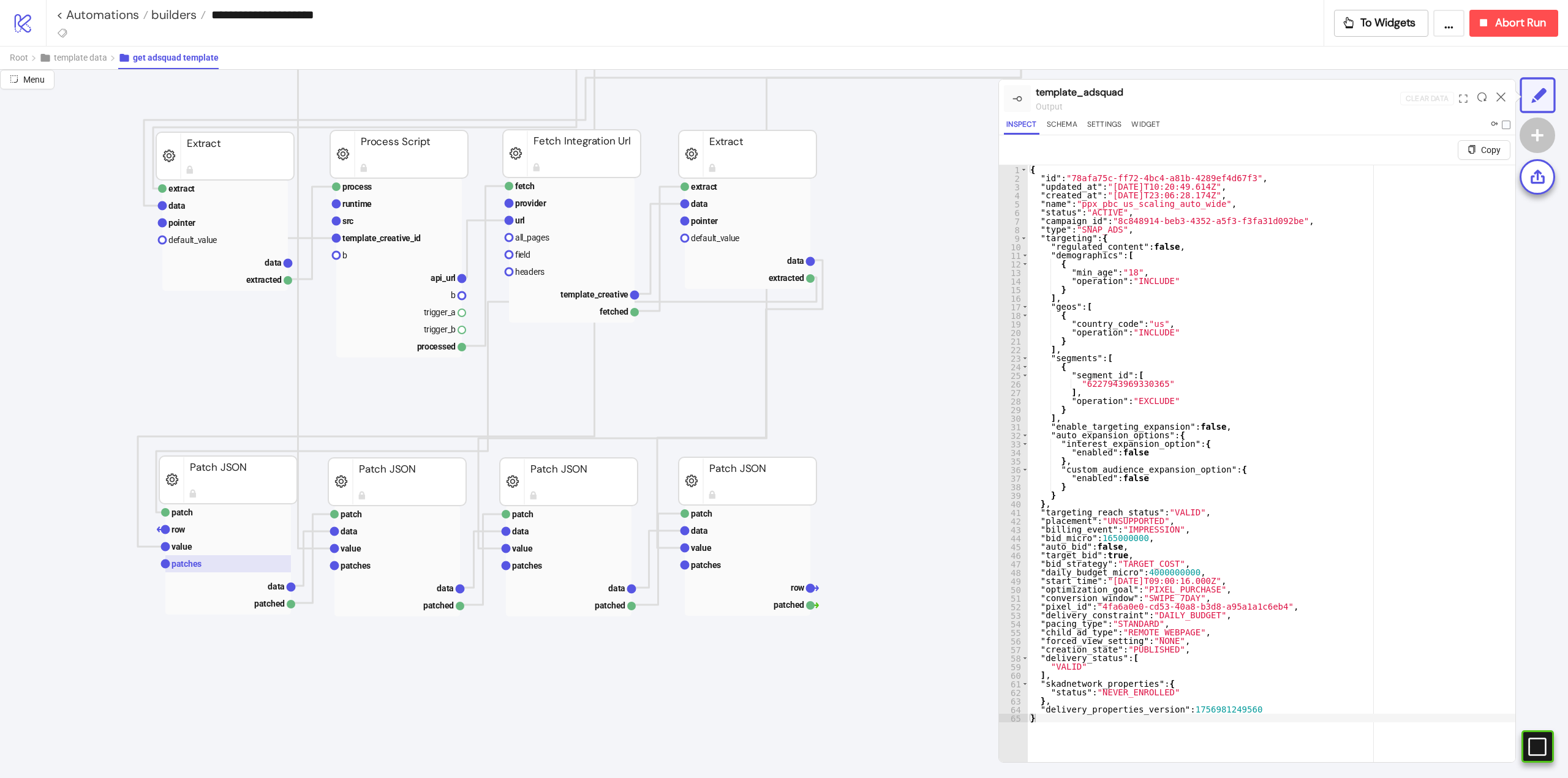
click at [204, 569] on rect at bounding box center [228, 564] width 125 height 17
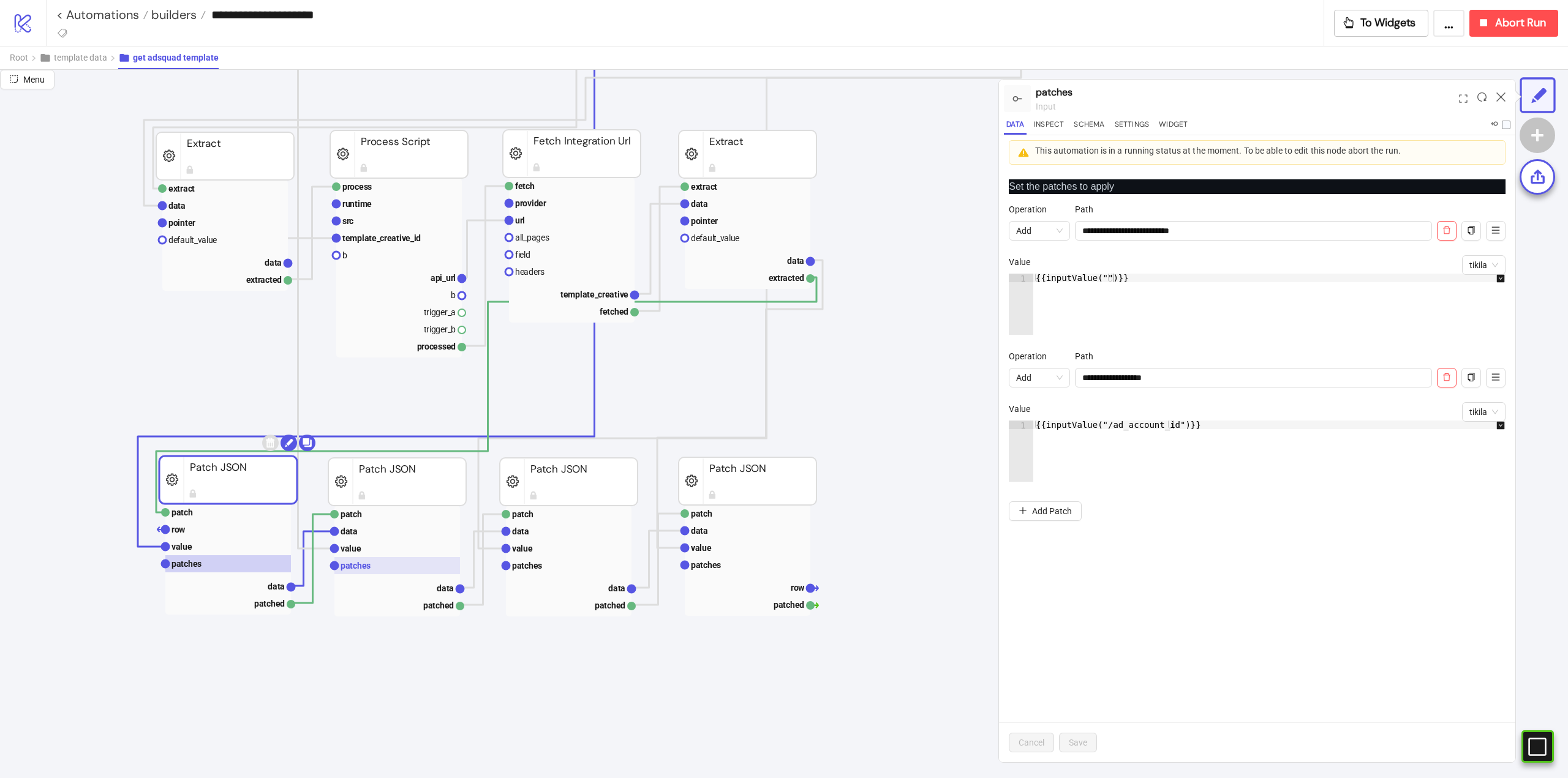
click at [366, 568] on text "patches" at bounding box center [356, 566] width 30 height 10
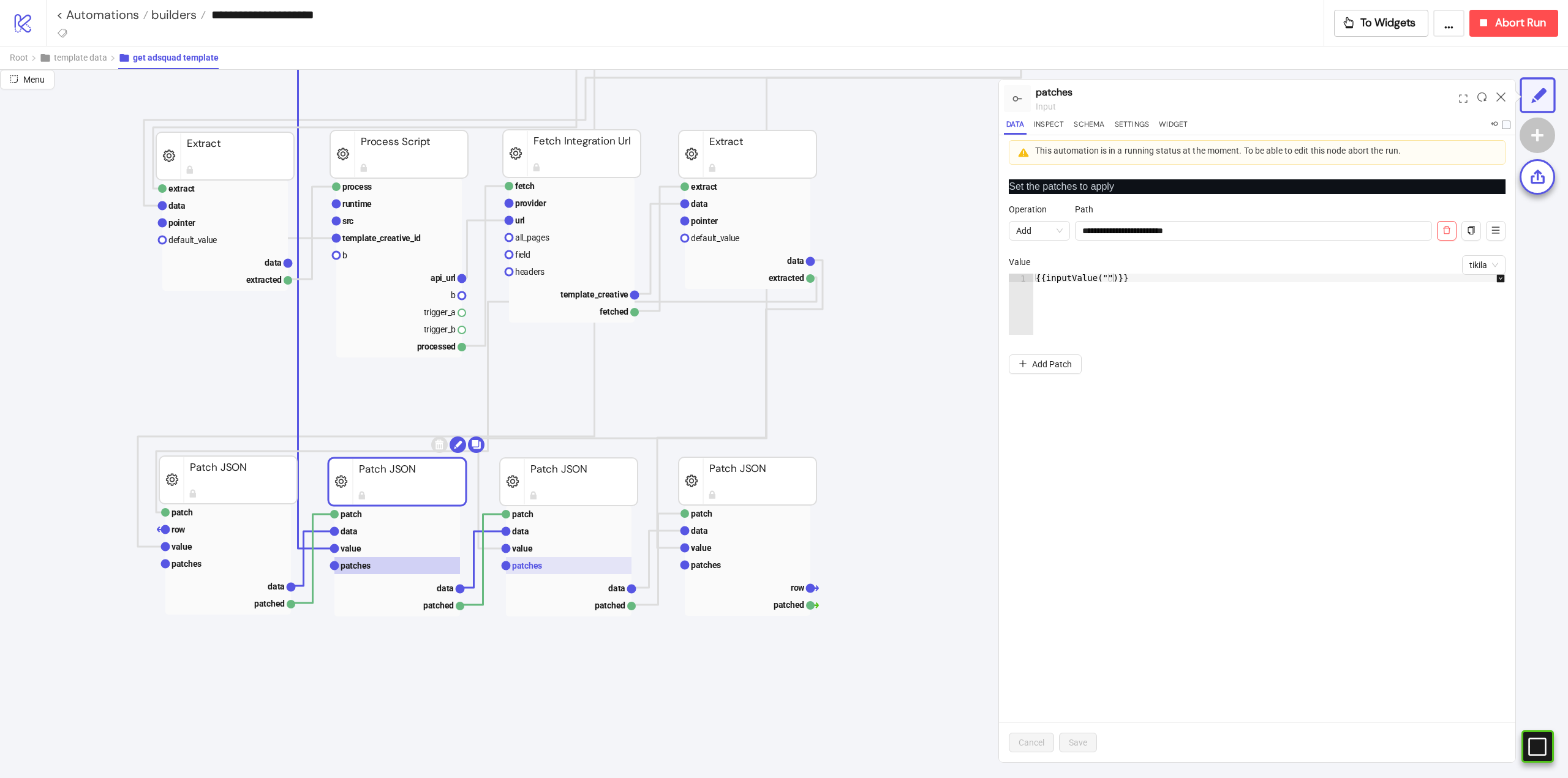
click at [541, 568] on rect at bounding box center [569, 566] width 125 height 17
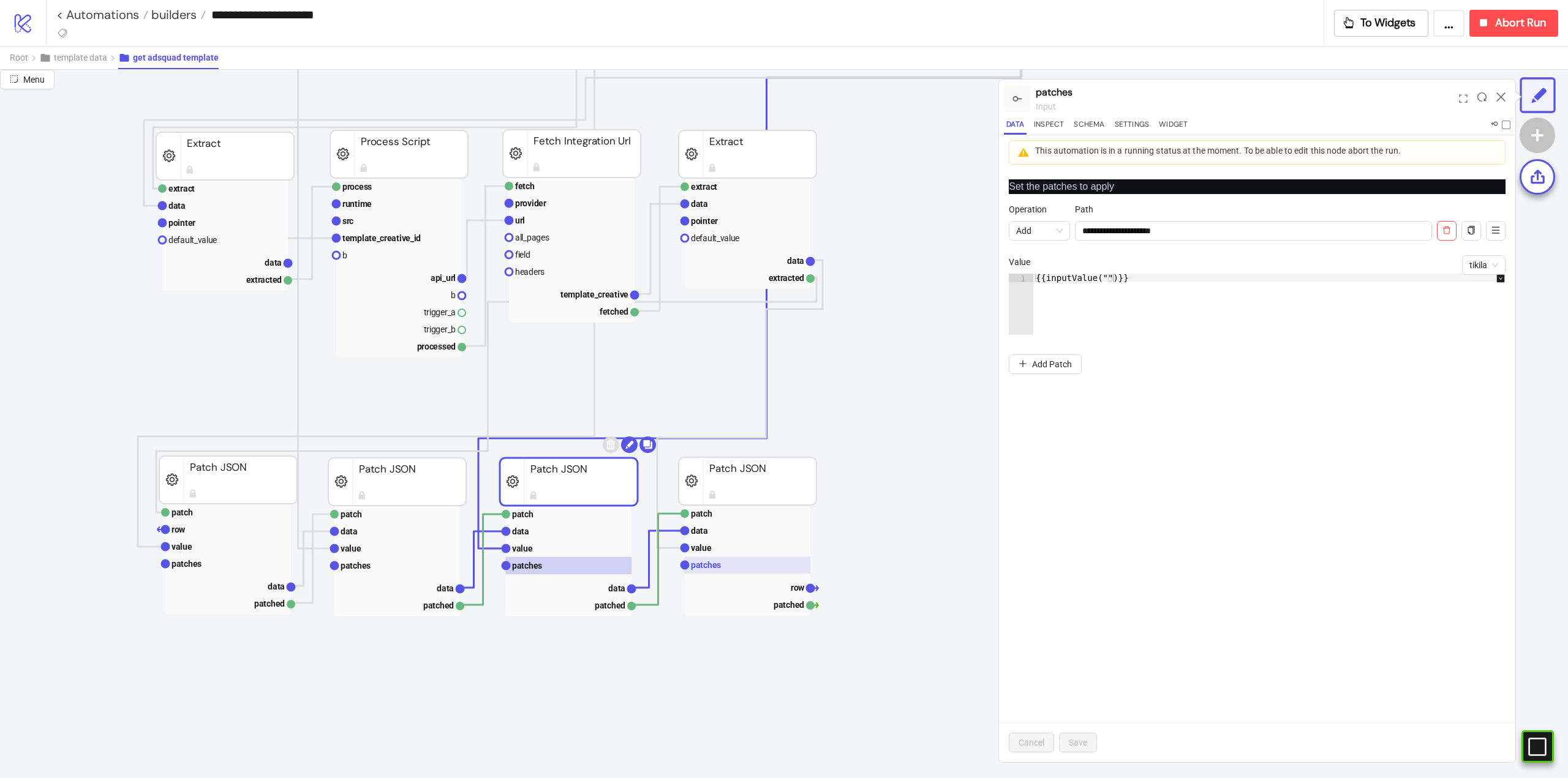
click at [722, 568] on rect at bounding box center [748, 565] width 125 height 17
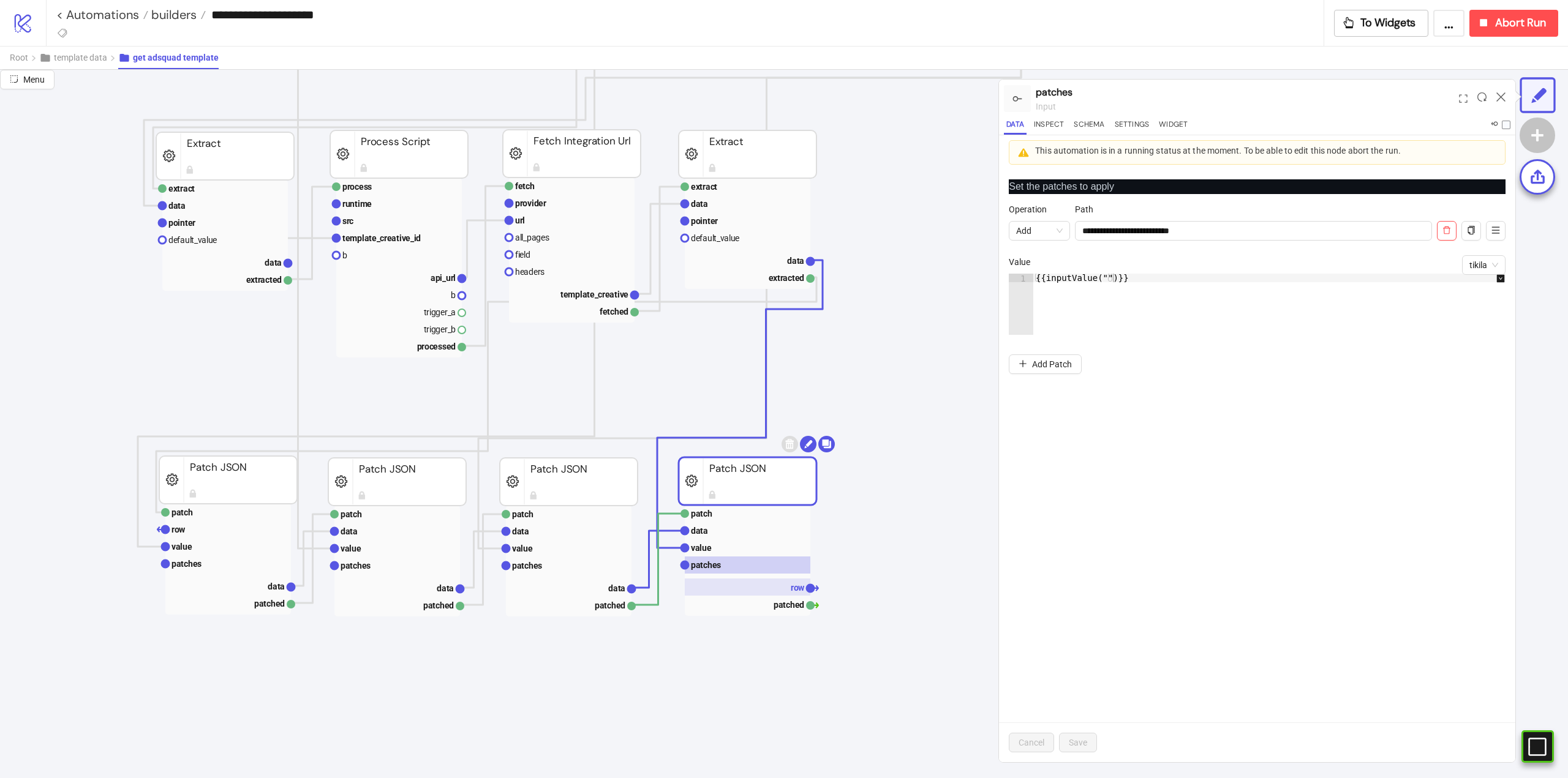
click at [751, 587] on rect at bounding box center [748, 587] width 125 height 17
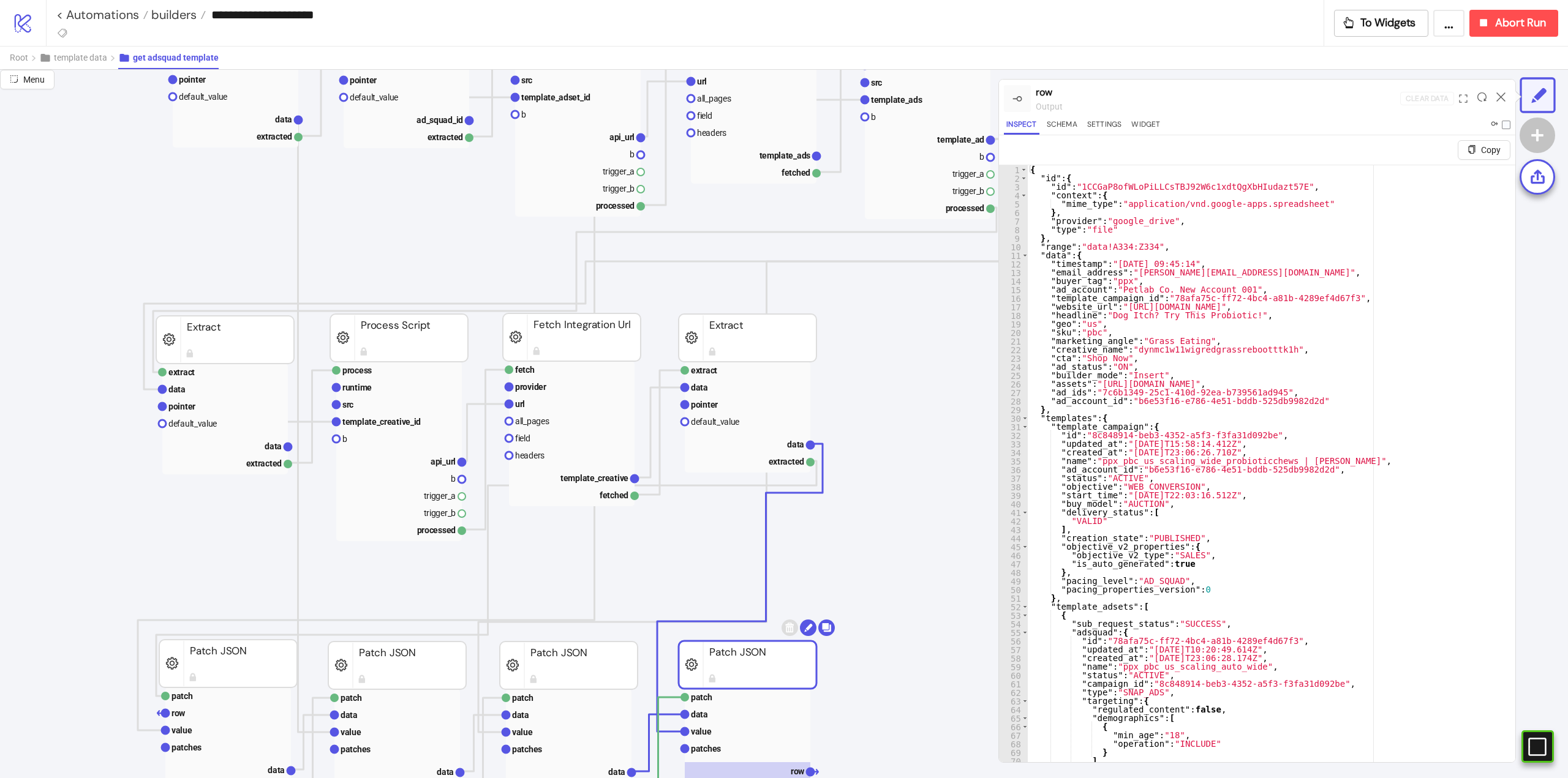
scroll to position [735, 61]
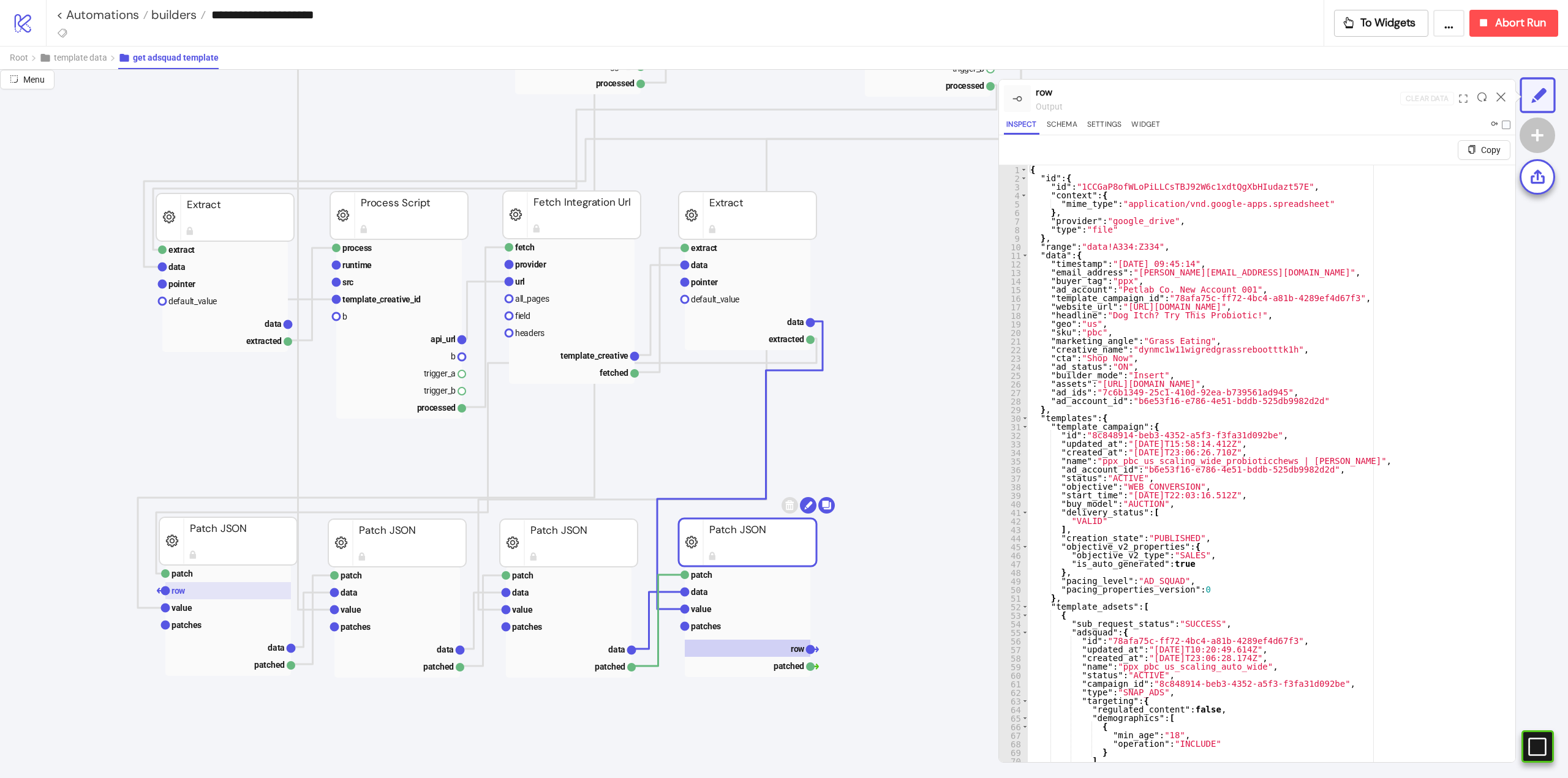
click at [195, 595] on rect at bounding box center [228, 591] width 125 height 17
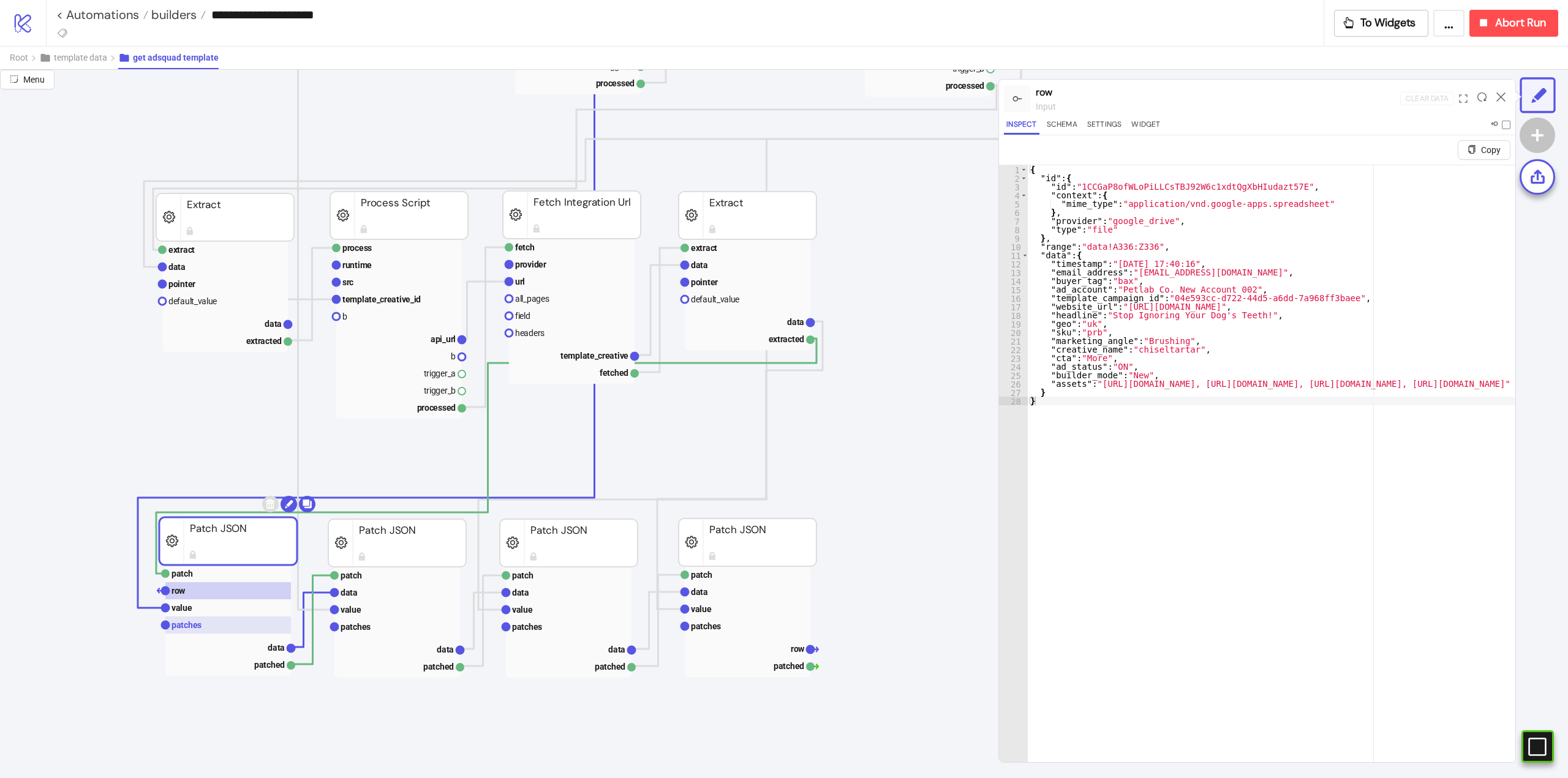
click at [216, 628] on rect at bounding box center [228, 625] width 125 height 17
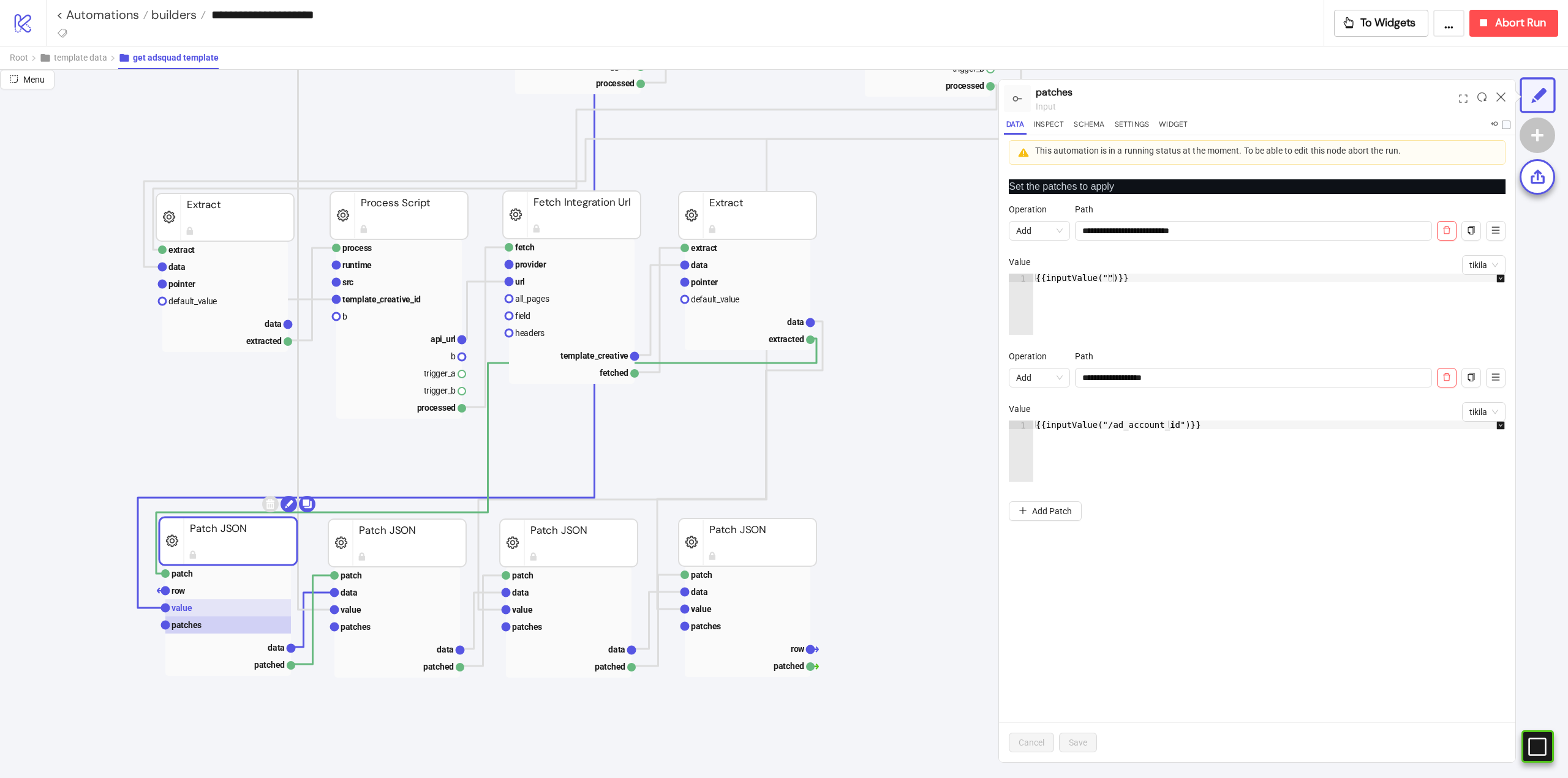
click at [215, 605] on rect at bounding box center [228, 608] width 125 height 17
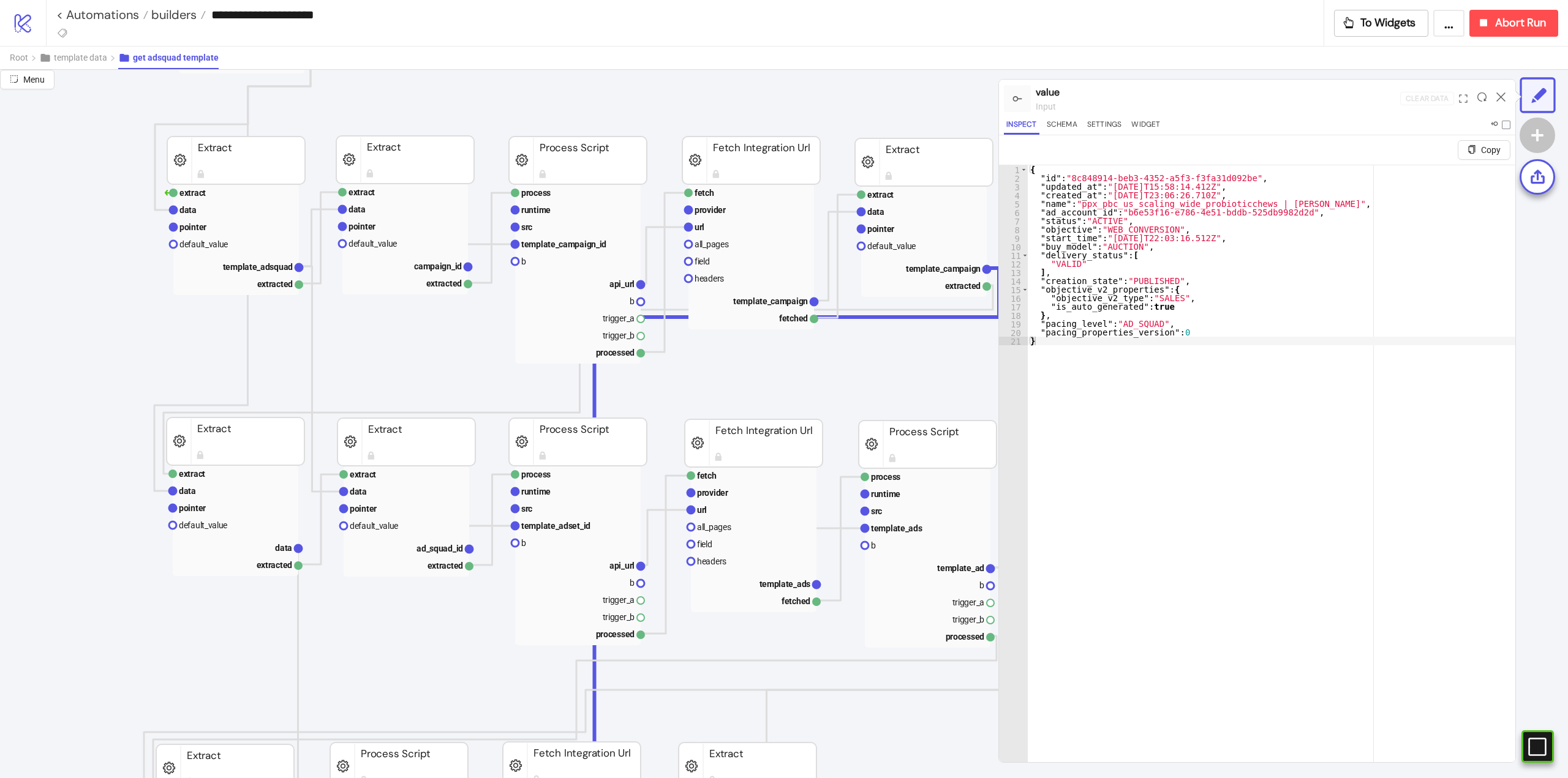
scroll to position [61, 61]
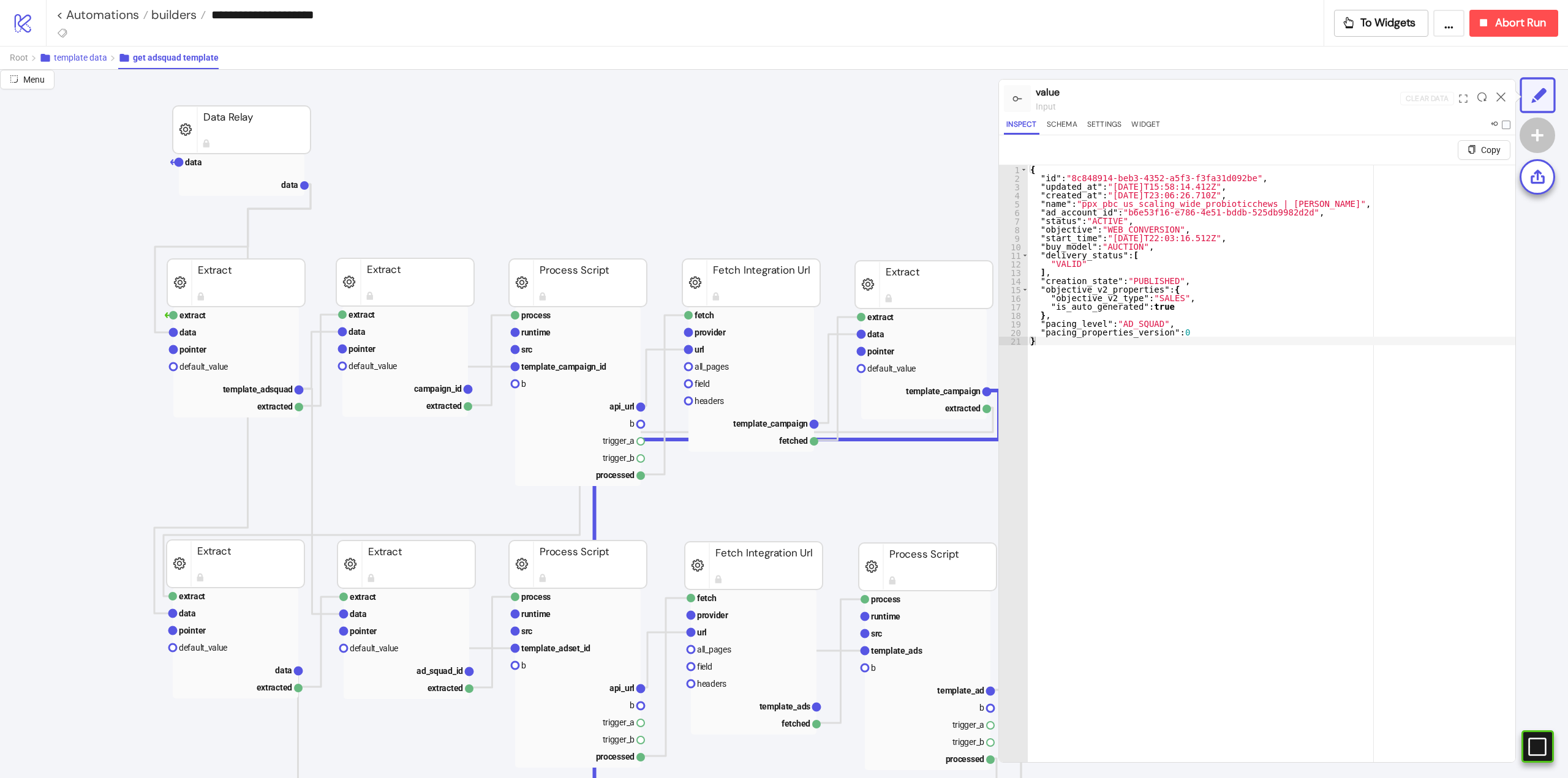
click at [85, 63] on button "template data" at bounding box center [78, 57] width 79 height 23
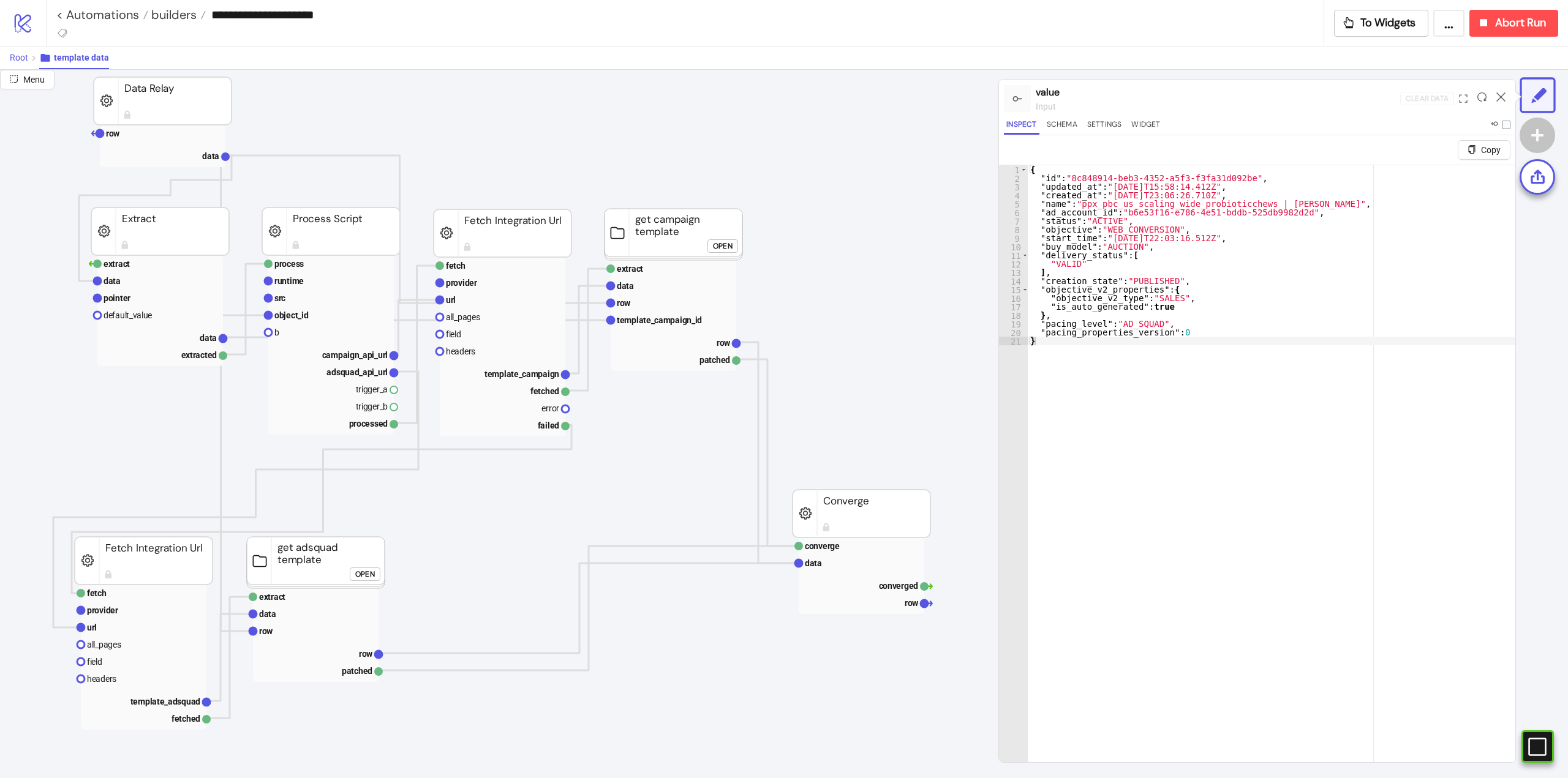
click at [26, 60] on span "Root" at bounding box center [19, 57] width 18 height 10
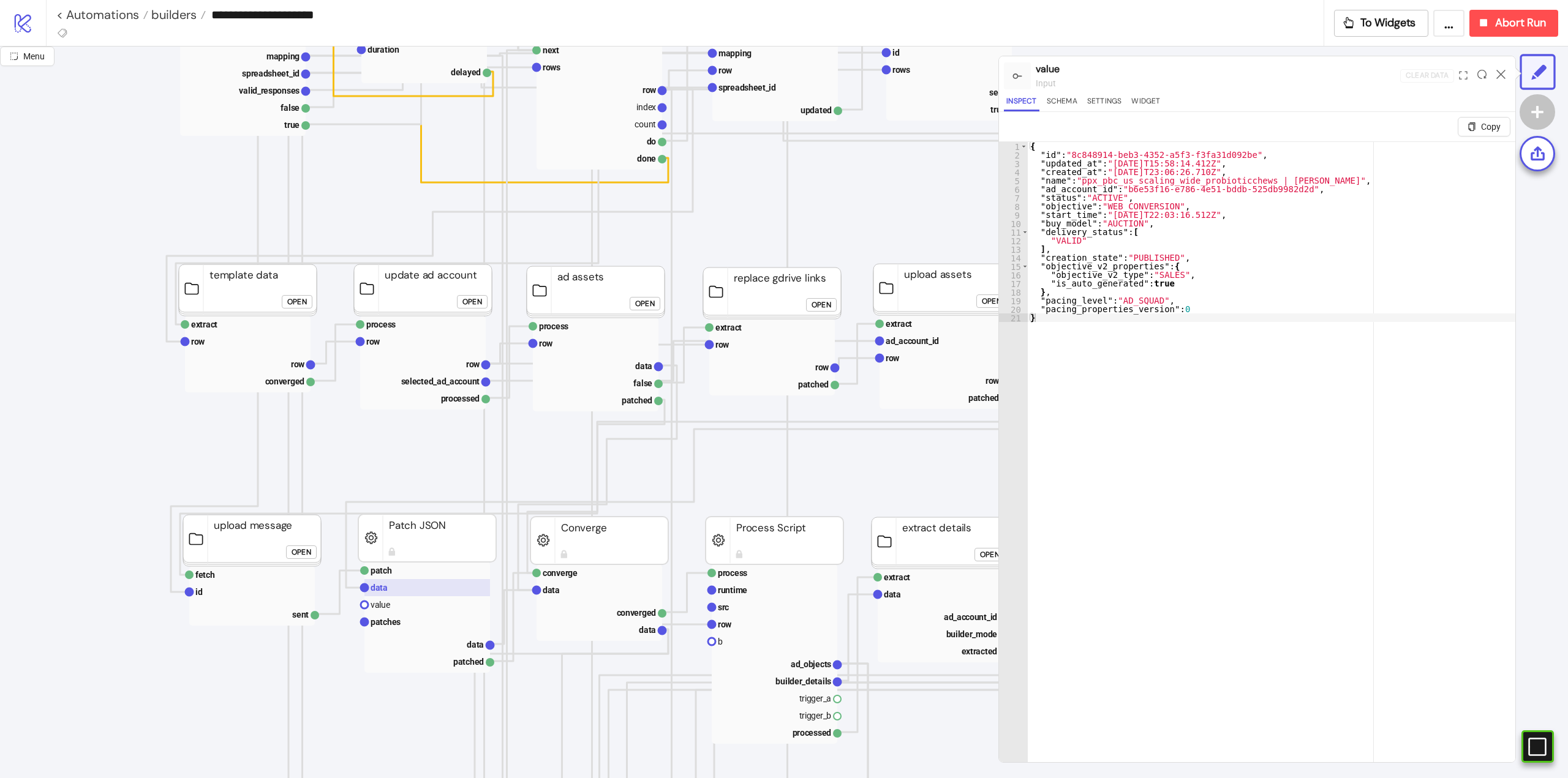
scroll to position [367, 61]
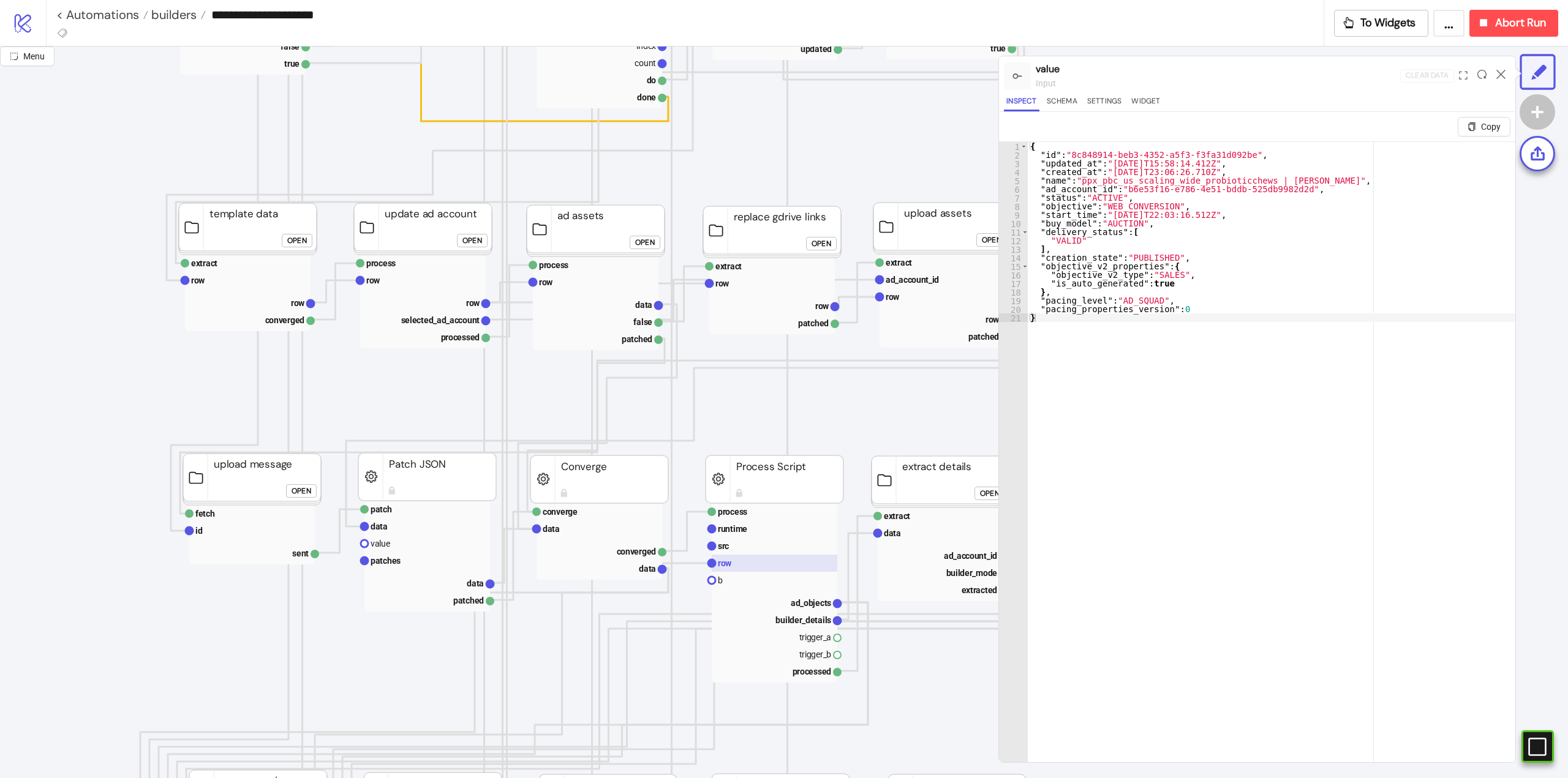
click at [747, 559] on rect at bounding box center [774, 563] width 125 height 17
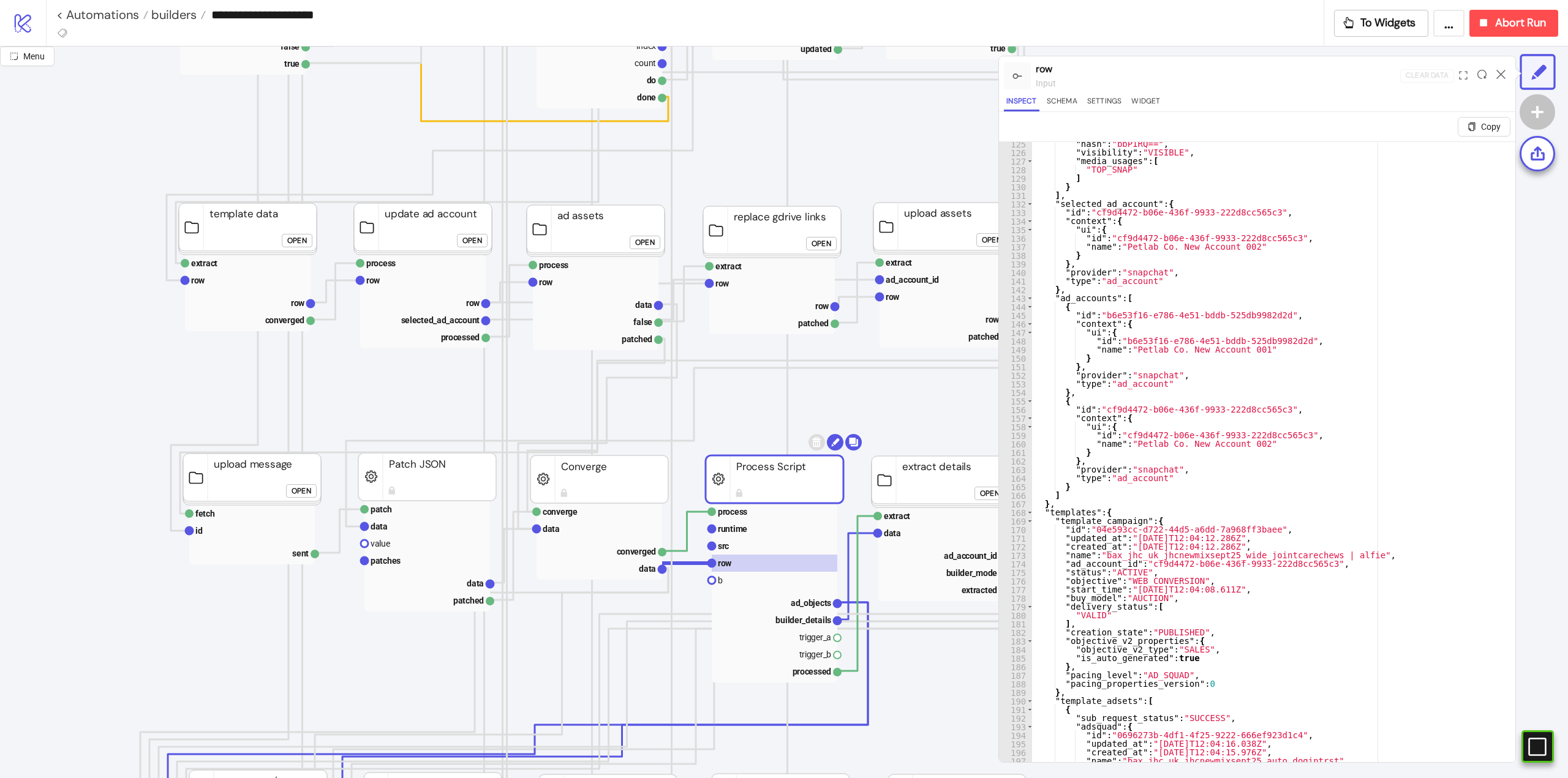
scroll to position [992, 0]
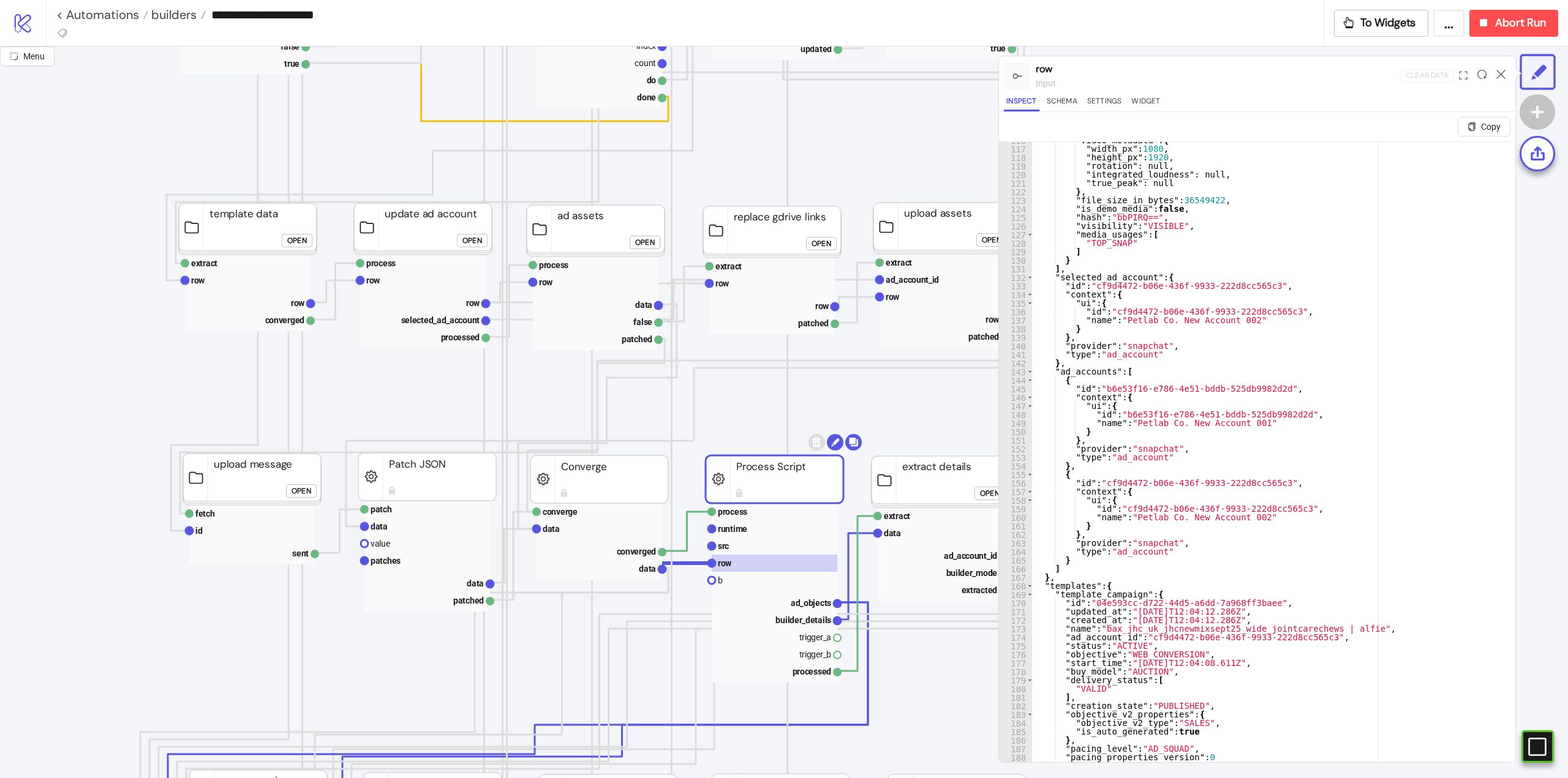
type textarea "**********"
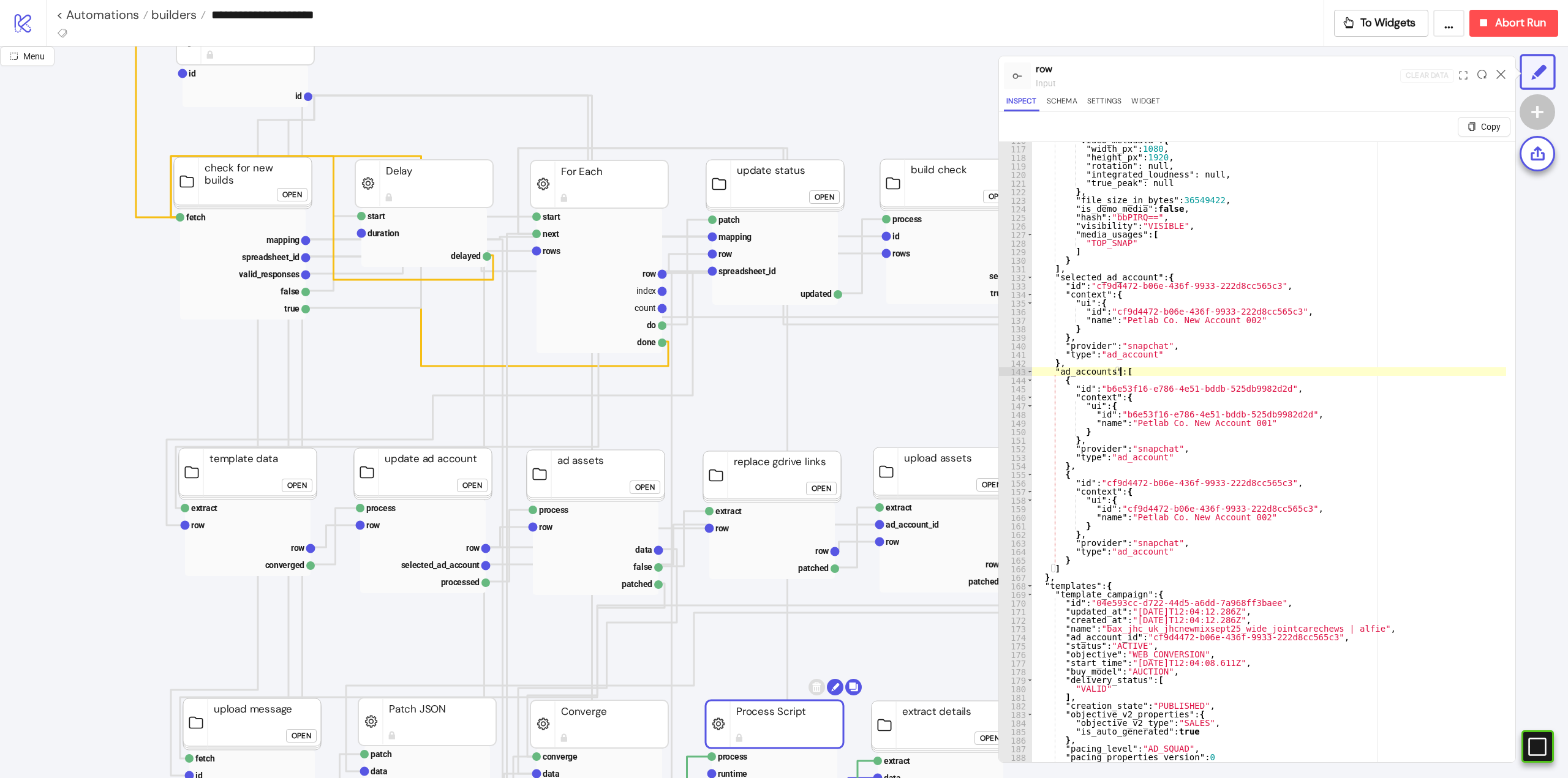
scroll to position [0, 61]
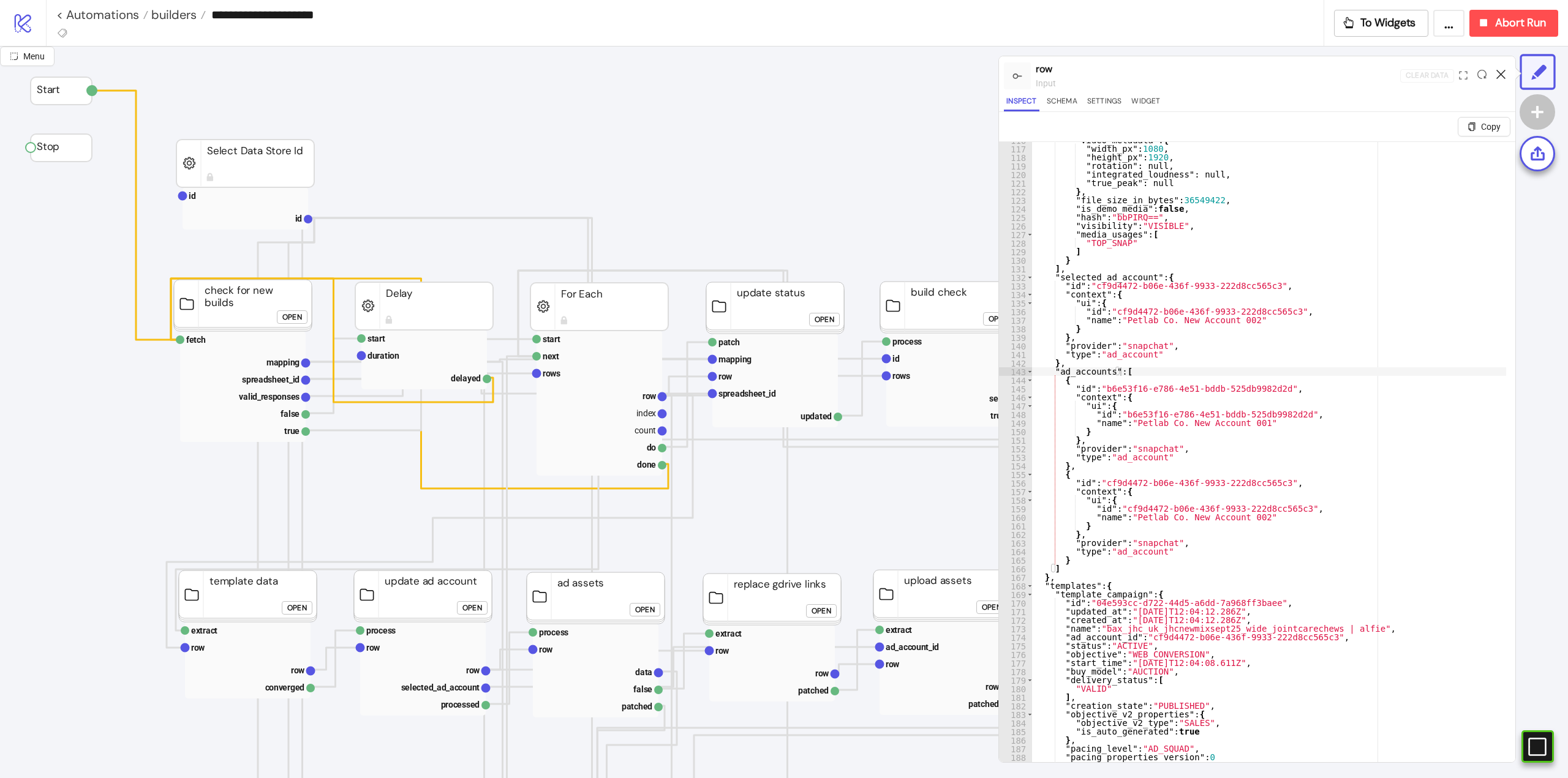
click at [1501, 72] on icon at bounding box center [1501, 74] width 9 height 9
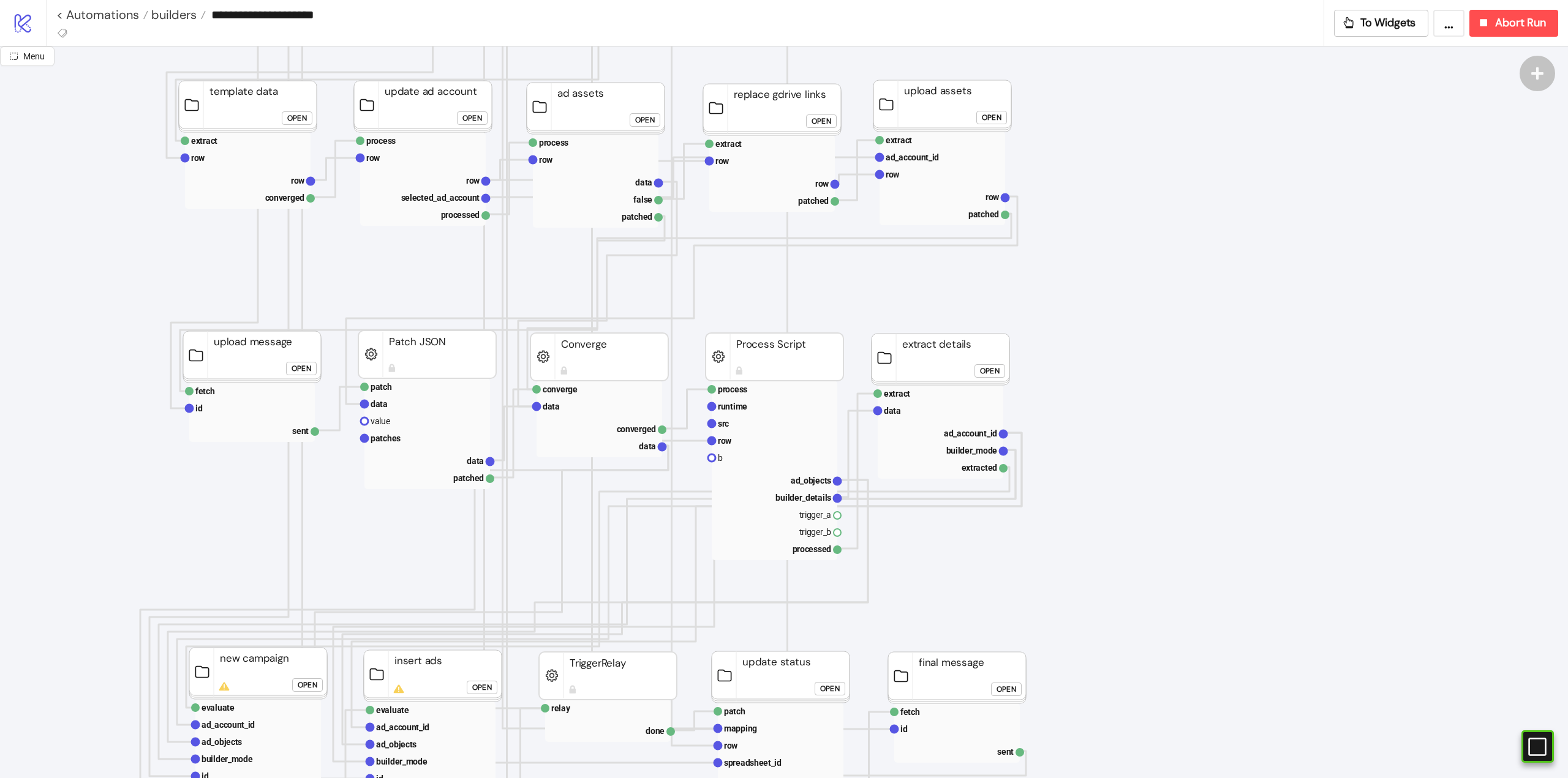
scroll to position [306, 61]
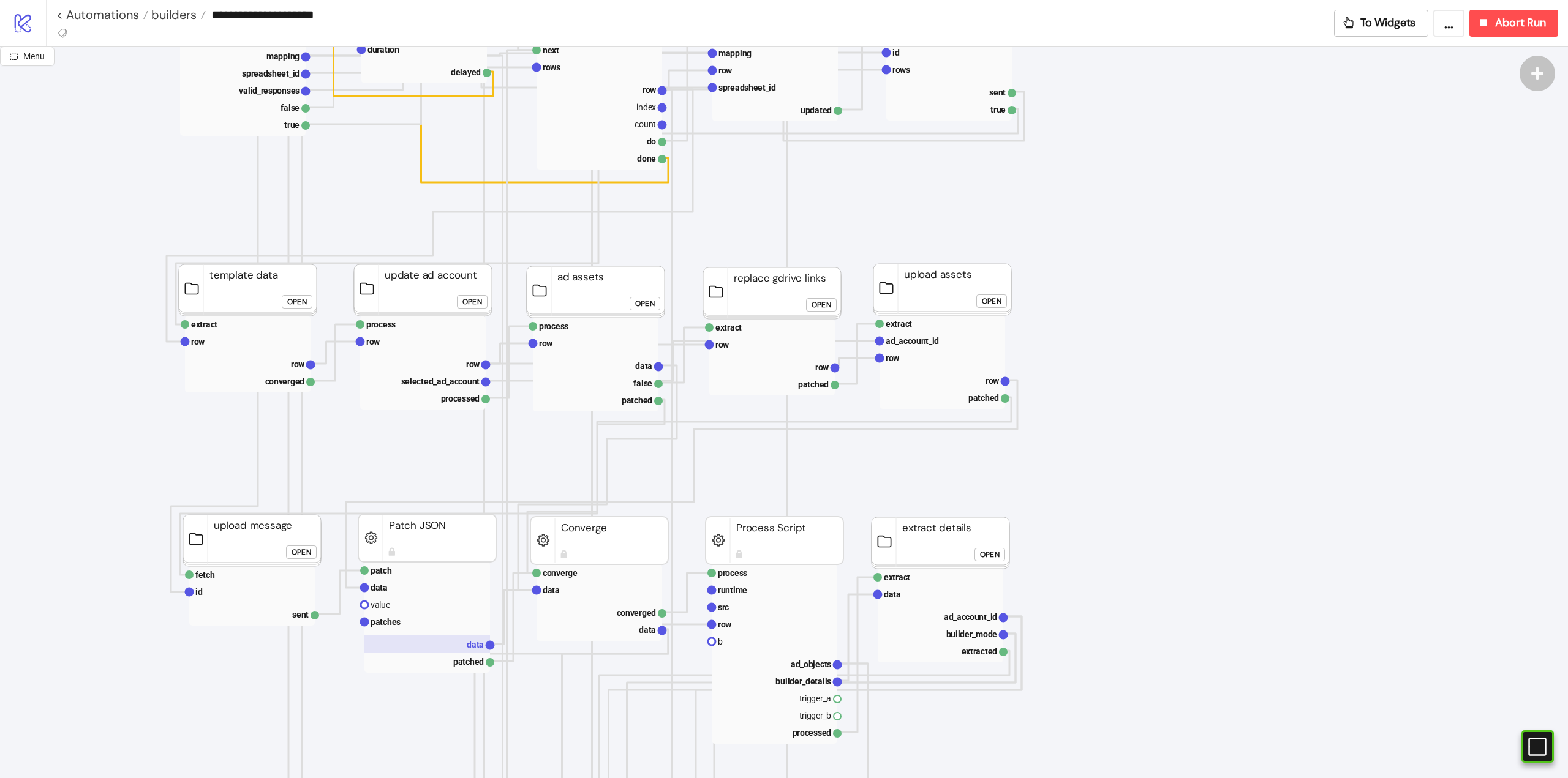
click at [464, 639] on rect at bounding box center [427, 644] width 125 height 17
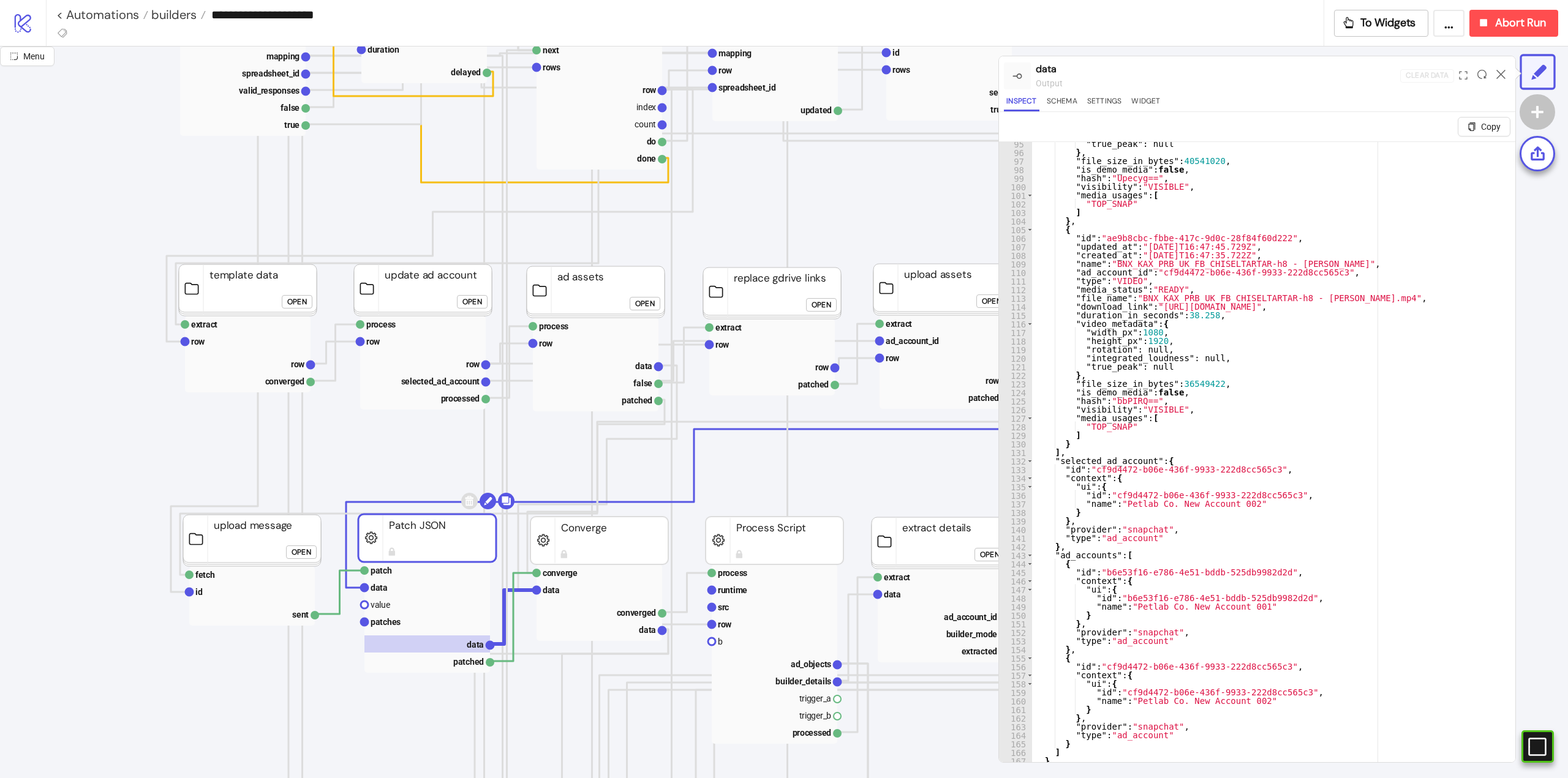
scroll to position [992, 0]
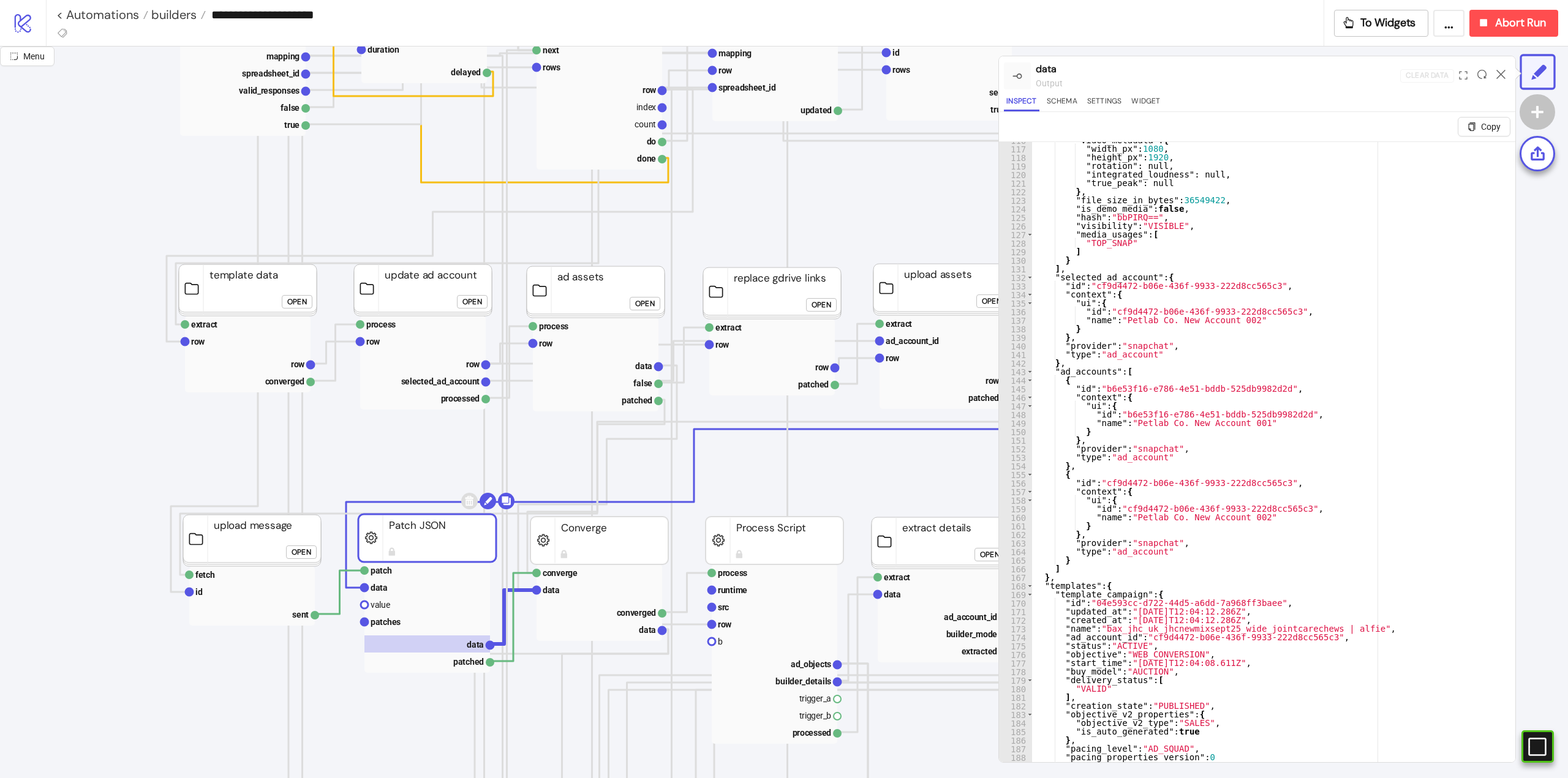
type textarea "**********"
click at [473, 367] on text "row" at bounding box center [473, 364] width 14 height 10
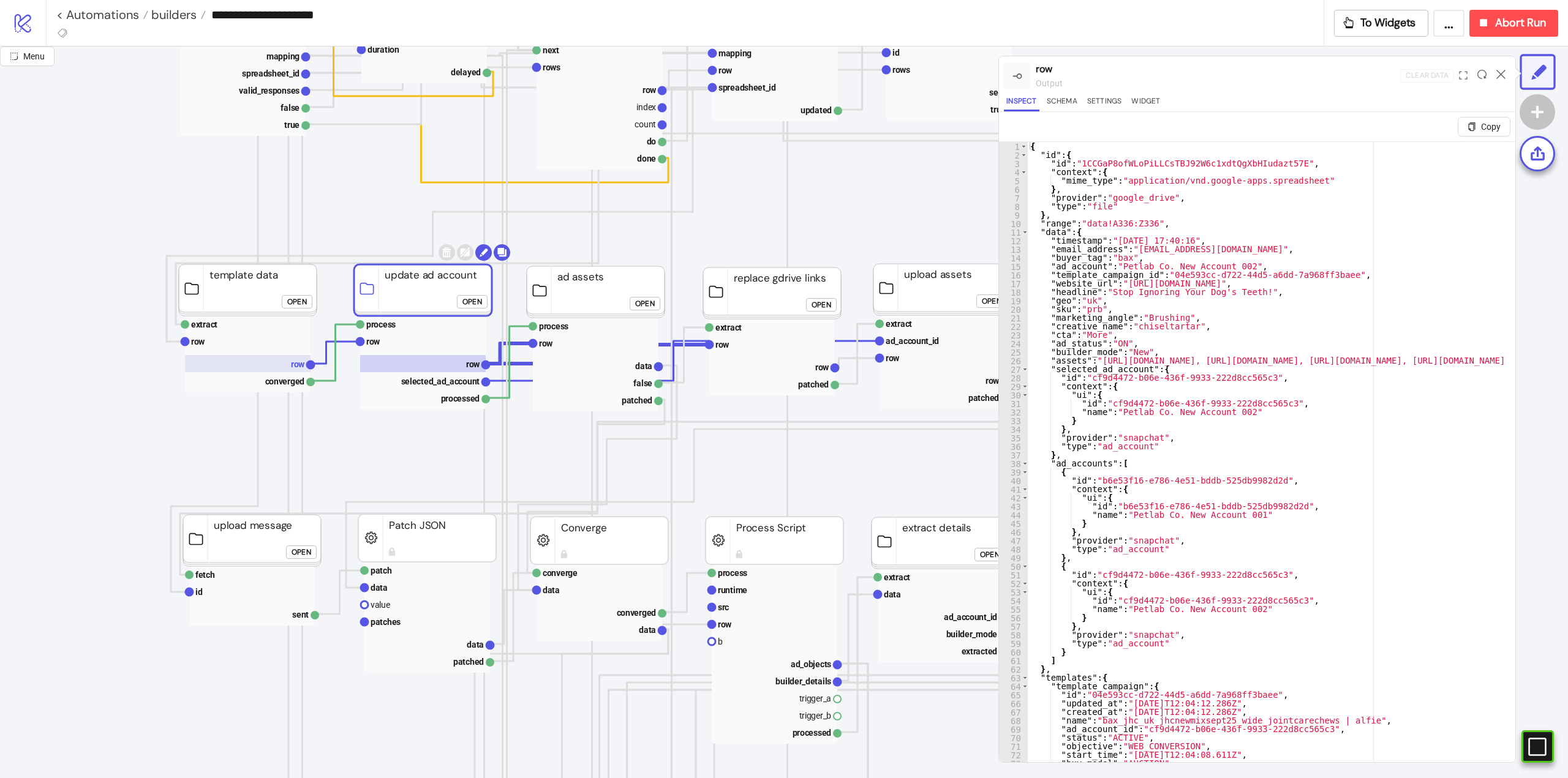
click at [292, 362] on text "row" at bounding box center [298, 364] width 14 height 10
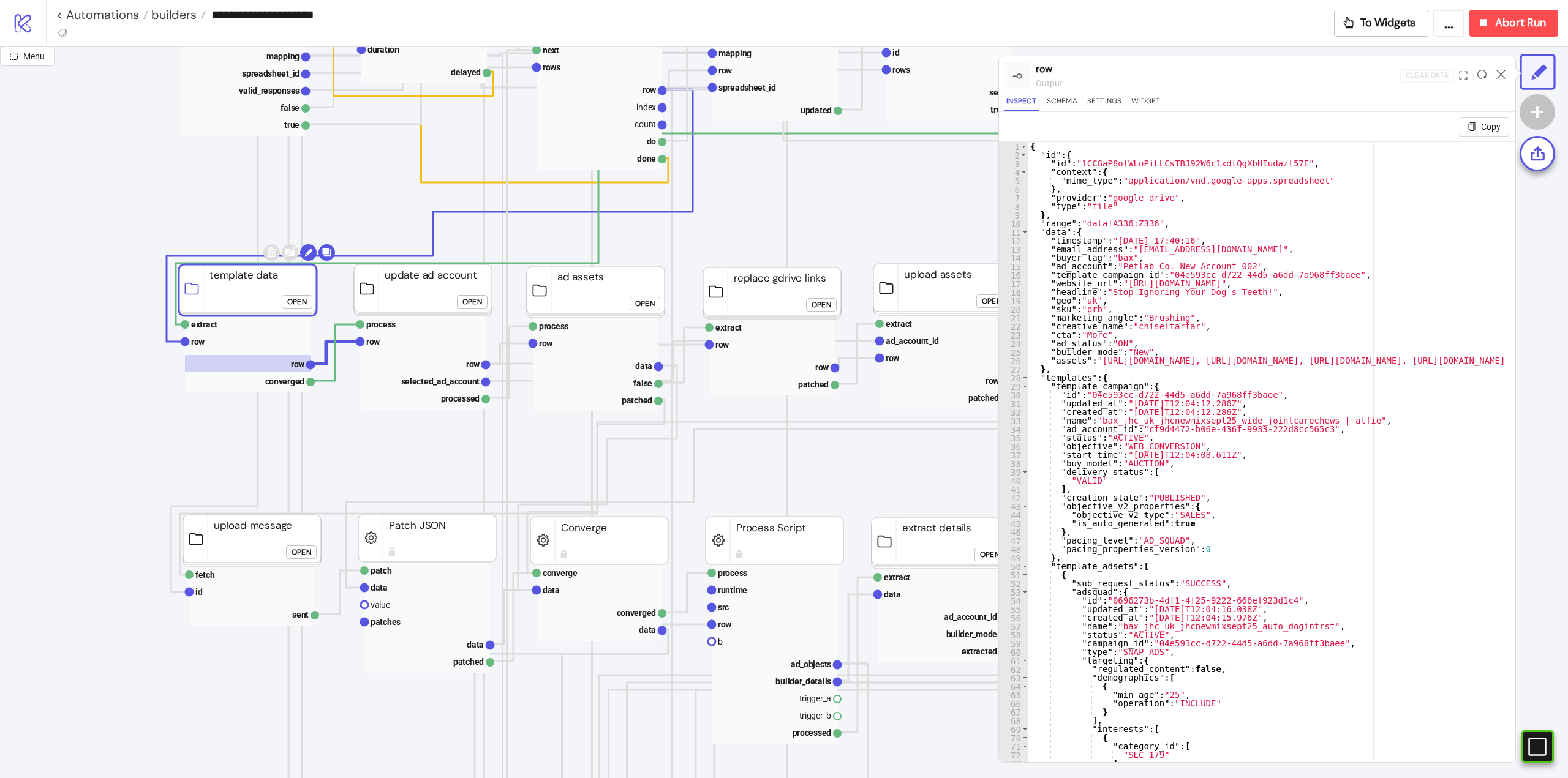
click at [463, 306] on div "Open" at bounding box center [472, 302] width 20 height 14
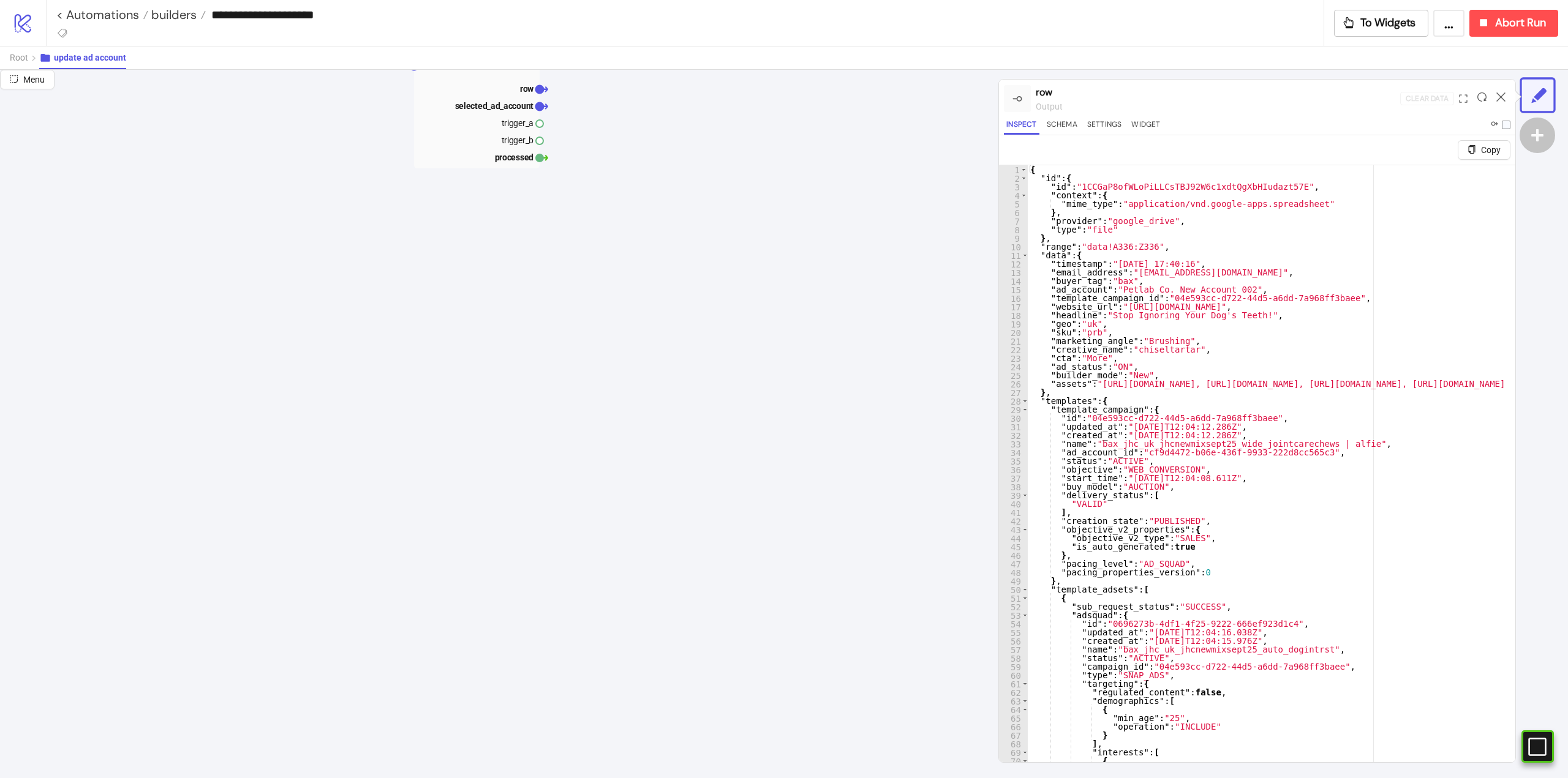
scroll to position [0, 61]
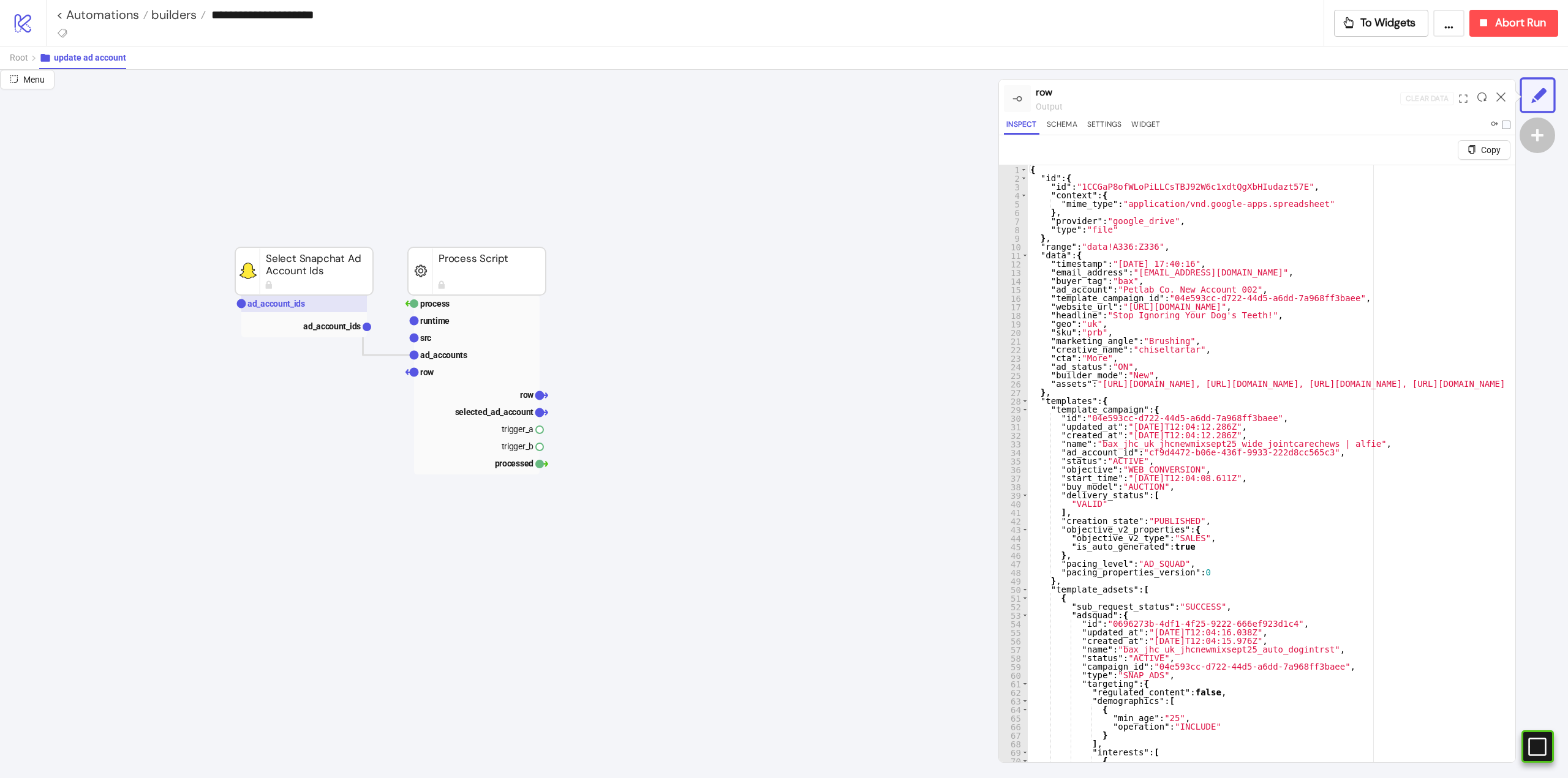
click at [281, 307] on text "ad_account_ids" at bounding box center [276, 303] width 57 height 10
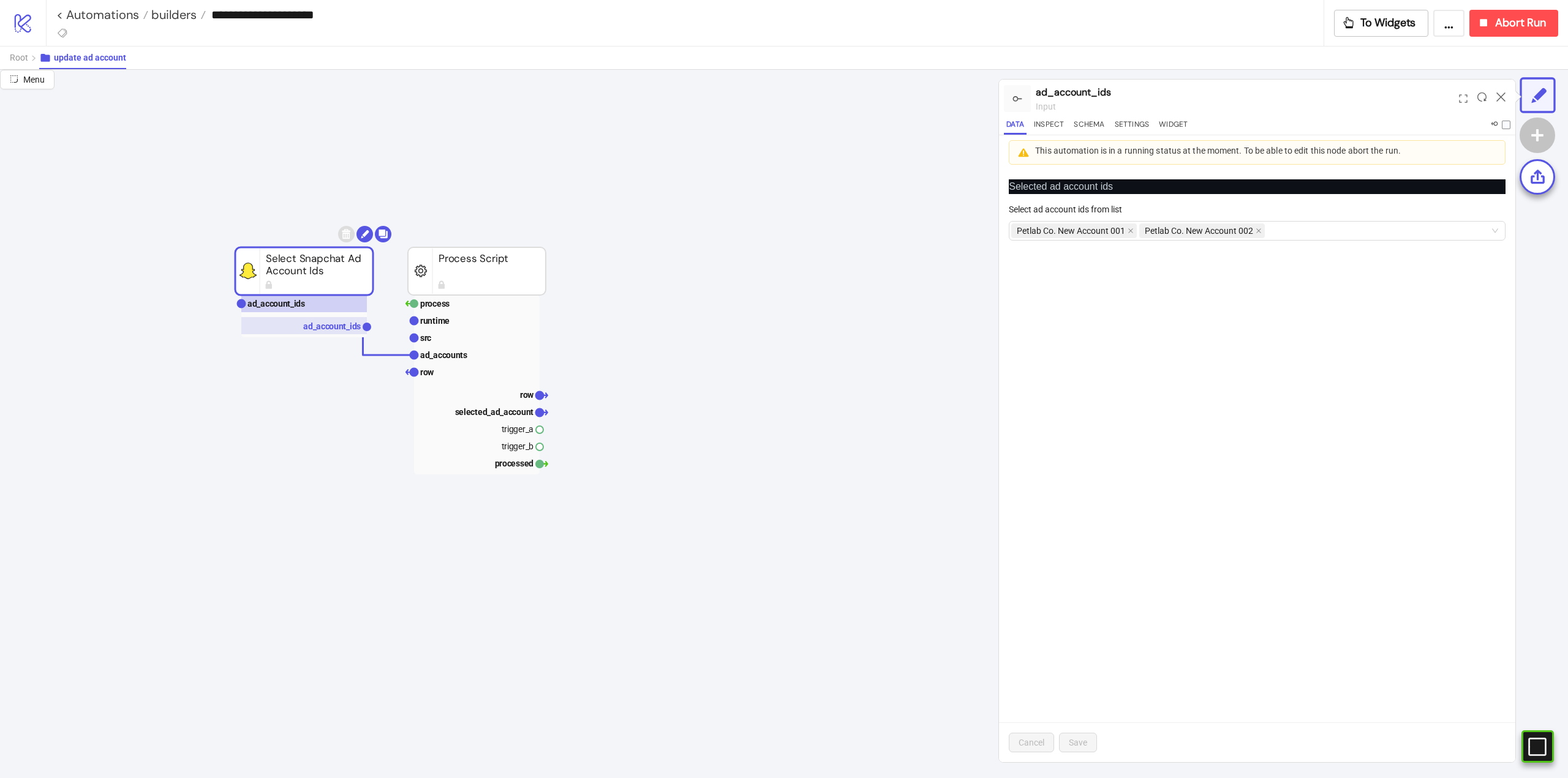
click at [306, 319] on rect at bounding box center [304, 326] width 125 height 17
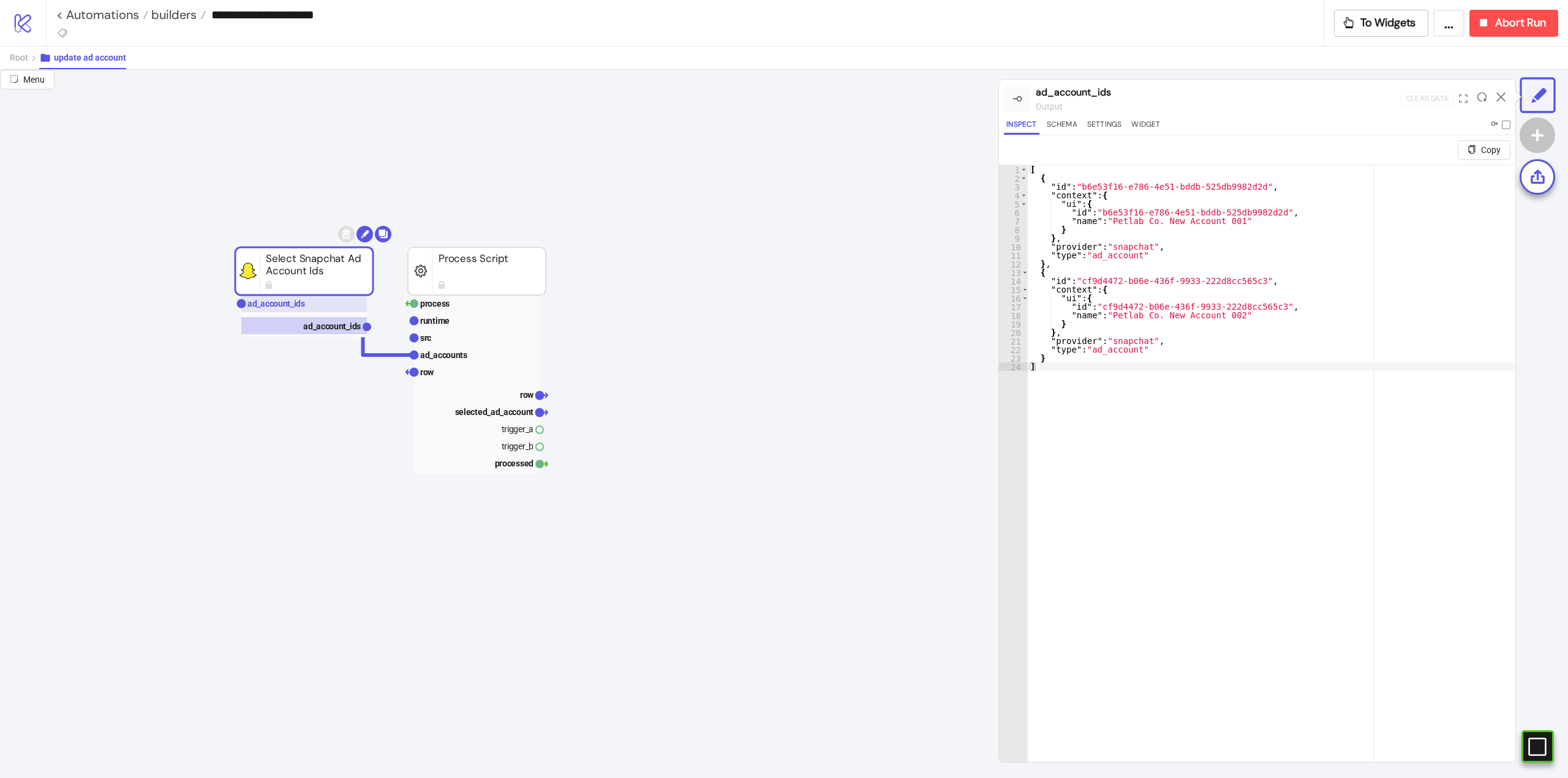
click at [284, 304] on text "ad_account_ids" at bounding box center [276, 303] width 57 height 10
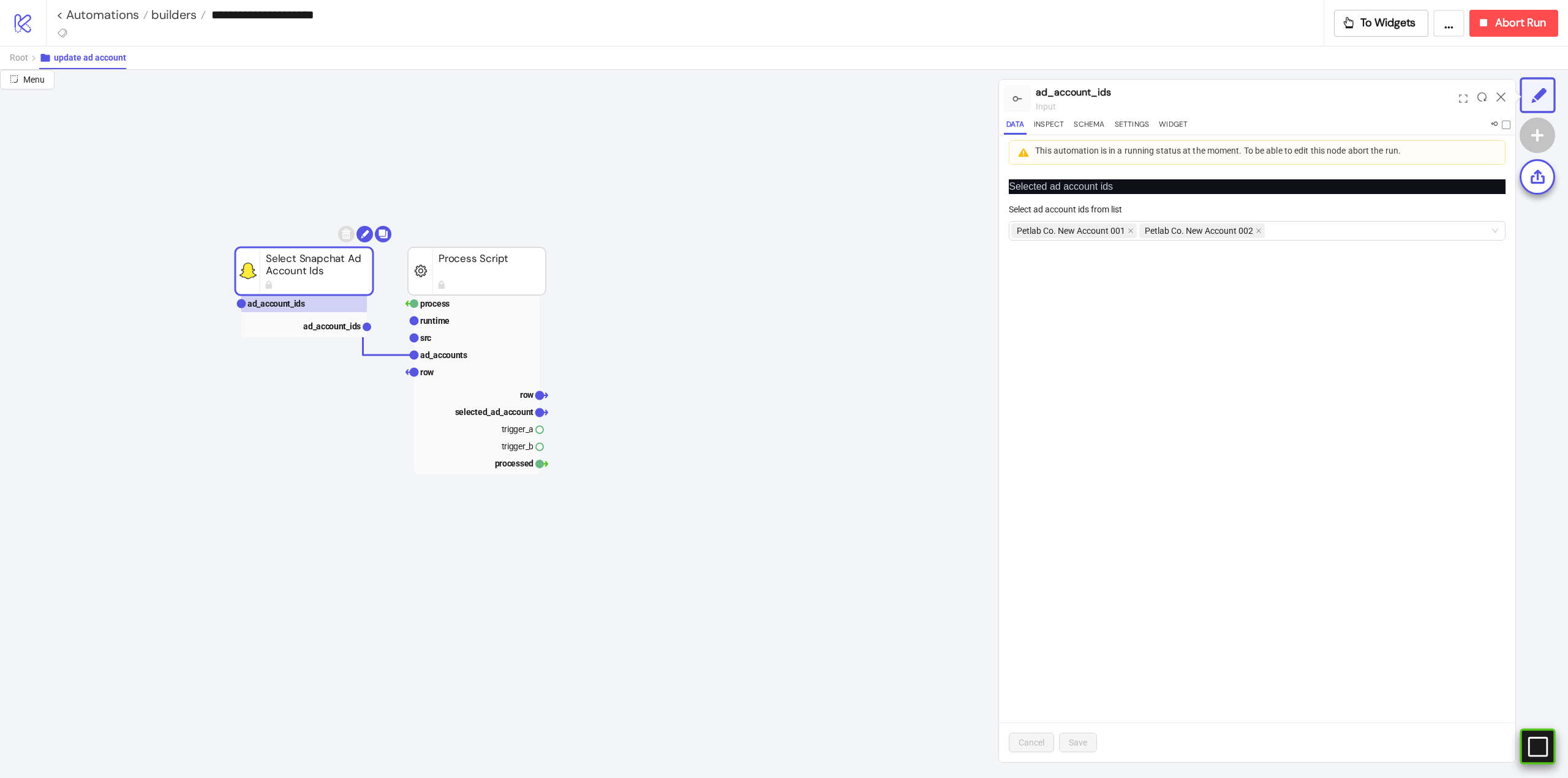
click at [1537, 747] on icon "#e9k1n36qviq57_to { animation: e9k1n36qviq57_to__to 2000ms linear infinite norm…" at bounding box center [1536, 746] width 21 height 21
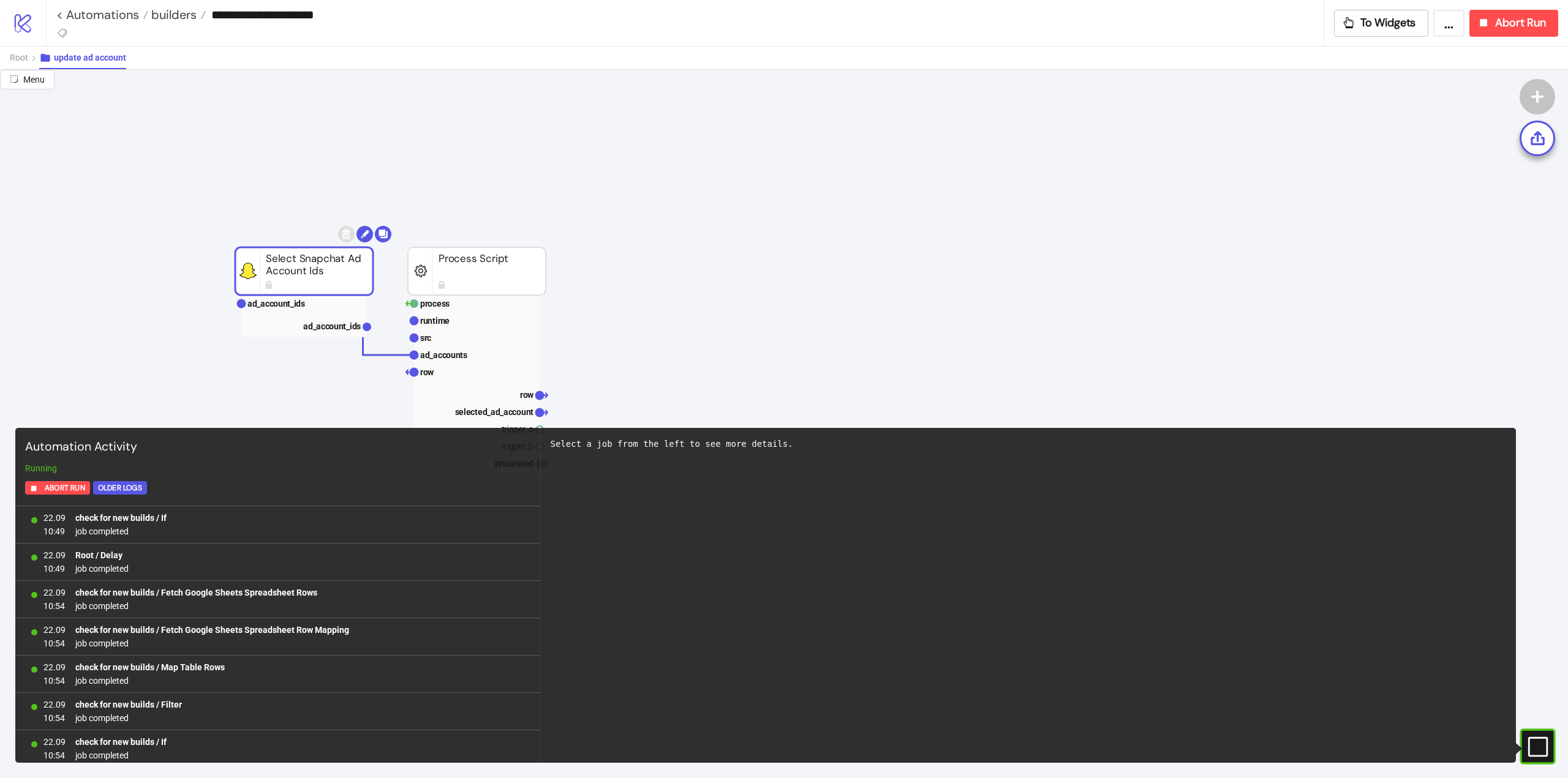
scroll to position [1200, 0]
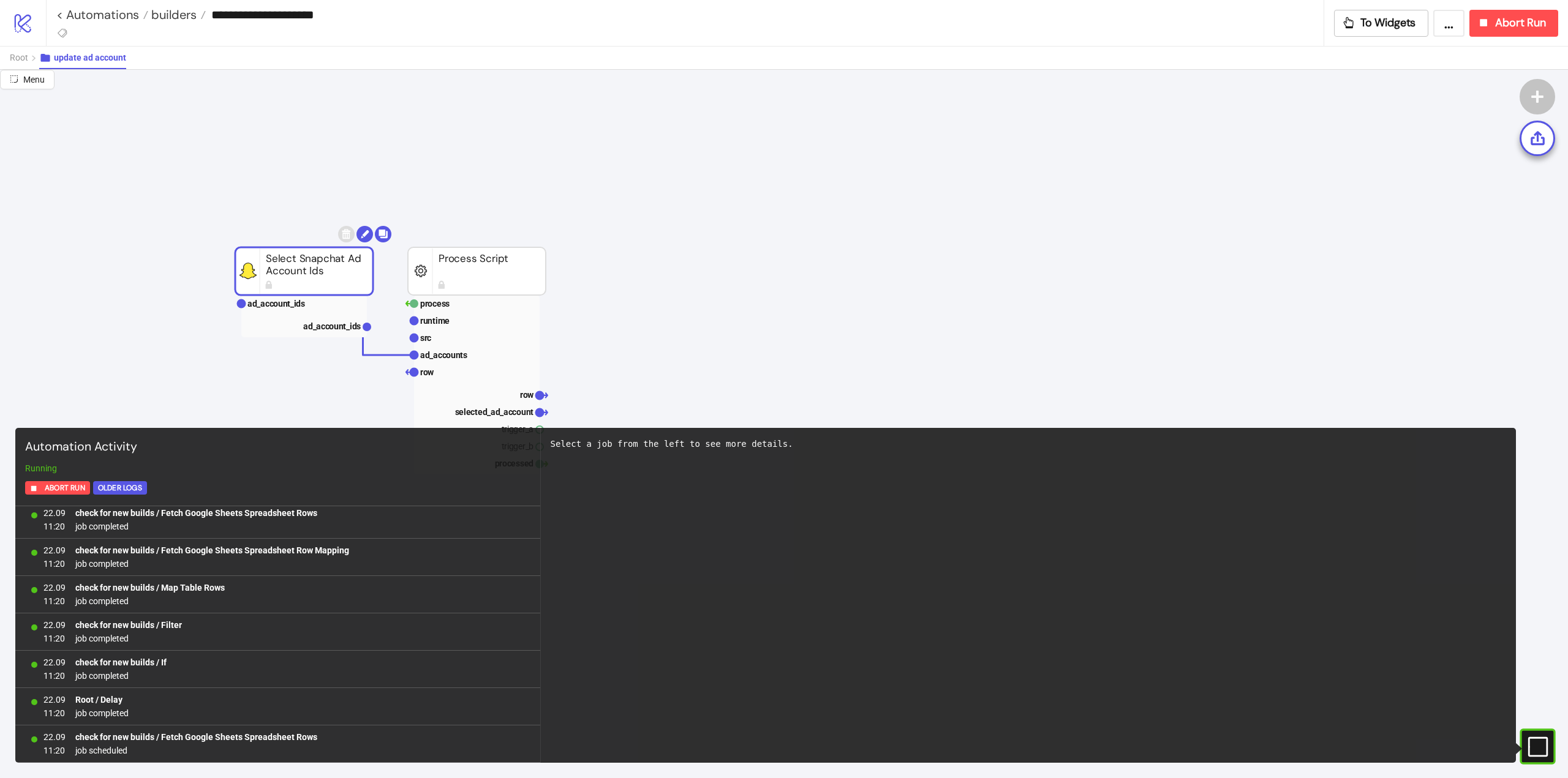
click at [1530, 747] on rect at bounding box center [1520, 747] width 18 height 18
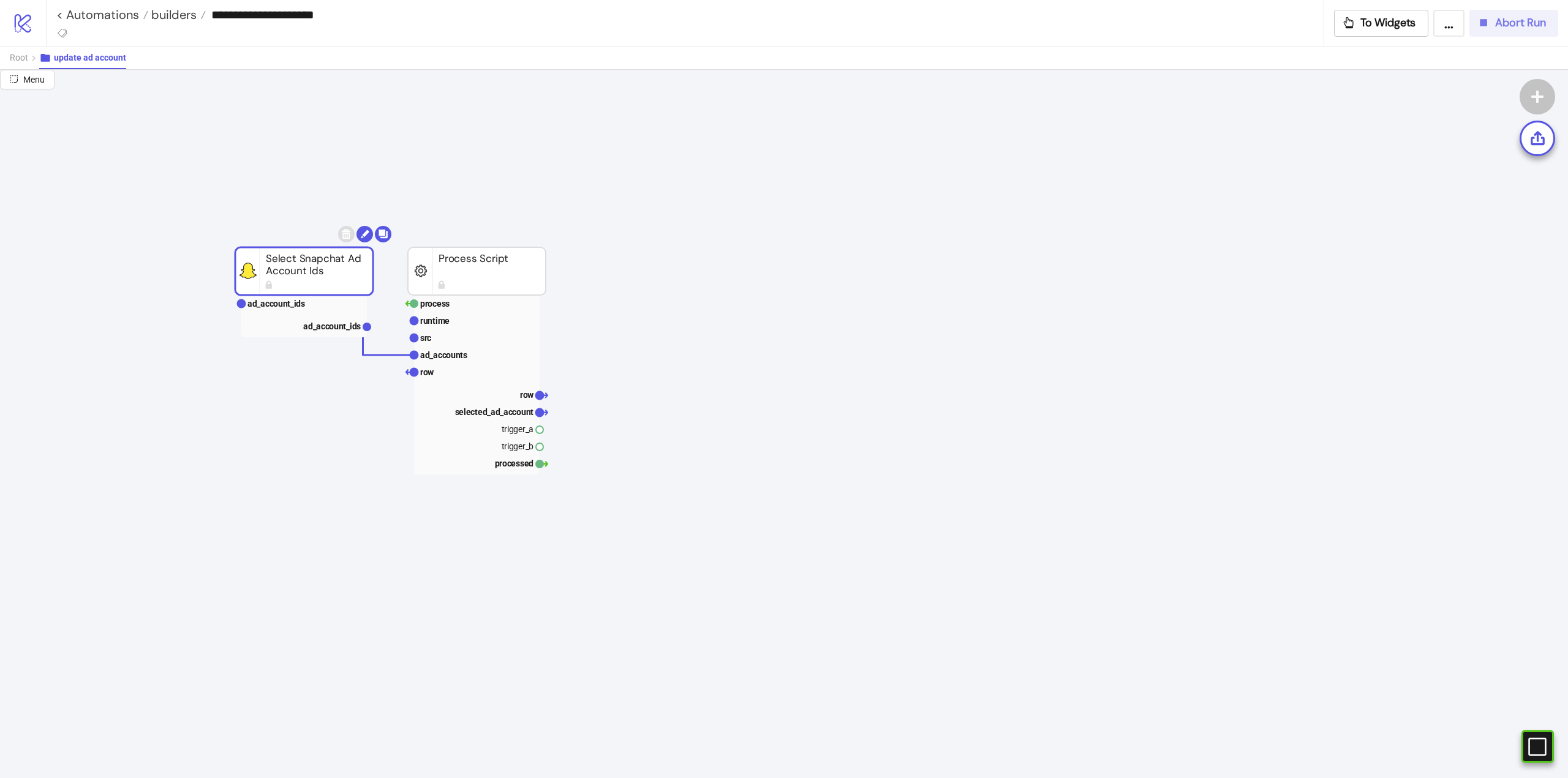
click at [1484, 21] on icon "button" at bounding box center [1483, 22] width 7 height 7
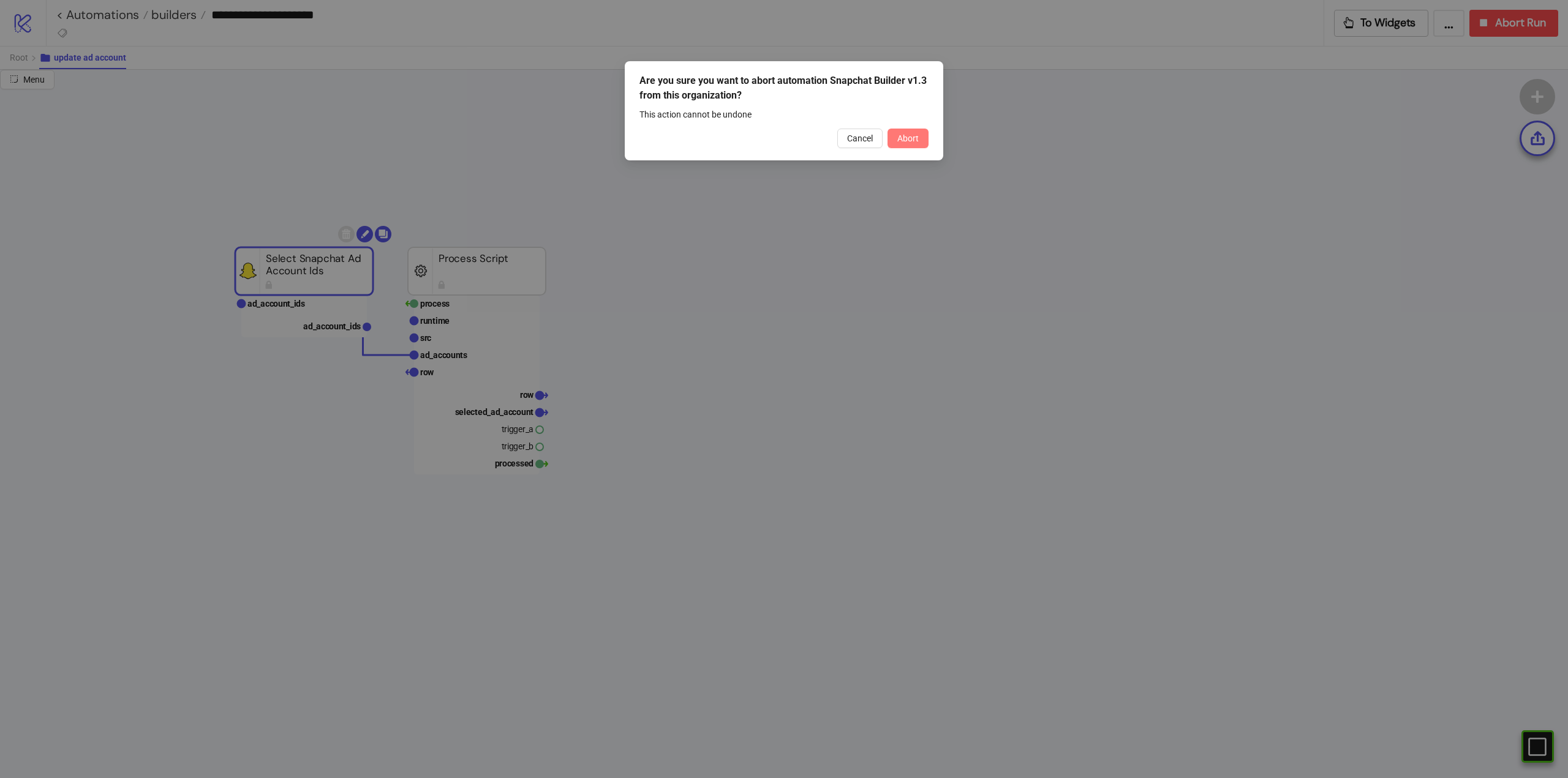
click at [907, 136] on span "Abort" at bounding box center [907, 138] width 21 height 10
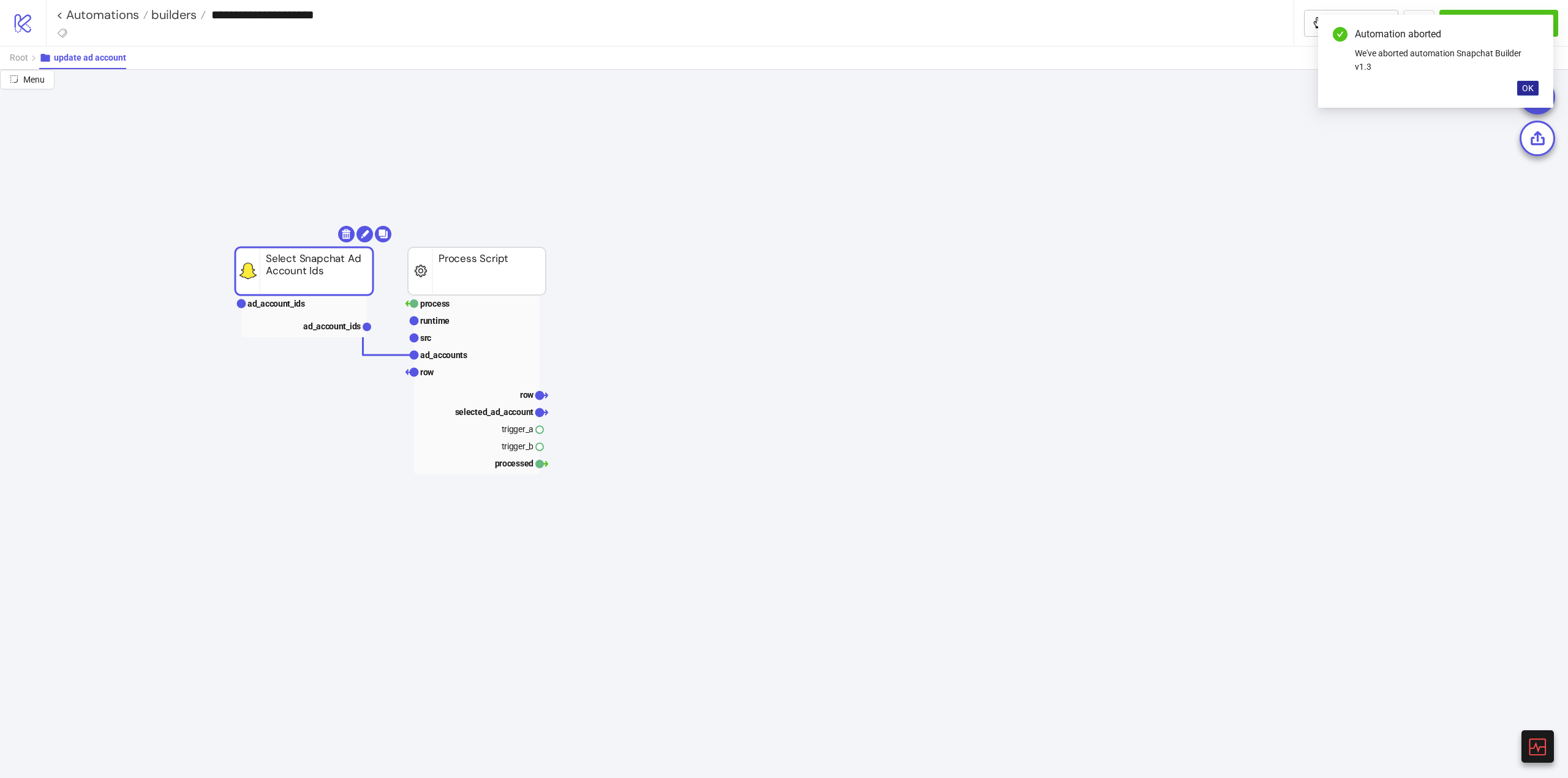
click at [1523, 87] on span "OK" at bounding box center [1527, 88] width 12 height 10
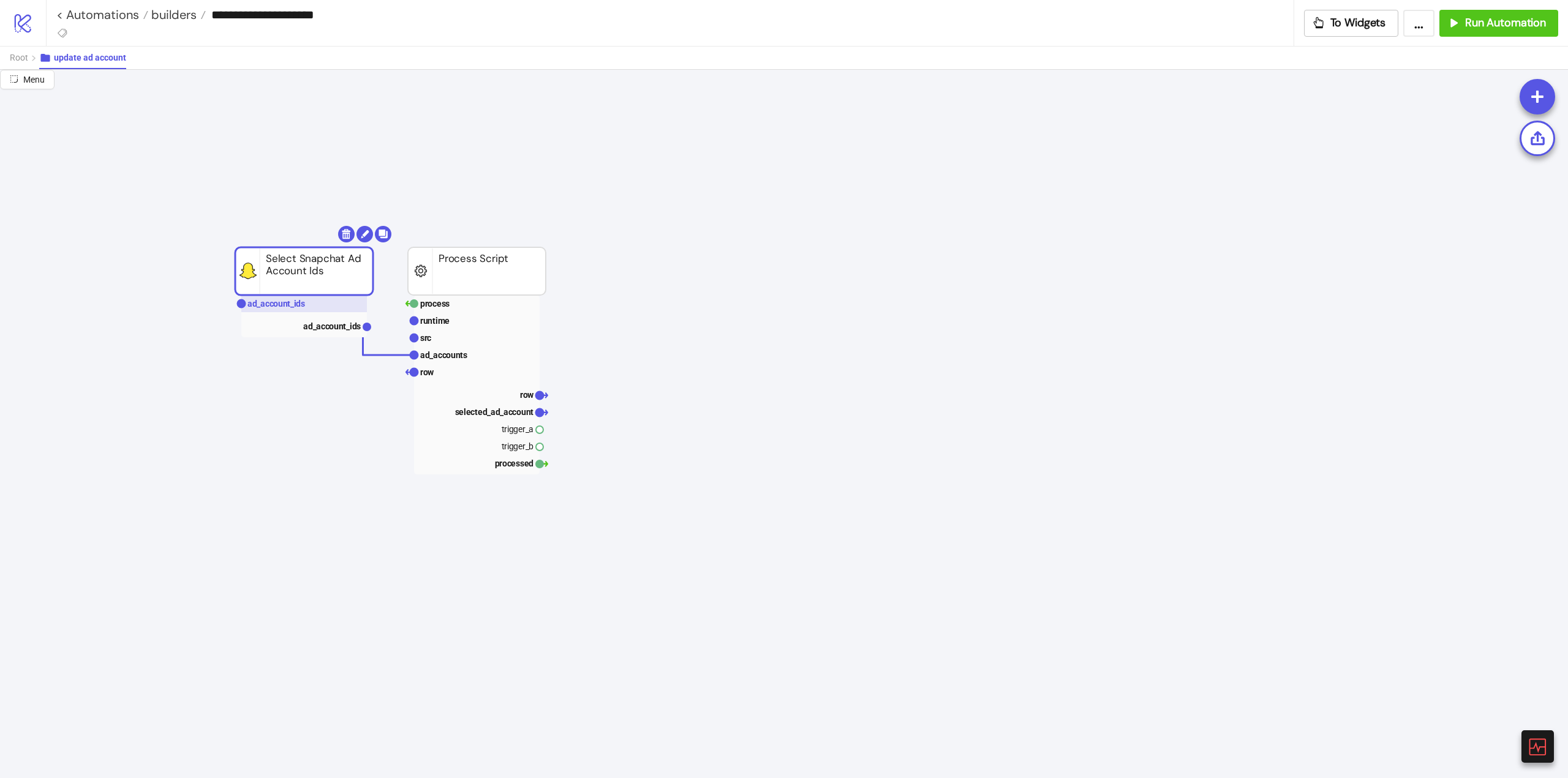
click at [311, 304] on rect at bounding box center [304, 304] width 125 height 17
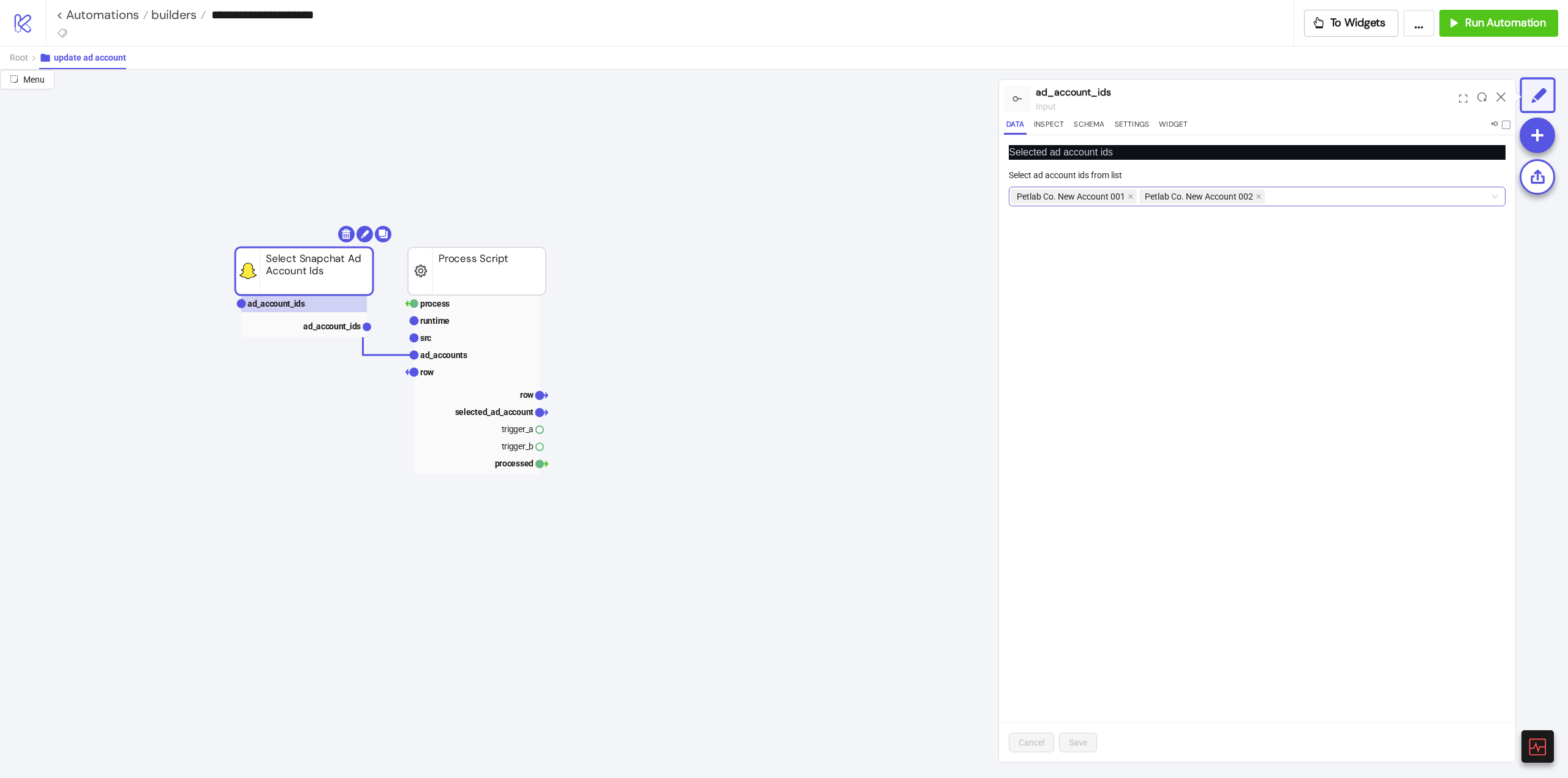
click at [1287, 198] on div "Petlab Co. New Account 001 Petlab Co. New Account 002" at bounding box center [1250, 197] width 479 height 17
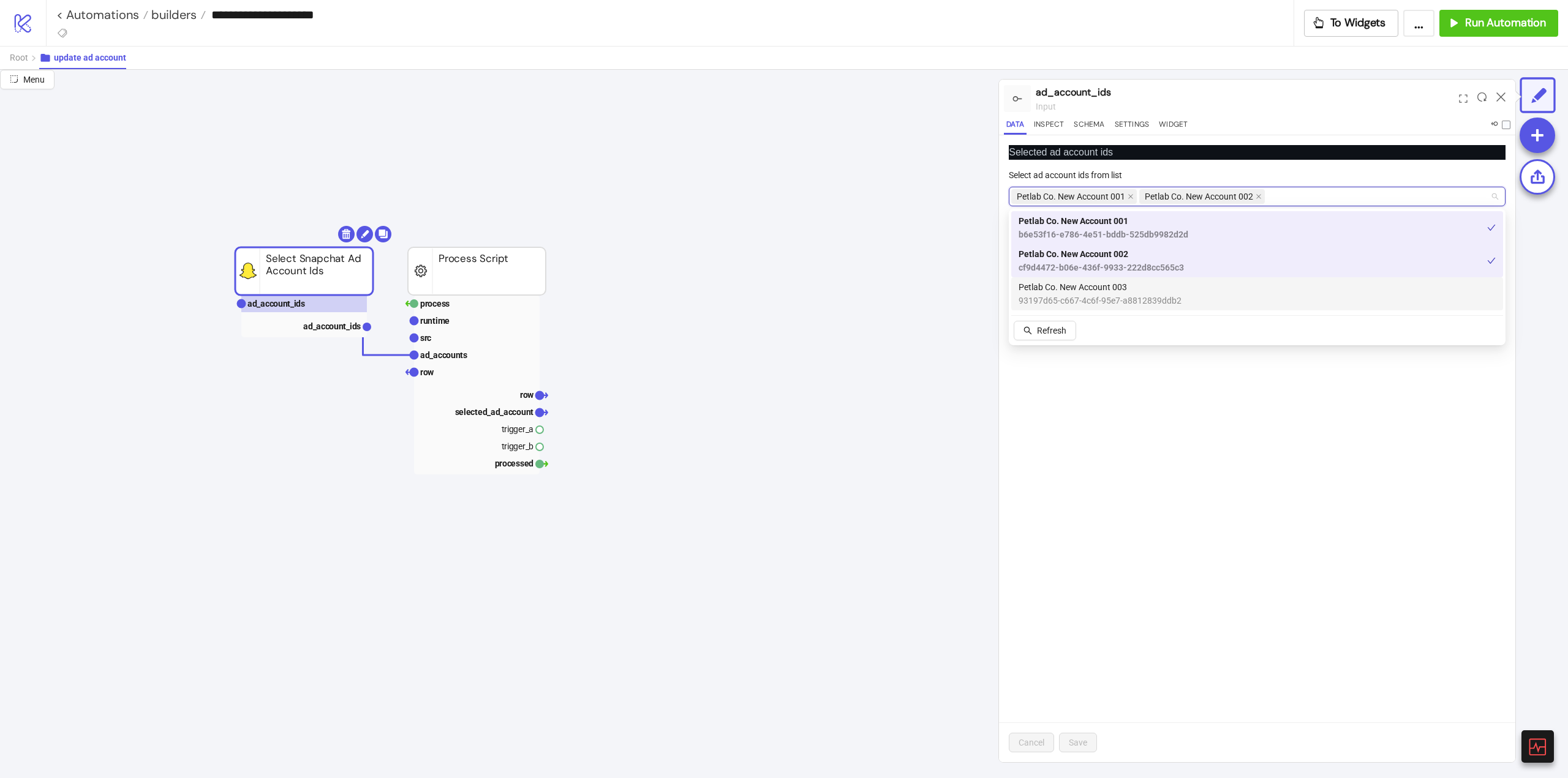
click at [1160, 289] on span "Petlab Co. New Account 003" at bounding box center [1100, 287] width 163 height 13
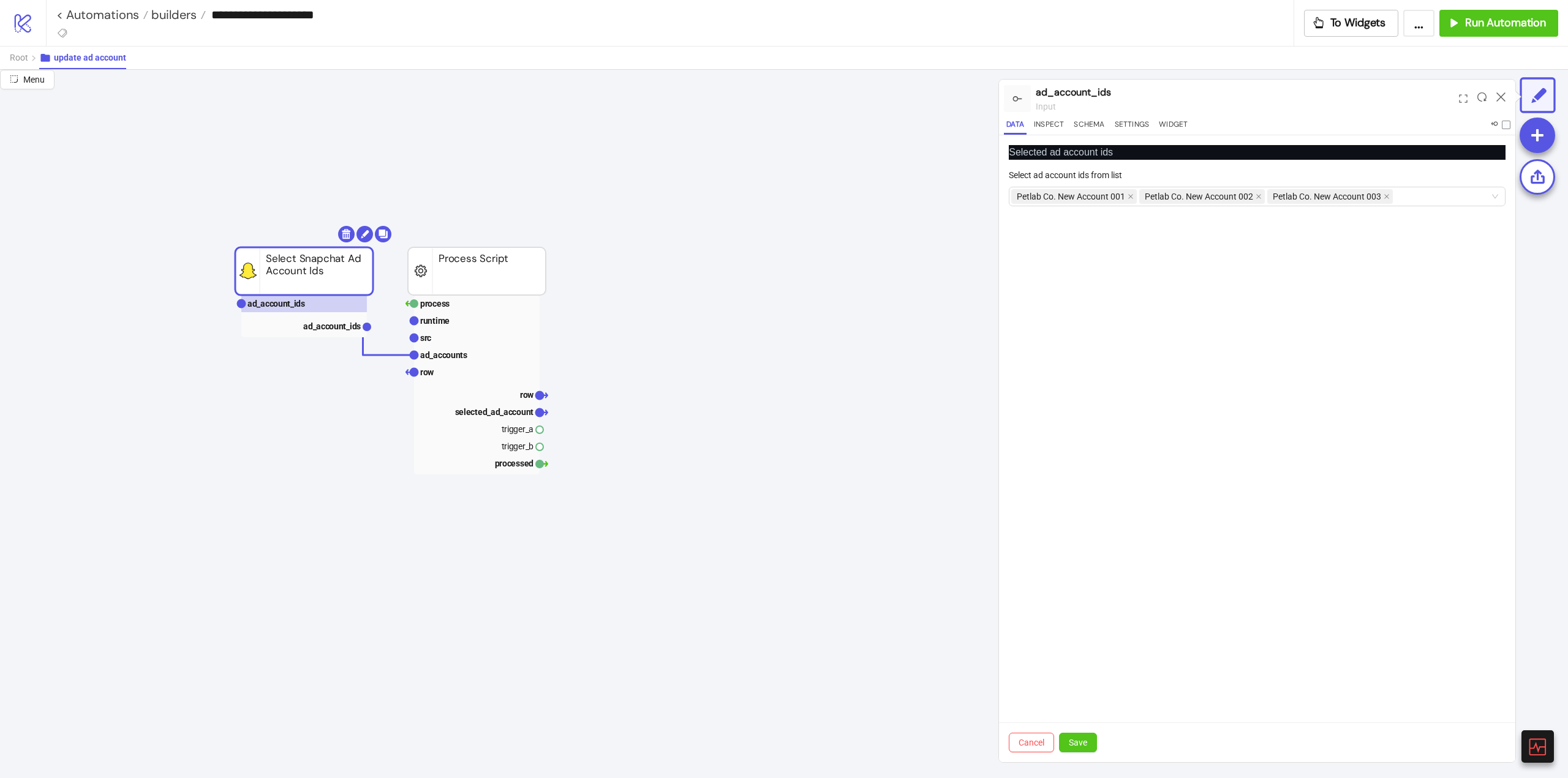
click at [1161, 541] on div "Selected ad account ids Select ad account ids from list Petlab Co. New Account …" at bounding box center [1257, 449] width 516 height 627
click at [1085, 747] on span "Save" at bounding box center [1077, 743] width 18 height 10
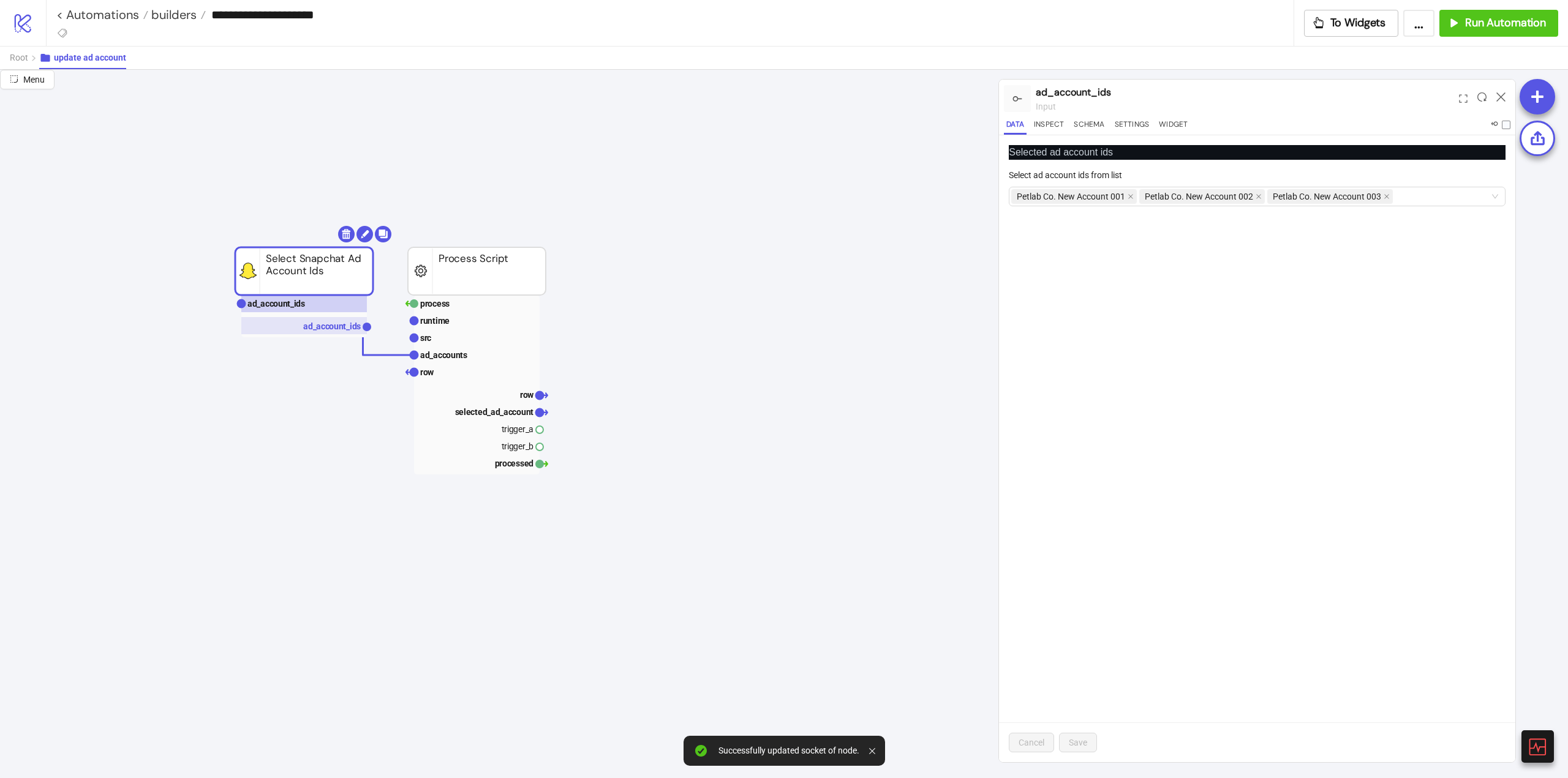
click at [335, 326] on text "ad_account_ids" at bounding box center [331, 326] width 57 height 10
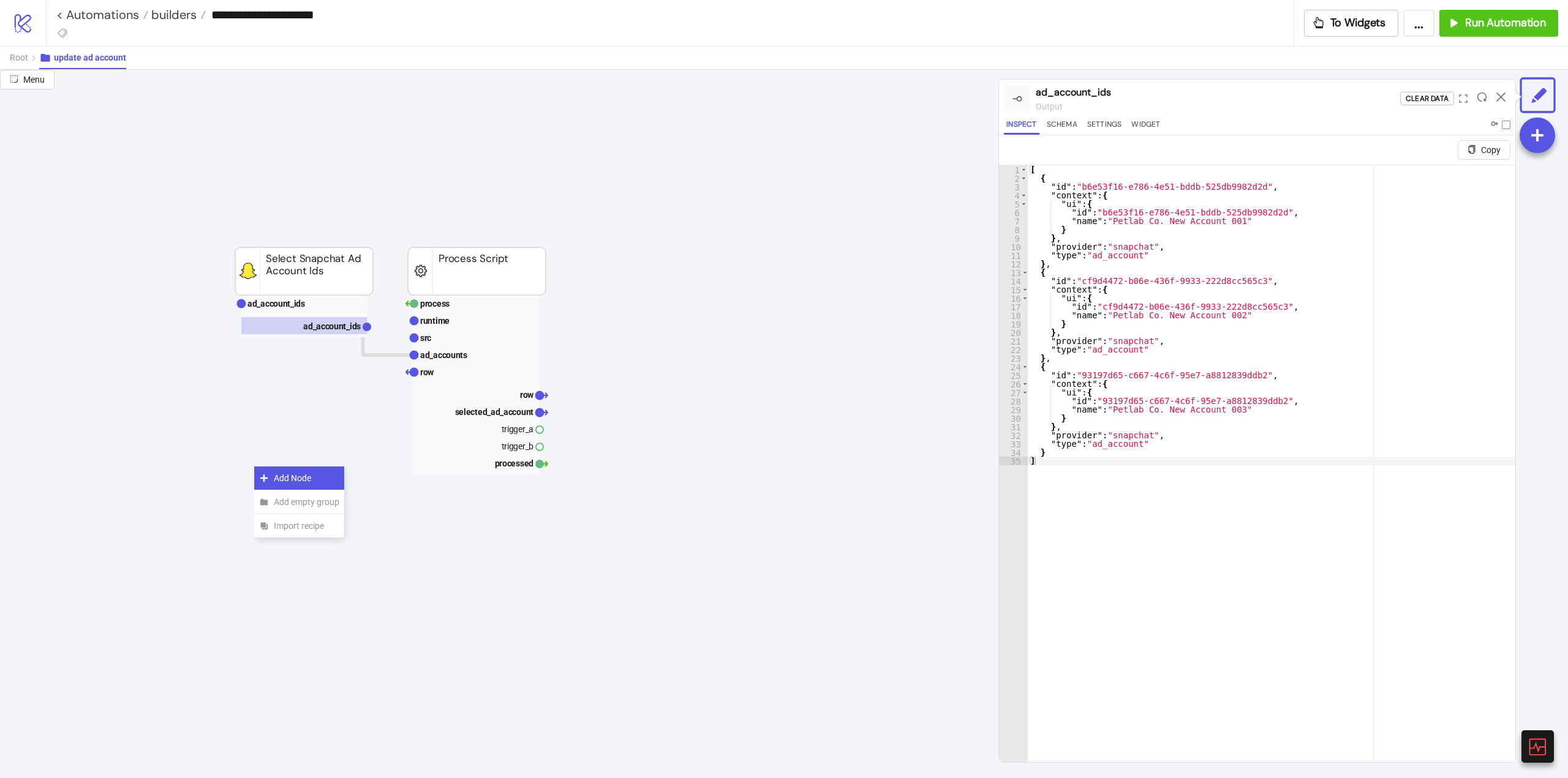
click at [266, 475] on icon at bounding box center [264, 478] width 10 height 10
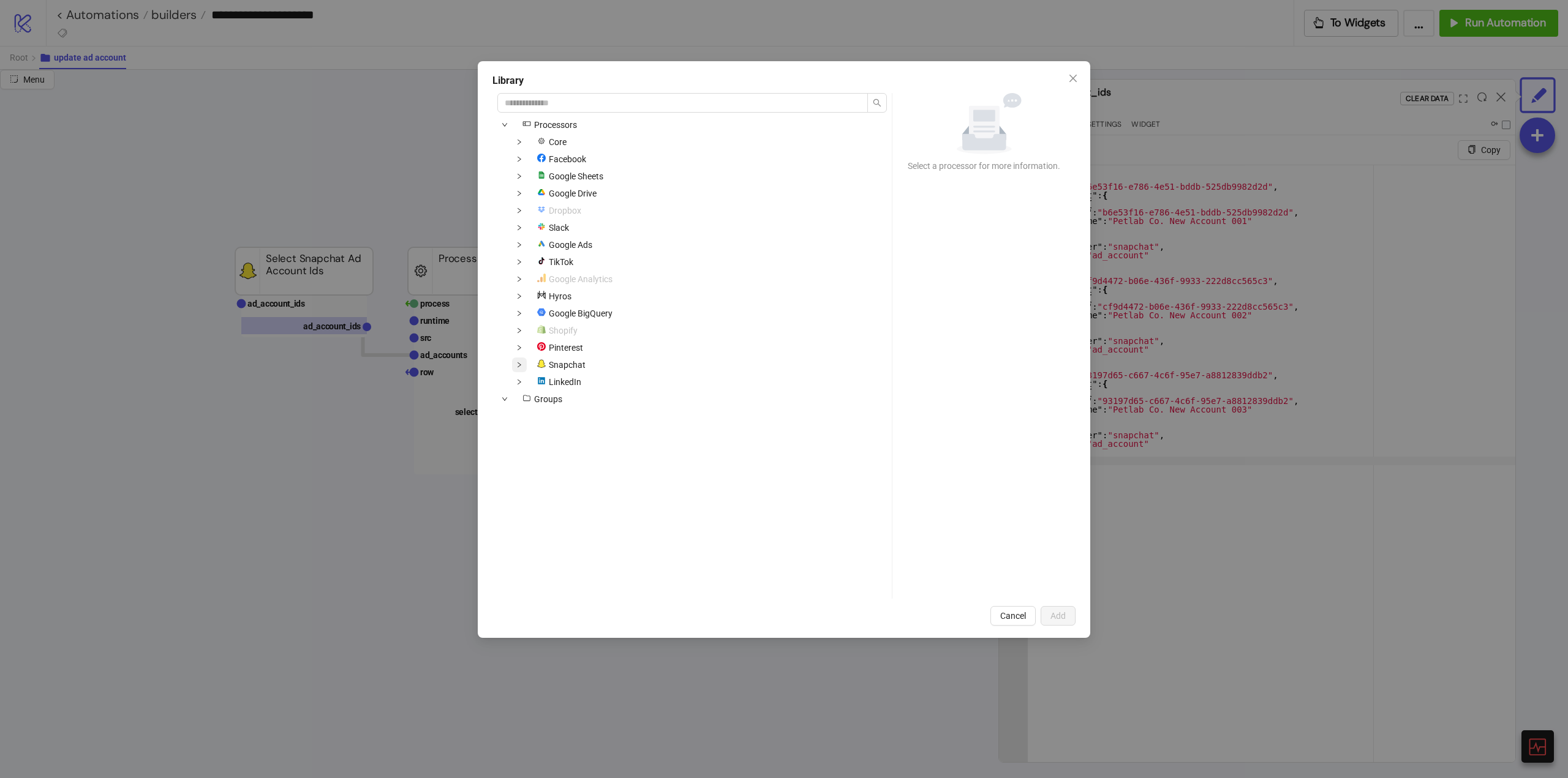
click at [522, 367] on span at bounding box center [519, 364] width 15 height 15
click at [538, 400] on span at bounding box center [534, 399] width 15 height 15
click at [1076, 79] on icon "close" at bounding box center [1073, 78] width 10 height 10
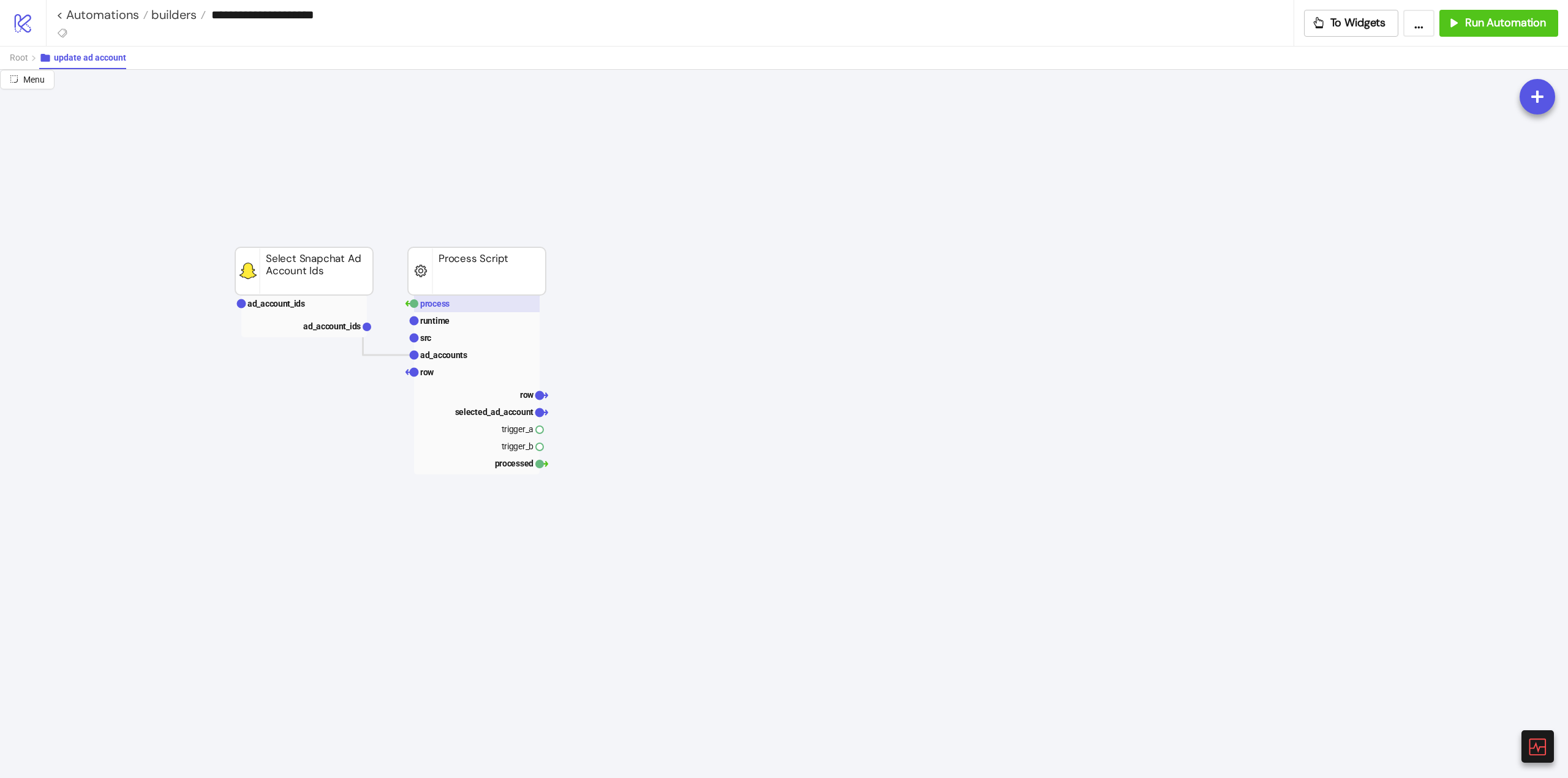
click at [425, 311] on rect at bounding box center [476, 304] width 125 height 17
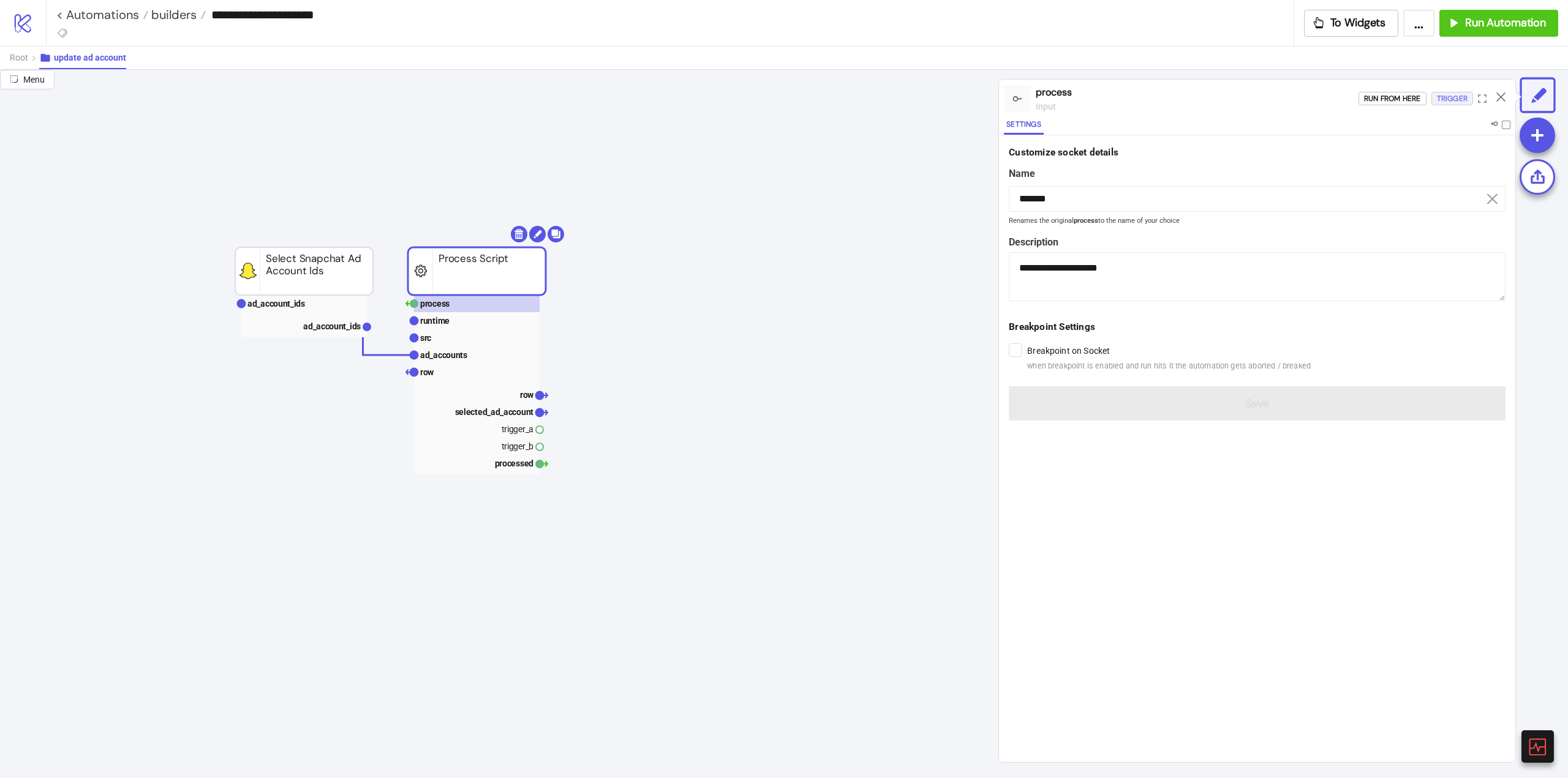
click at [1436, 105] on button "Trigger" at bounding box center [1451, 98] width 42 height 13
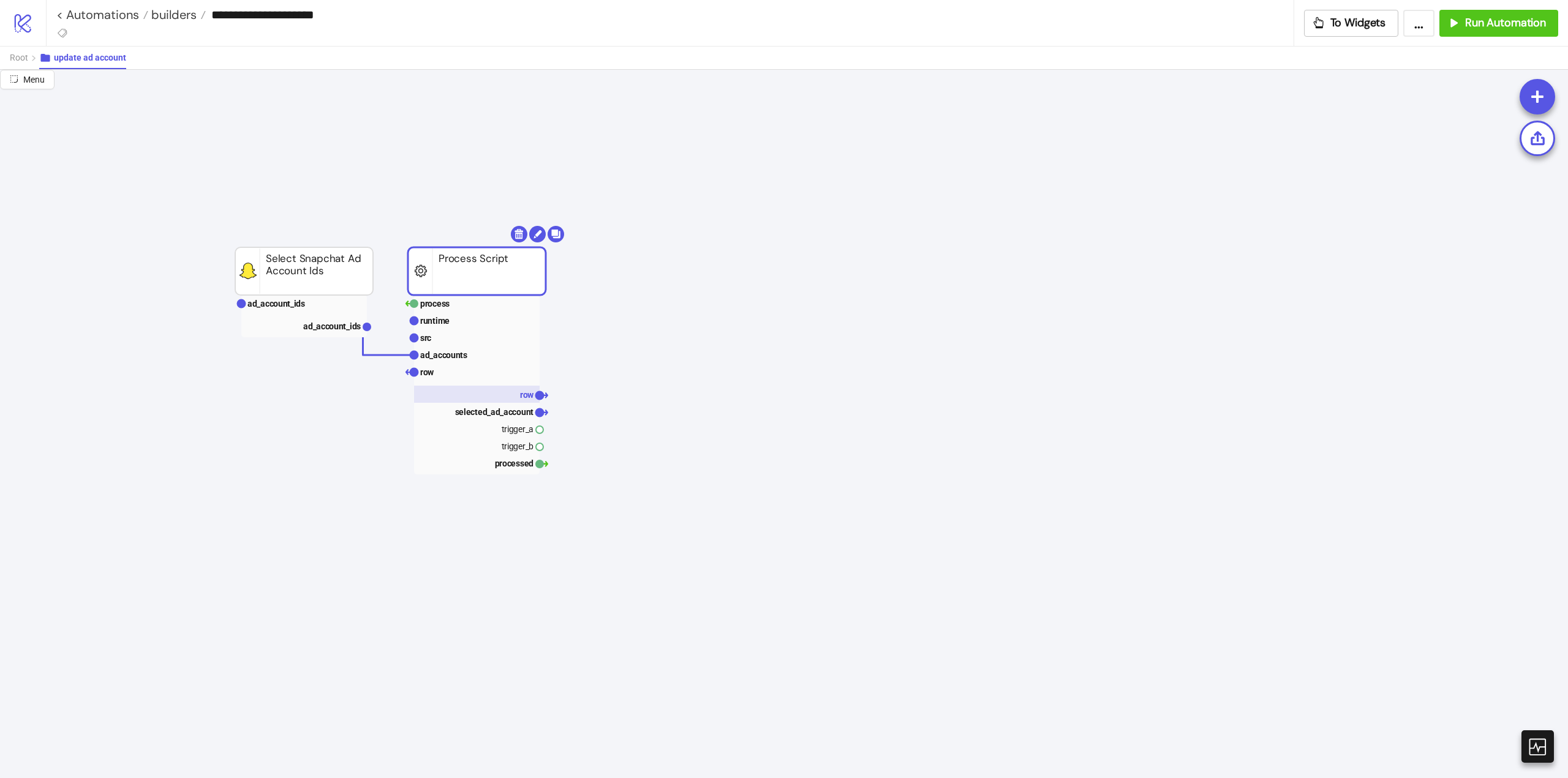
click at [498, 396] on rect at bounding box center [476, 394] width 125 height 17
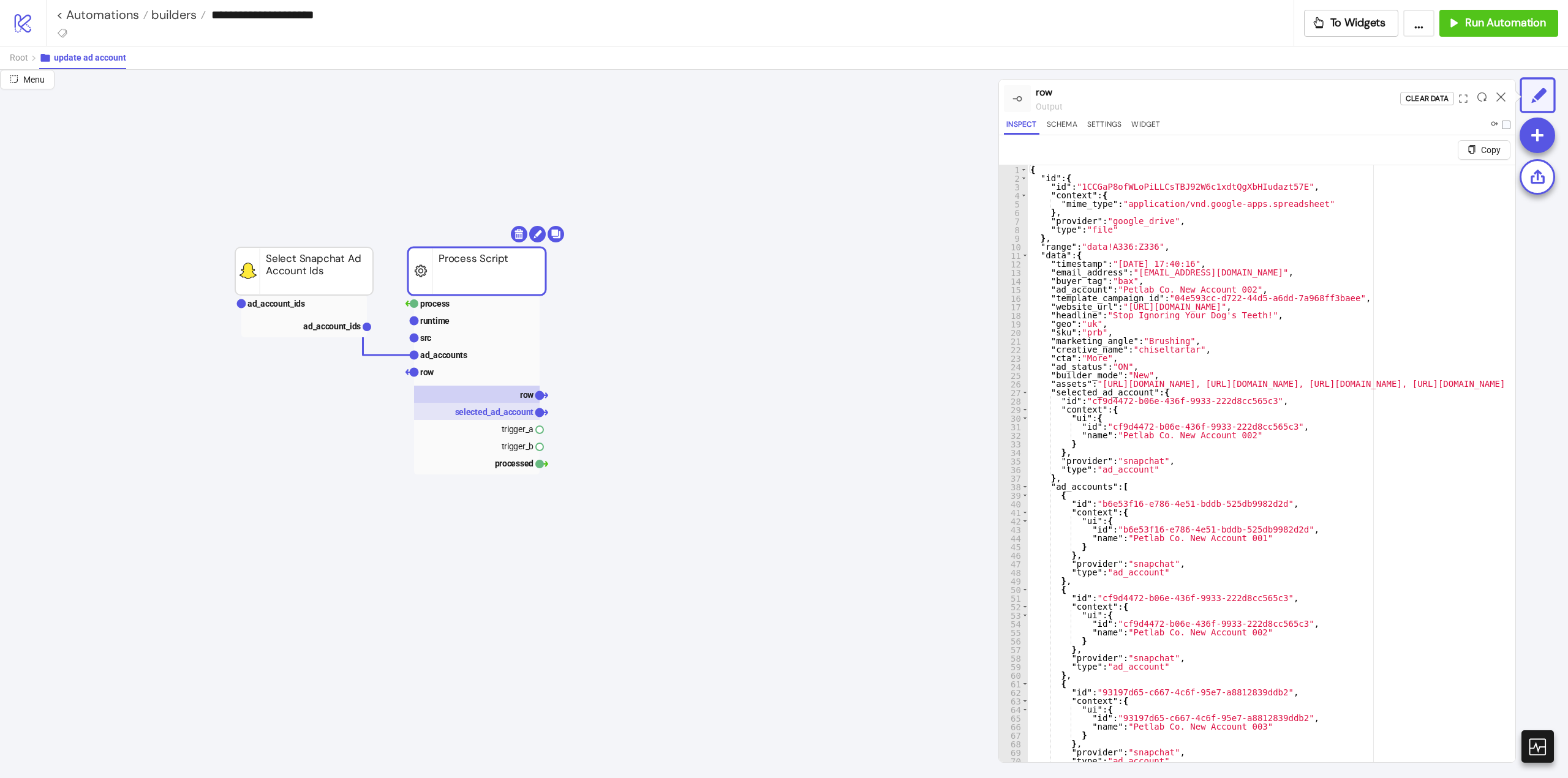
click at [498, 414] on text "selected_ad_account" at bounding box center [494, 412] width 79 height 10
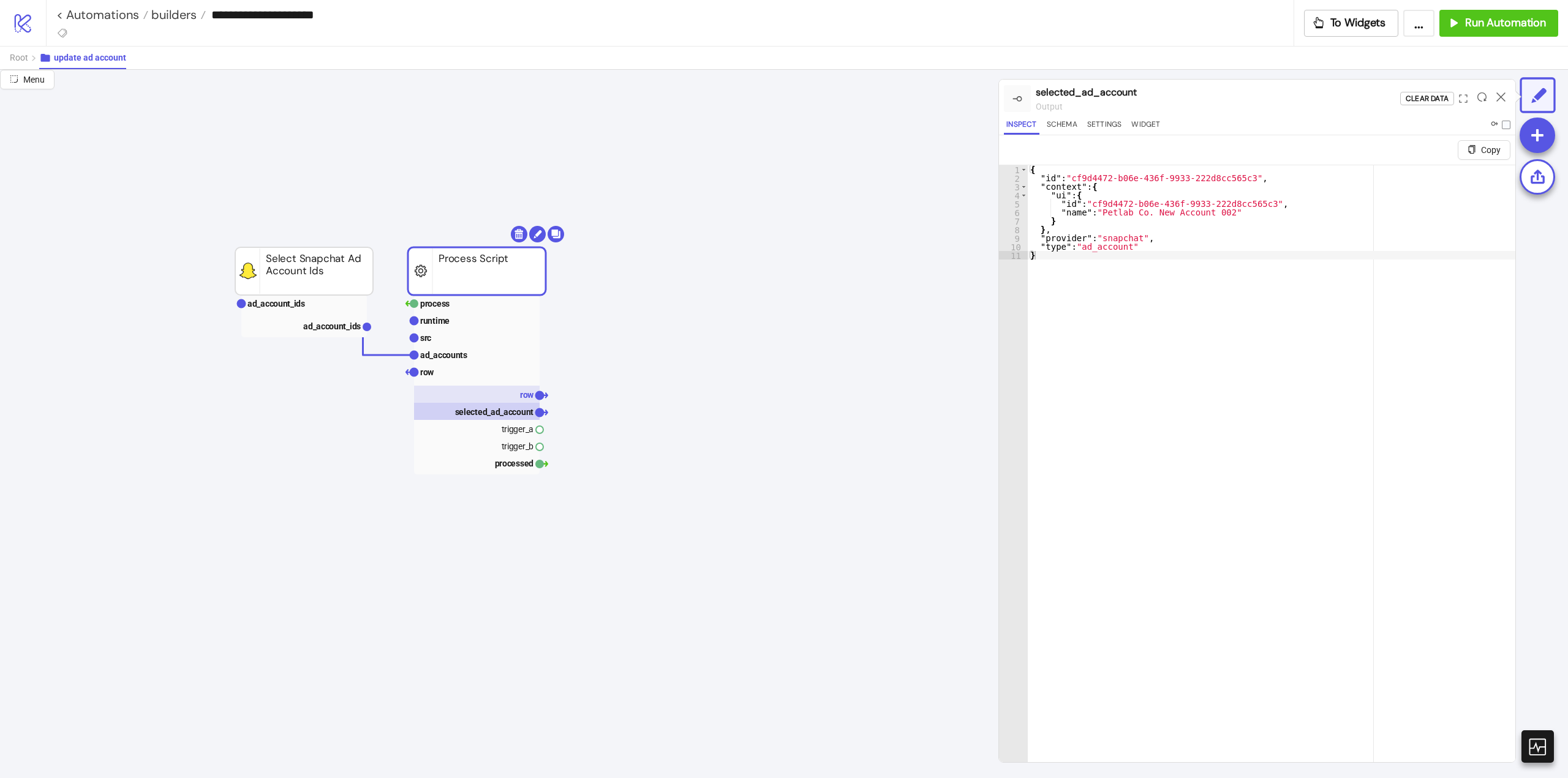
click at [502, 401] on rect at bounding box center [476, 394] width 125 height 17
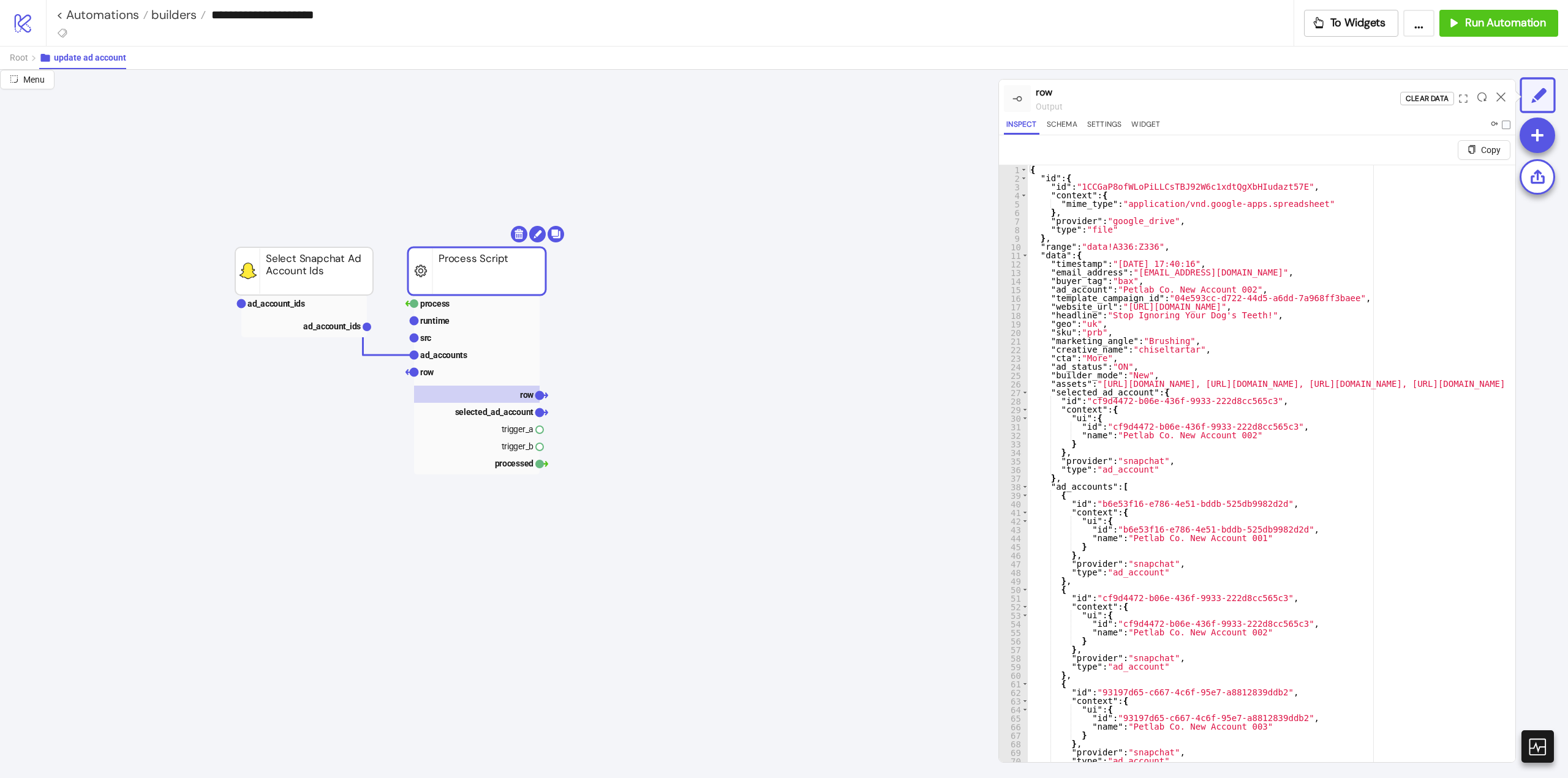
scroll to position [147, 0]
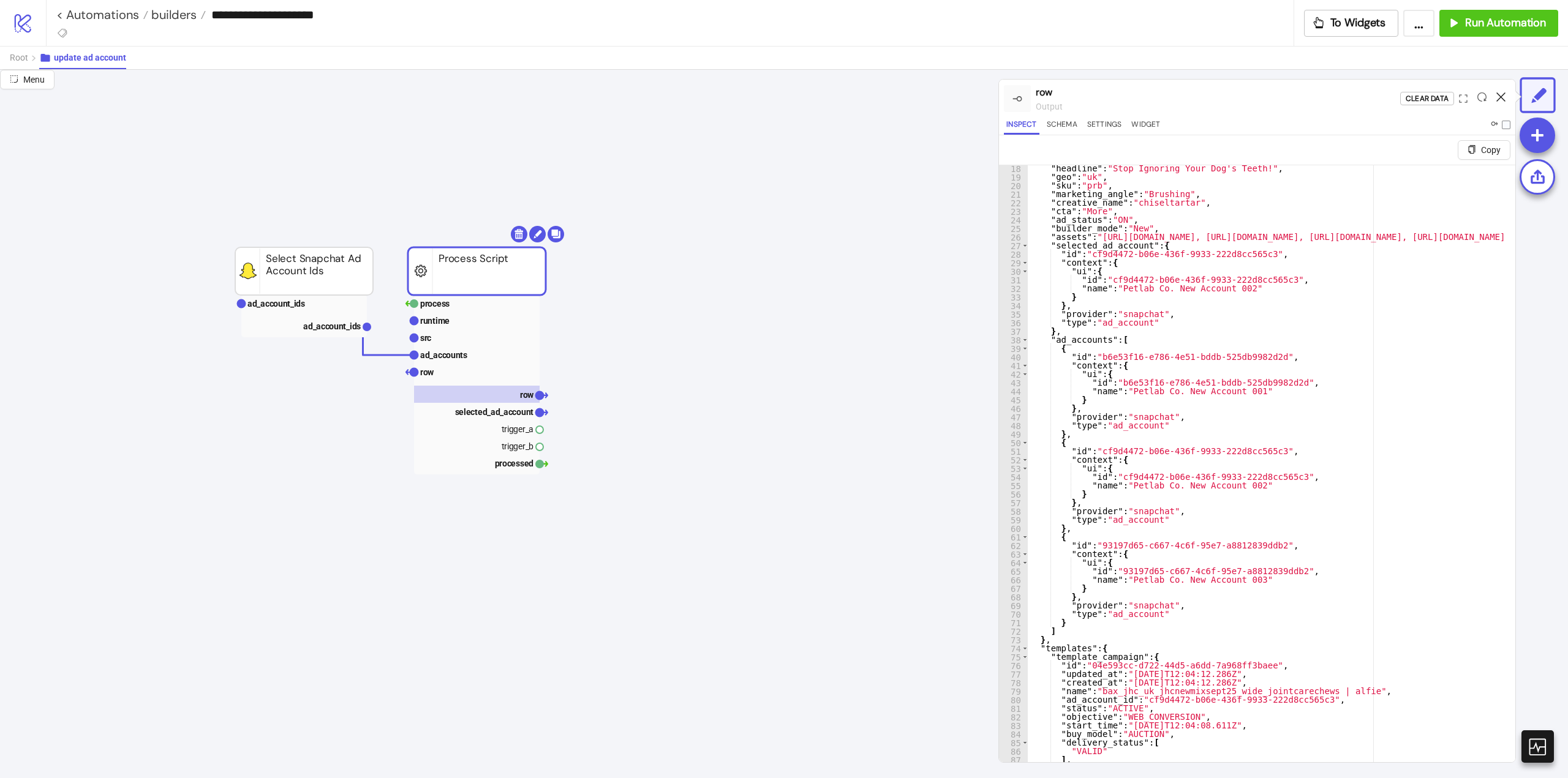
click at [1501, 96] on icon at bounding box center [1501, 97] width 9 height 9
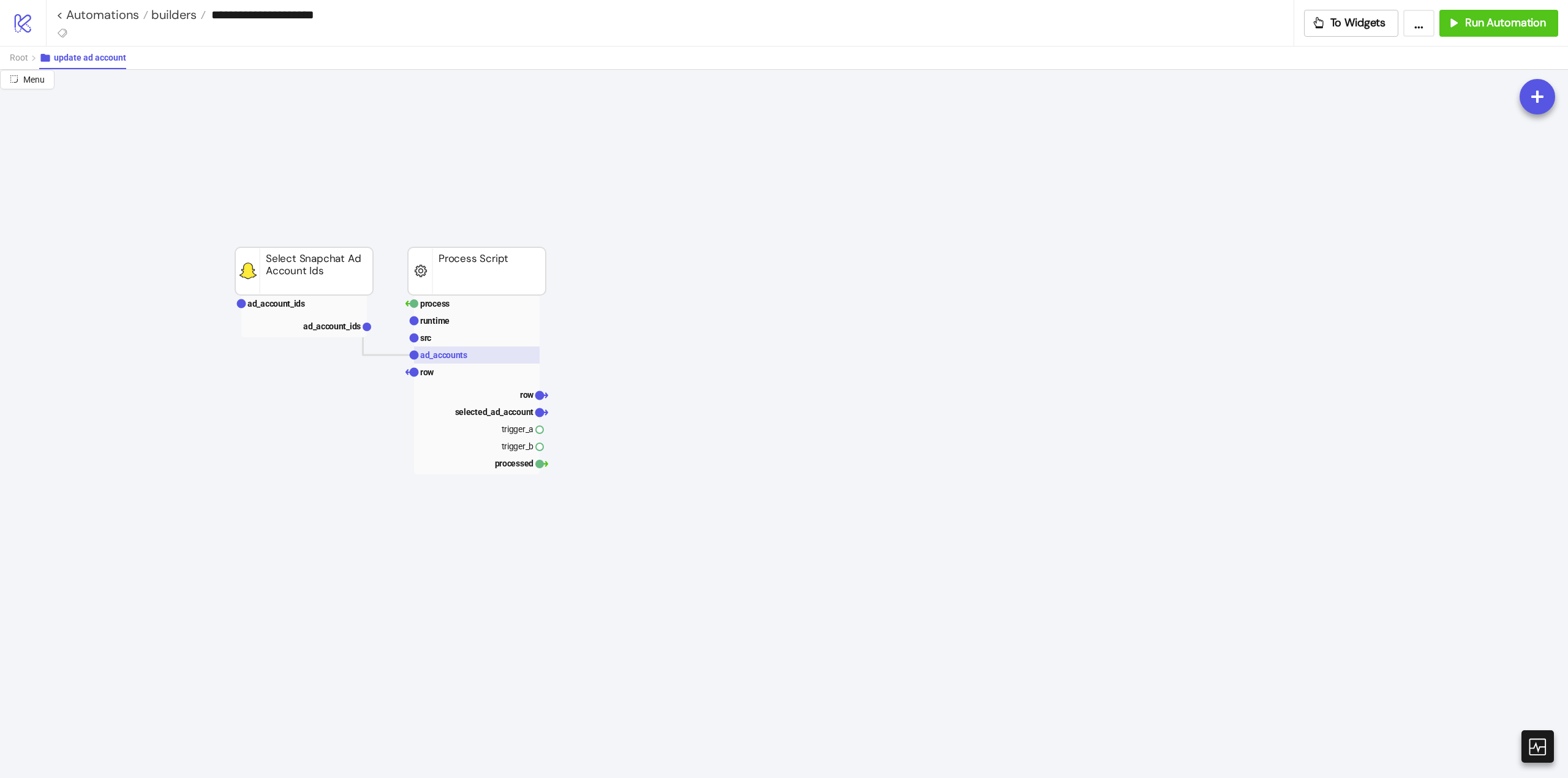
click at [435, 360] on text "ad_accounts" at bounding box center [444, 355] width 47 height 10
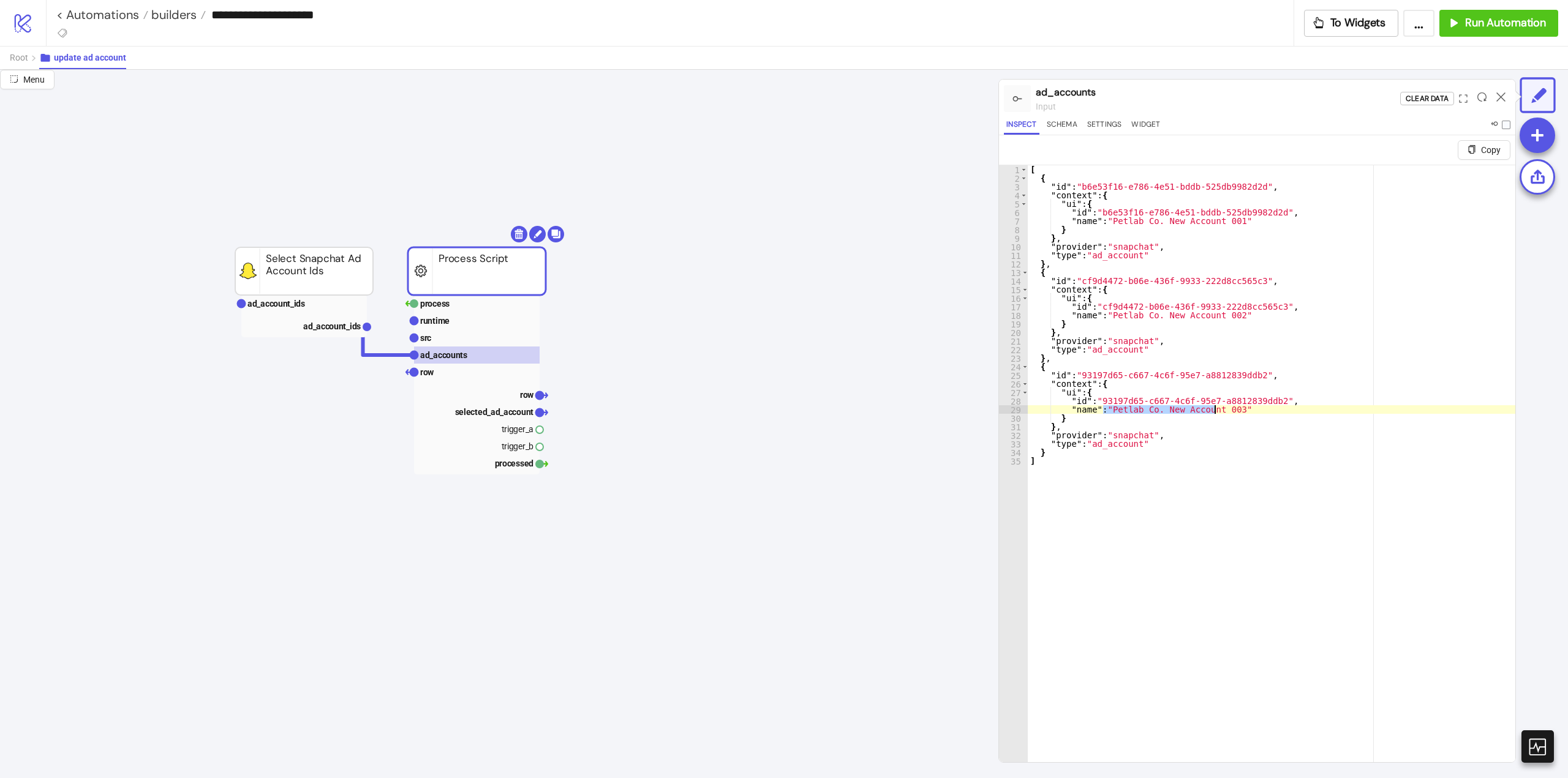
drag, startPoint x: 1103, startPoint y: 410, endPoint x: 1215, endPoint y: 407, distance: 112.0
click at [1215, 407] on div "[ { "id" : "b6e53f16-e786-4e51-bddb-525db9982d2d" , "context" : { "ui" : { "id"…" at bounding box center [1271, 487] width 487 height 643
drag, startPoint x: 71, startPoint y: 0, endPoint x: 1159, endPoint y: 100, distance: 1092.6
click at [1159, 100] on div "input" at bounding box center [1217, 106] width 364 height 13
type textarea "**********"
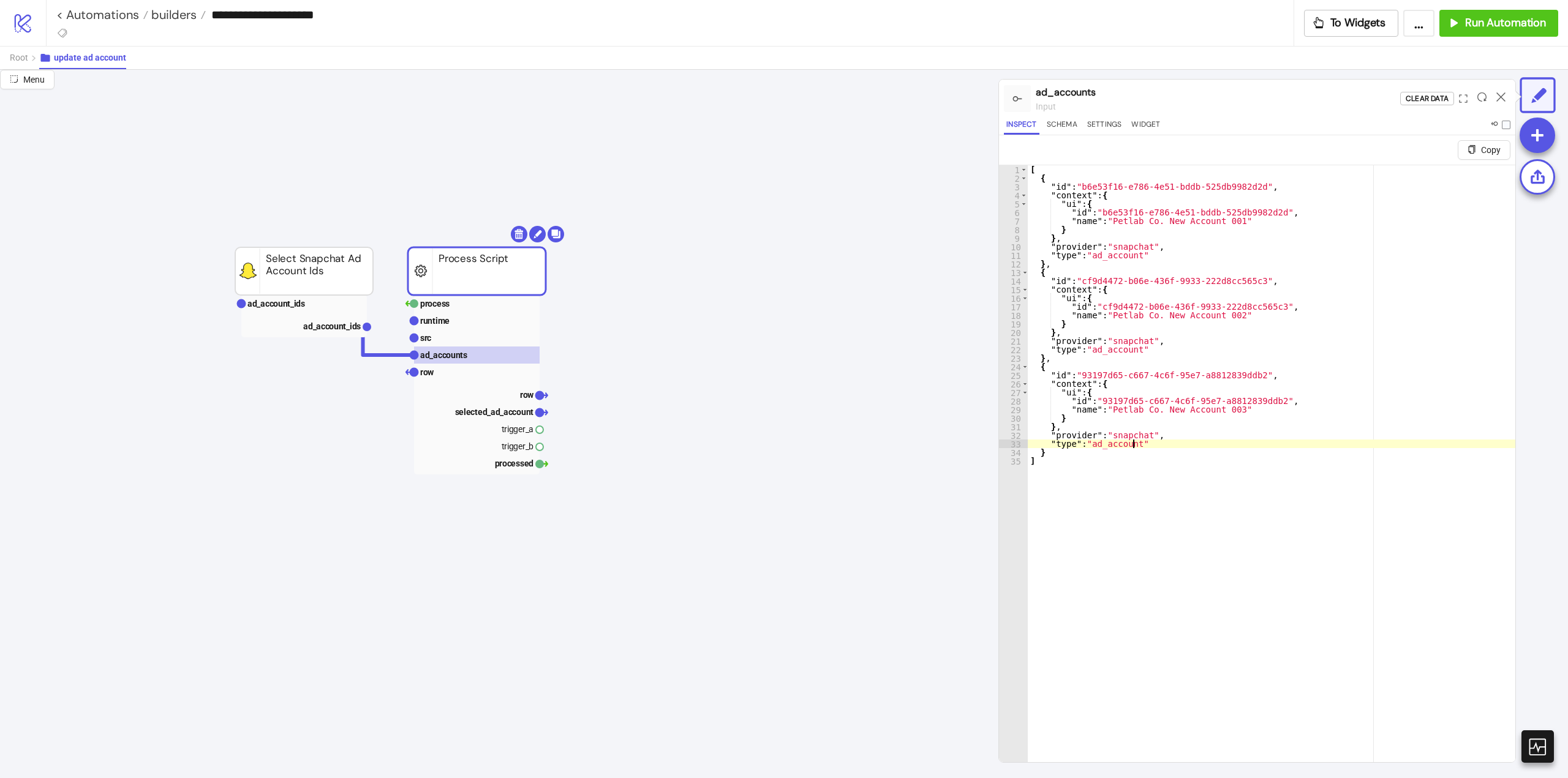
click at [1198, 447] on div "[ { "id" : "b6e53f16-e786-4e51-bddb-525db9982d2d" , "context" : { "ui" : { "id"…" at bounding box center [1271, 487] width 487 height 643
click at [1503, 96] on icon at bounding box center [1501, 97] width 9 height 9
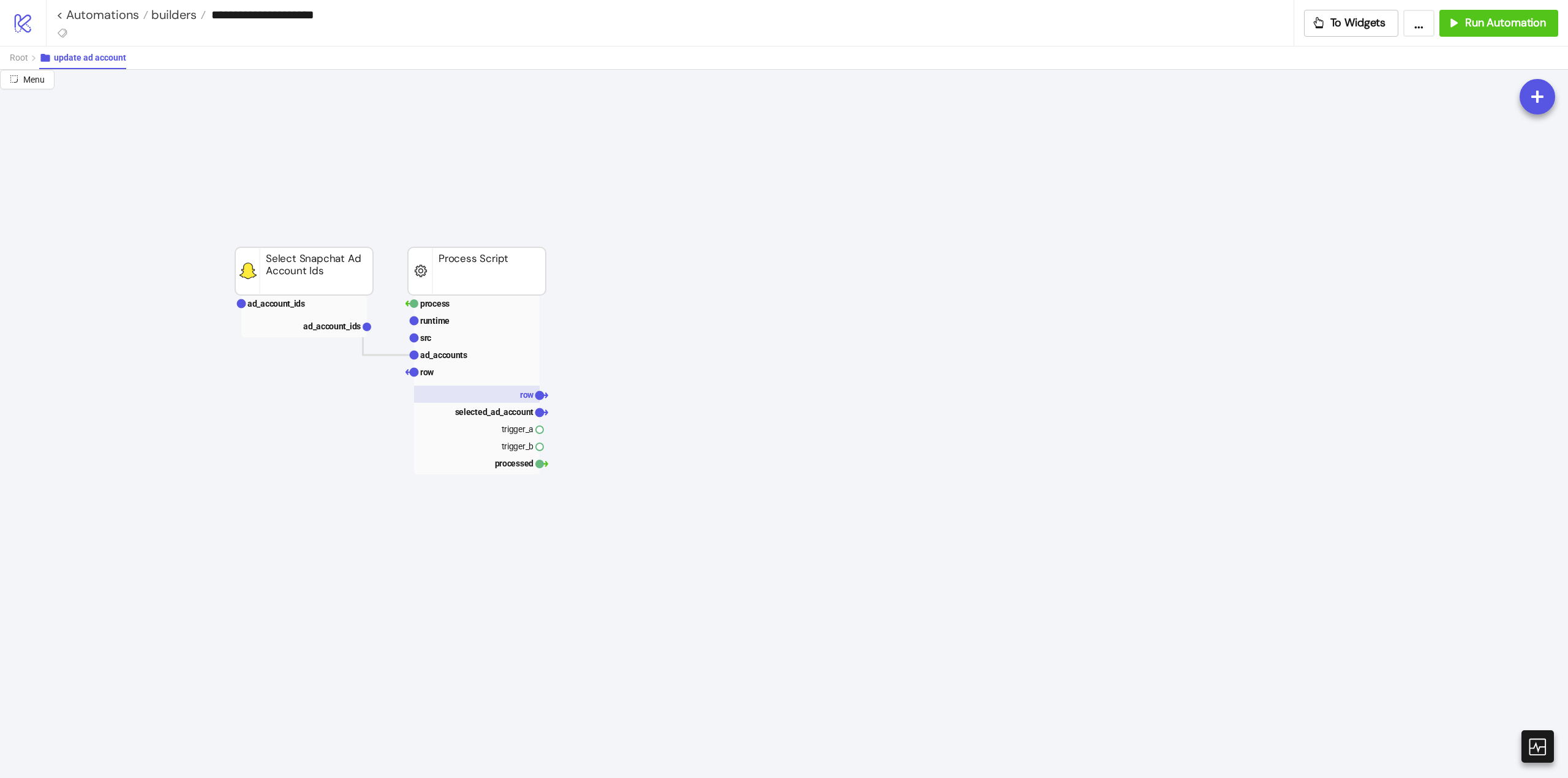
click at [511, 400] on rect at bounding box center [476, 394] width 125 height 17
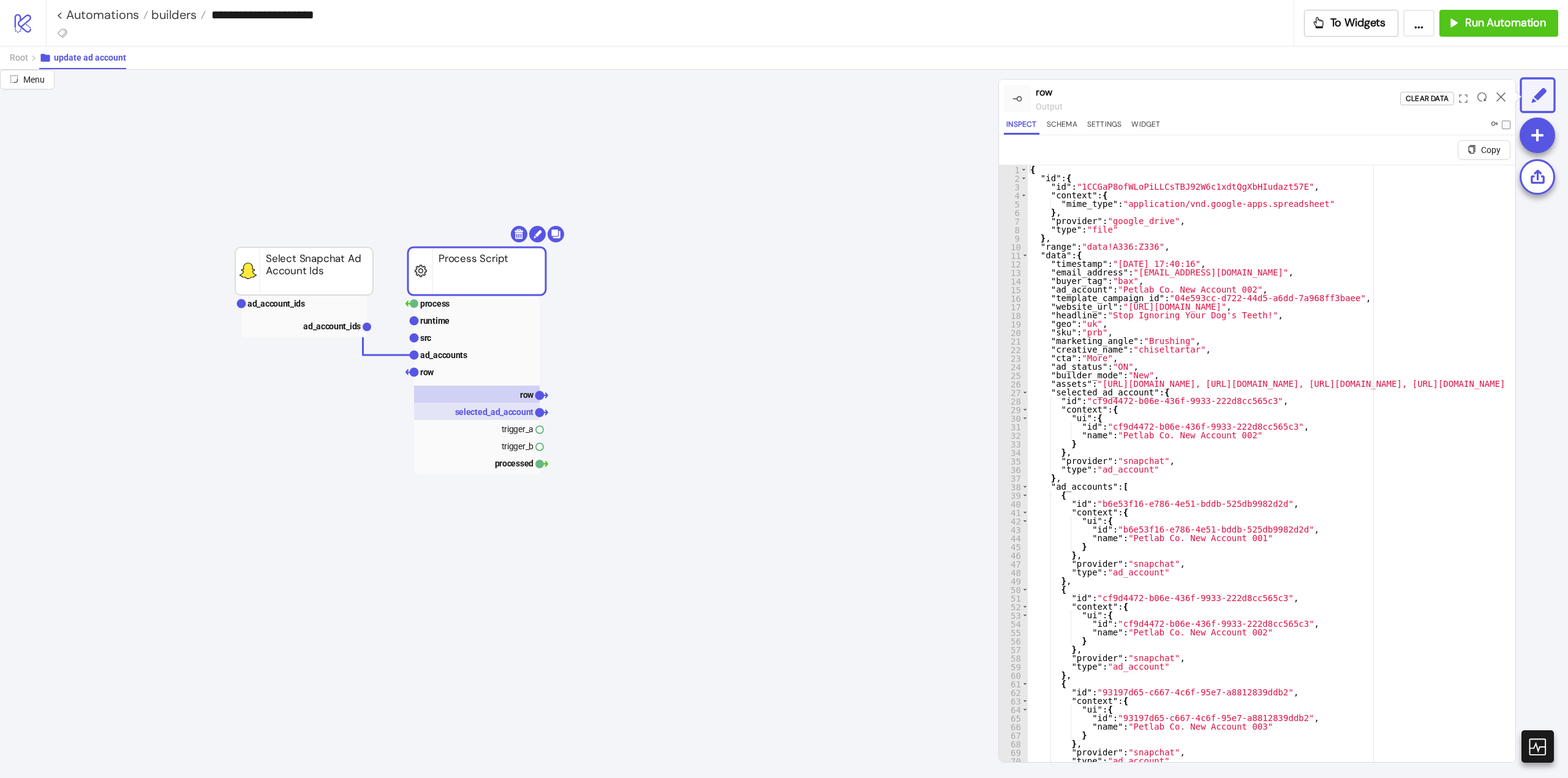
click at [497, 414] on text "selected_ad_account" at bounding box center [494, 412] width 79 height 10
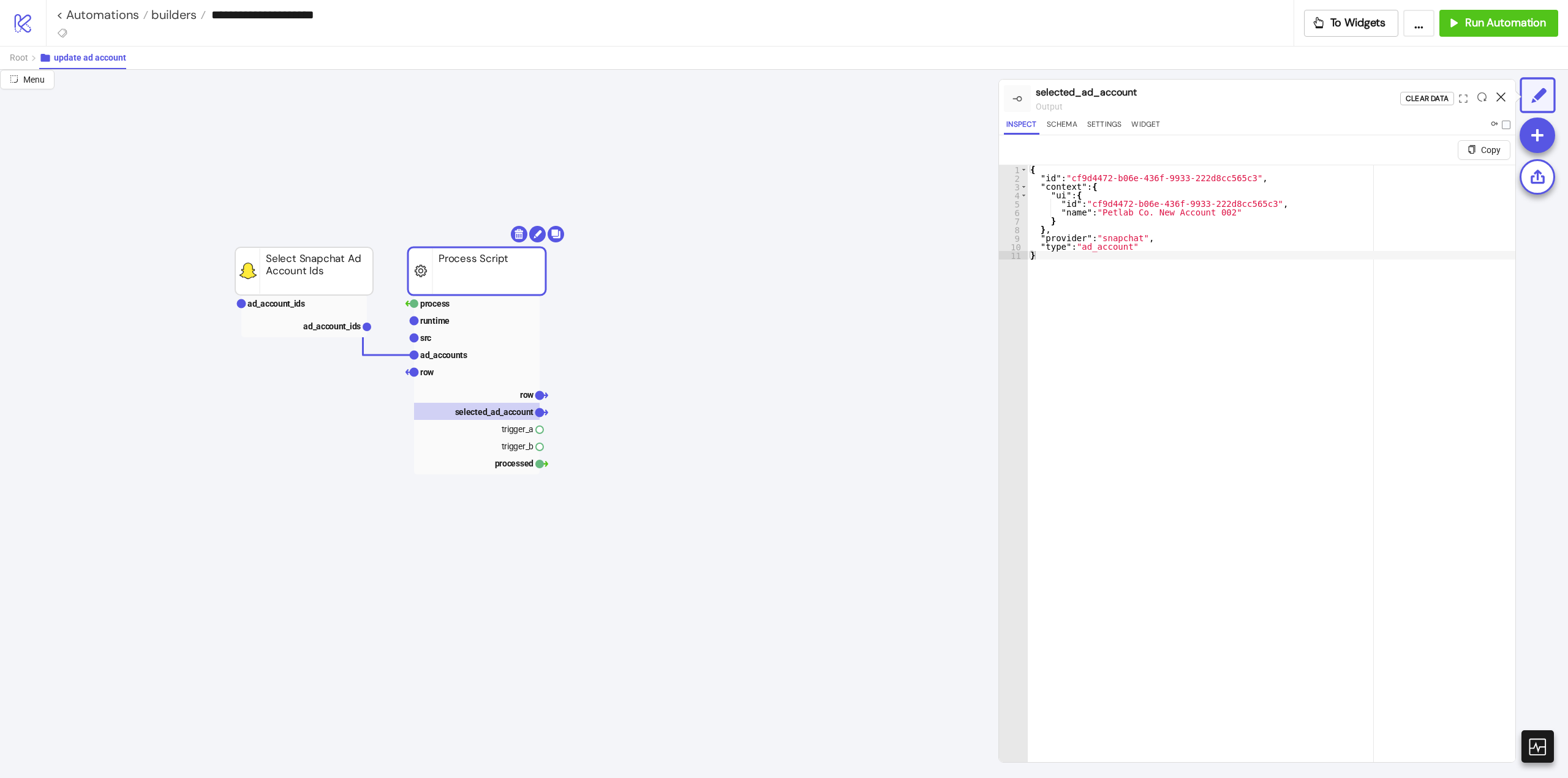
click at [1504, 95] on icon at bounding box center [1501, 97] width 9 height 9
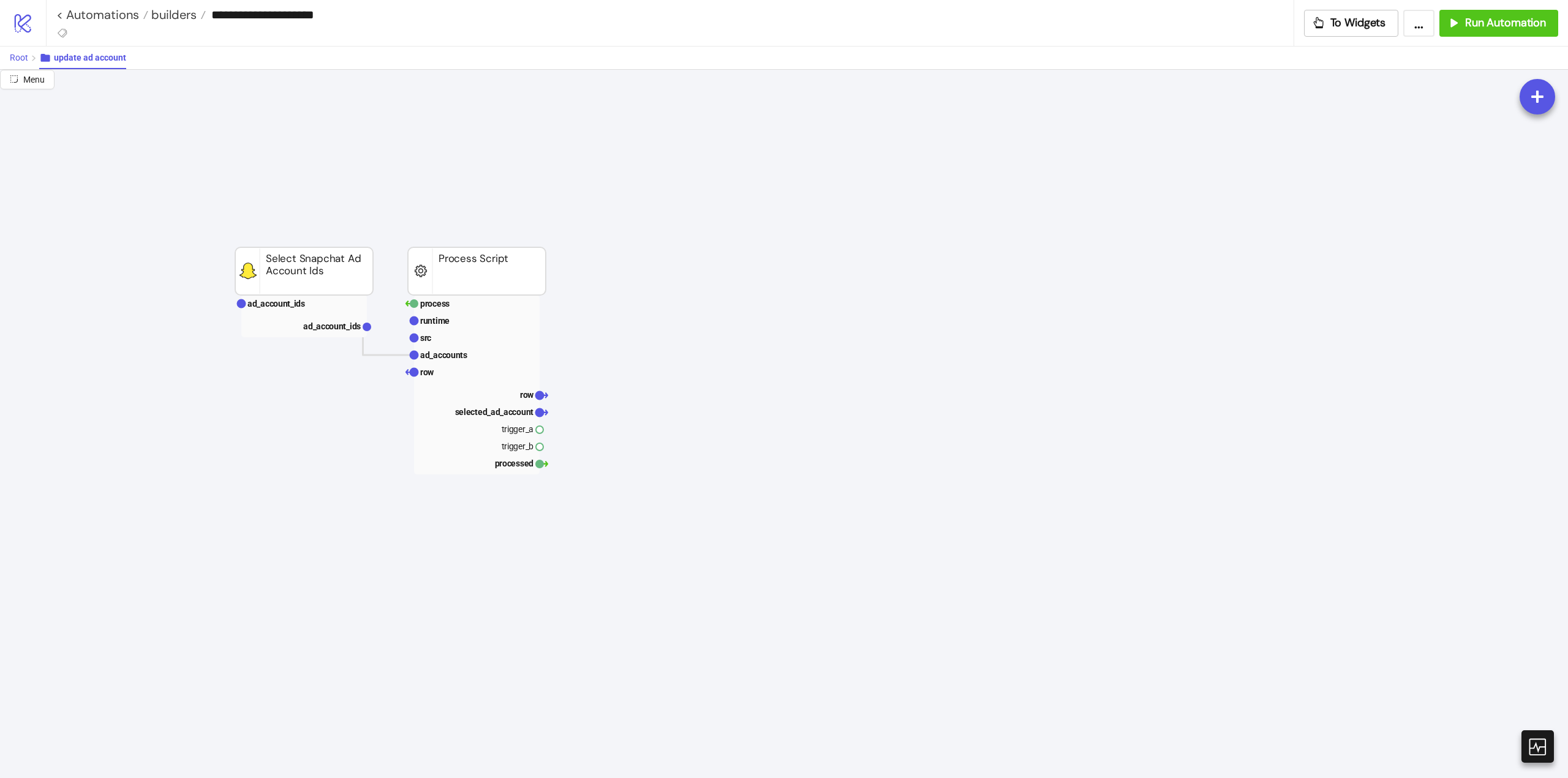
click at [16, 60] on span "Root" at bounding box center [19, 57] width 18 height 10
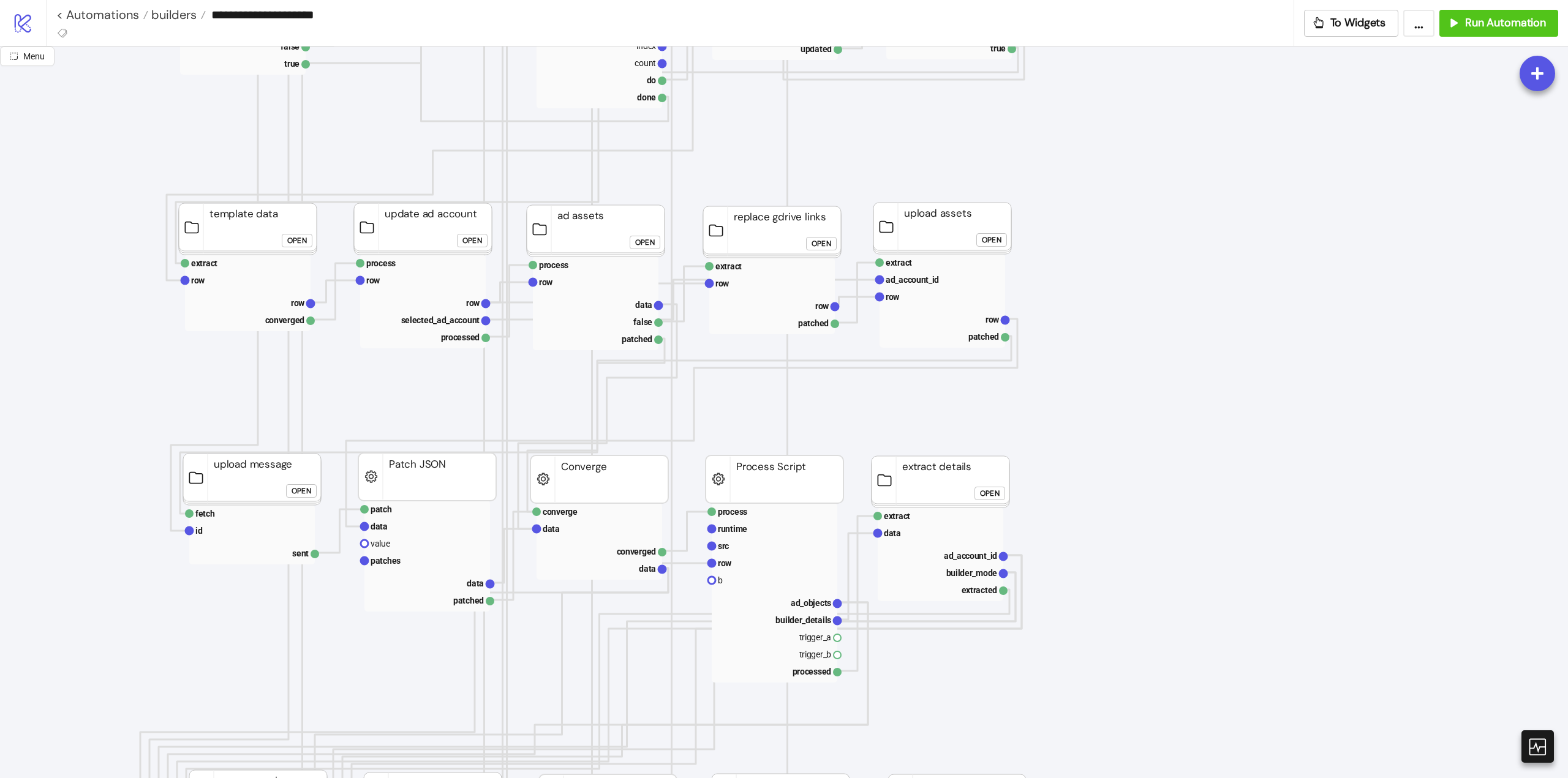
scroll to position [0, 61]
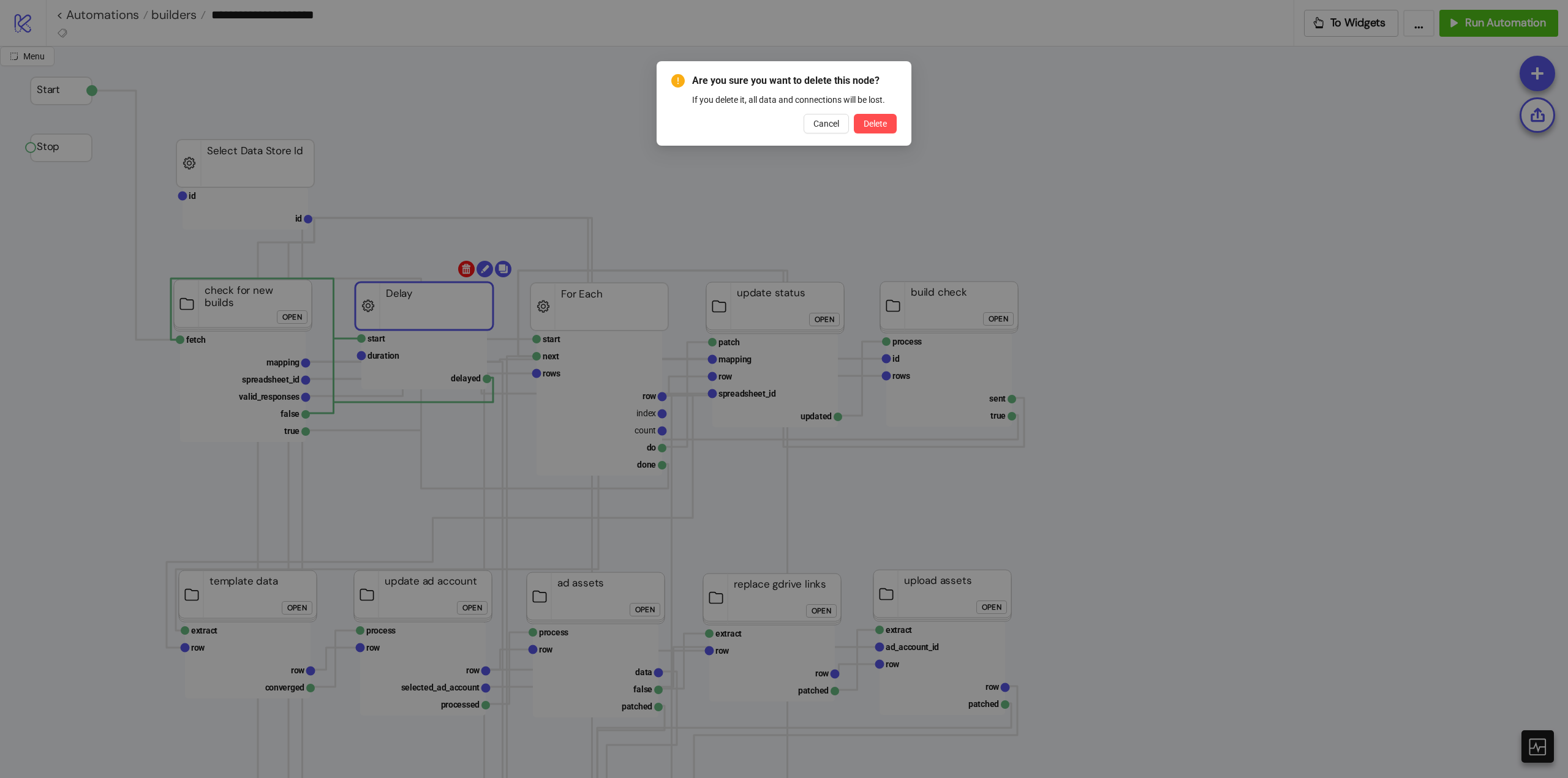
click at [466, 272] on body "**********" at bounding box center [784, 389] width 1568 height 778
click at [862, 125] on button "Delete" at bounding box center [875, 123] width 43 height 20
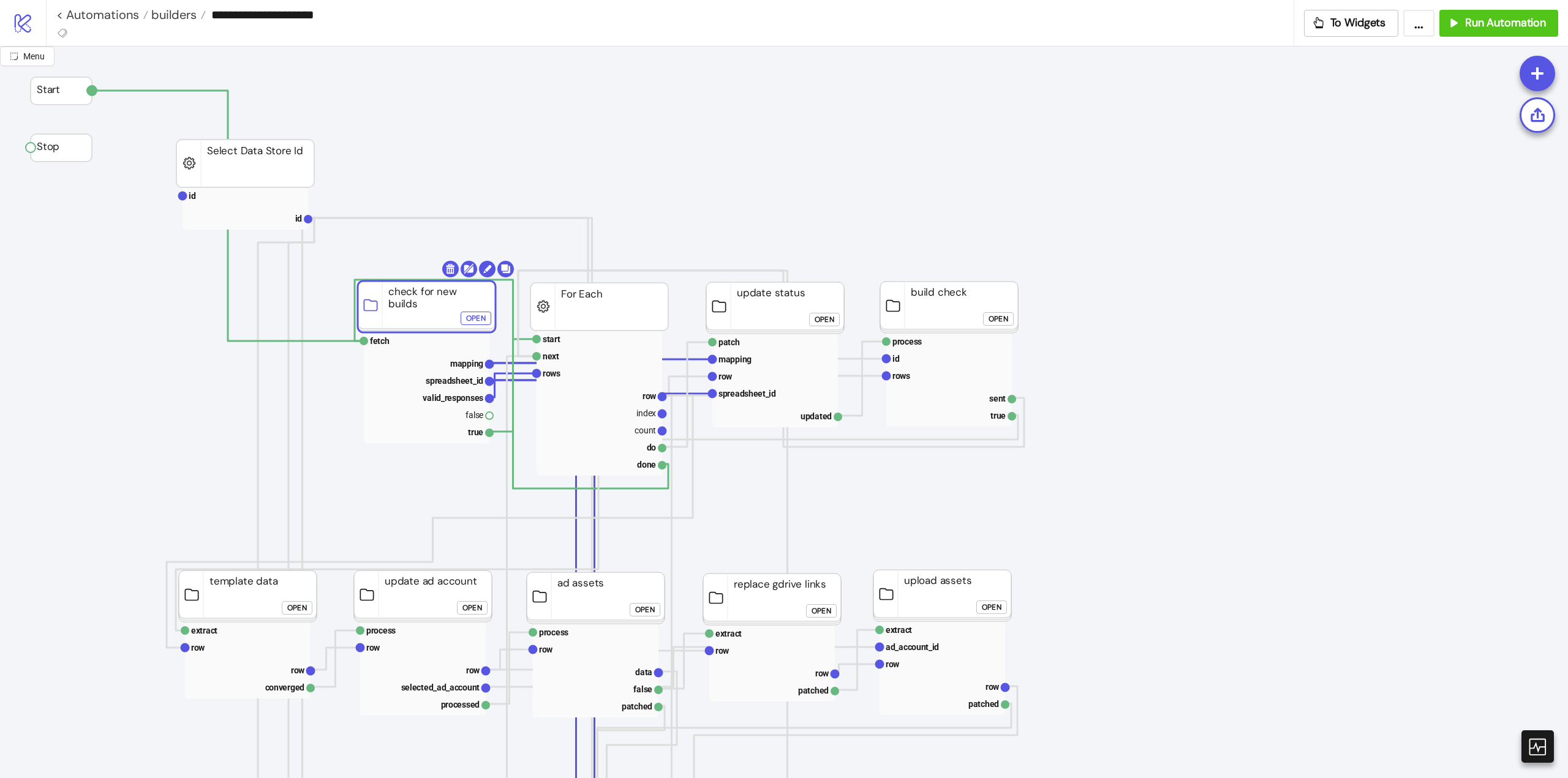
drag, startPoint x: 235, startPoint y: 313, endPoint x: 419, endPoint y: 313, distance: 184.0
click at [228, 288] on polyline at bounding box center [227, 216] width 272 height 251
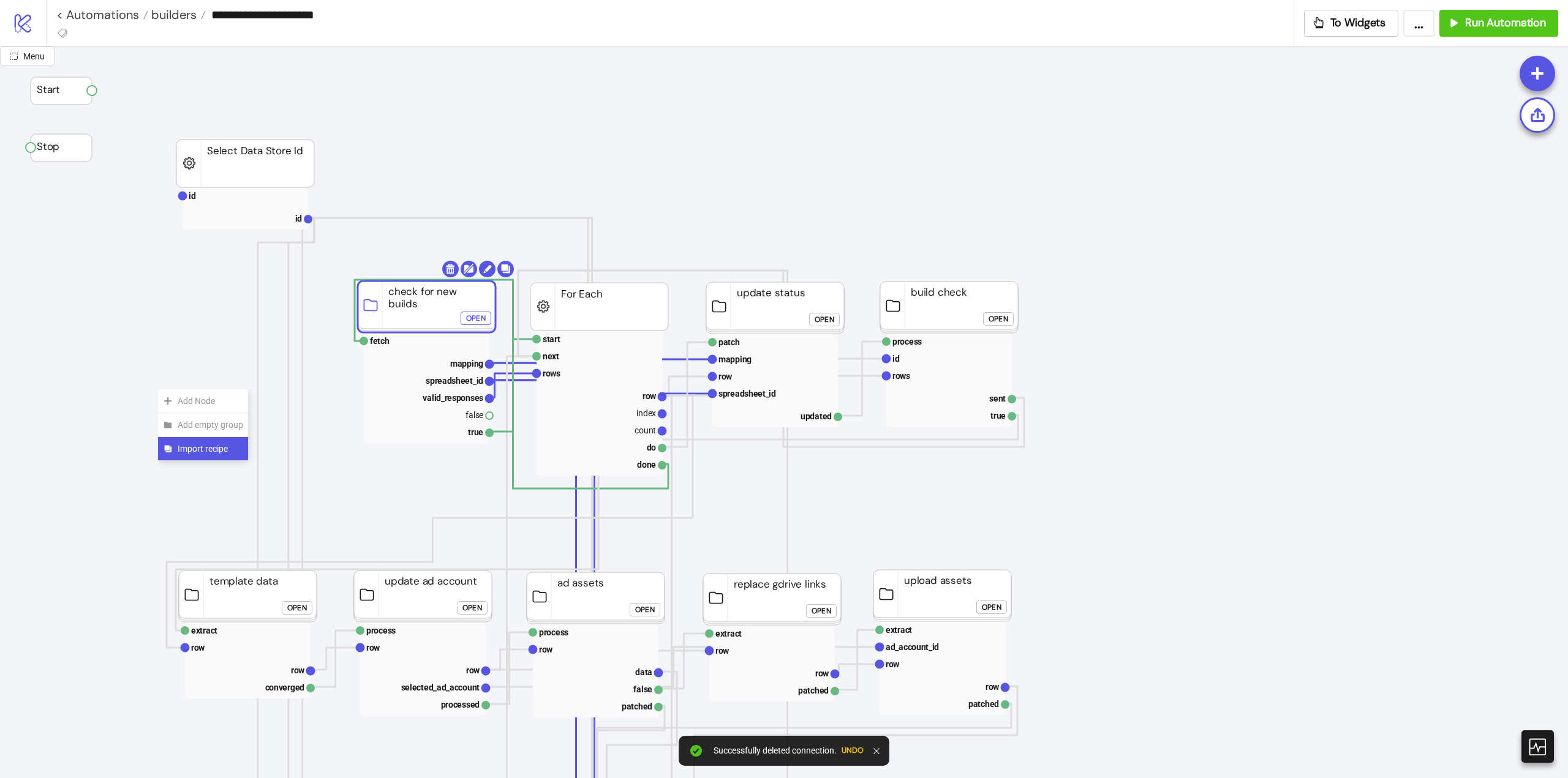
click at [203, 451] on span "Import recipe" at bounding box center [211, 448] width 66 height 13
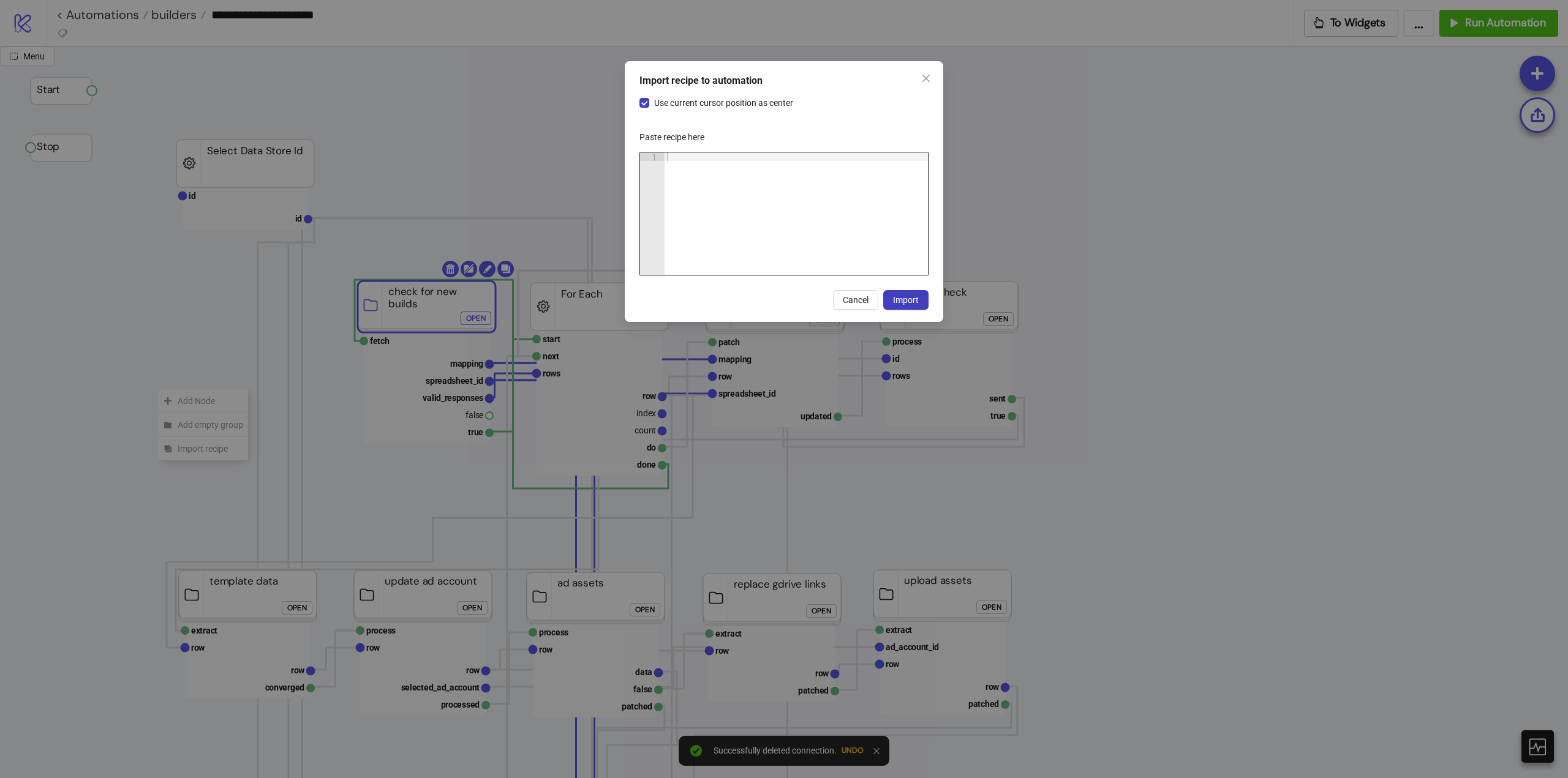
click at [730, 222] on div at bounding box center [796, 223] width 263 height 139
paste textarea "Cursor at row 1"
click at [900, 307] on button "Import" at bounding box center [906, 299] width 45 height 20
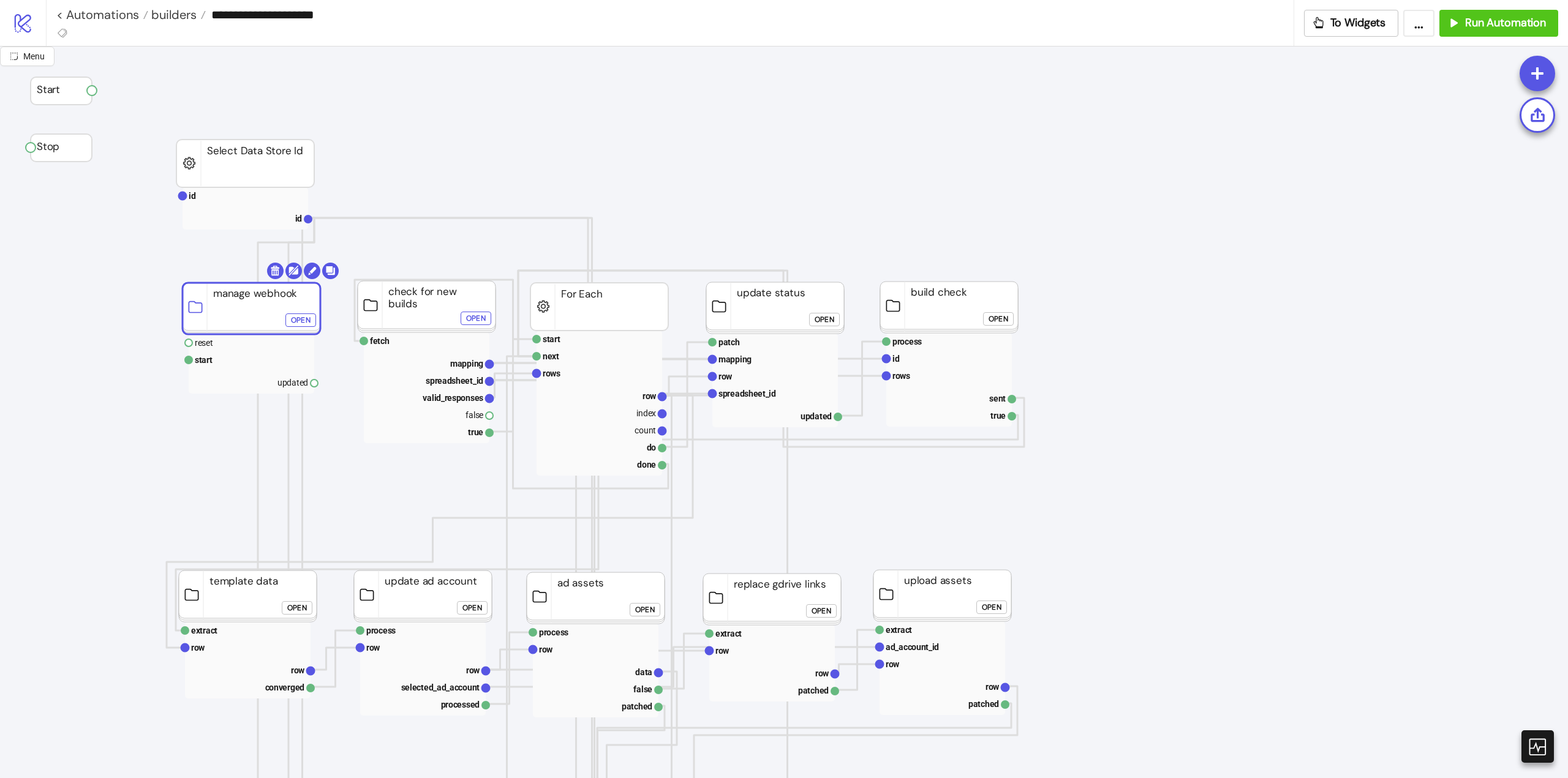
drag, startPoint x: 233, startPoint y: 259, endPoint x: 231, endPoint y: 309, distance: 50.0
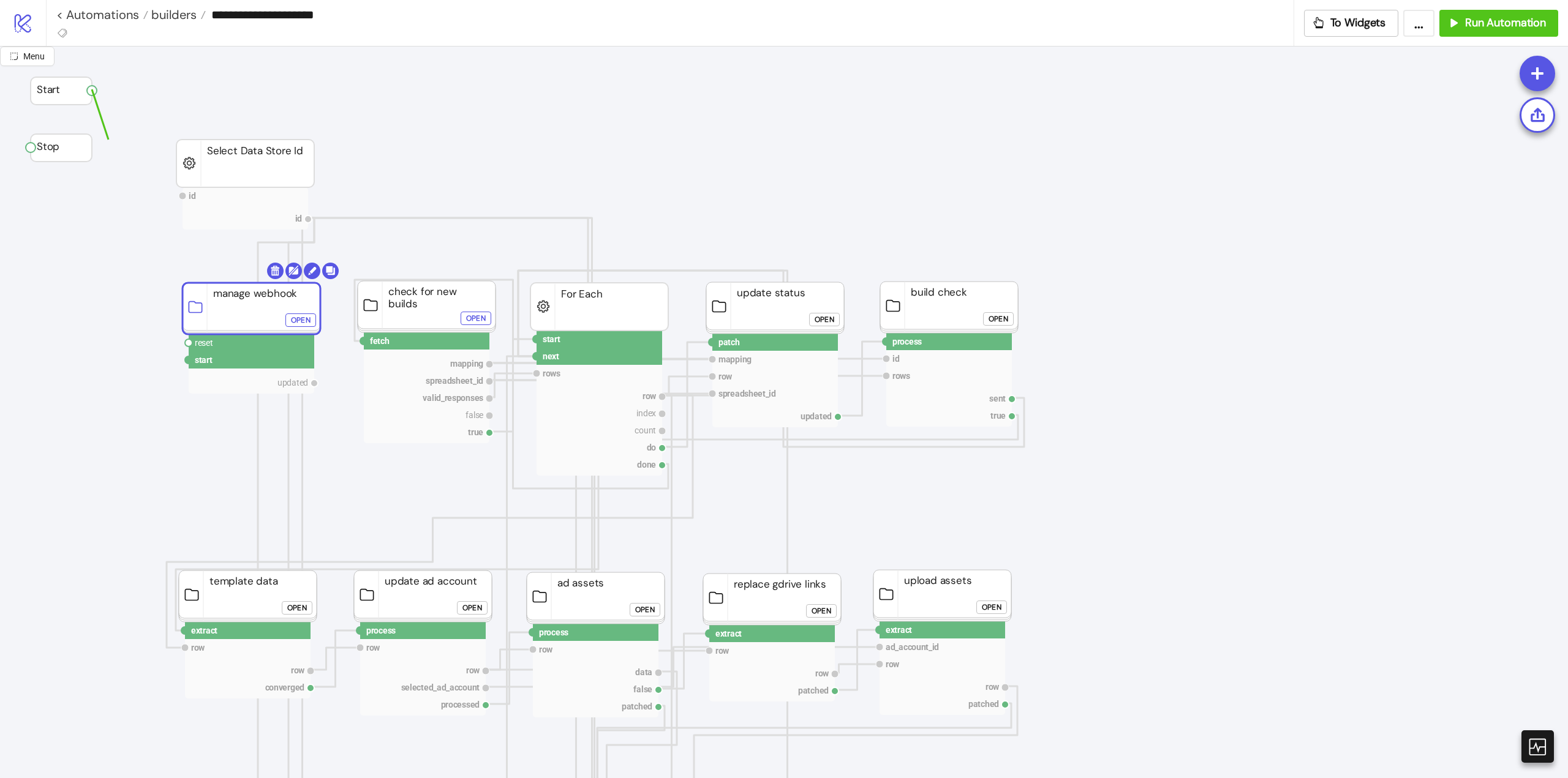
drag, startPoint x: 96, startPoint y: 91, endPoint x: 132, endPoint y: 262, distance: 174.7
click at [187, 360] on circle at bounding box center [188, 360] width 7 height 7
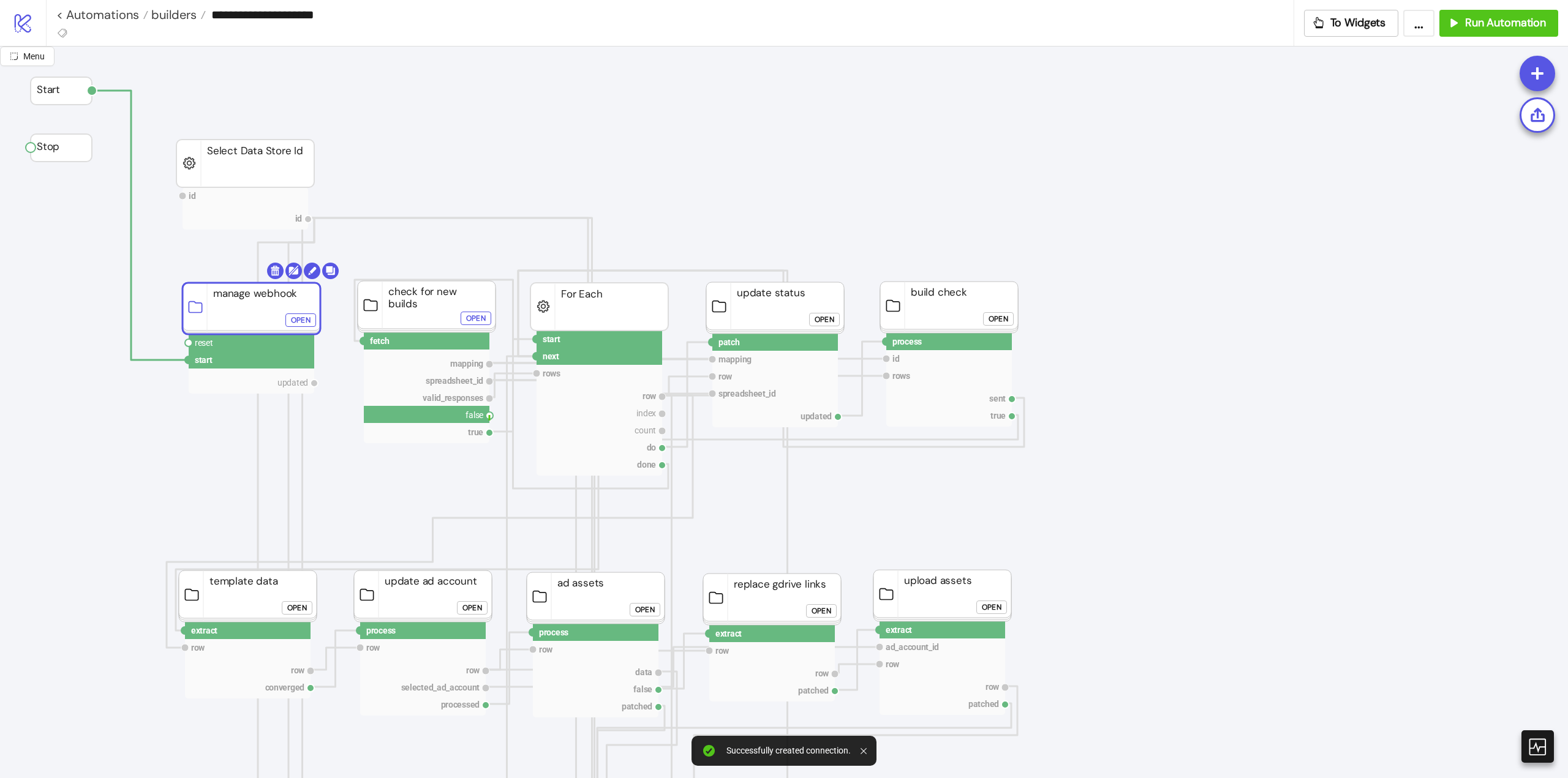
drag, startPoint x: 489, startPoint y: 416, endPoint x: 357, endPoint y: 454, distance: 137.4
click at [187, 344] on circle at bounding box center [188, 342] width 7 height 7
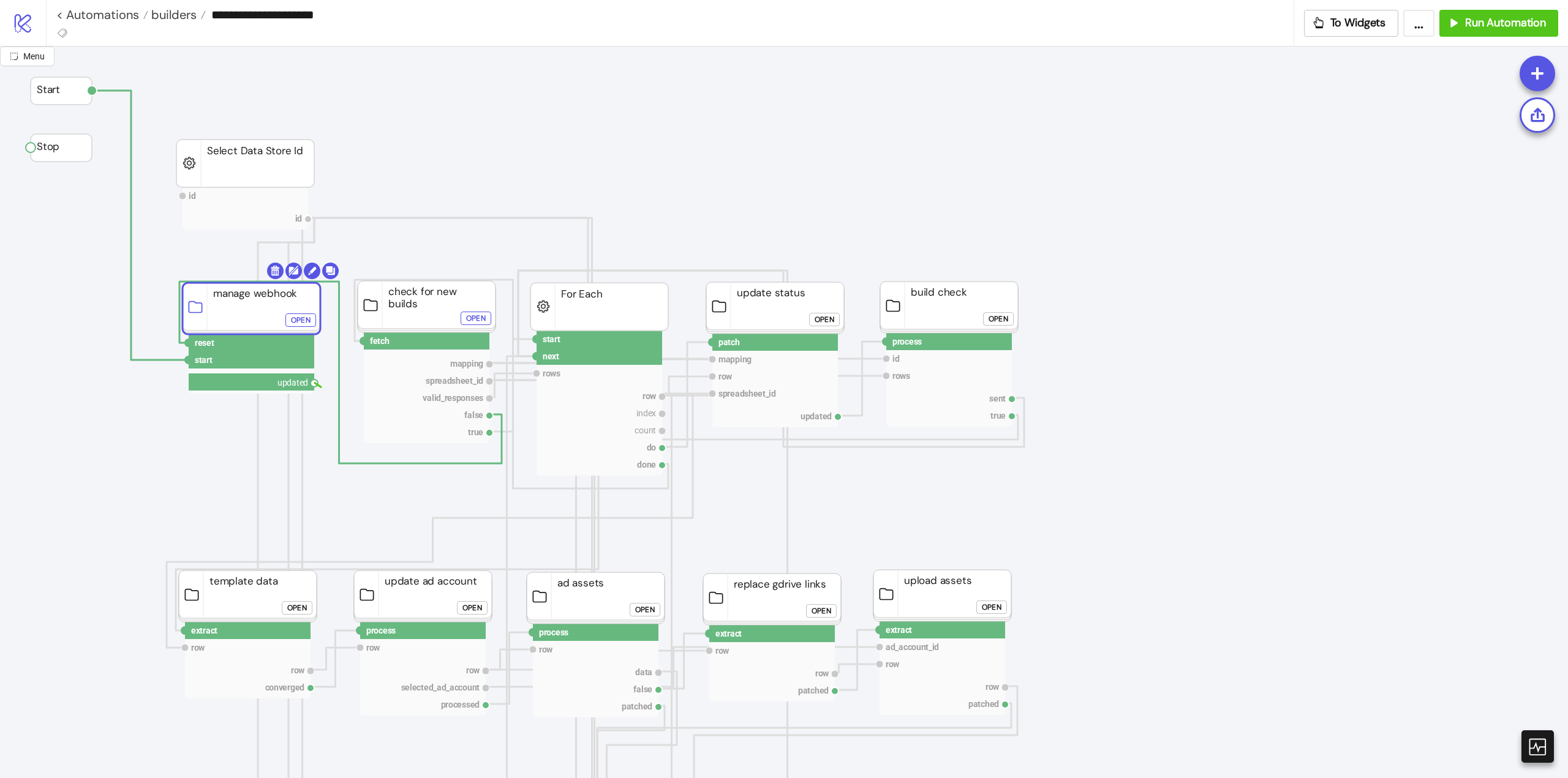
drag, startPoint x: 317, startPoint y: 383, endPoint x: 347, endPoint y: 389, distance: 30.6
click at [362, 342] on circle at bounding box center [364, 341] width 7 height 7
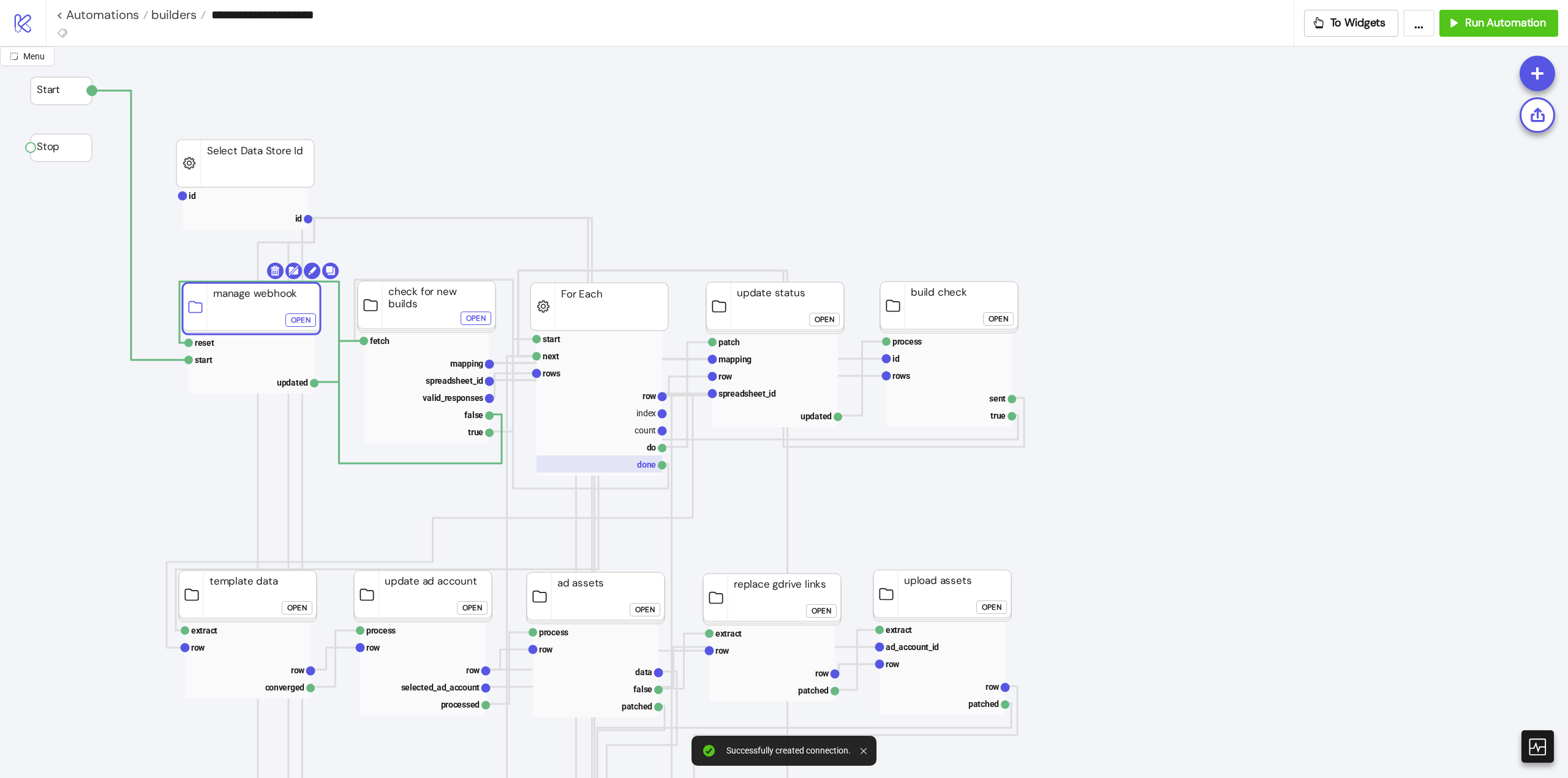
click at [646, 461] on rect at bounding box center [599, 464] width 125 height 17
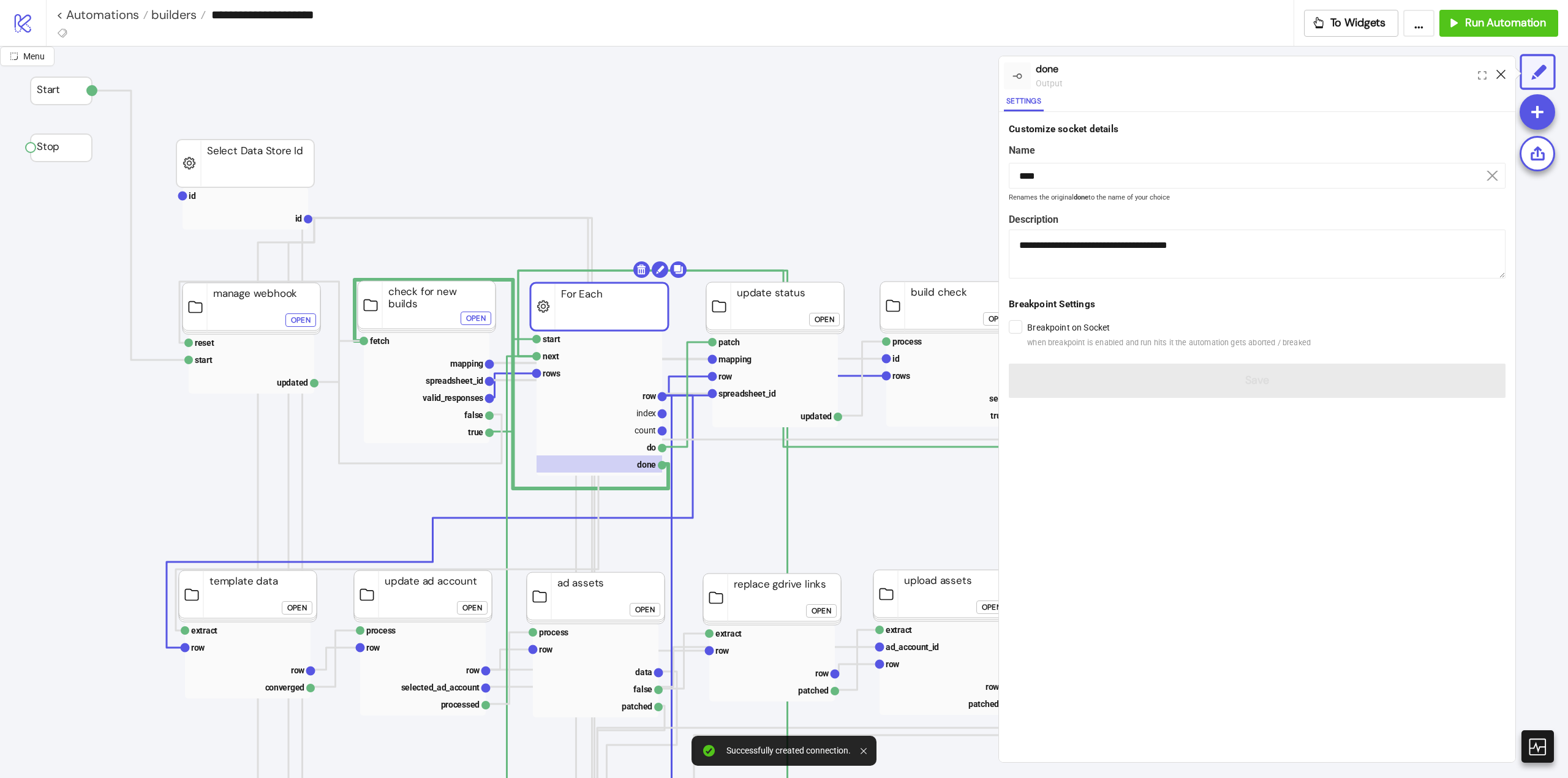
click at [1503, 74] on icon at bounding box center [1501, 74] width 9 height 9
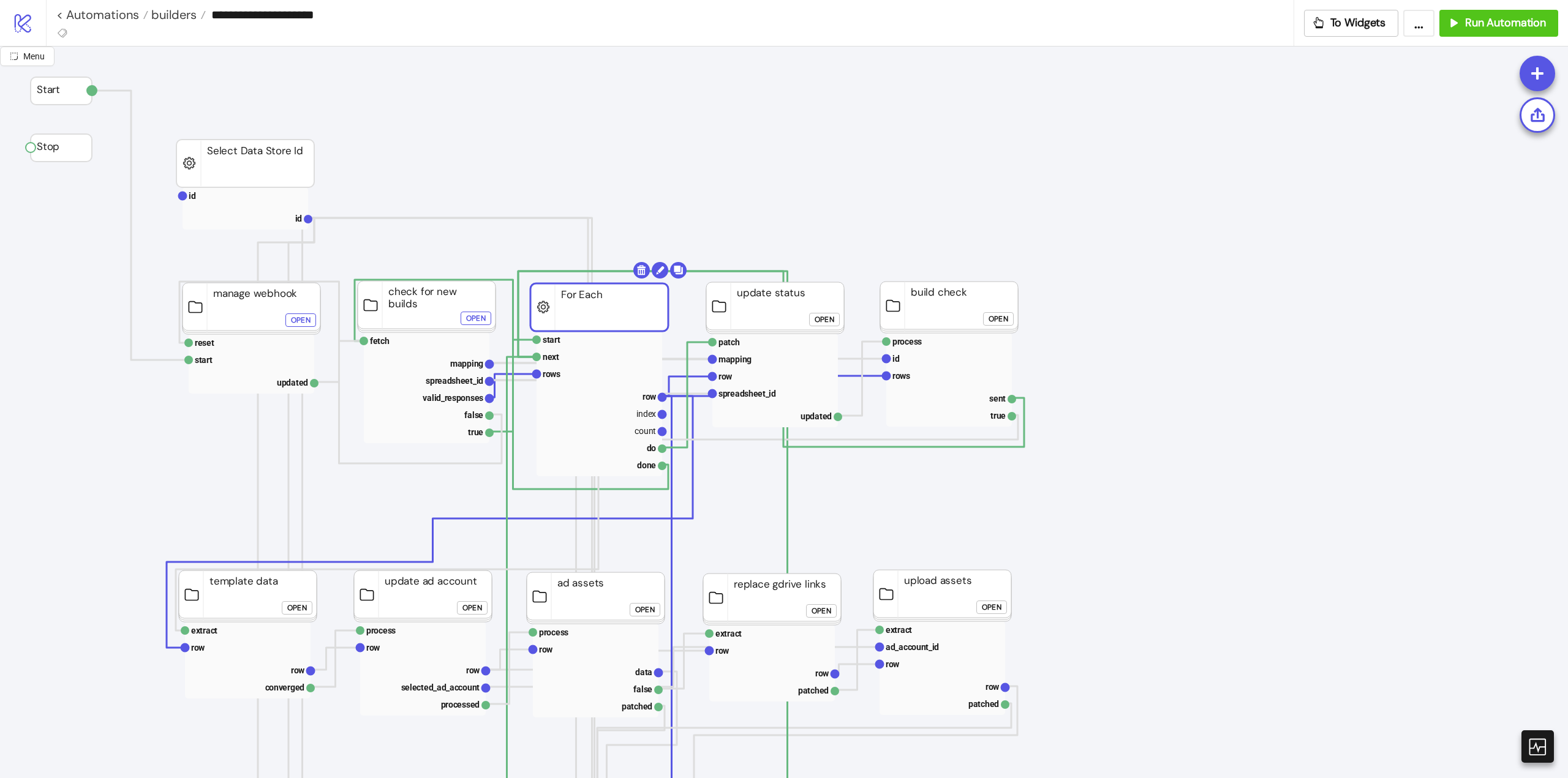
drag, startPoint x: 539, startPoint y: 307, endPoint x: 579, endPoint y: 313, distance: 40.4
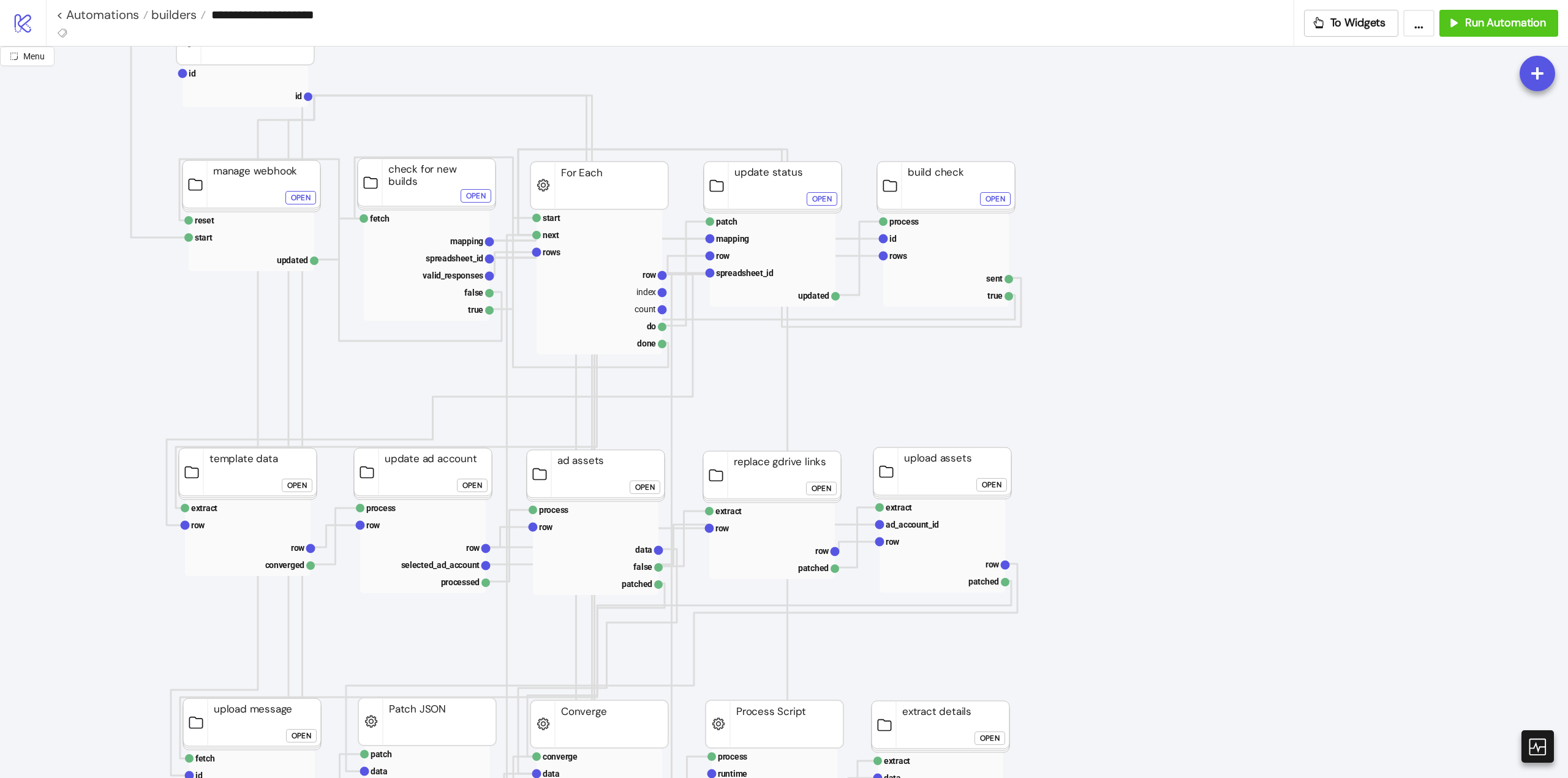
scroll to position [0, 61]
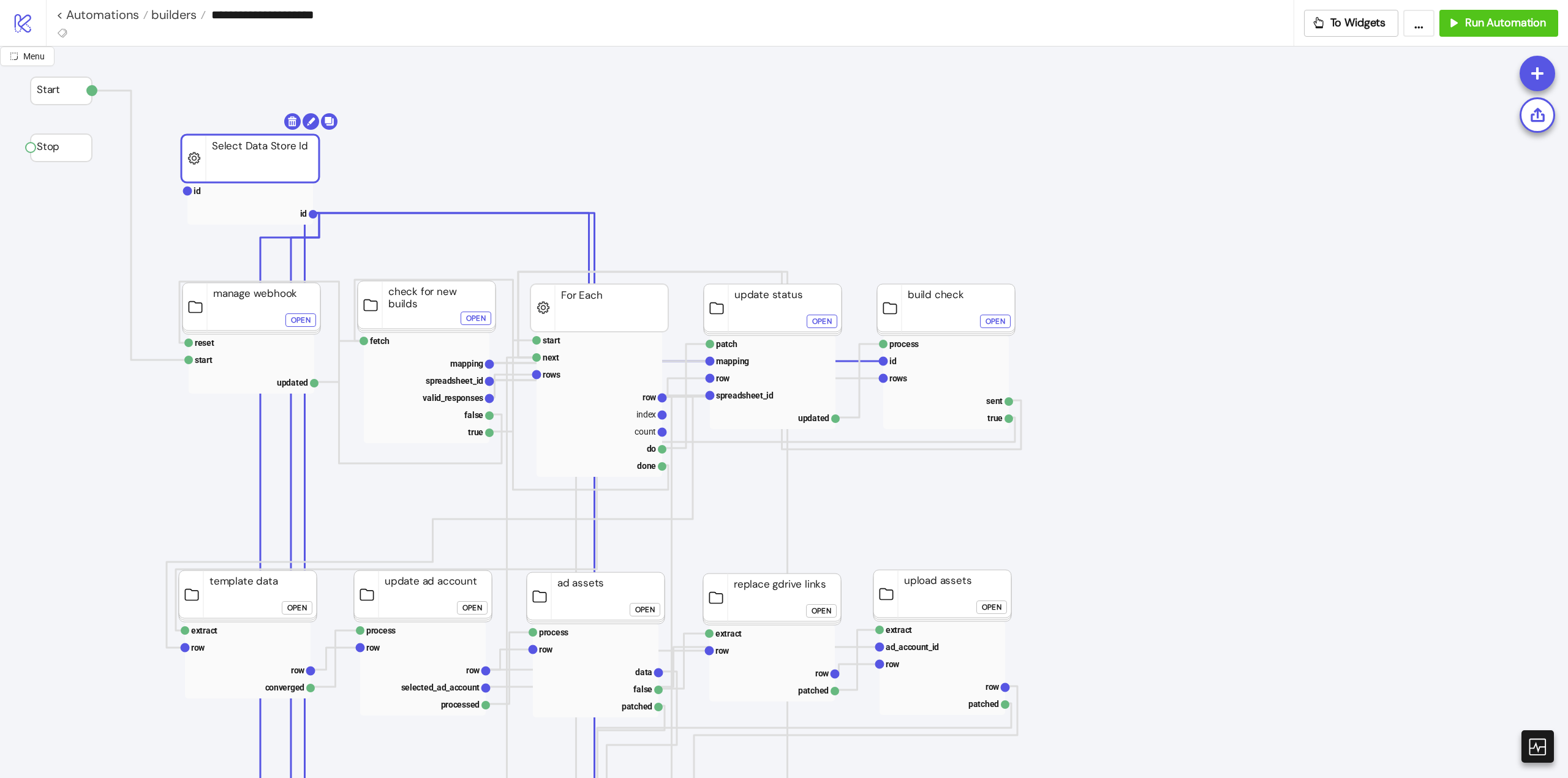
drag, startPoint x: 226, startPoint y: 179, endPoint x: 231, endPoint y: 174, distance: 7.1
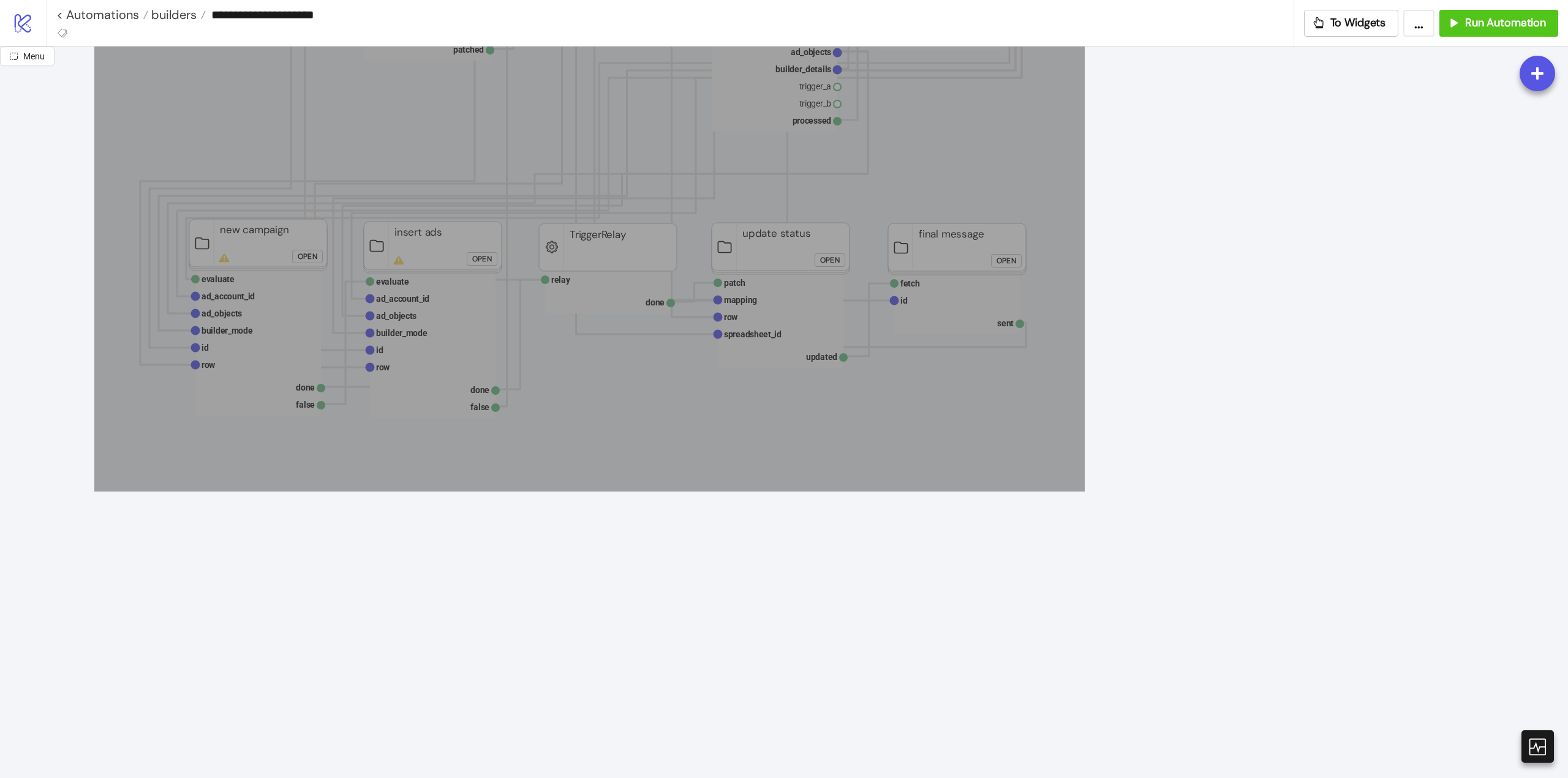
drag, startPoint x: 94, startPoint y: 257, endPoint x: 1064, endPoint y: 489, distance: 997.4
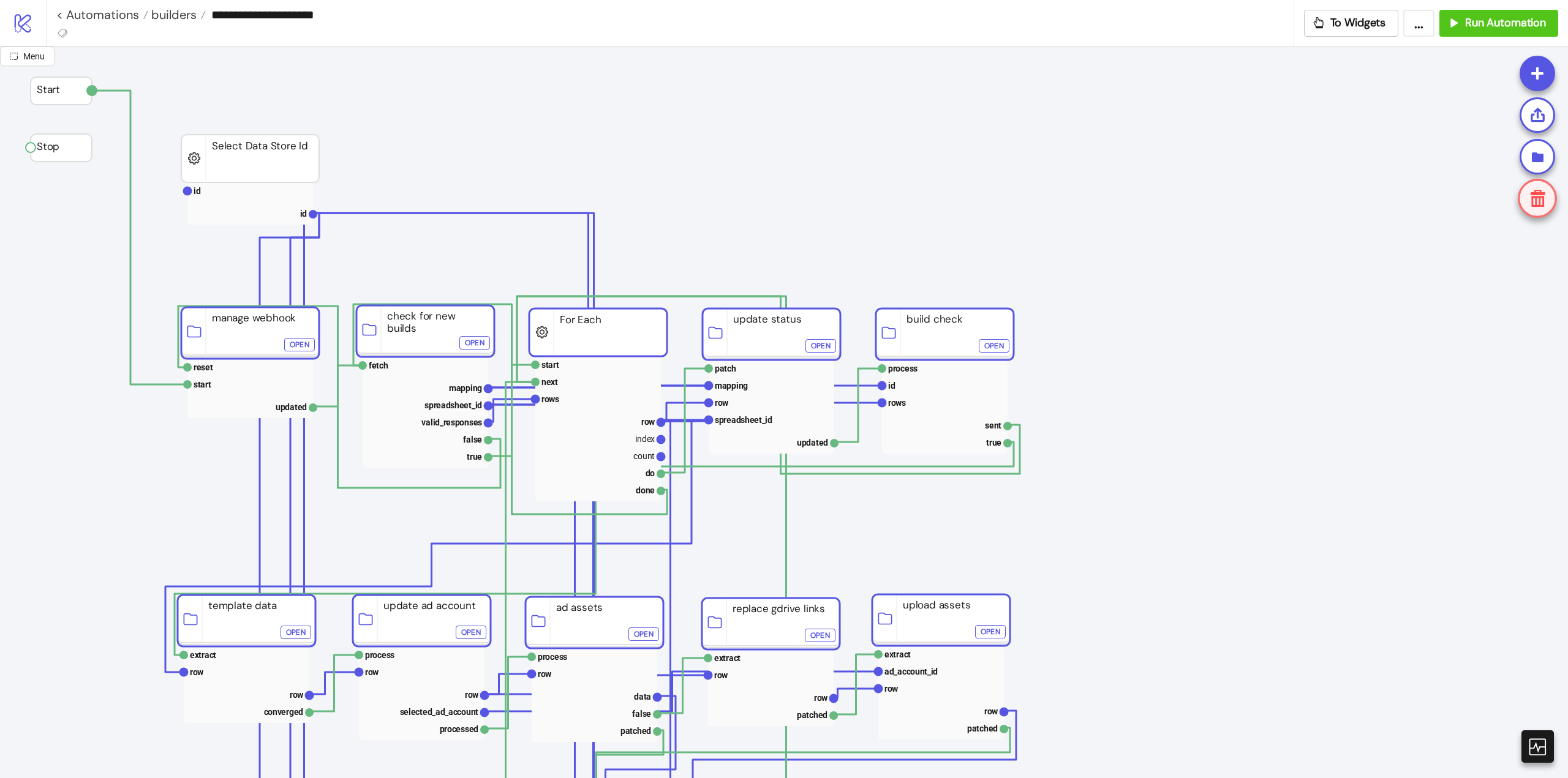
drag, startPoint x: 594, startPoint y: 315, endPoint x: 592, endPoint y: 339, distance: 24.1
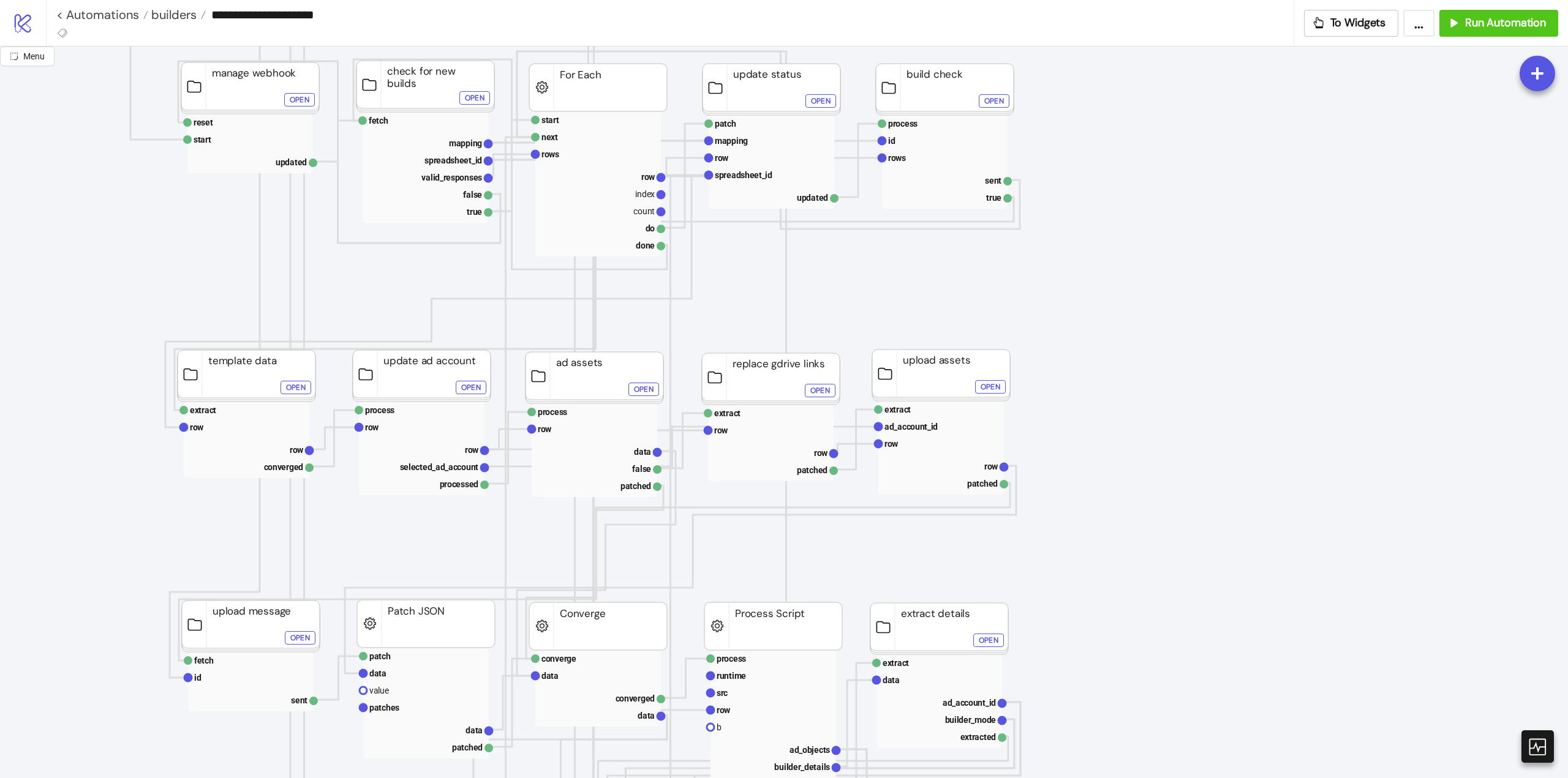
scroll to position [306, 61]
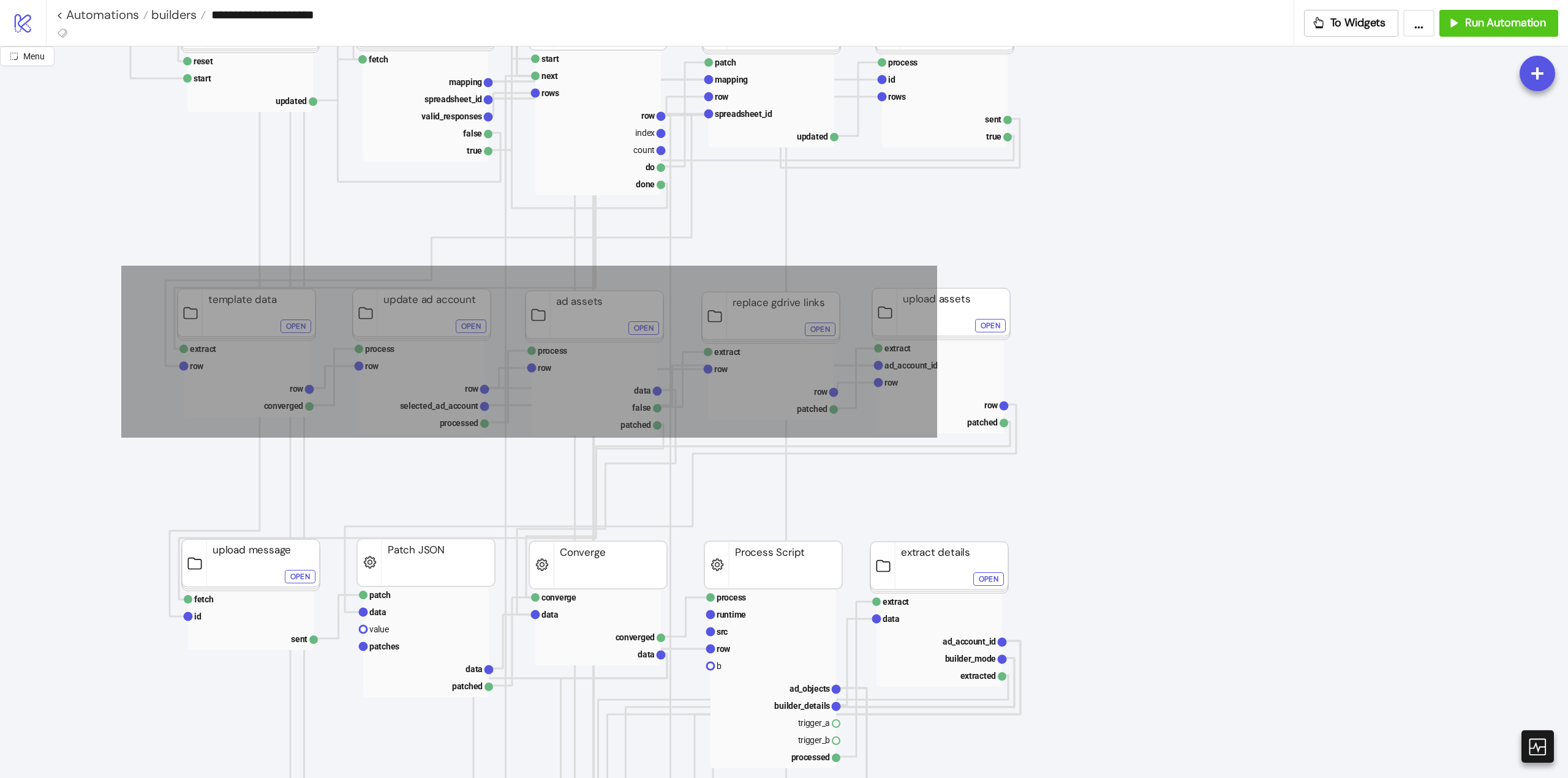
drag, startPoint x: 121, startPoint y: 266, endPoint x: 1096, endPoint y: 436, distance: 989.7
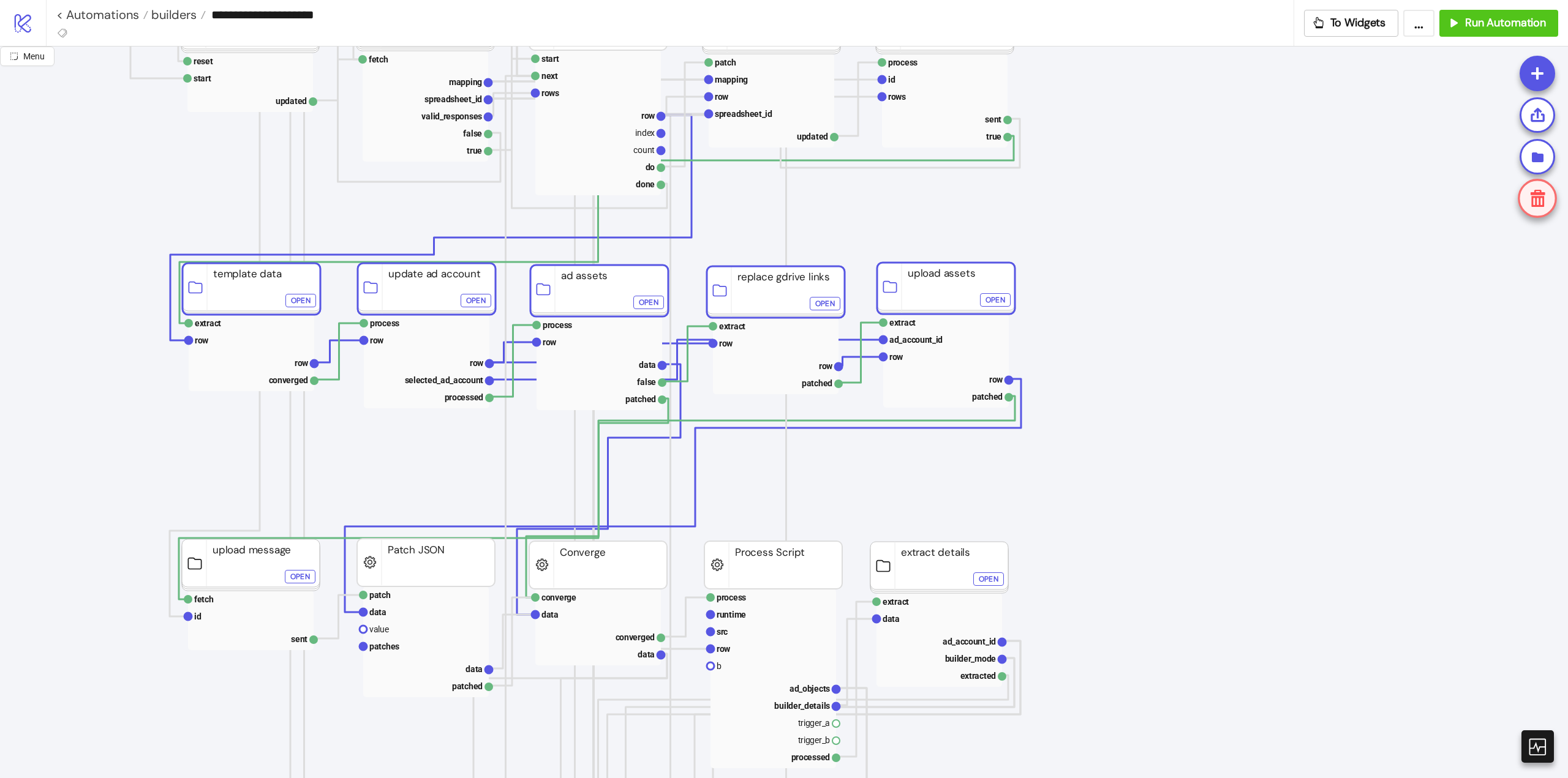
drag, startPoint x: 951, startPoint y: 312, endPoint x: 955, endPoint y: 286, distance: 26.3
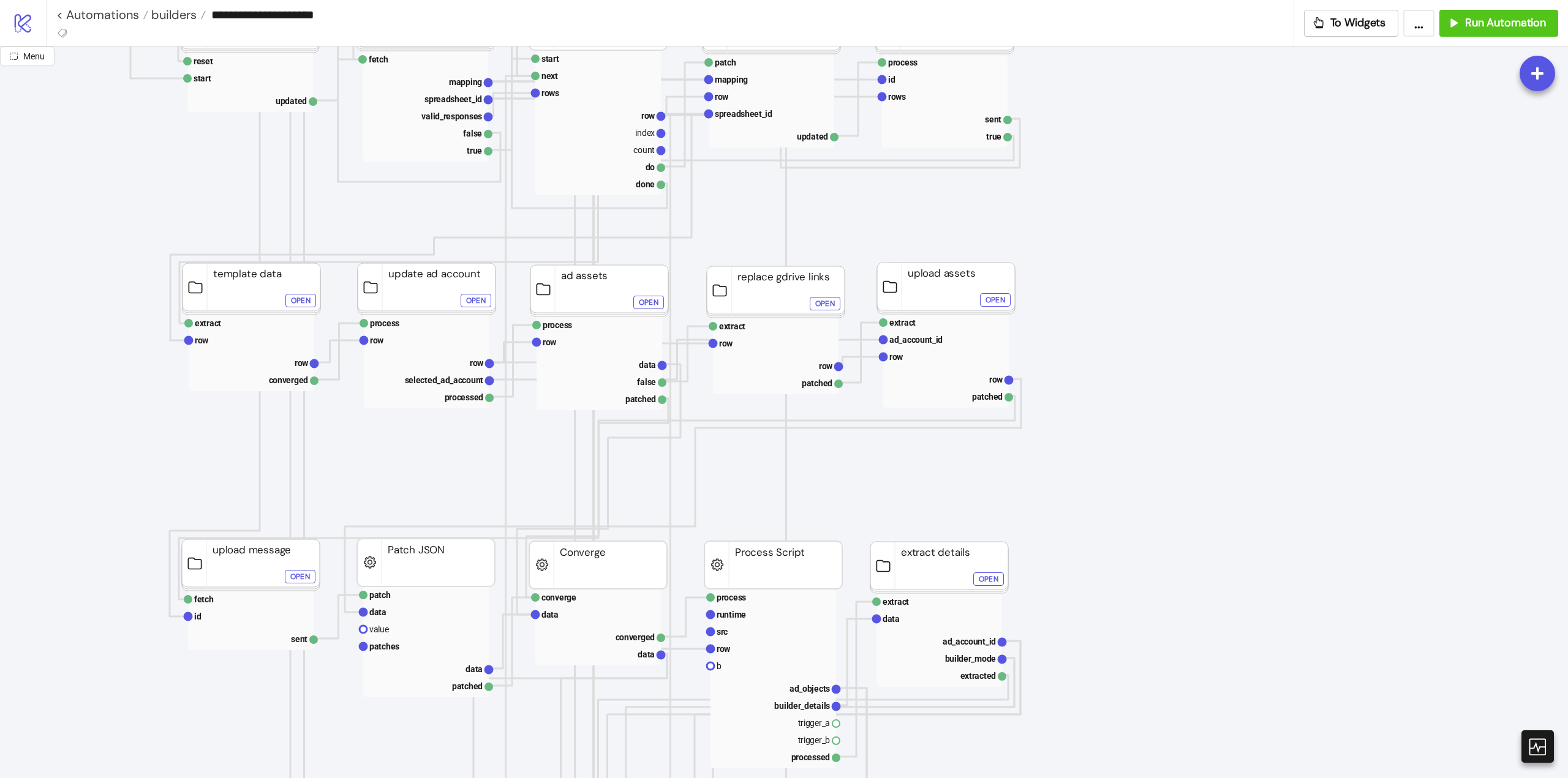
scroll to position [429, 61]
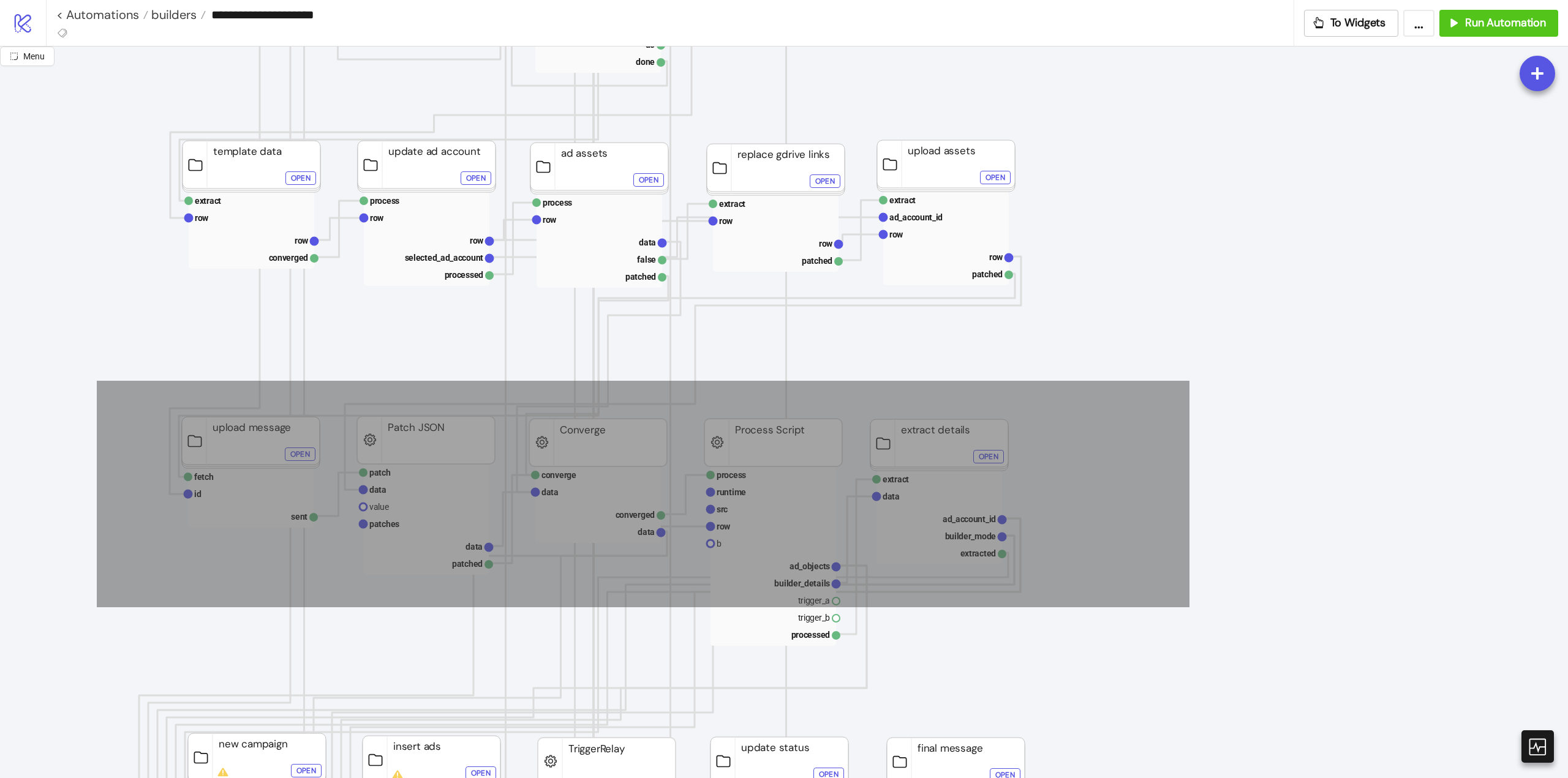
drag, startPoint x: 124, startPoint y: 387, endPoint x: 1045, endPoint y: 508, distance: 928.9
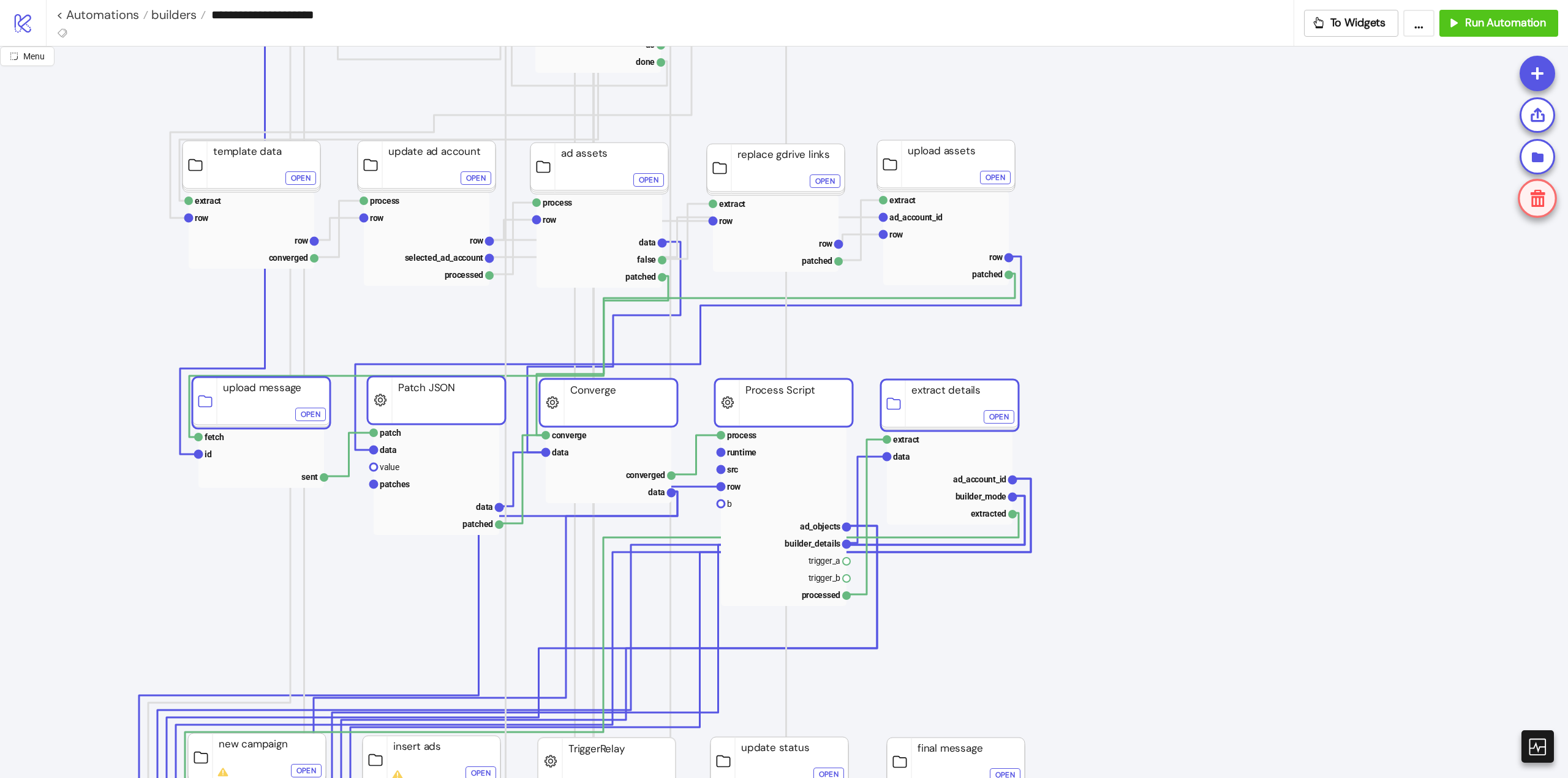
drag, startPoint x: 949, startPoint y: 427, endPoint x: 1048, endPoint y: 377, distance: 110.9
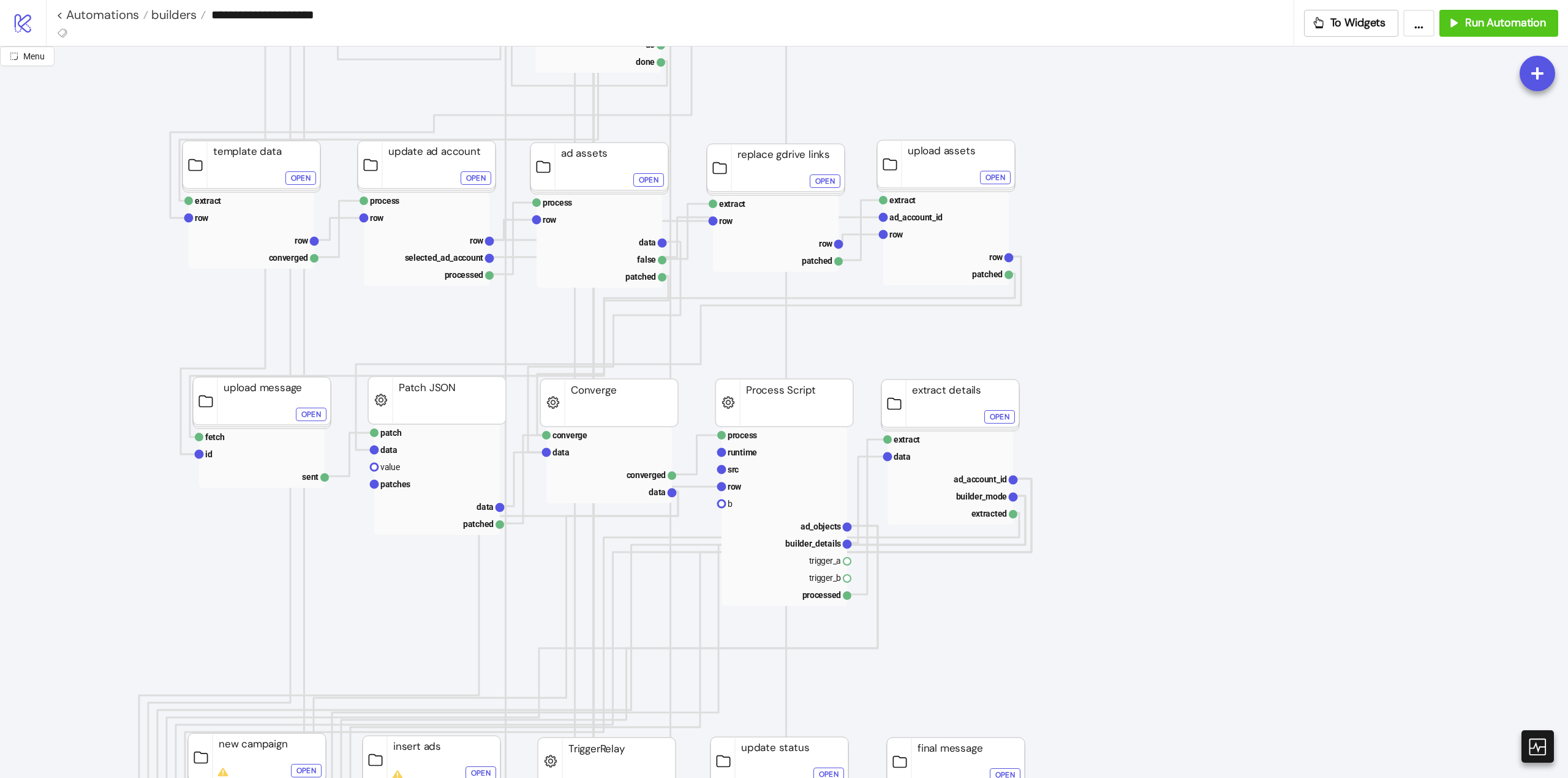
scroll to position [735, 61]
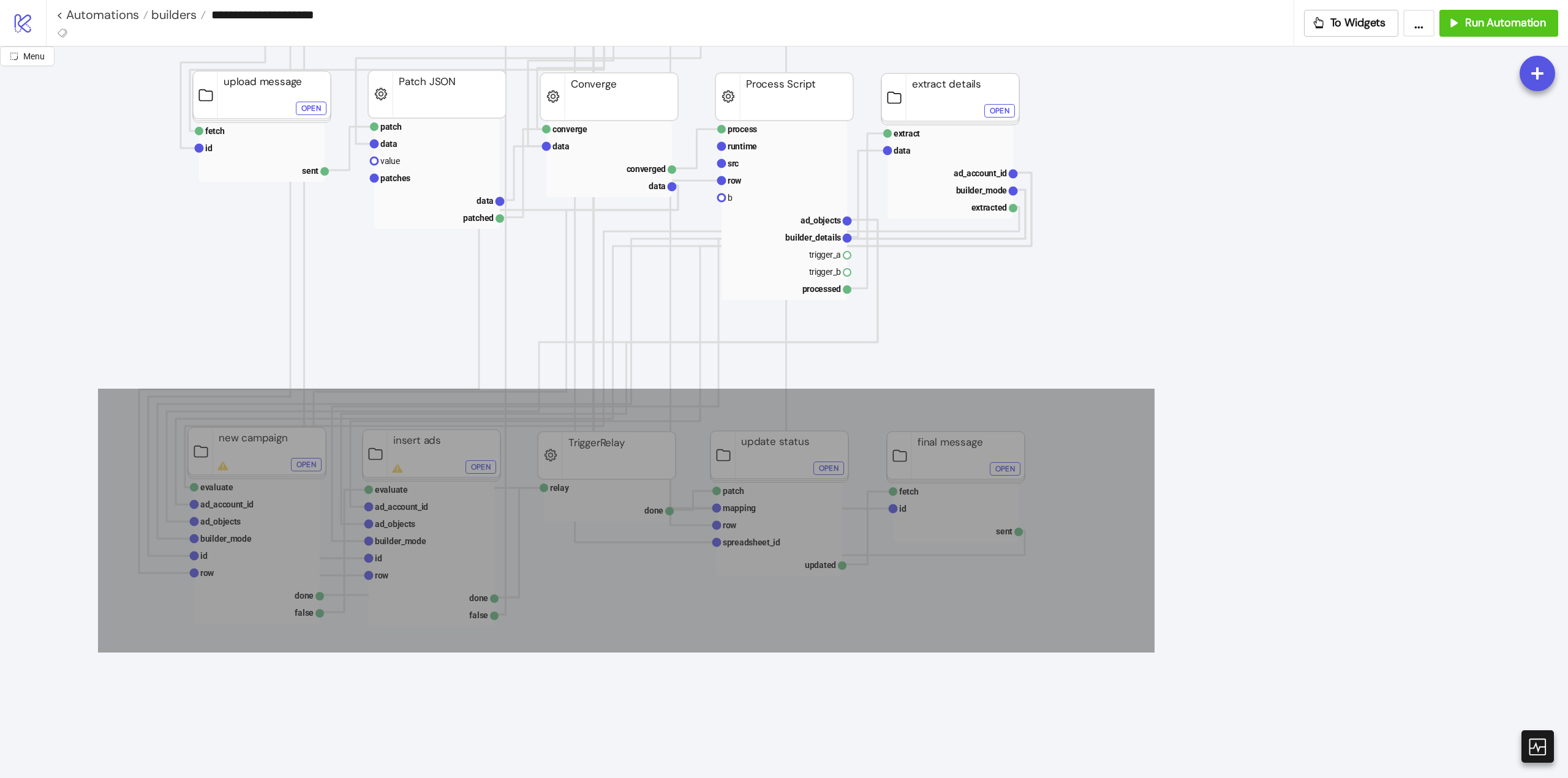
drag, startPoint x: 98, startPoint y: 389, endPoint x: 1097, endPoint y: 597, distance: 1020.4
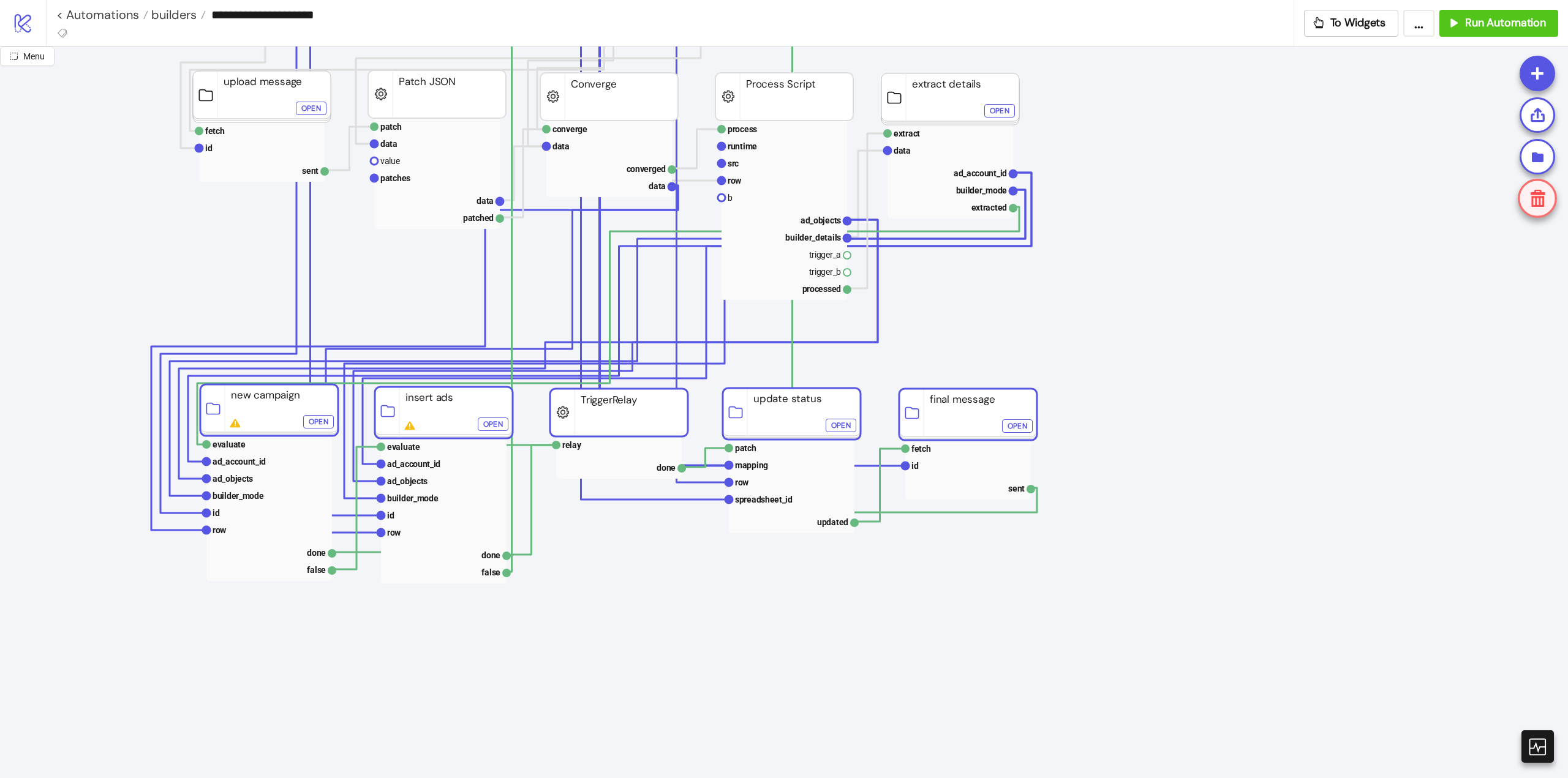
drag, startPoint x: 982, startPoint y: 451, endPoint x: 994, endPoint y: 408, distance: 44.6
click at [1142, 349] on icon "Start Stop id id Select Data Store Id start next rows row index count do done F…" at bounding box center [1164, 537] width 2450 height 2449
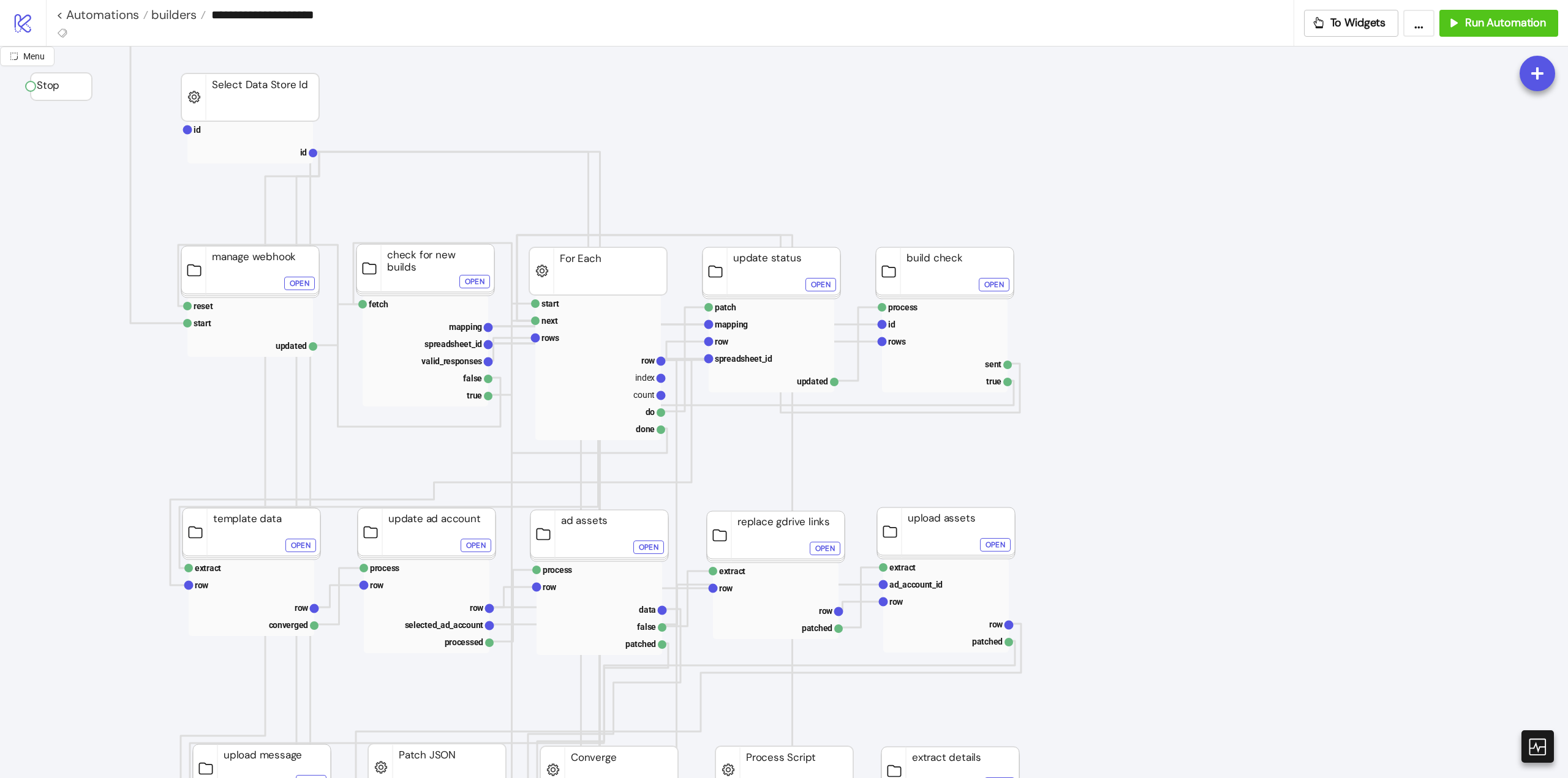
scroll to position [0, 61]
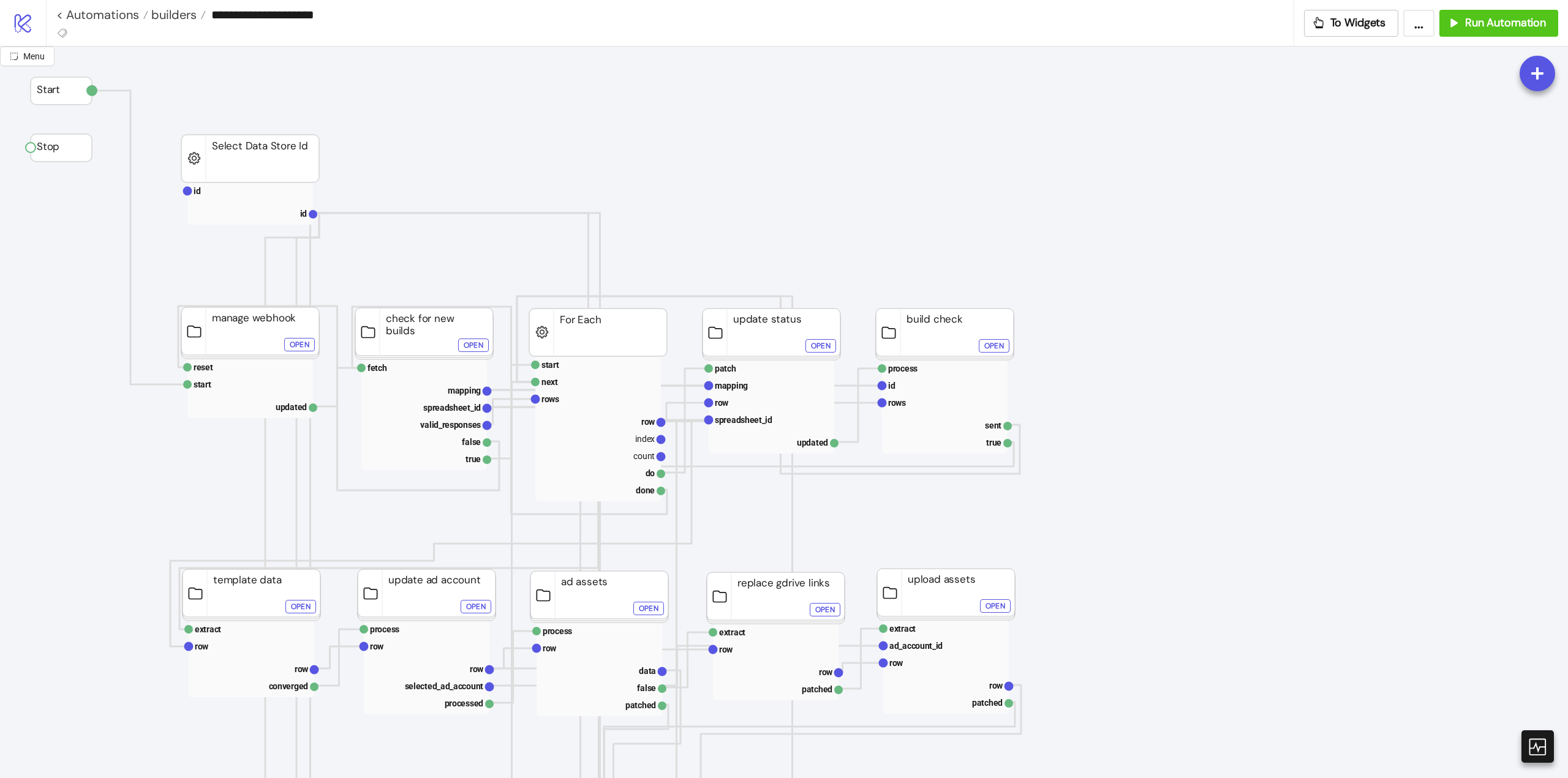
click div "Open"
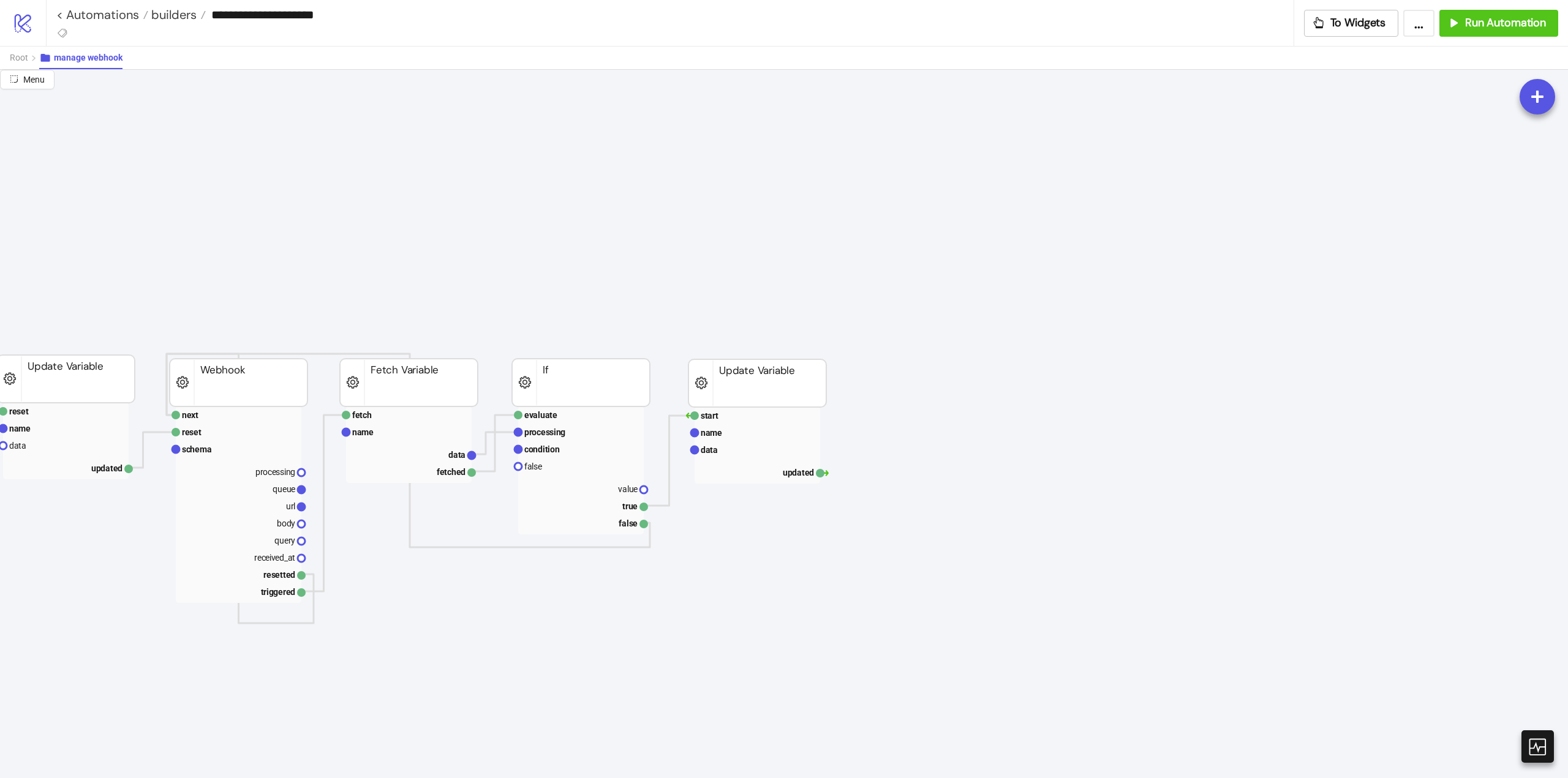
scroll to position [0, 0]
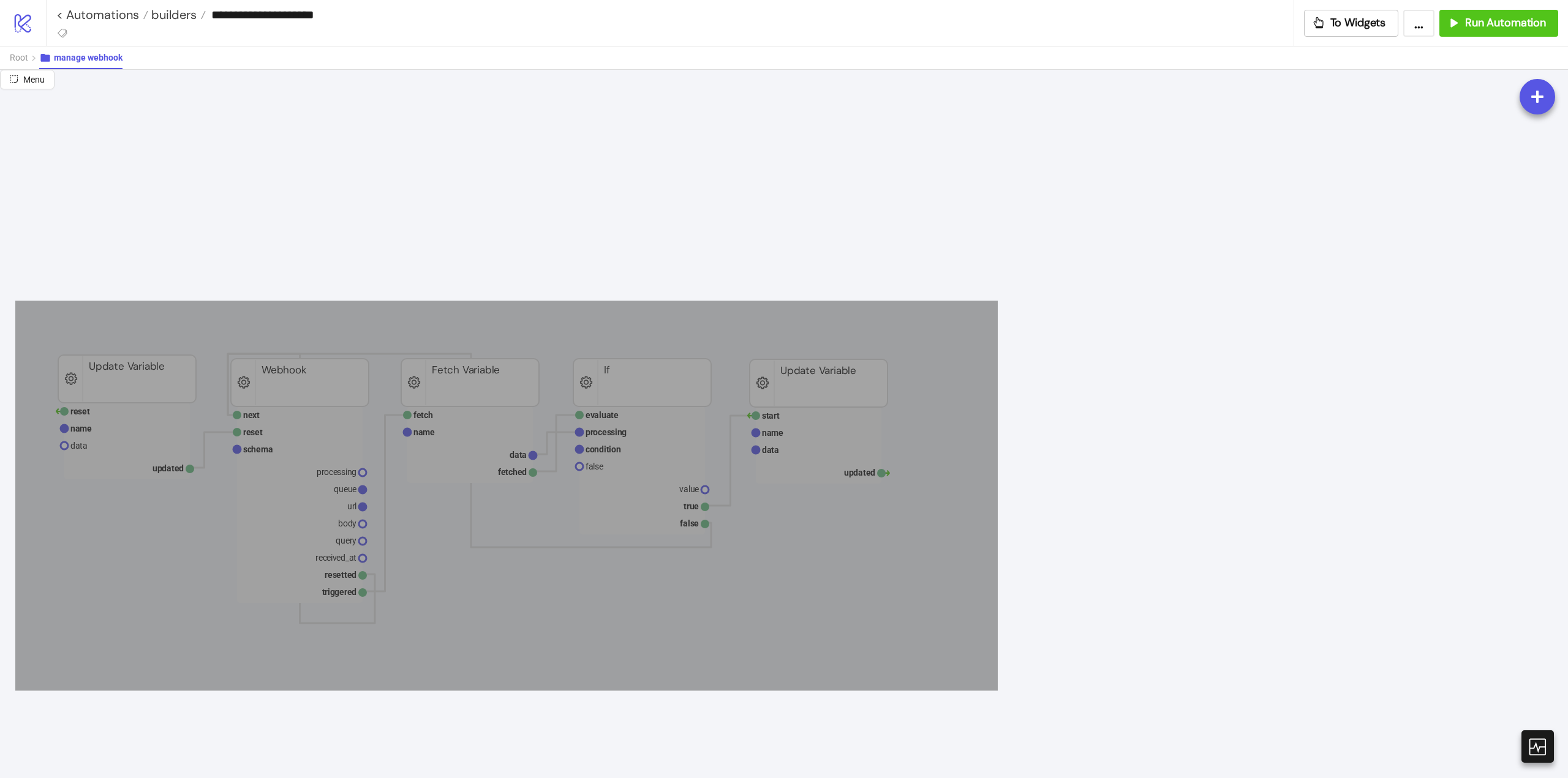
drag, startPoint x: 16, startPoint y: 301, endPoint x: 898, endPoint y: 601, distance: 931.6
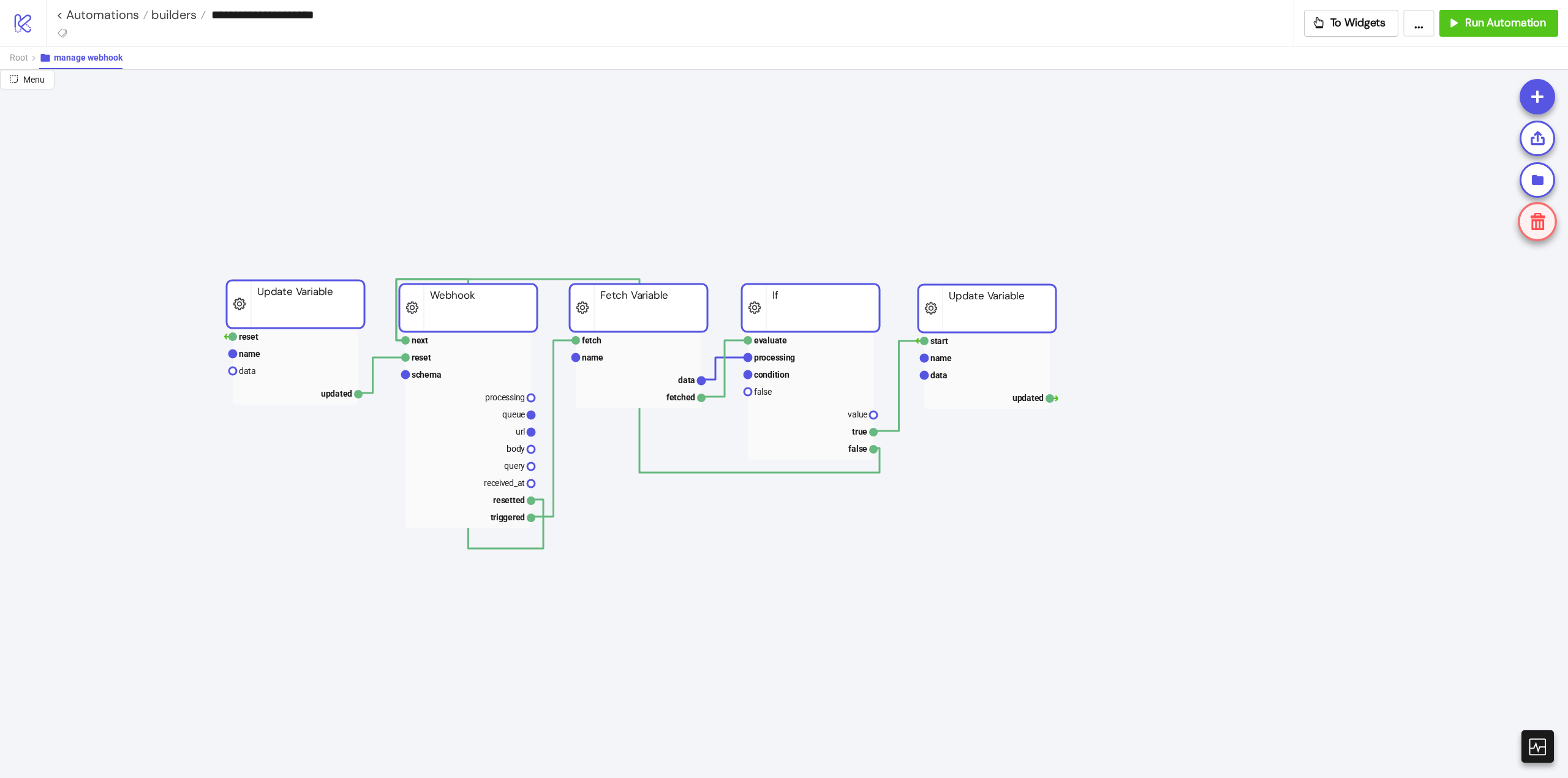
drag, startPoint x: 567, startPoint y: 332, endPoint x: 660, endPoint y: 292, distance: 101.2
click at [672, 317] on rect at bounding box center [639, 308] width 138 height 48
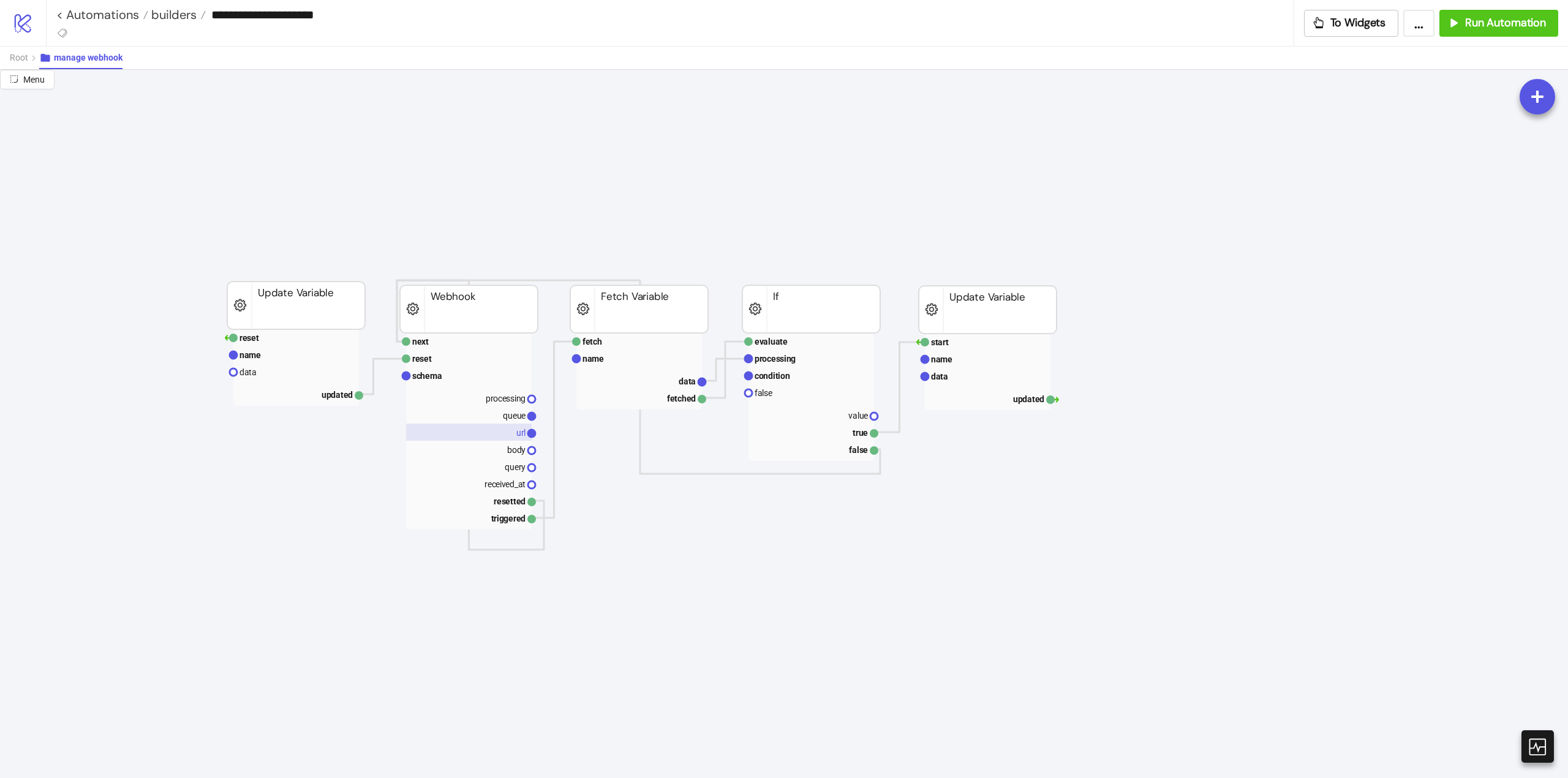
click at [506, 432] on rect at bounding box center [469, 432] width 125 height 17
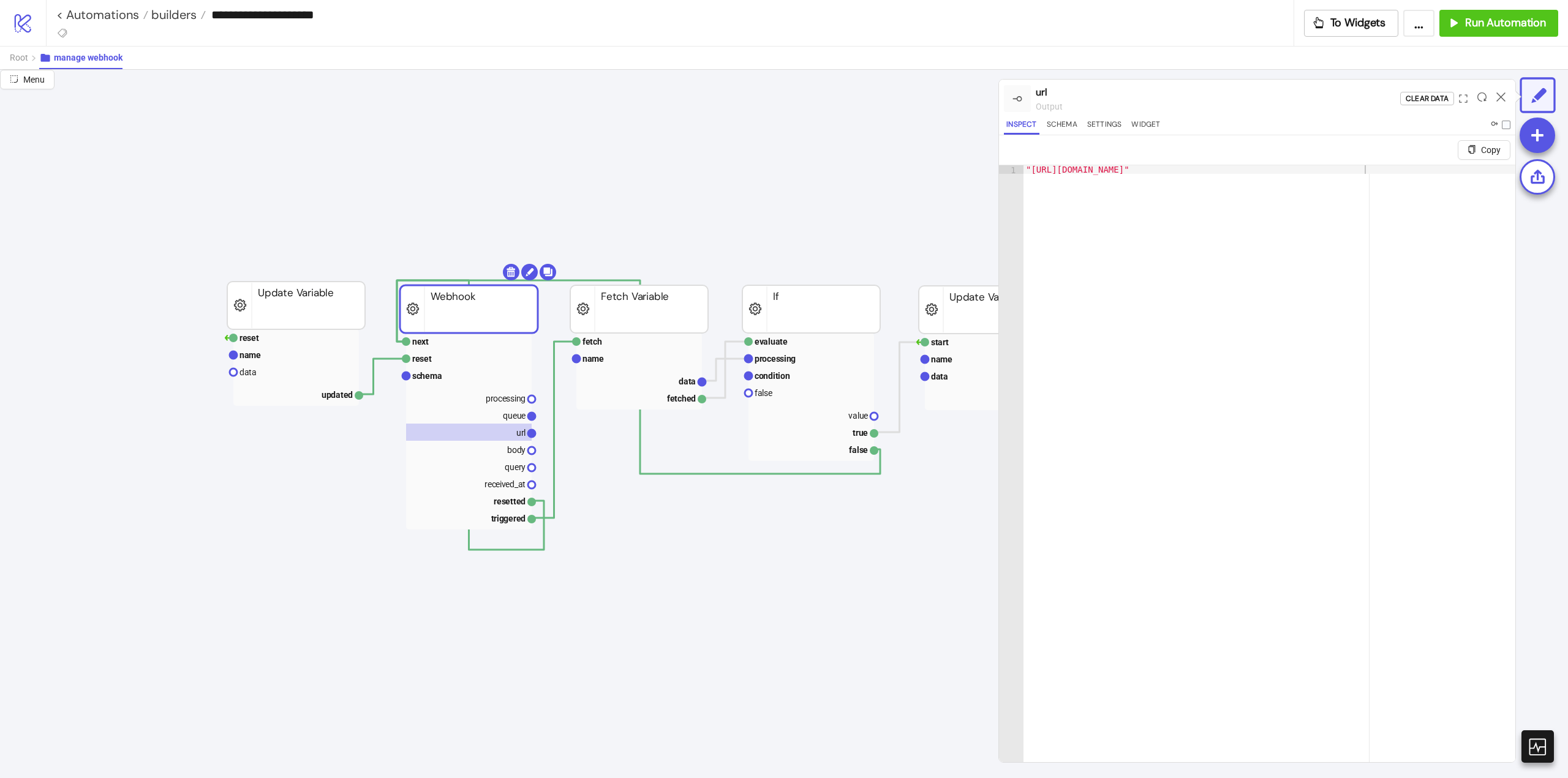
type textarea "**********"
drag, startPoint x: 1334, startPoint y: 165, endPoint x: 1016, endPoint y: 172, distance: 318.1
click at [1016, 172] on div "**********" at bounding box center [1257, 478] width 516 height 627
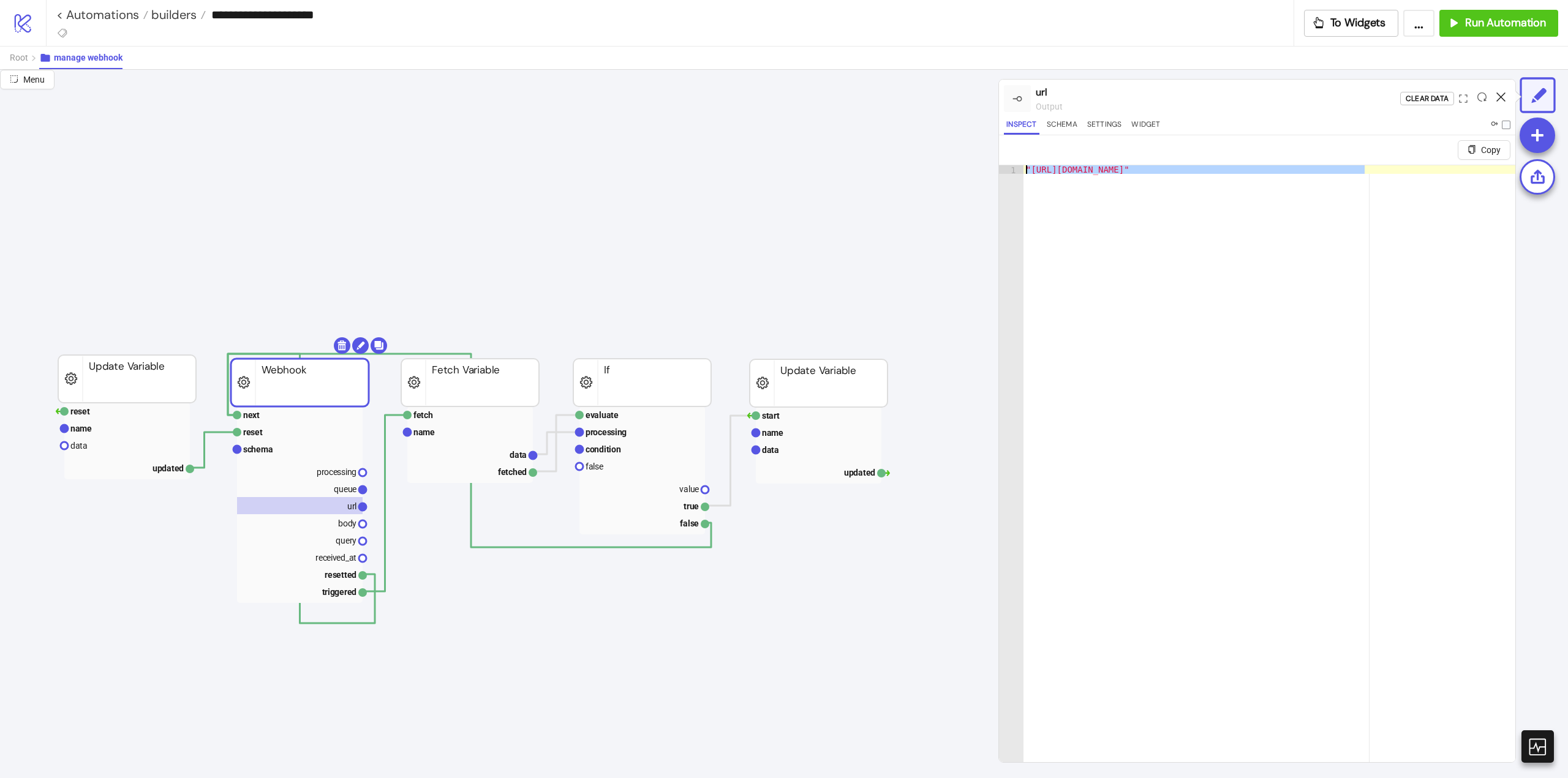
click at [1498, 99] on icon at bounding box center [1501, 97] width 9 height 9
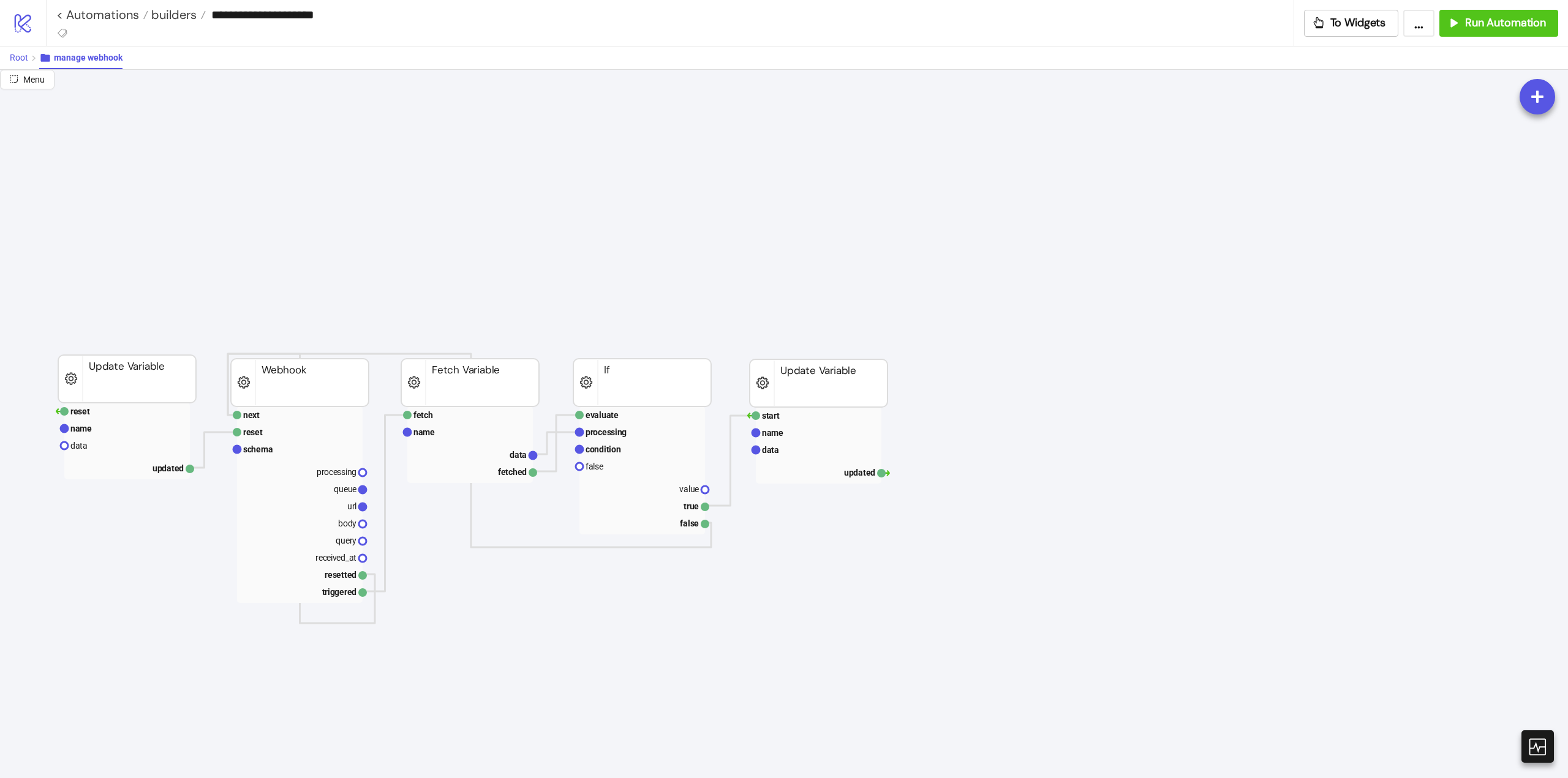
click at [16, 60] on span "Root" at bounding box center [19, 57] width 18 height 10
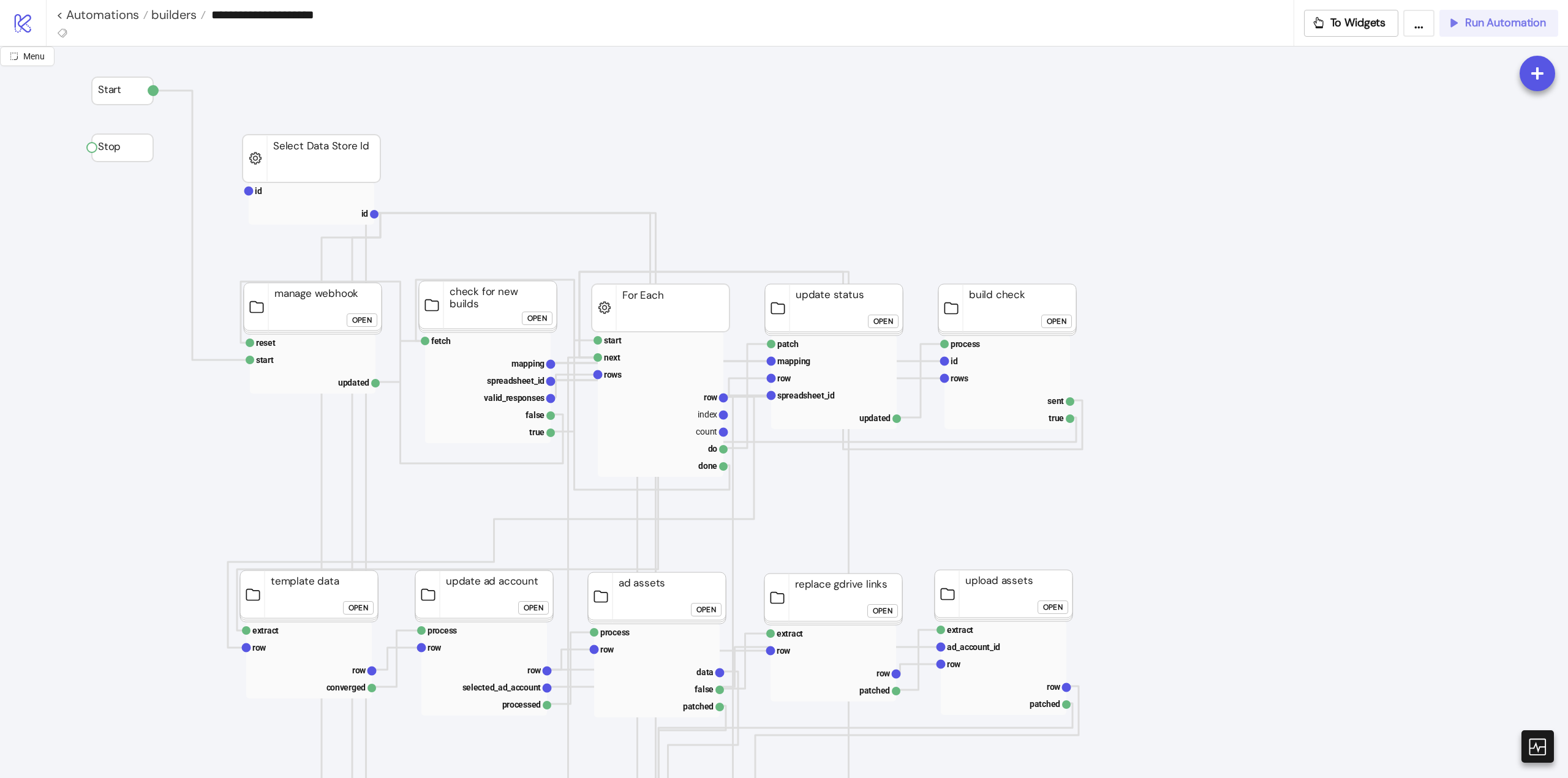
click at [1501, 31] on button "Run Automation" at bounding box center [1498, 24] width 119 height 27
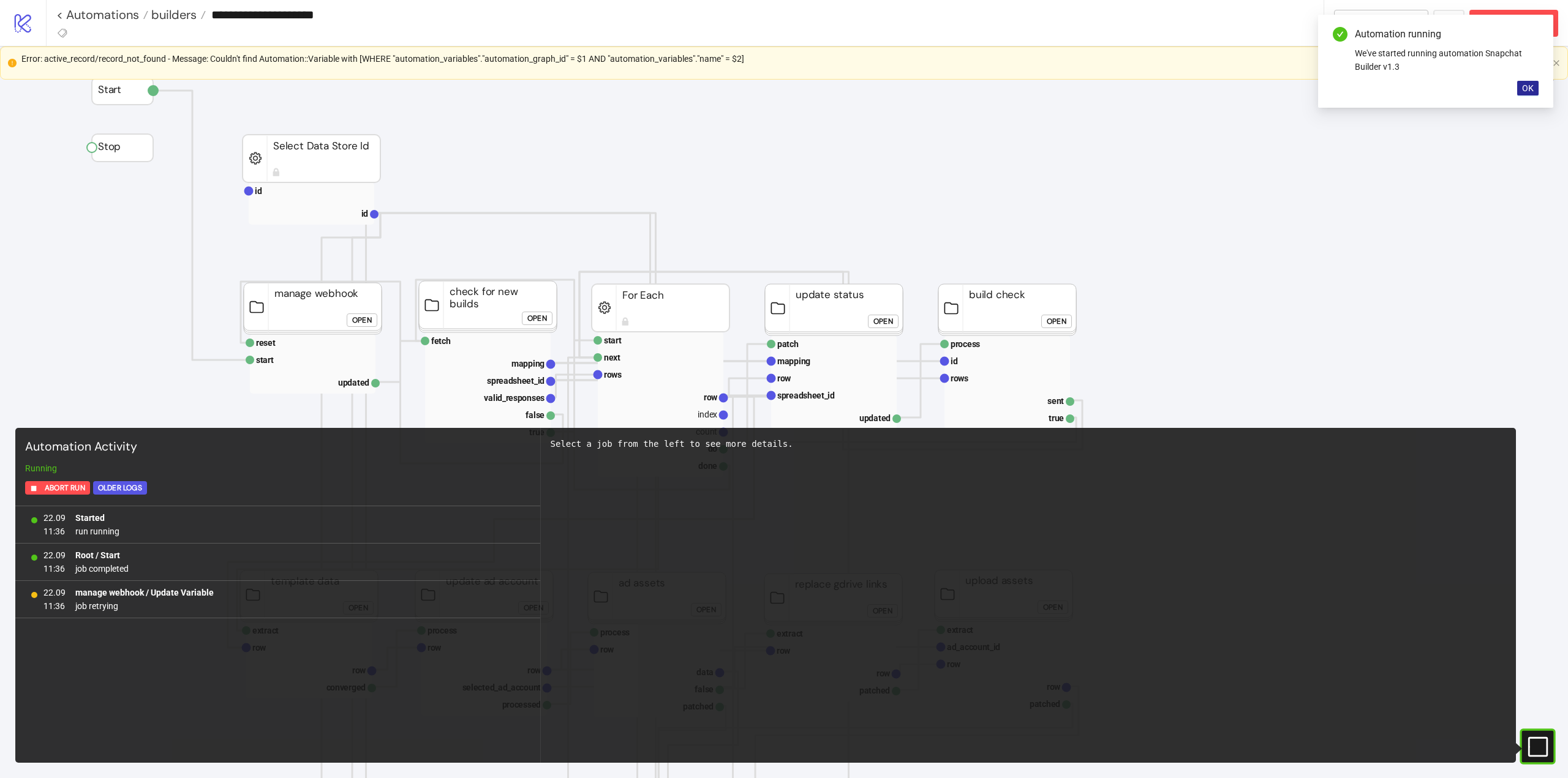
click at [1528, 89] on span "OK" at bounding box center [1527, 88] width 12 height 10
click at [1509, 31] on button "Abort Run" at bounding box center [1513, 24] width 89 height 27
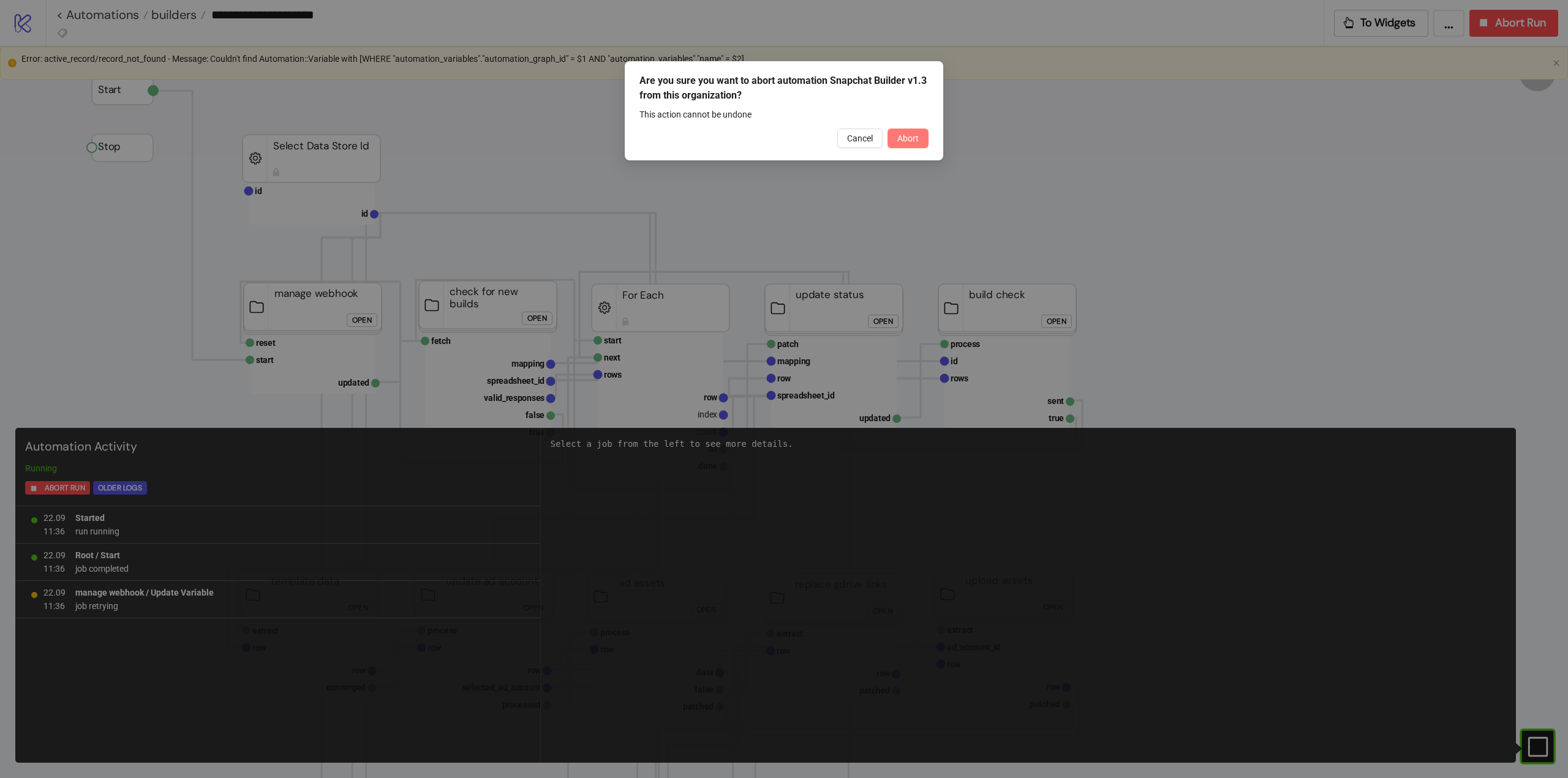
click at [912, 144] on button "Abort" at bounding box center [907, 138] width 41 height 20
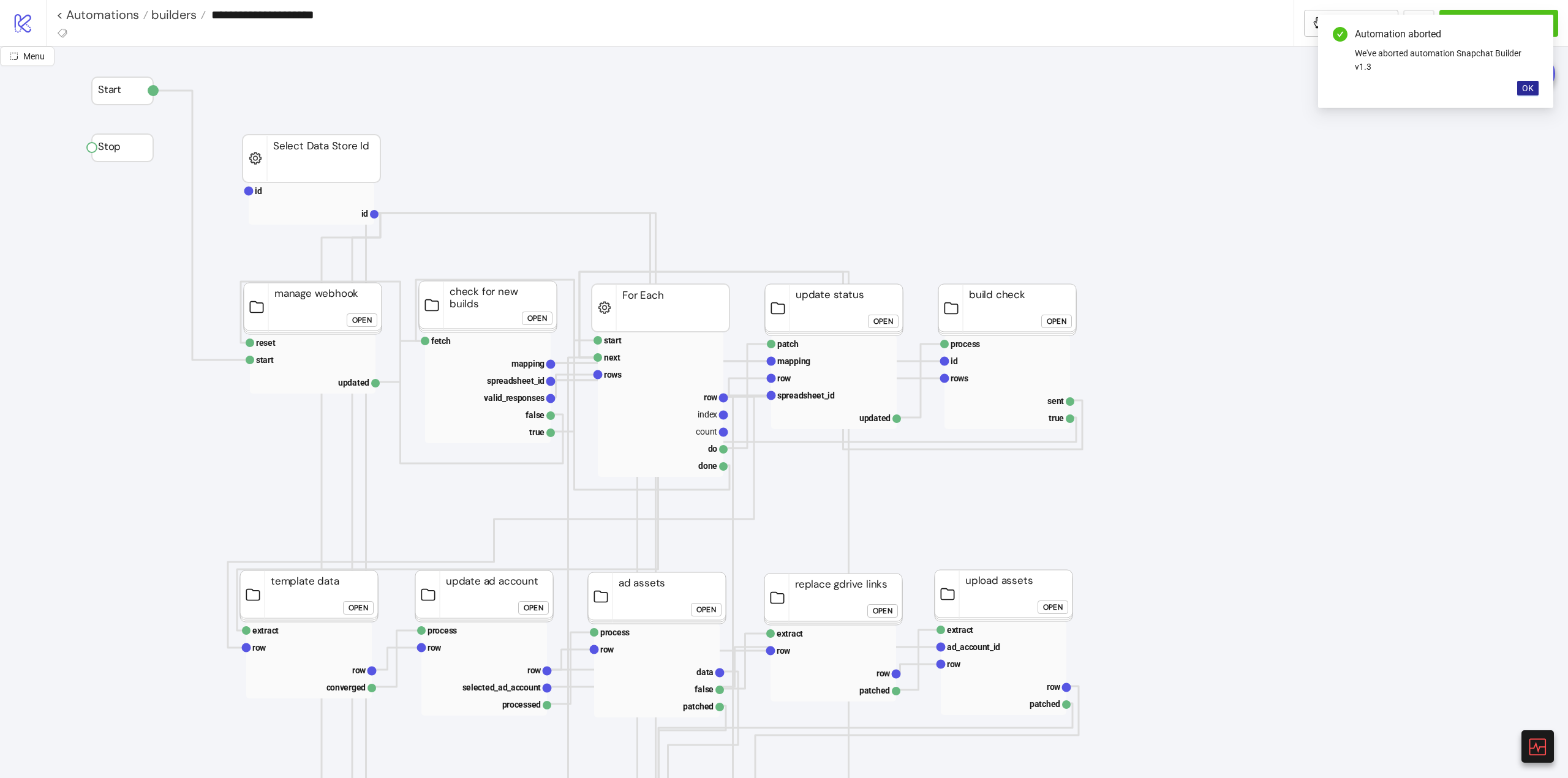
click at [1530, 89] on span "OK" at bounding box center [1527, 88] width 12 height 10
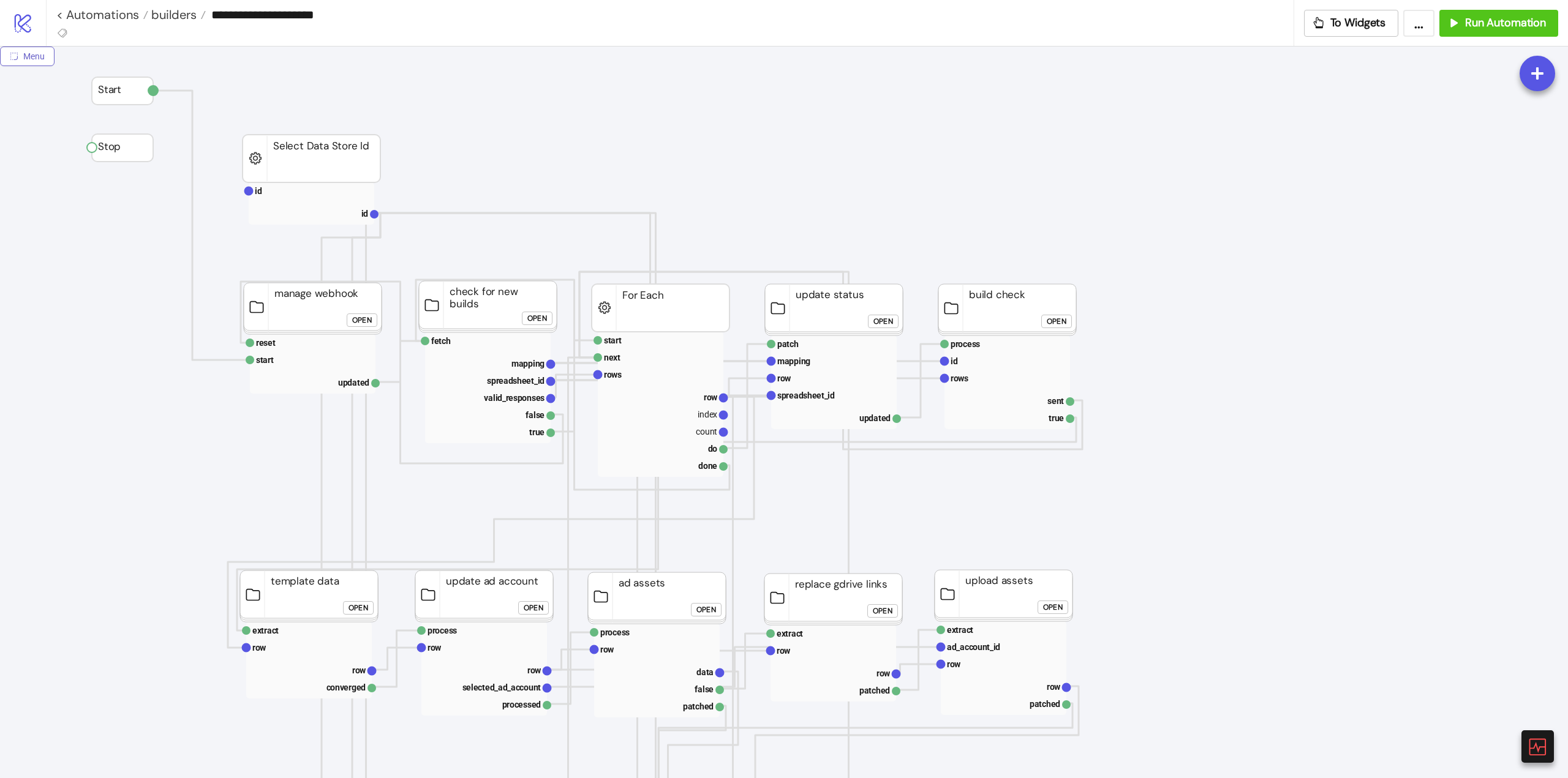
drag, startPoint x: 38, startPoint y: 56, endPoint x: 66, endPoint y: 75, distance: 33.8
click at [39, 57] on span "Menu" at bounding box center [34, 56] width 21 height 10
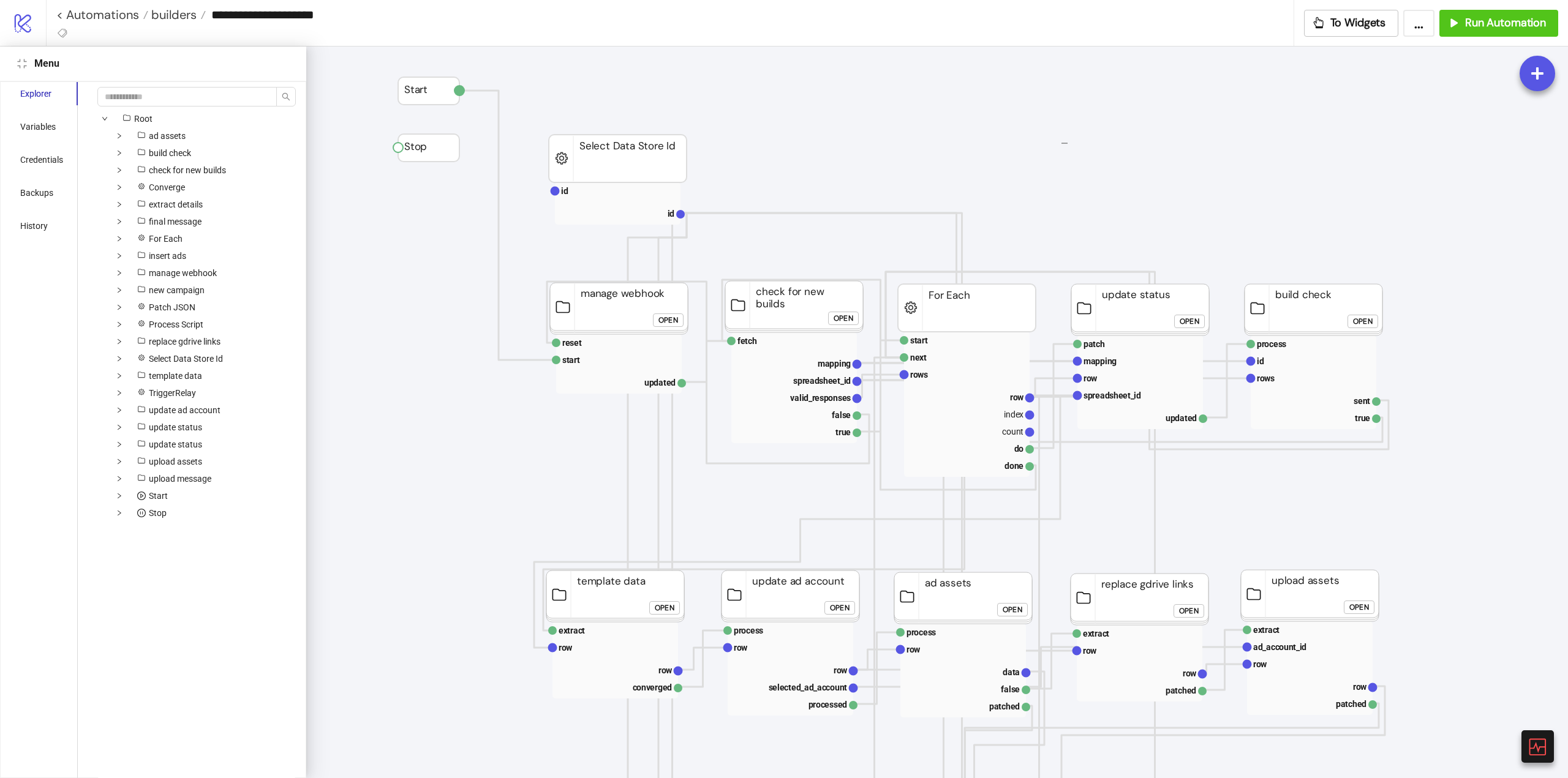
drag, startPoint x: 1061, startPoint y: 144, endPoint x: 1078, endPoint y: 194, distance: 52.8
click at [18, 60] on icon "compress" at bounding box center [22, 63] width 10 height 10
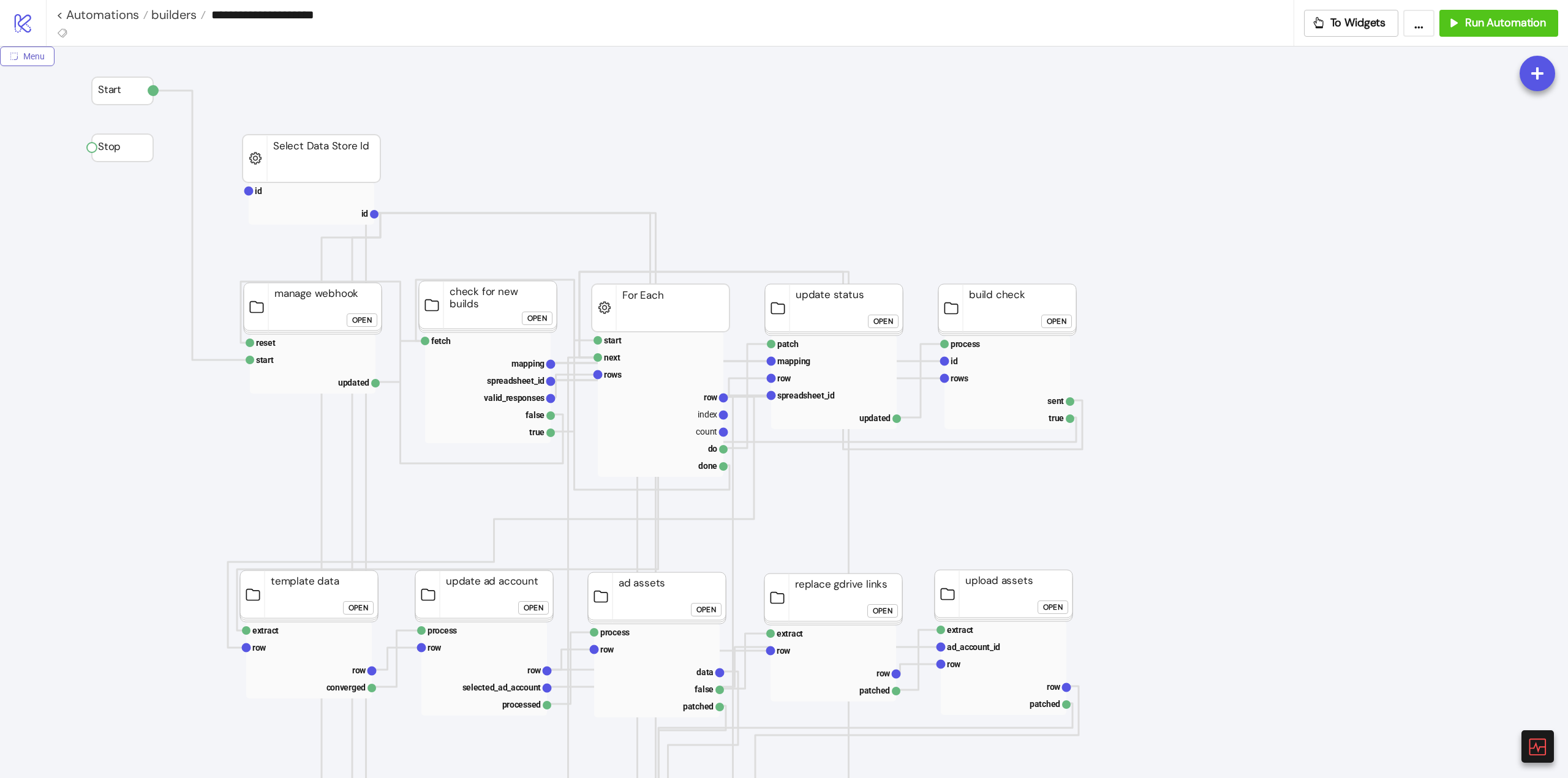
click at [21, 52] on button "Menu" at bounding box center [27, 56] width 55 height 20
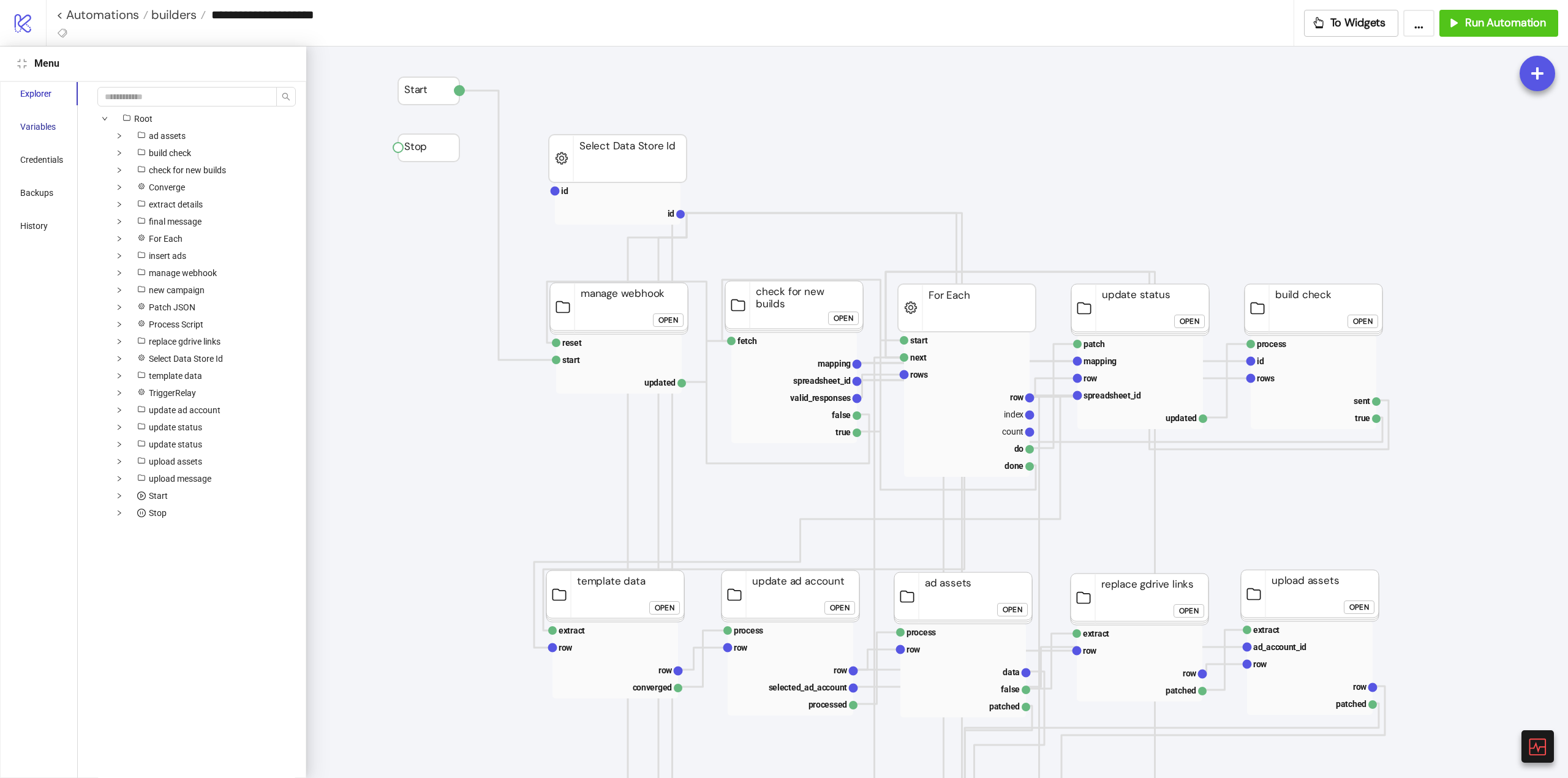
click at [30, 124] on div "Variables" at bounding box center [38, 126] width 35 height 13
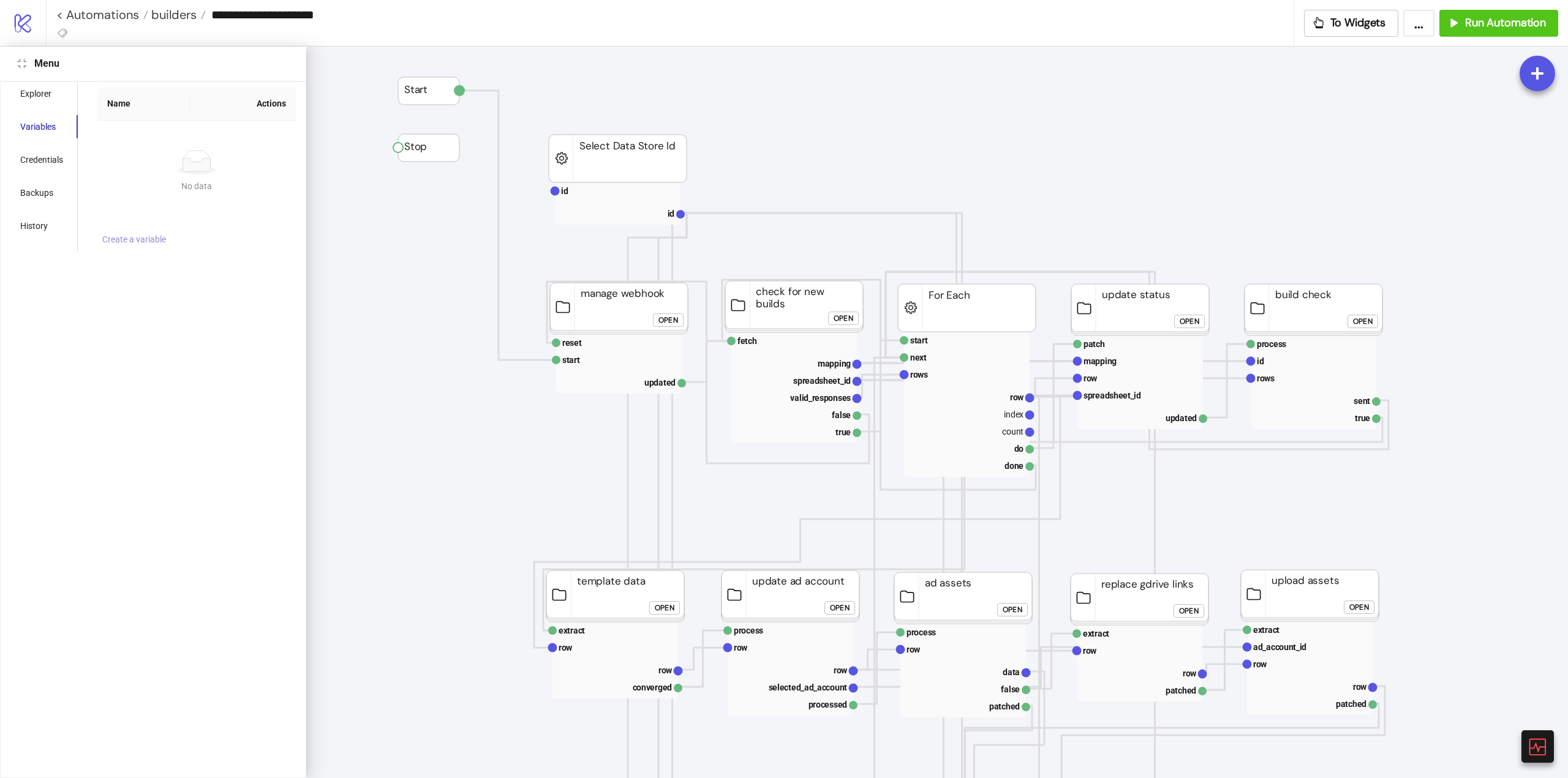
click at [128, 241] on span "Create a variable" at bounding box center [134, 239] width 63 height 10
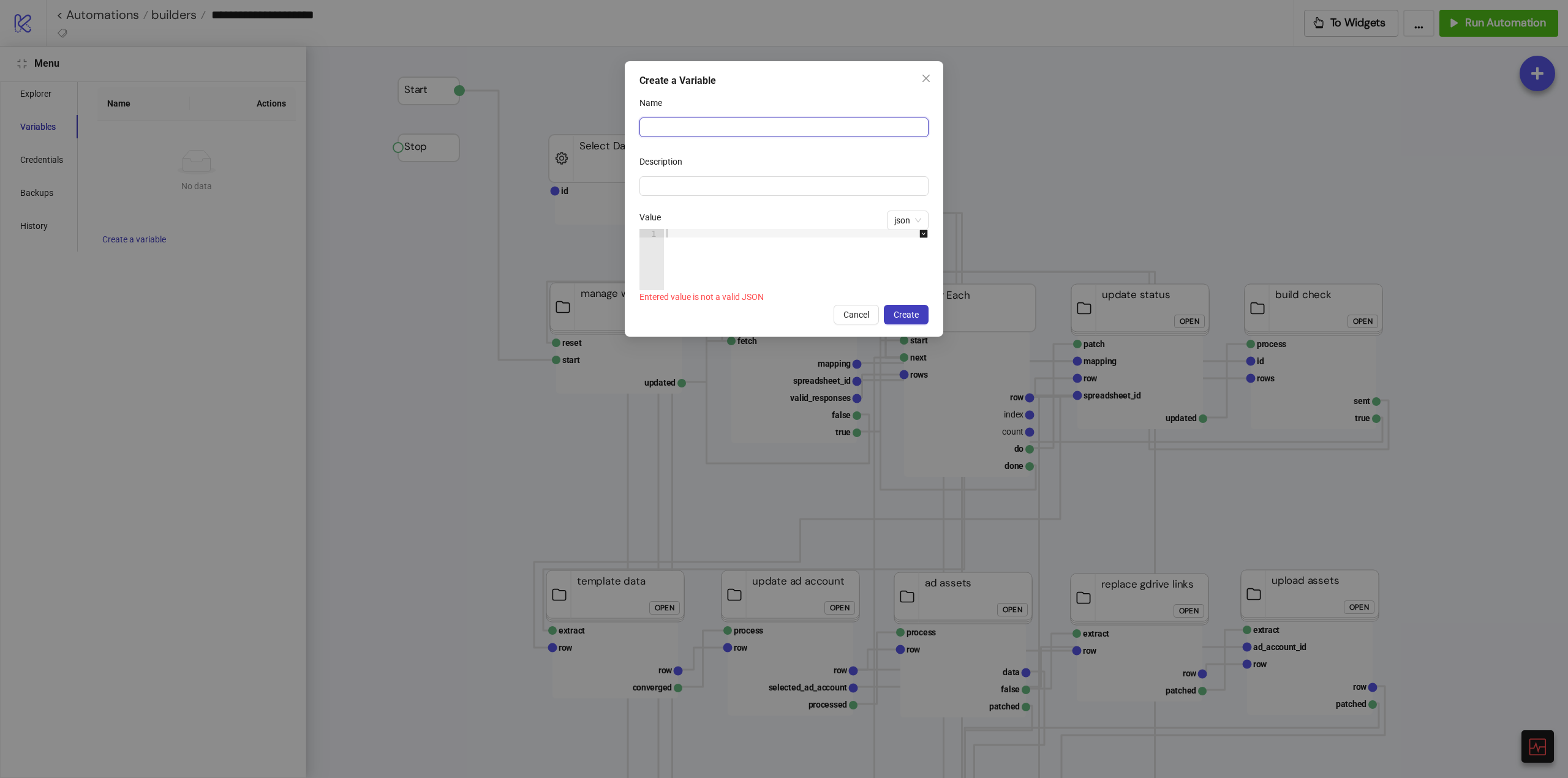
click at [650, 128] on input "Name" at bounding box center [784, 127] width 289 height 20
paste input "**********"
click at [911, 220] on span "json" at bounding box center [907, 220] width 27 height 18
type input "**********"
click at [909, 302] on div "boolean" at bounding box center [907, 303] width 22 height 13
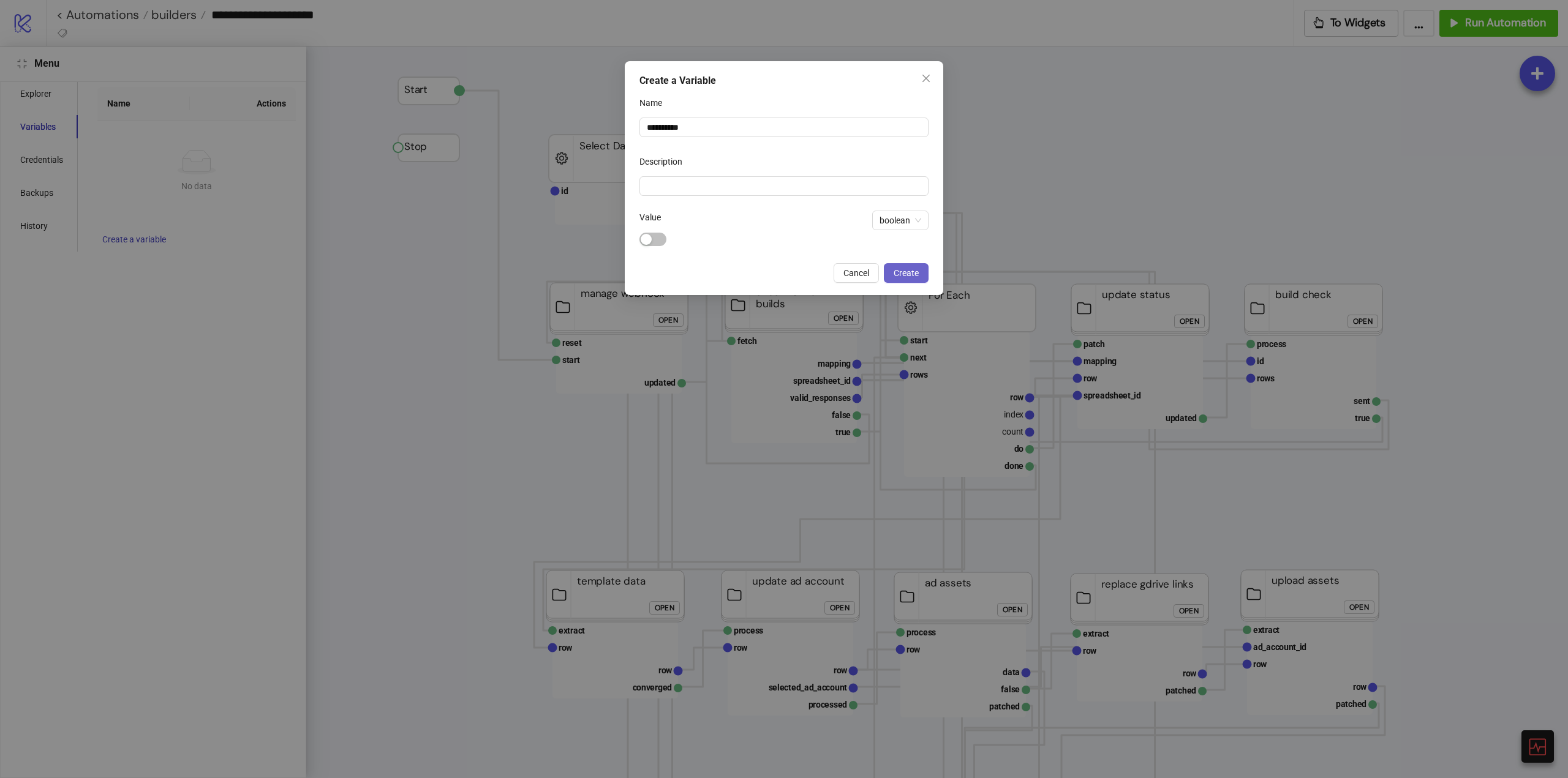
click at [901, 279] on button "Create" at bounding box center [906, 273] width 45 height 20
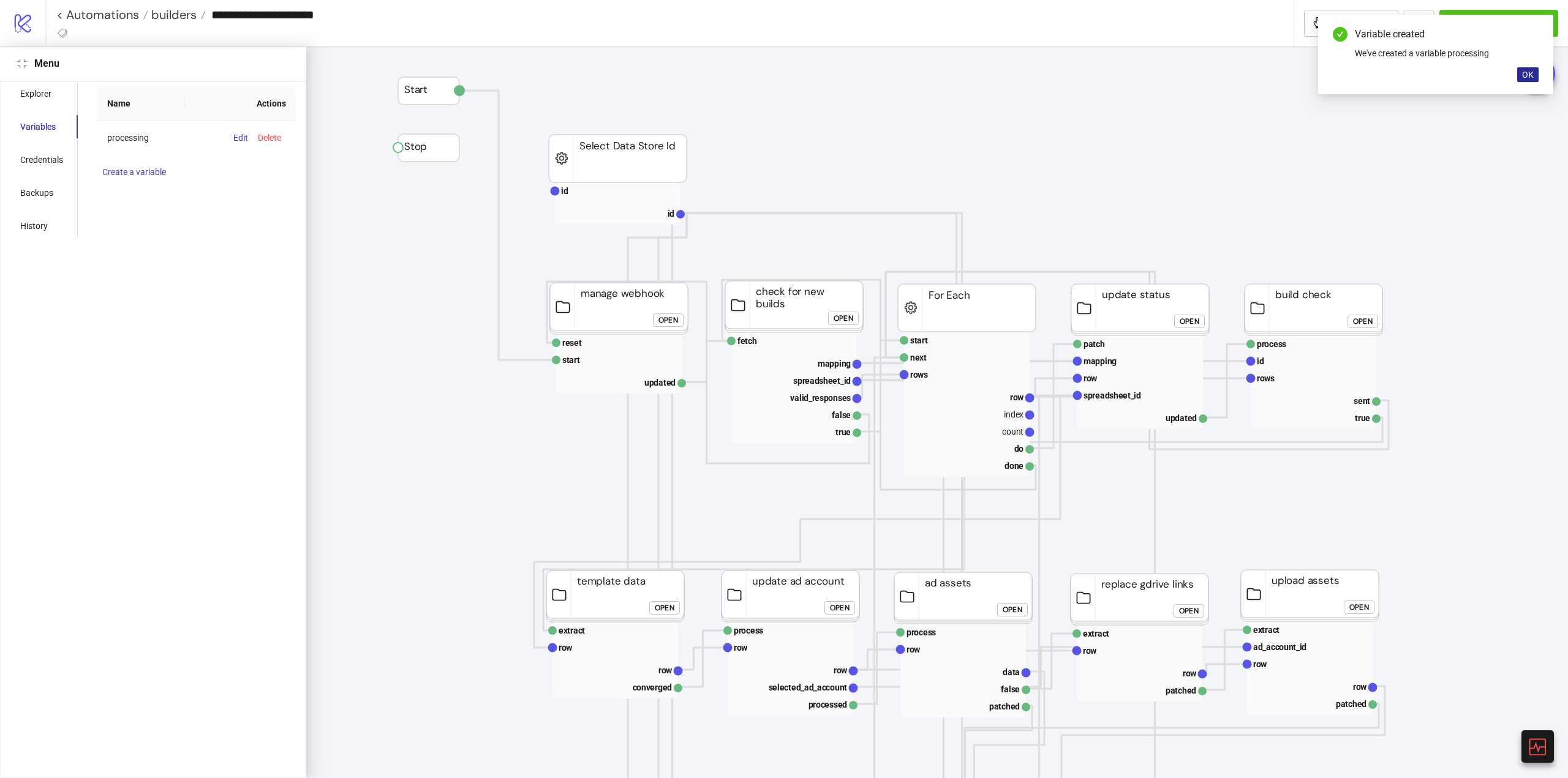
click at [1531, 69] on button "OK" at bounding box center [1527, 74] width 21 height 15
click at [20, 69] on button "Close" at bounding box center [22, 63] width 15 height 15
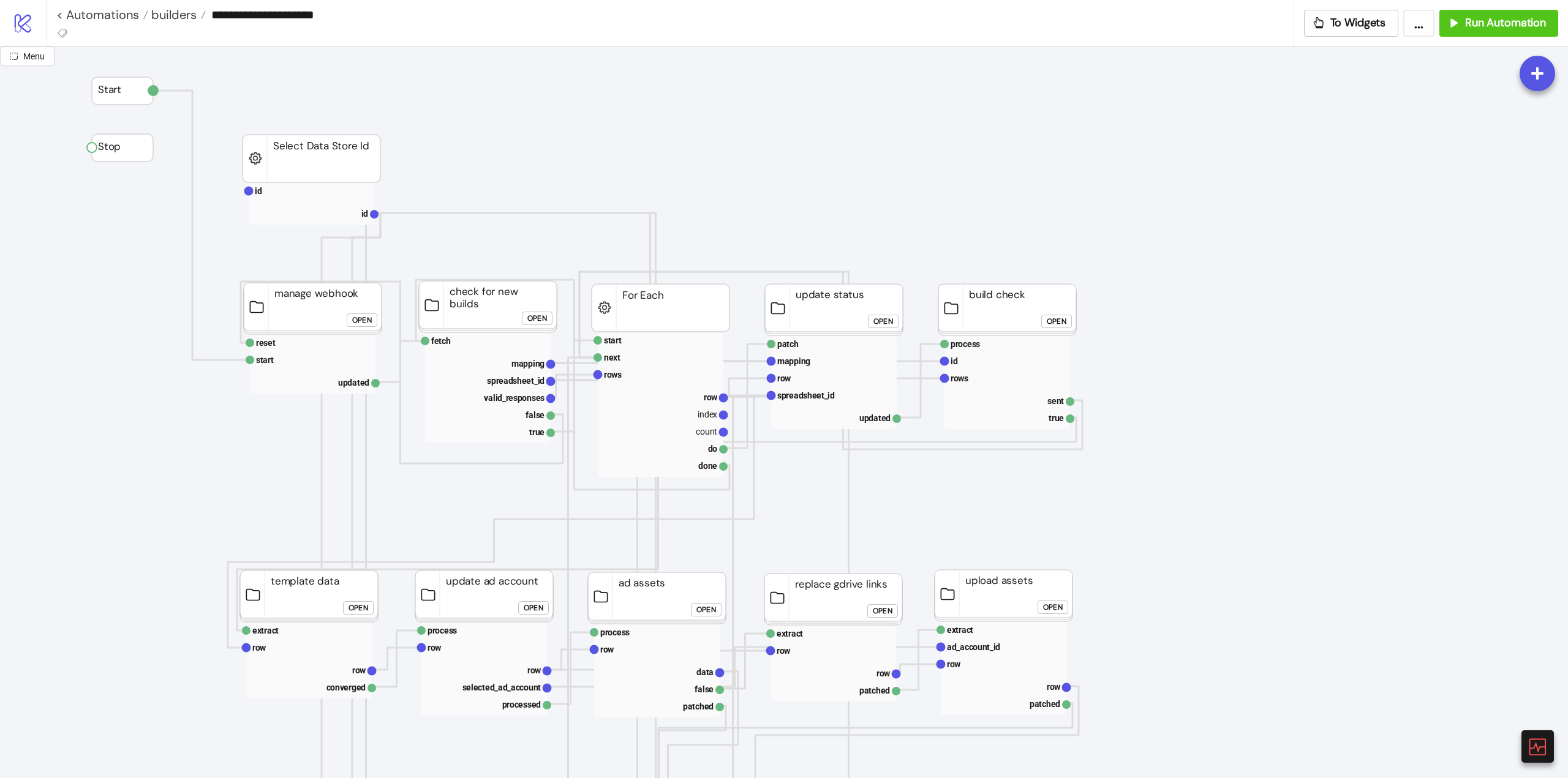
click at [1492, 24] on span "Run Automation" at bounding box center [1505, 23] width 81 height 14
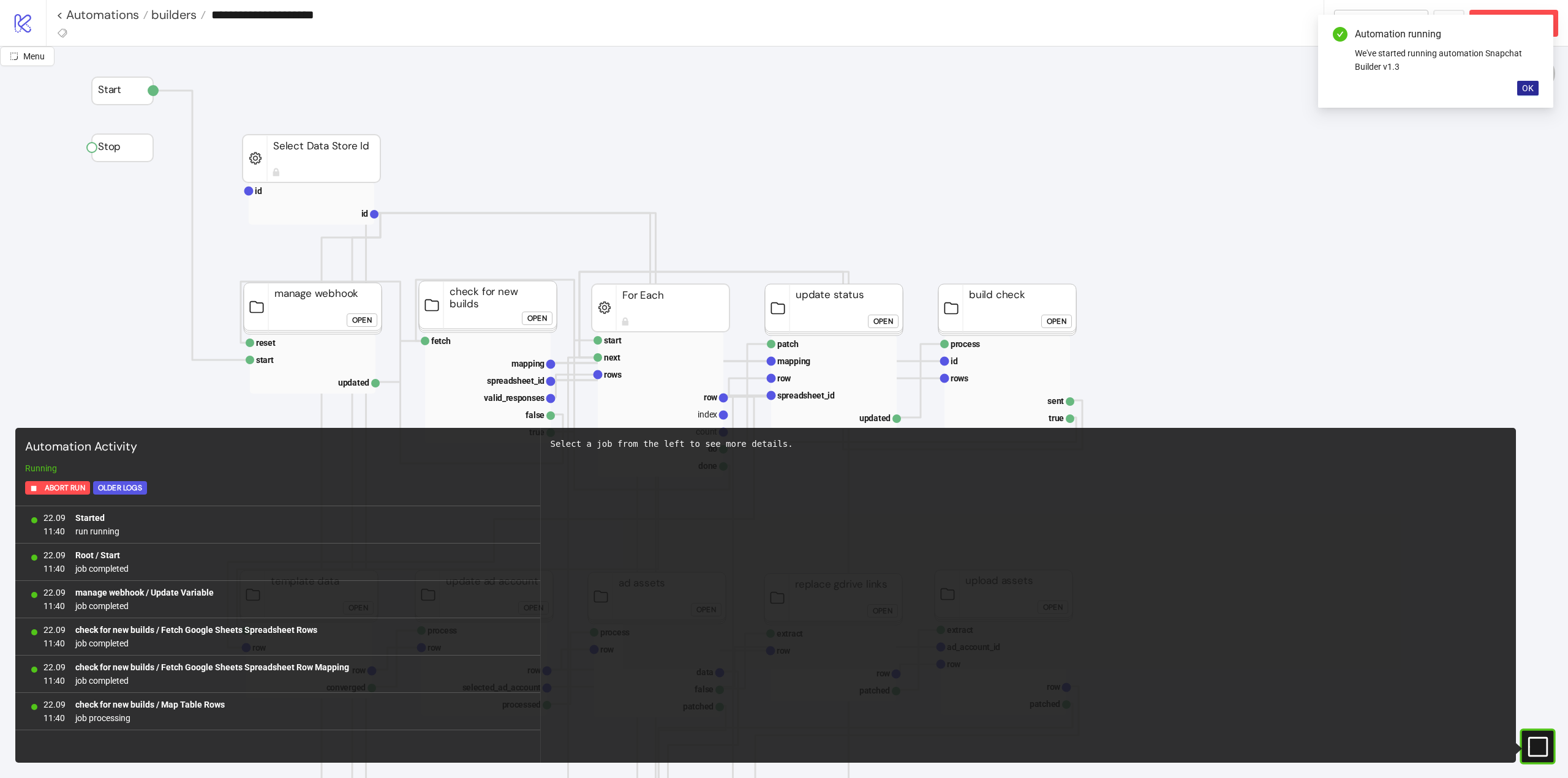
click at [1520, 89] on button "OK" at bounding box center [1527, 88] width 21 height 15
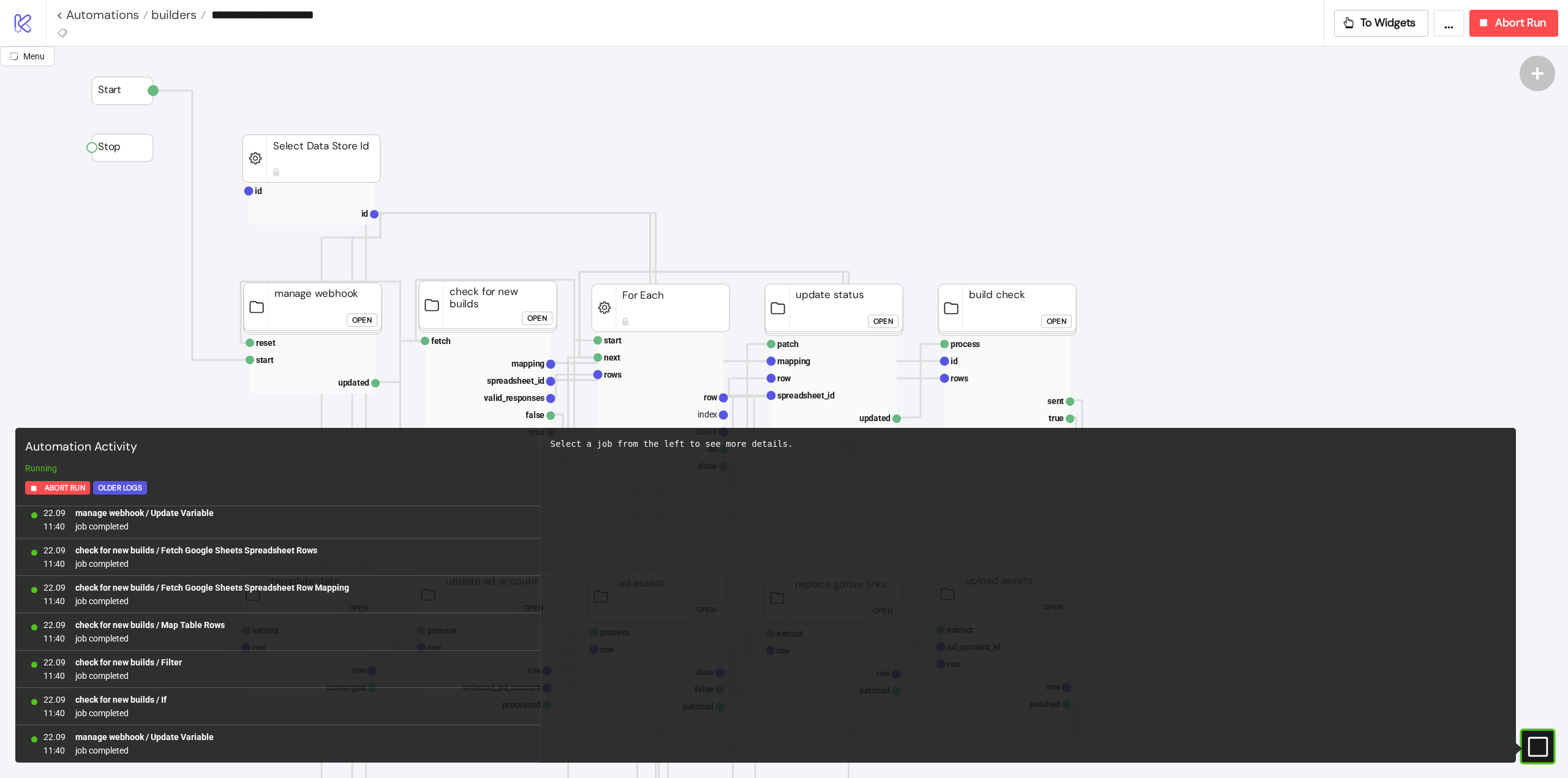
scroll to position [154, 0]
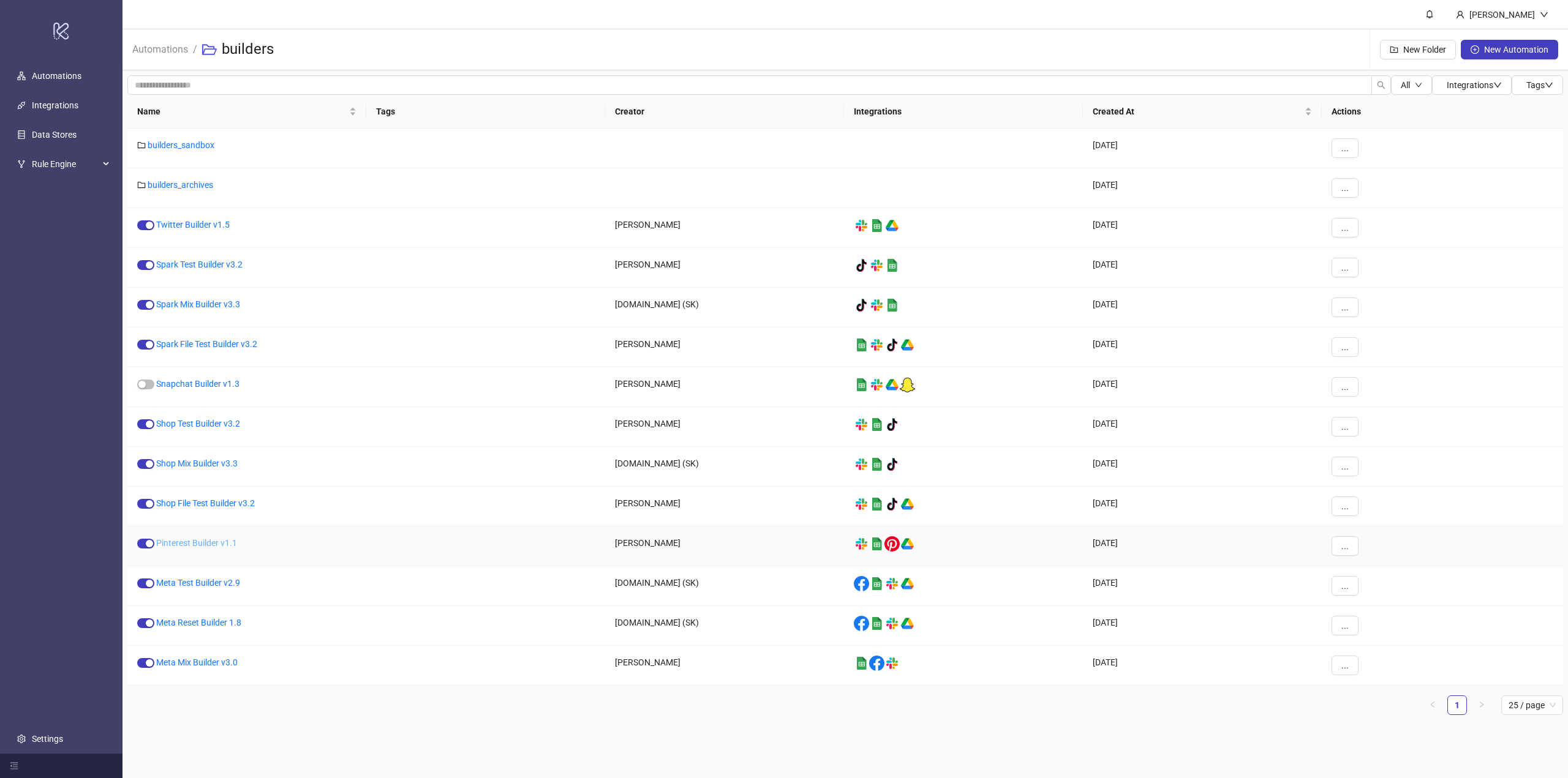
click at [178, 548] on div "Pinterest Builder v1.1" at bounding box center [247, 546] width 239 height 40
click at [176, 545] on link "Pinterest Builder v1.1" at bounding box center [196, 543] width 81 height 10
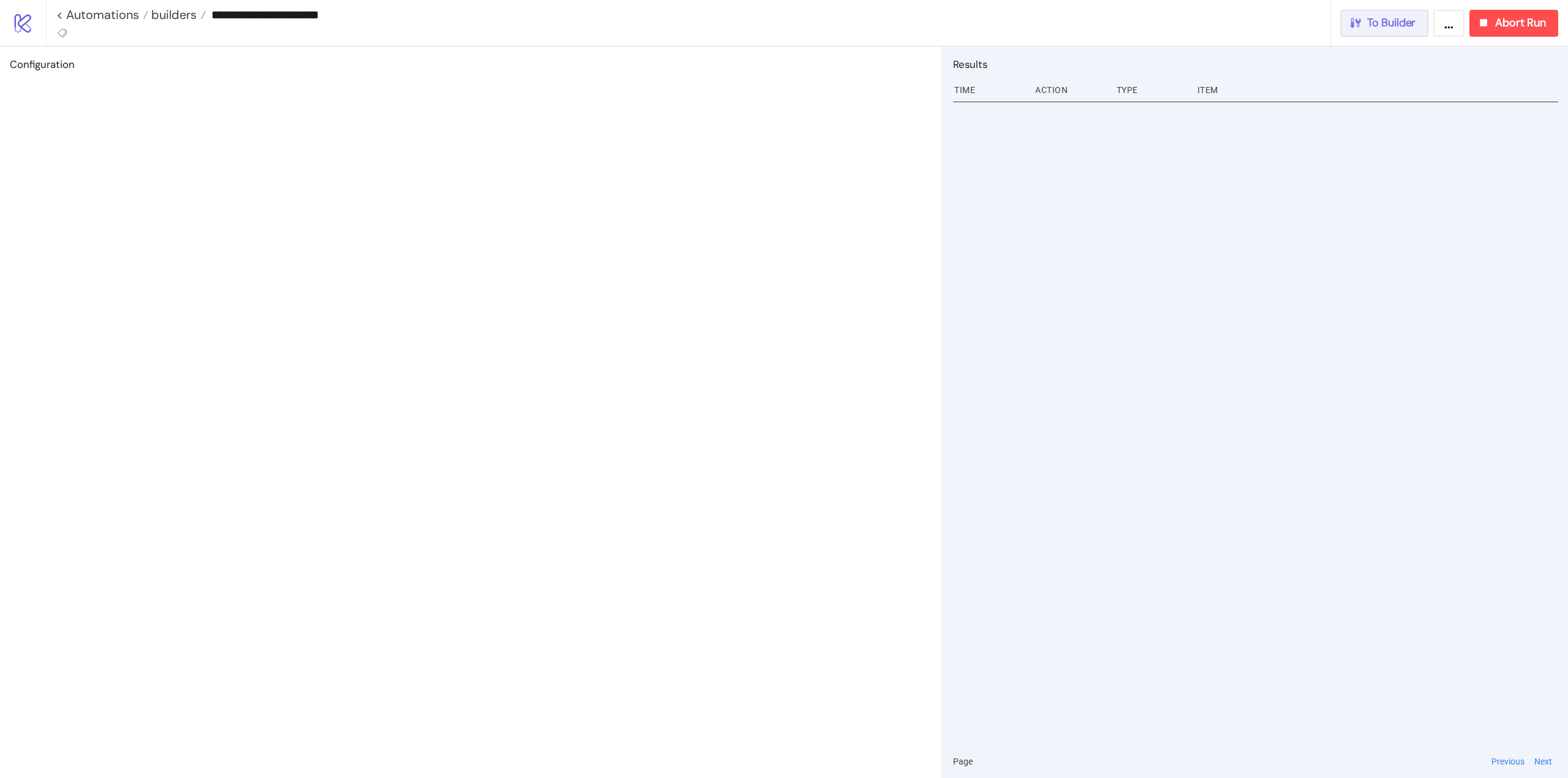
click at [1391, 31] on button "To Builder" at bounding box center [1385, 24] width 89 height 27
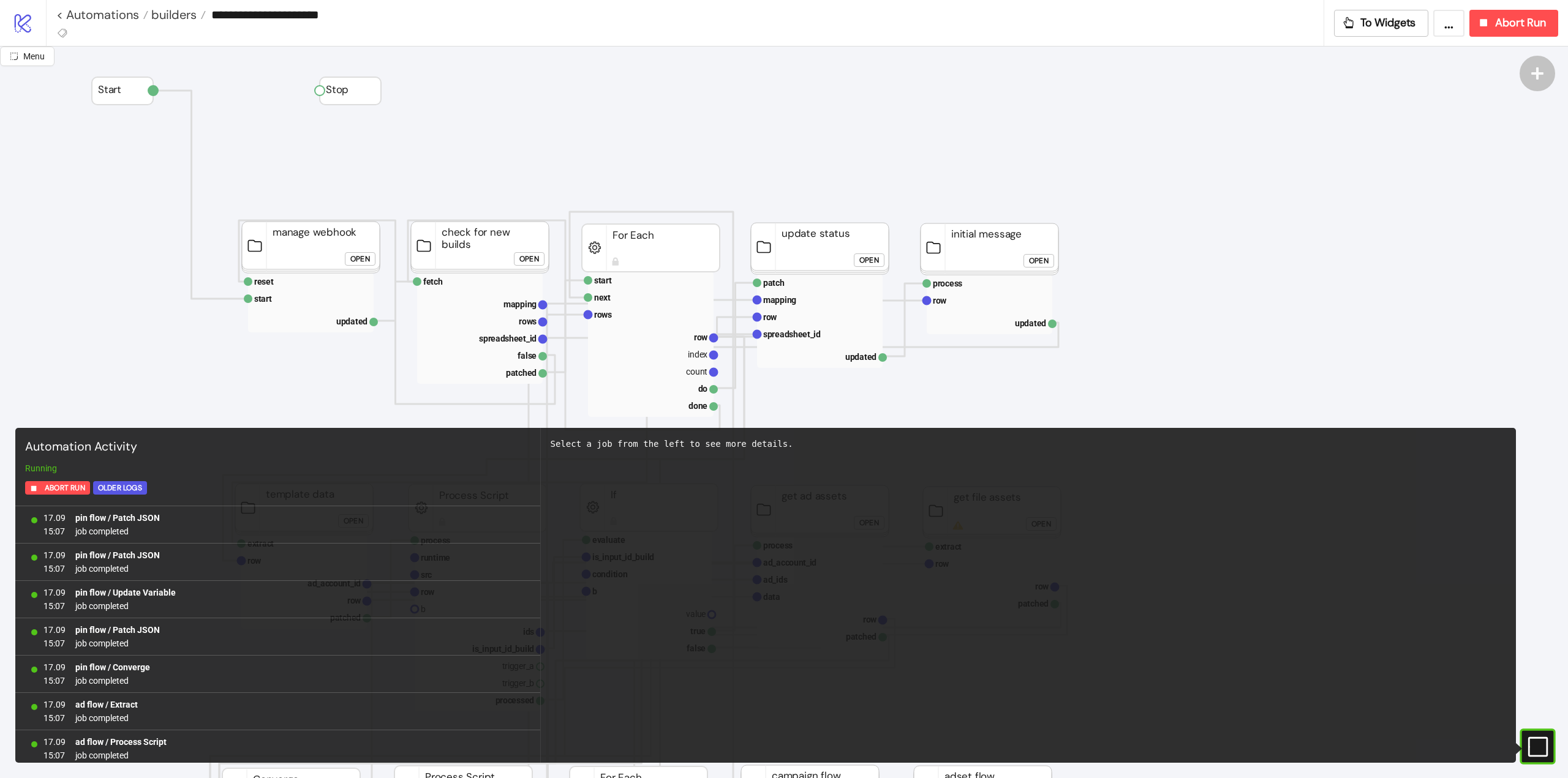
scroll to position [1013, 0]
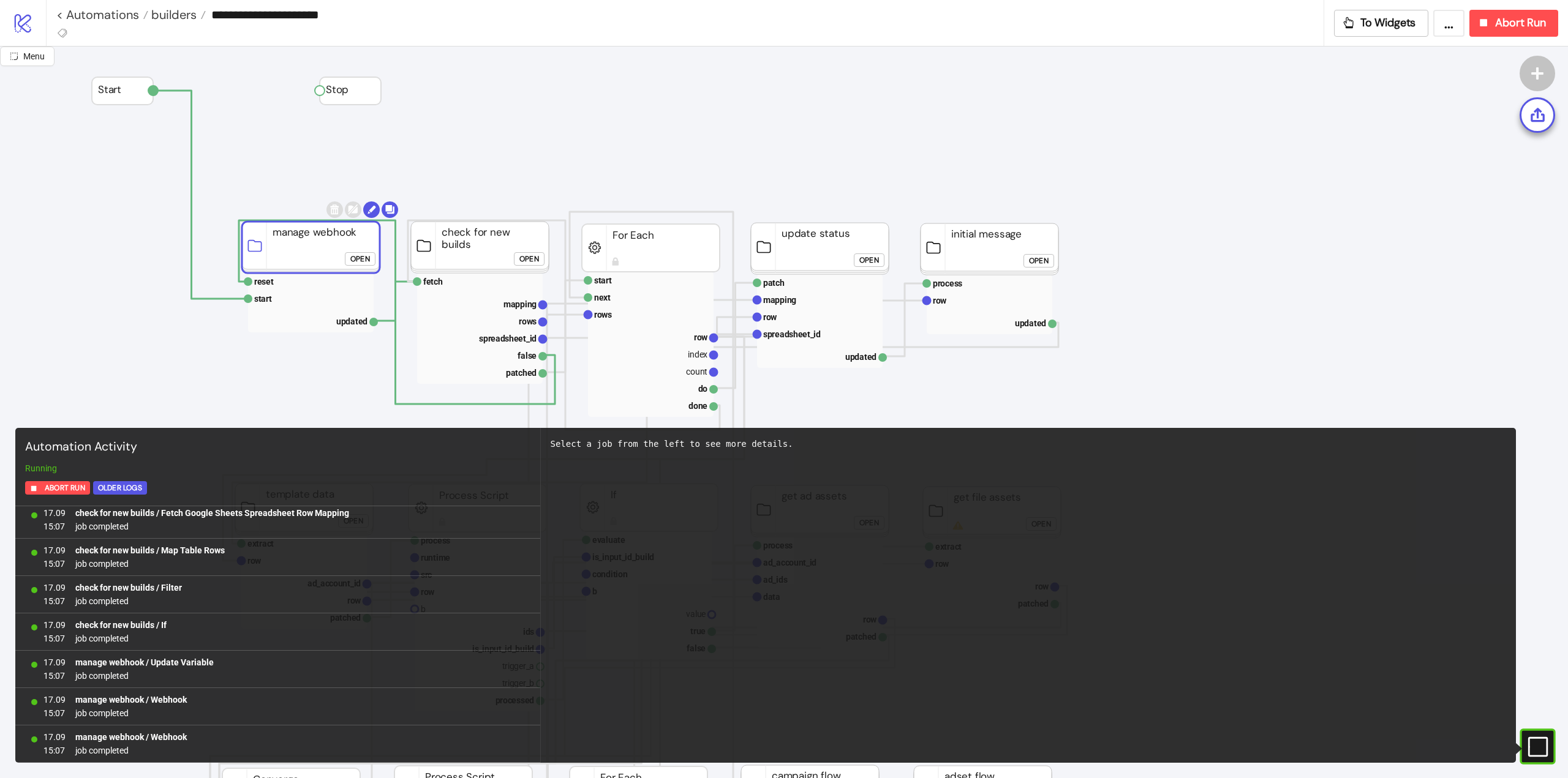
click at [324, 255] on rect at bounding box center [311, 248] width 138 height 52
click at [1534, 119] on icon at bounding box center [1537, 117] width 17 height 17
click at [683, 406] on rect at bounding box center [650, 405] width 125 height 17
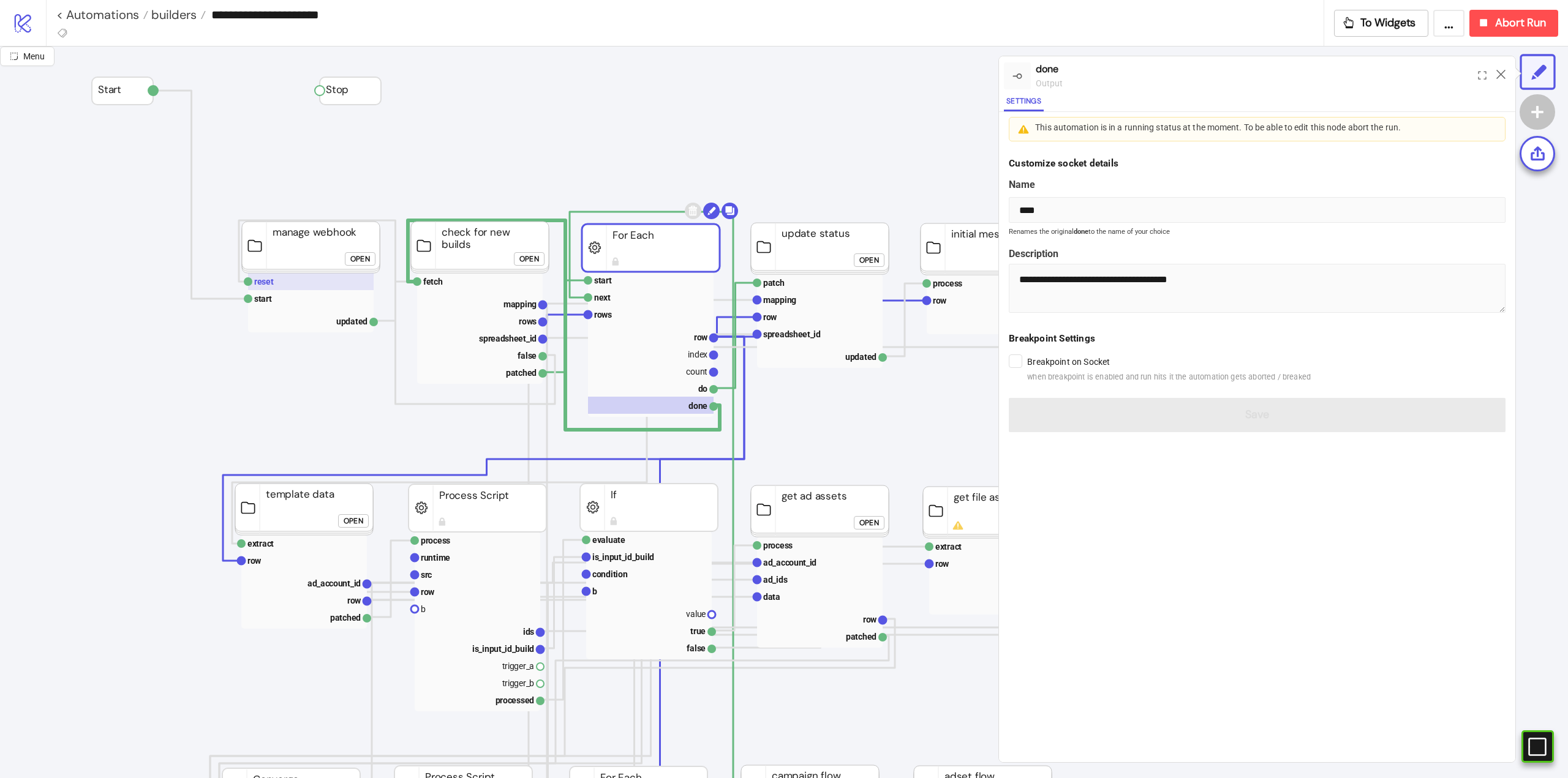
click at [290, 281] on rect at bounding box center [310, 282] width 125 height 17
type input "*****"
type textarea "**********"
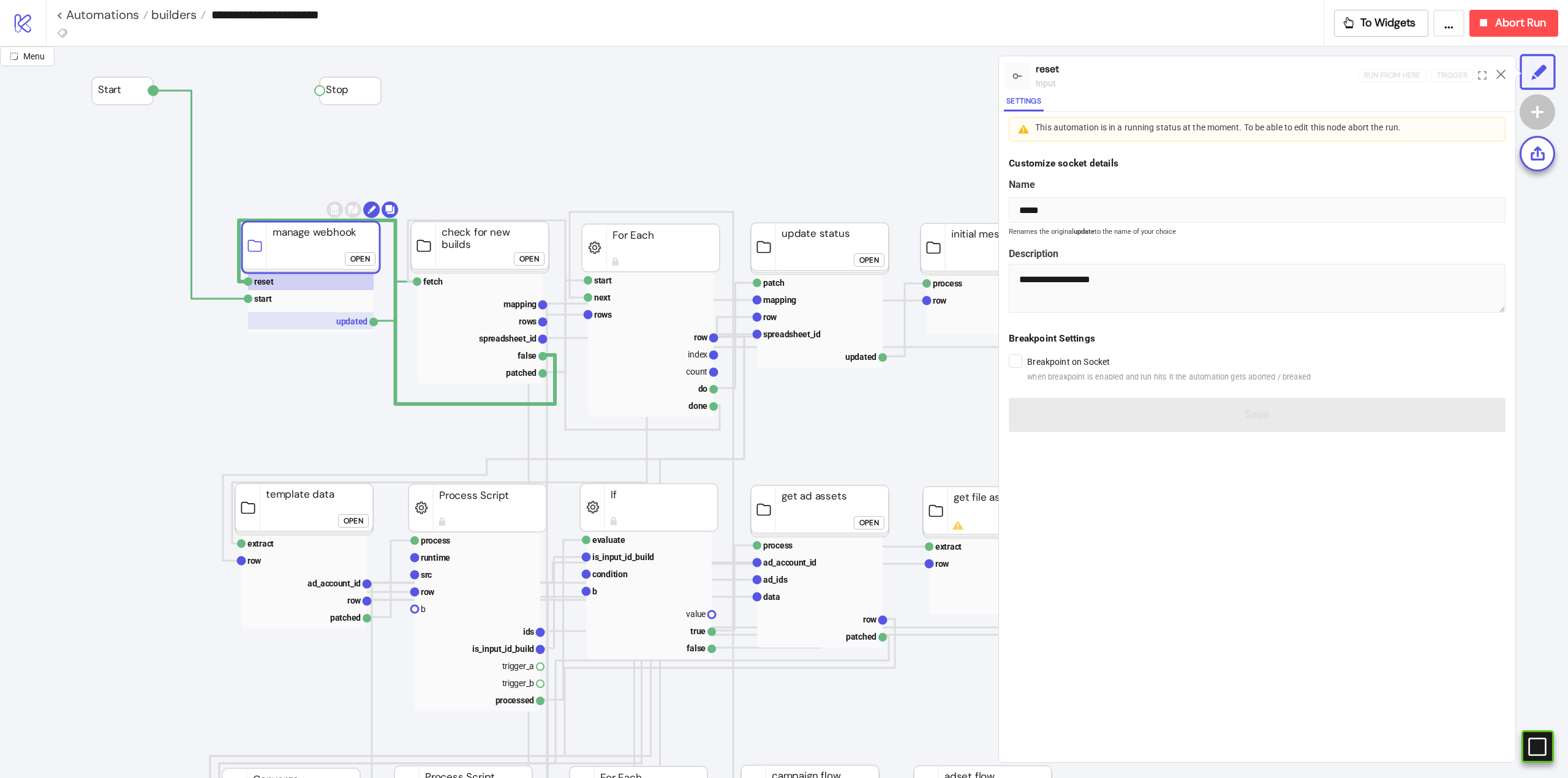
click at [343, 324] on rect at bounding box center [310, 321] width 125 height 17
type input "*******"
type textarea "**********"
click at [1501, 74] on icon at bounding box center [1501, 74] width 9 height 9
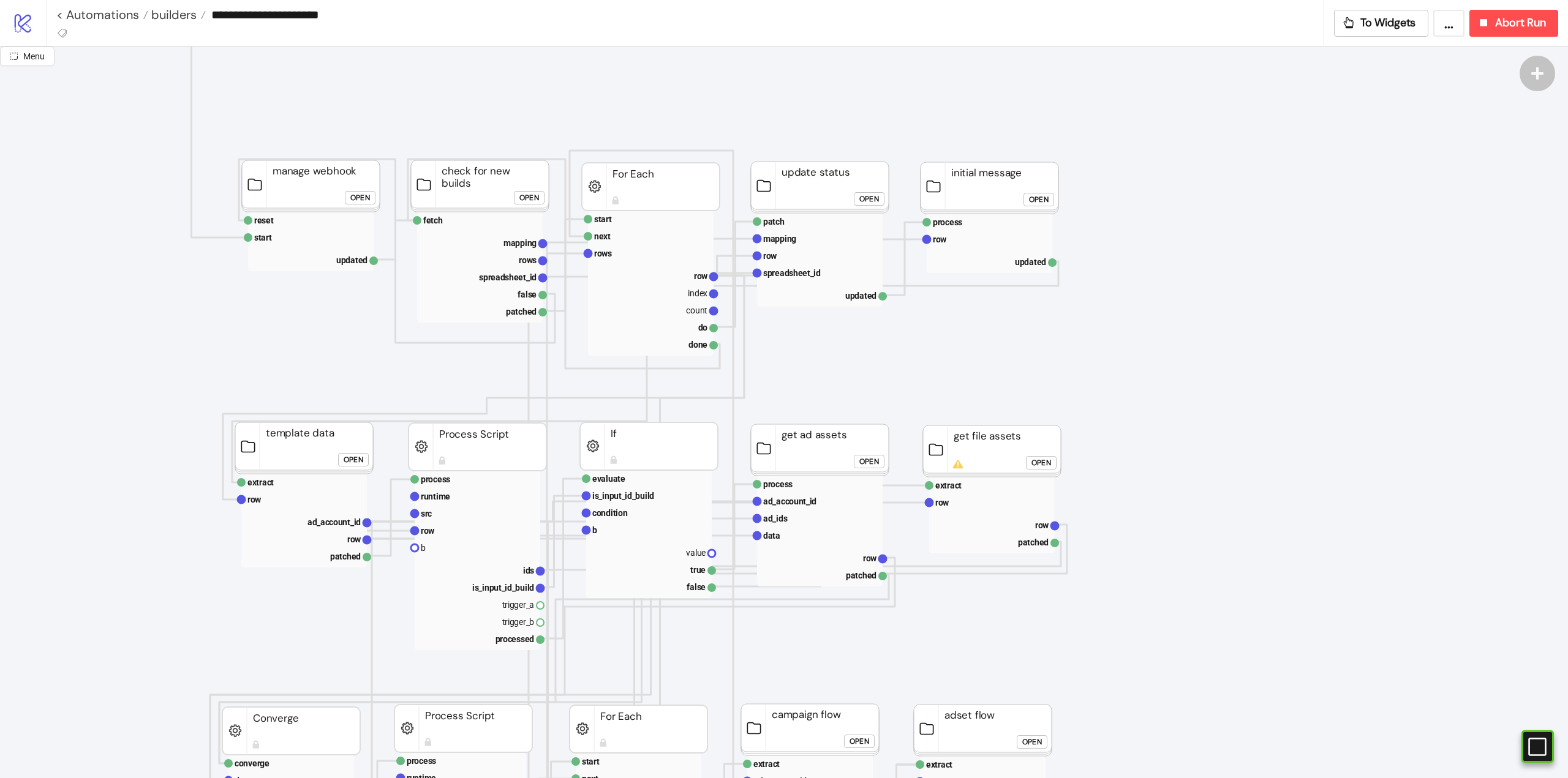
scroll to position [0, 0]
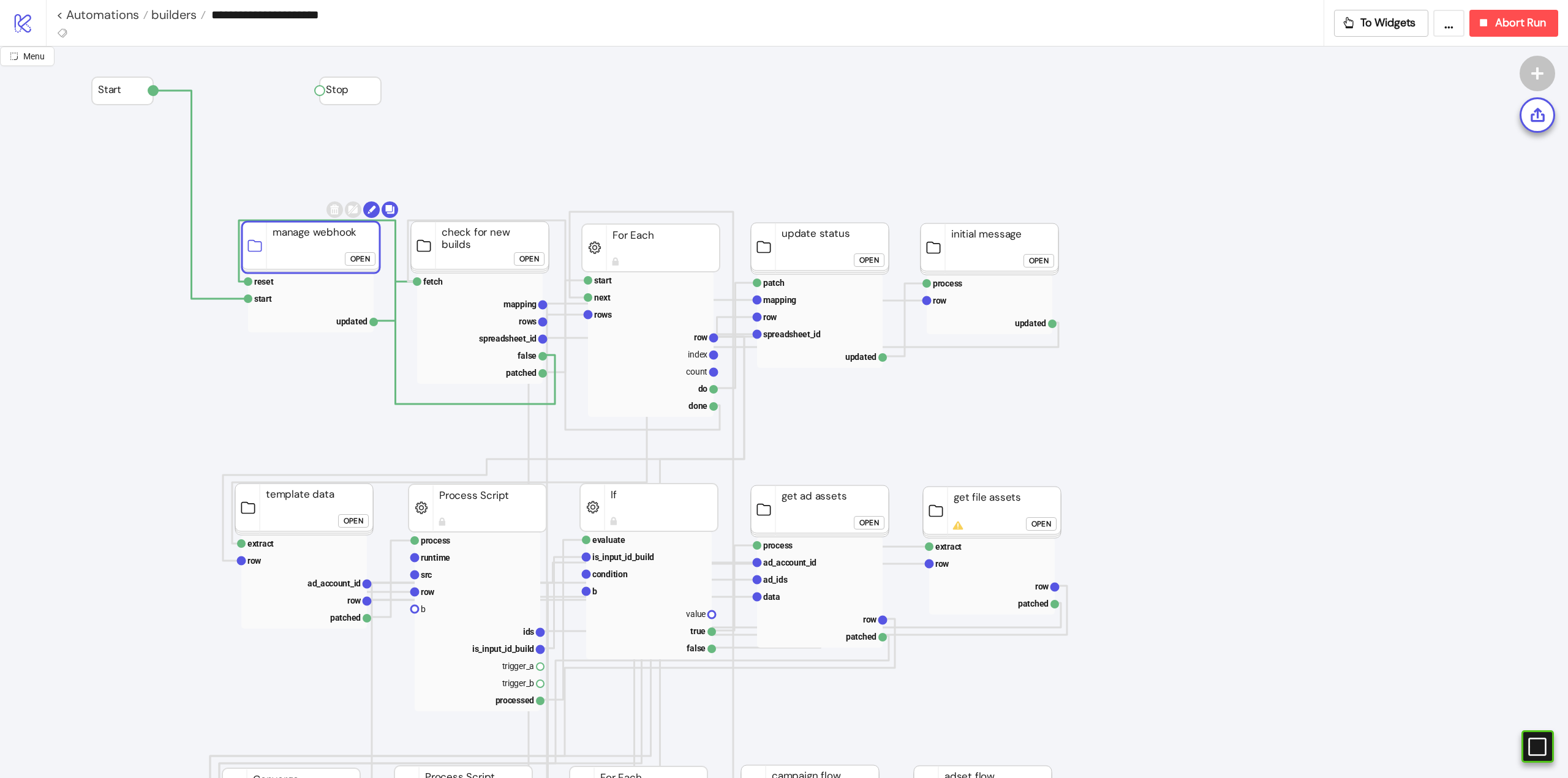
click at [315, 255] on rect at bounding box center [311, 248] width 138 height 52
click at [34, 57] on span "Menu" at bounding box center [34, 56] width 21 height 10
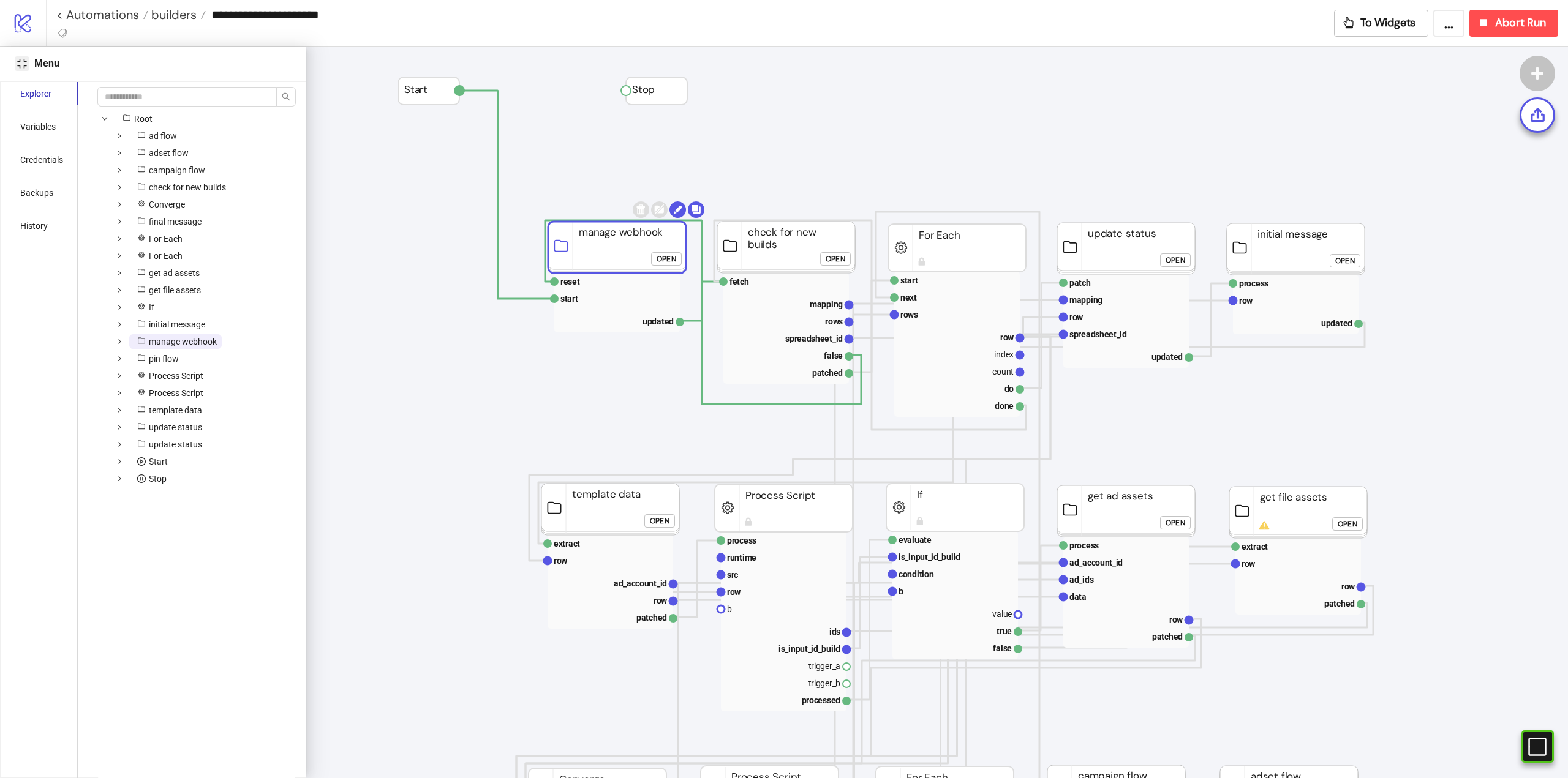
click at [22, 68] on icon "compress" at bounding box center [22, 63] width 10 height 10
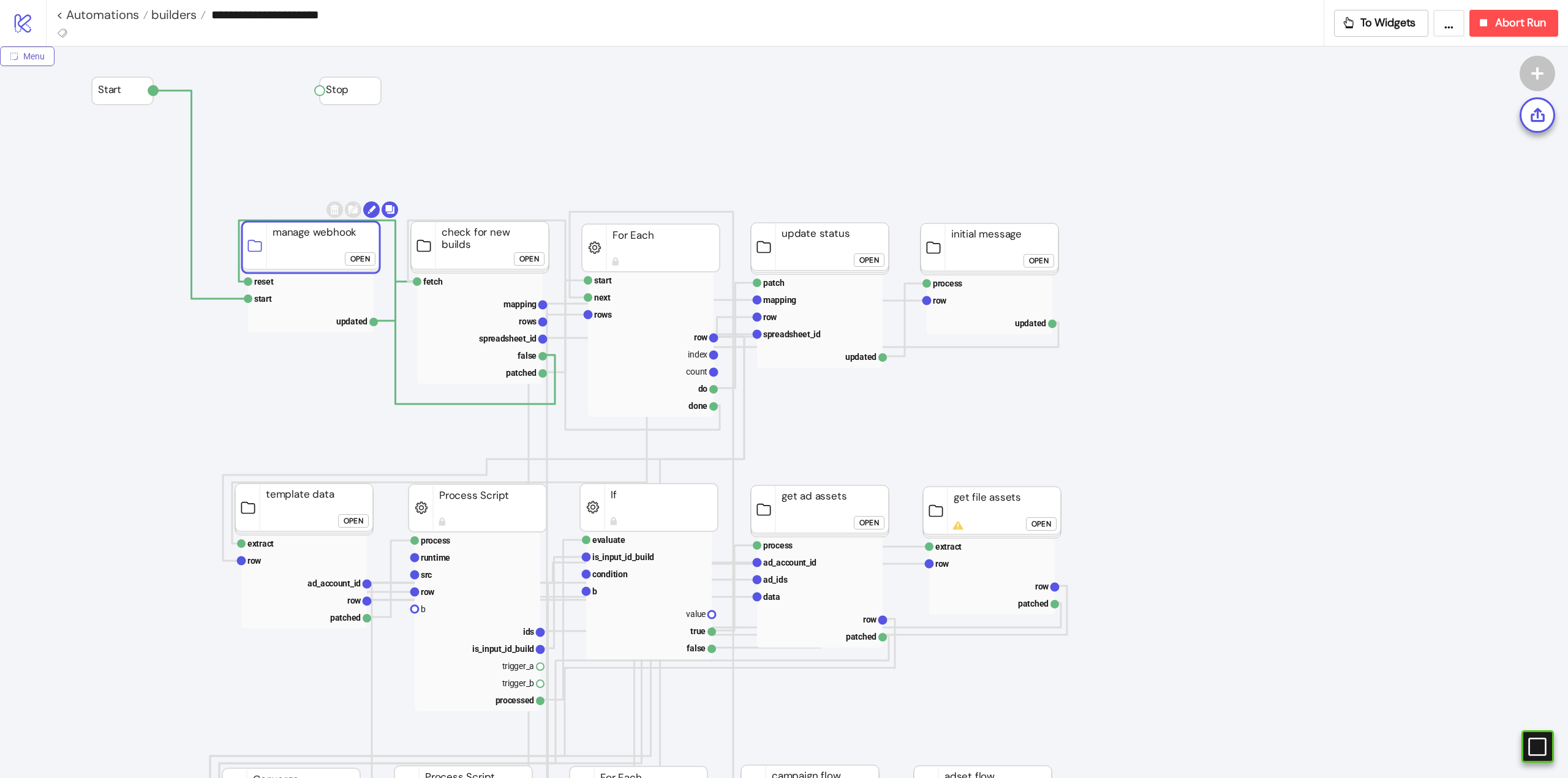
click at [42, 57] on span "Menu" at bounding box center [34, 56] width 21 height 10
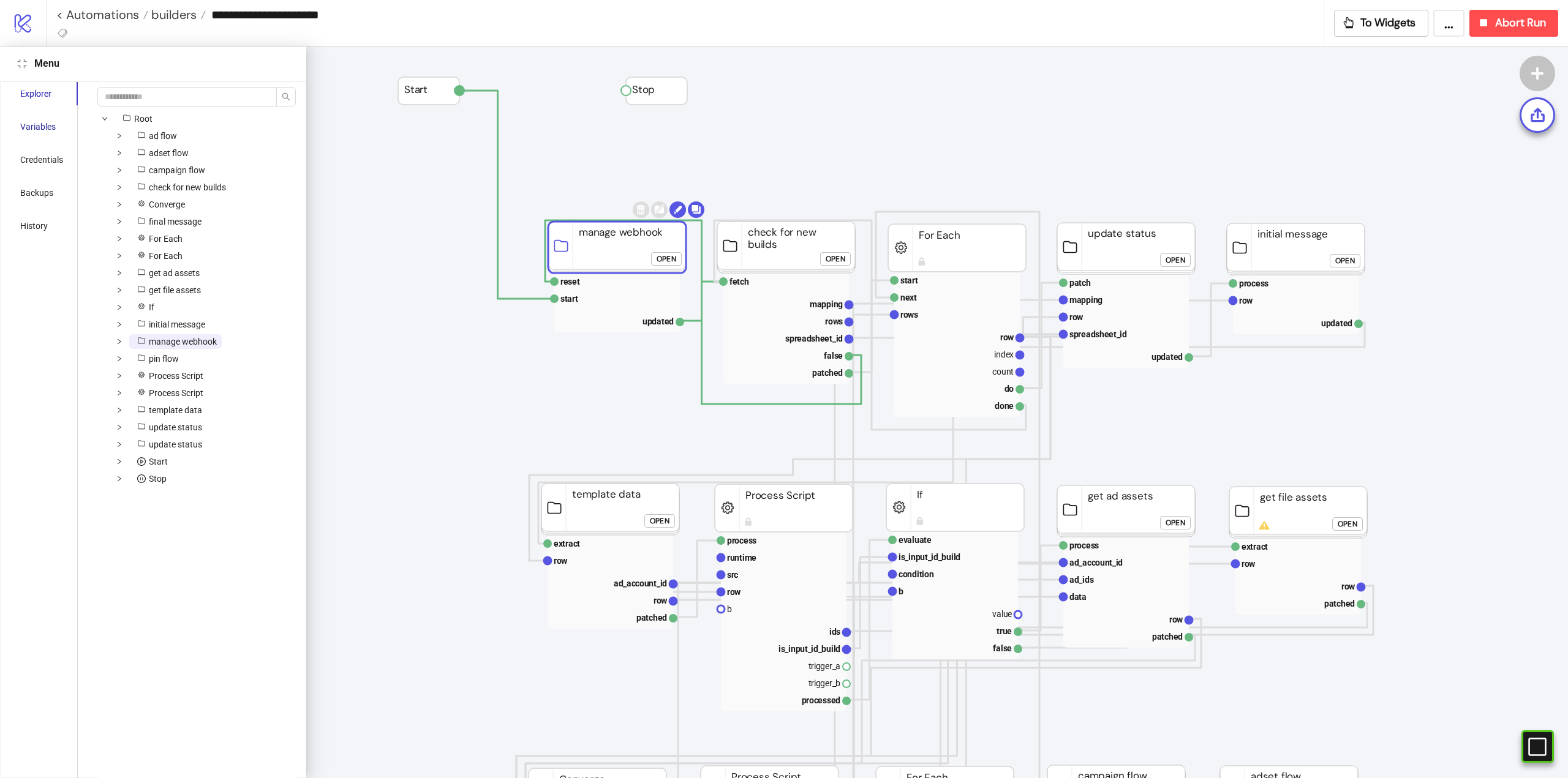
click at [32, 126] on div "Variables" at bounding box center [38, 126] width 35 height 13
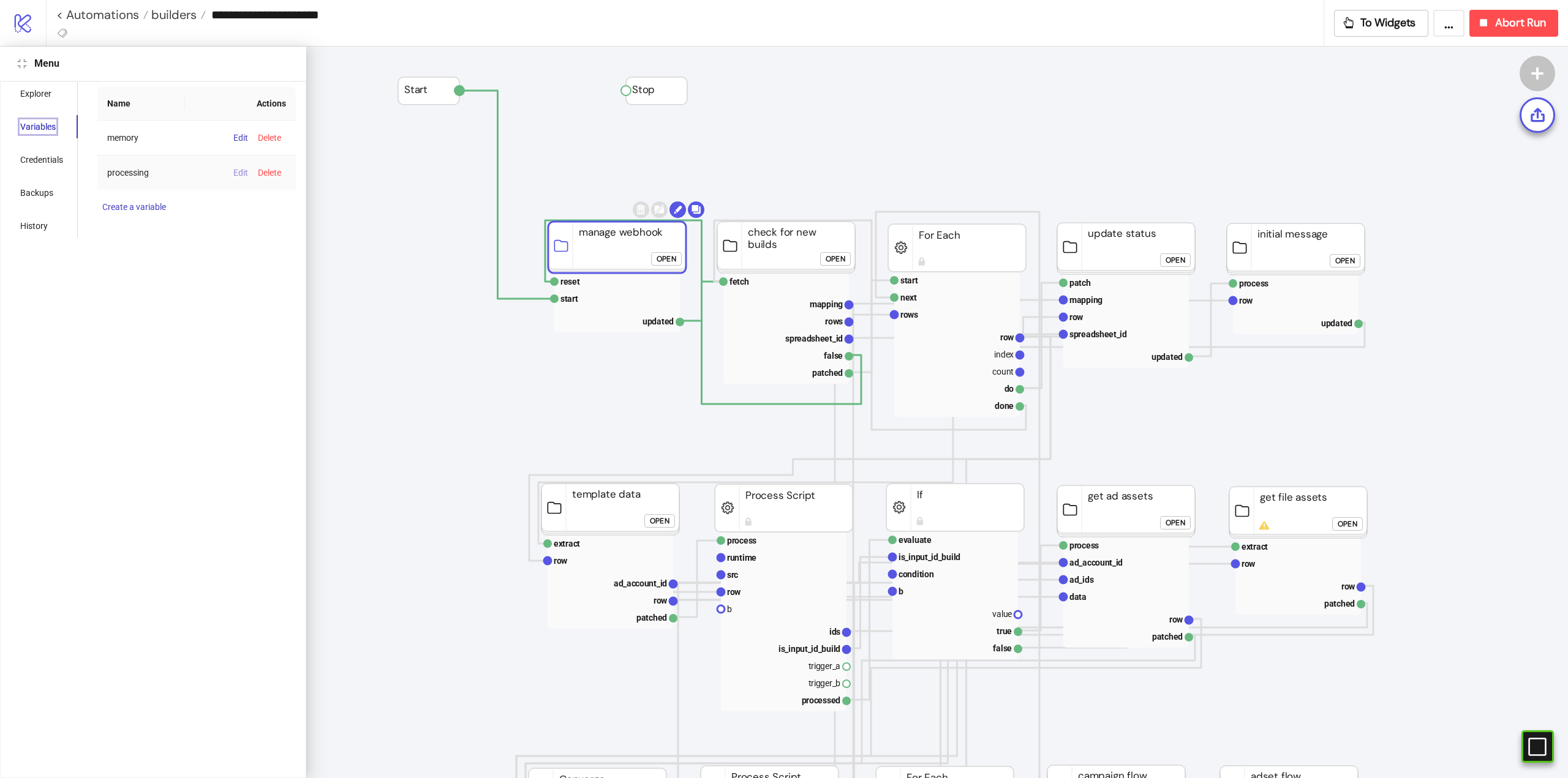
click at [241, 172] on span "Edit" at bounding box center [241, 172] width 15 height 10
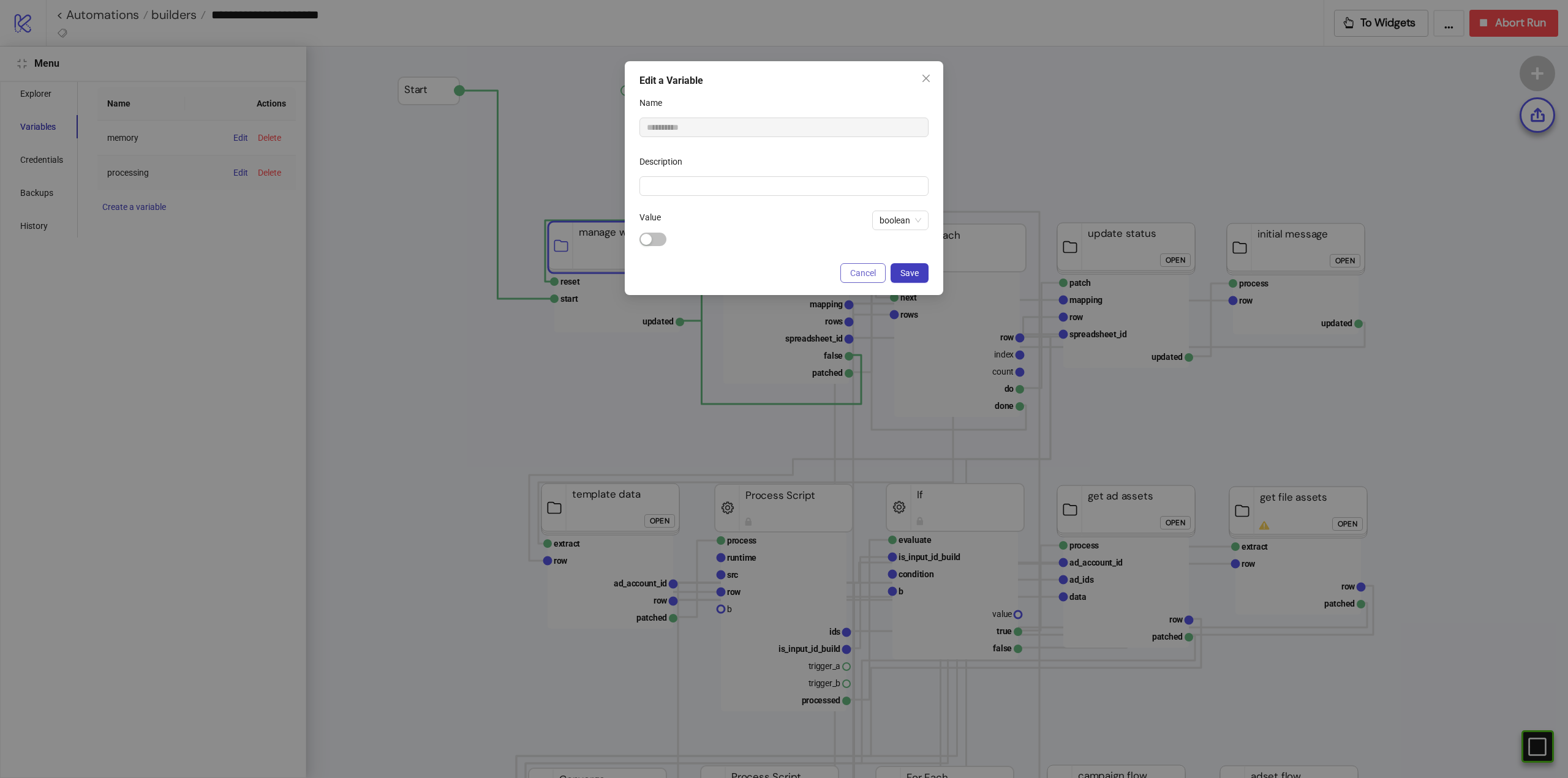
click at [868, 273] on span "Cancel" at bounding box center [863, 273] width 26 height 10
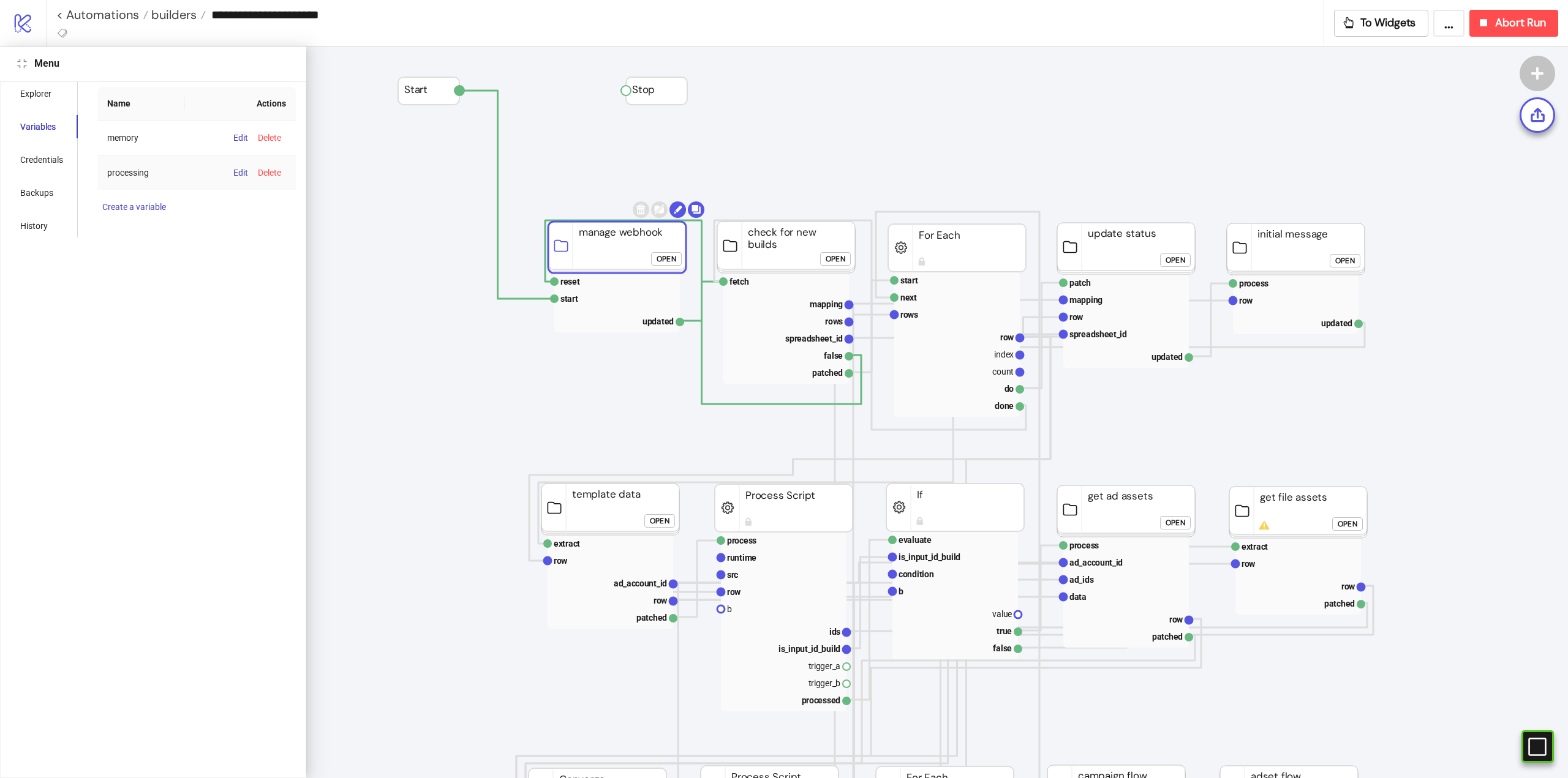
click at [131, 170] on td "processing" at bounding box center [141, 172] width 88 height 34
copy td "processing"
click at [21, 66] on icon "compress" at bounding box center [22, 63] width 10 height 10
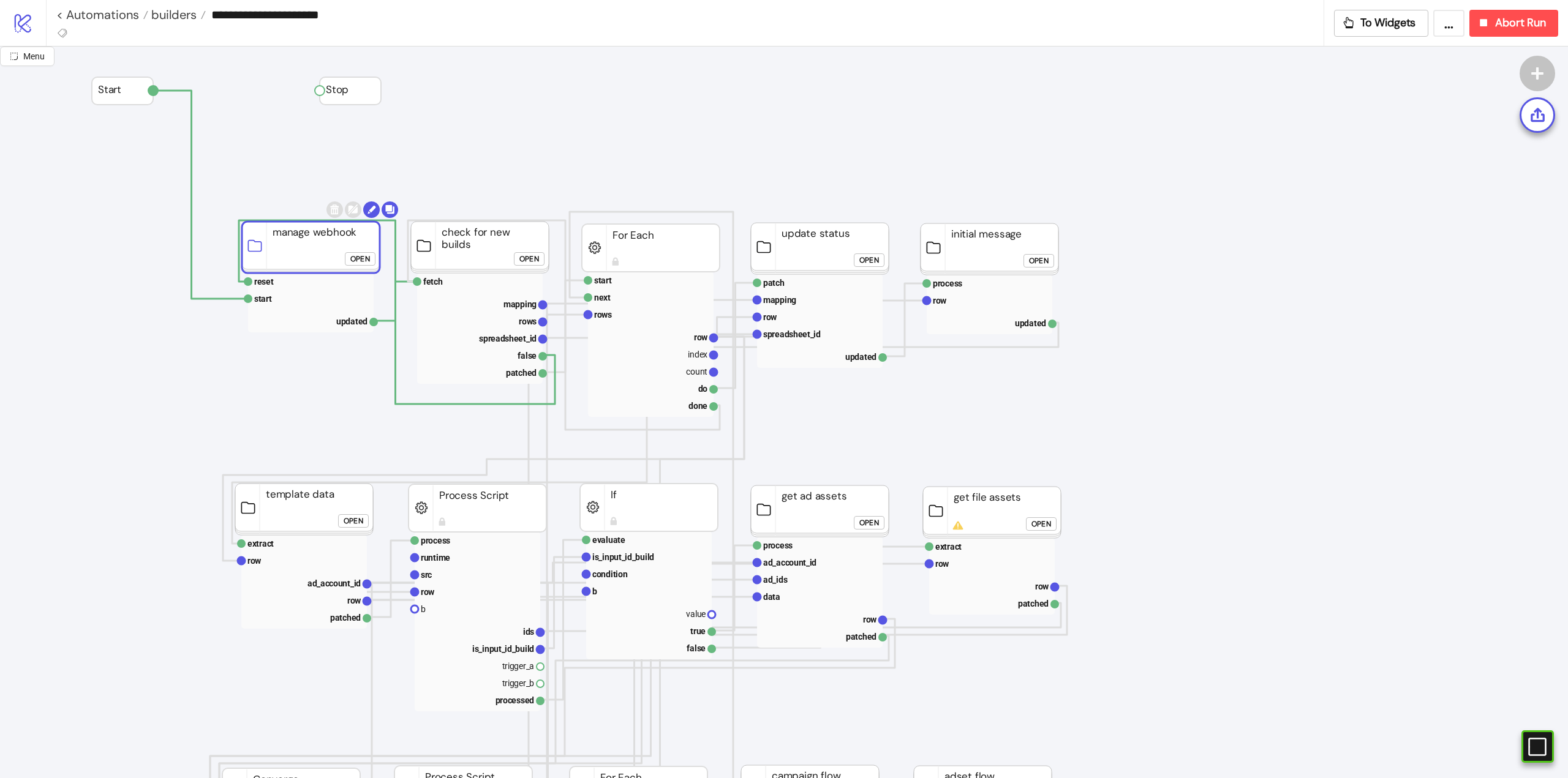
drag, startPoint x: 818, startPoint y: 130, endPoint x: 873, endPoint y: 125, distance: 55.2
